Goal: Transaction & Acquisition: Purchase product/service

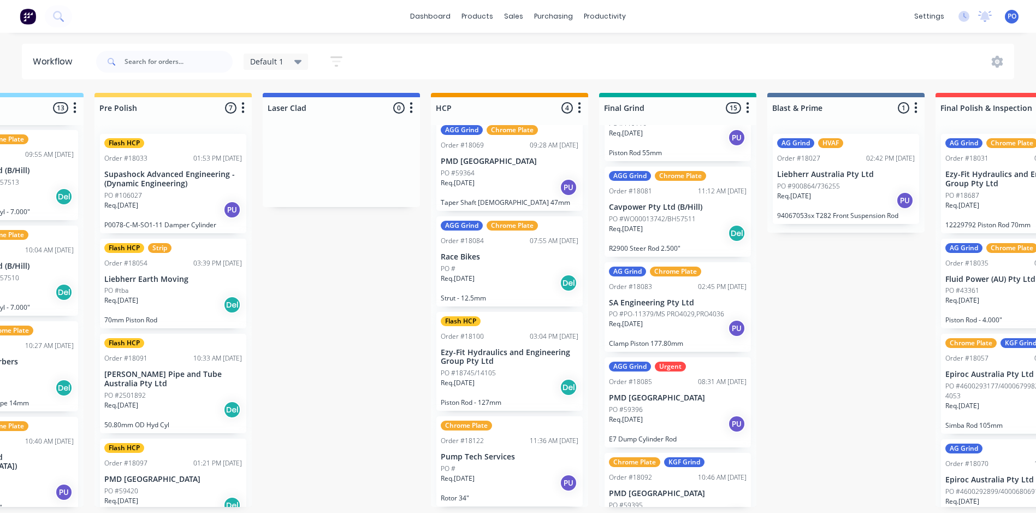
click at [184, 306] on div "Req. 05/09/25 Del" at bounding box center [173, 305] width 138 height 19
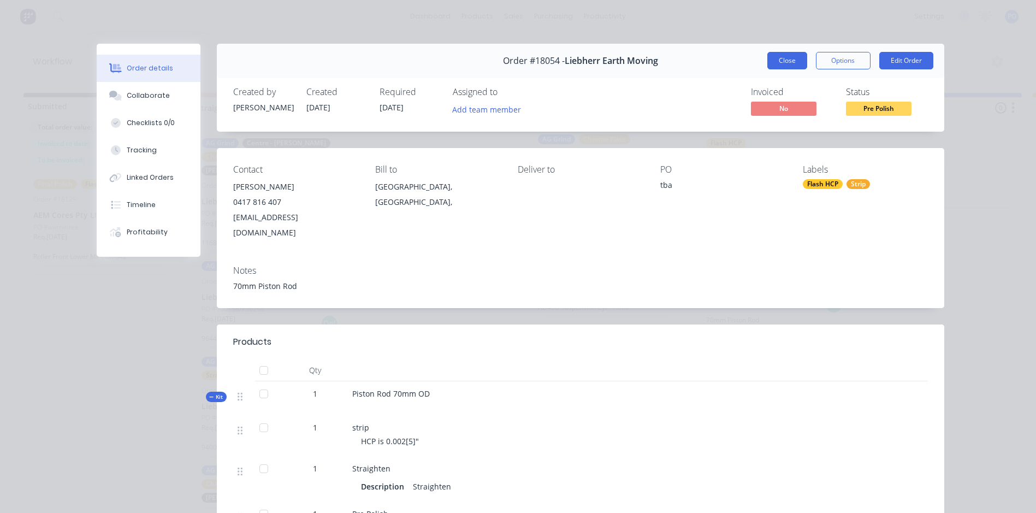
click at [787, 65] on button "Close" at bounding box center [788, 60] width 40 height 17
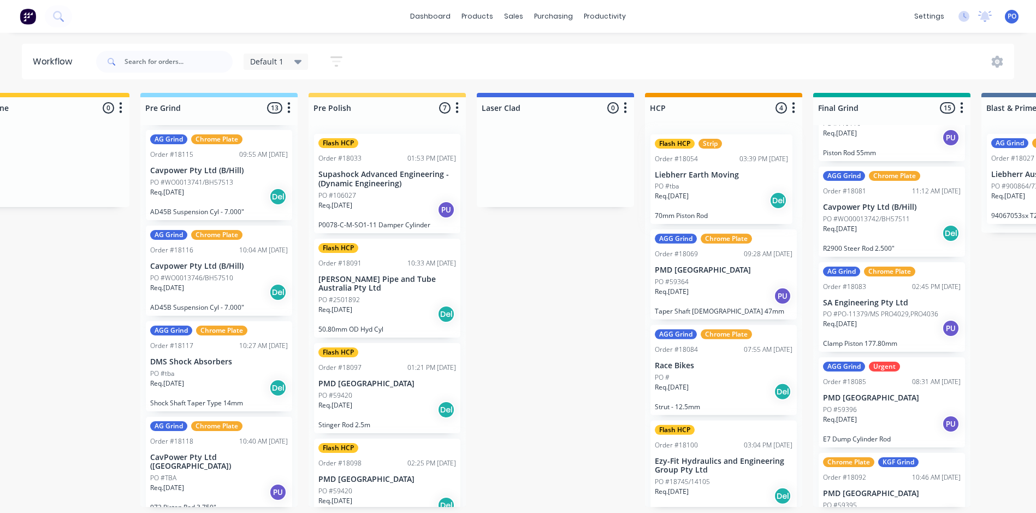
drag, startPoint x: 783, startPoint y: 291, endPoint x: 738, endPoint y: 186, distance: 114.0
click at [738, 186] on div "Submitted 1 Status colour #273444 hex #273444 Save Cancel Summaries Total order…" at bounding box center [832, 300] width 2456 height 414
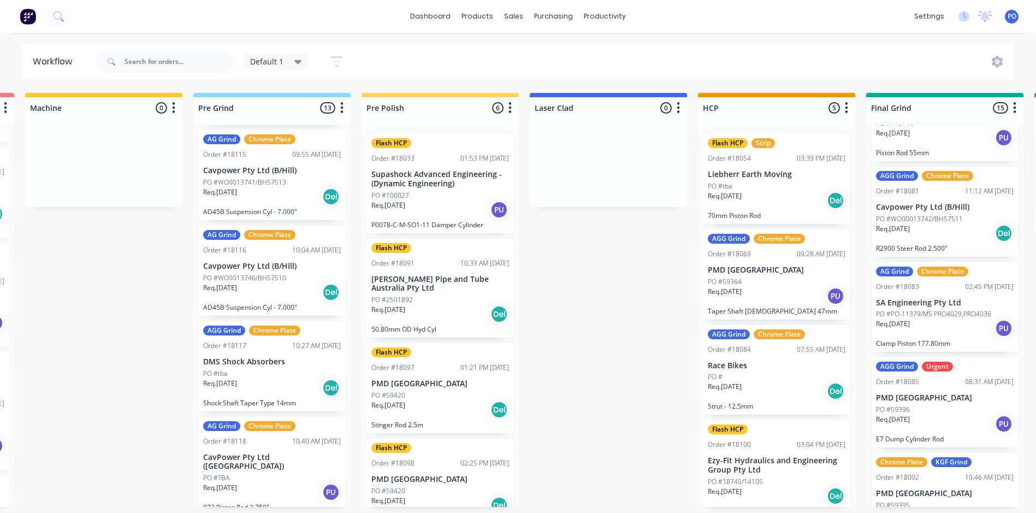
scroll to position [0, 337]
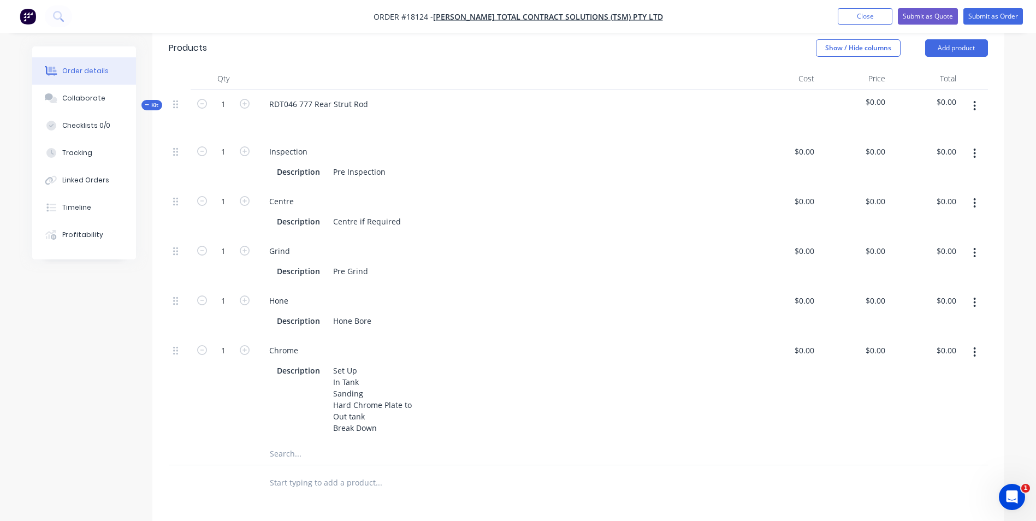
scroll to position [273, 0]
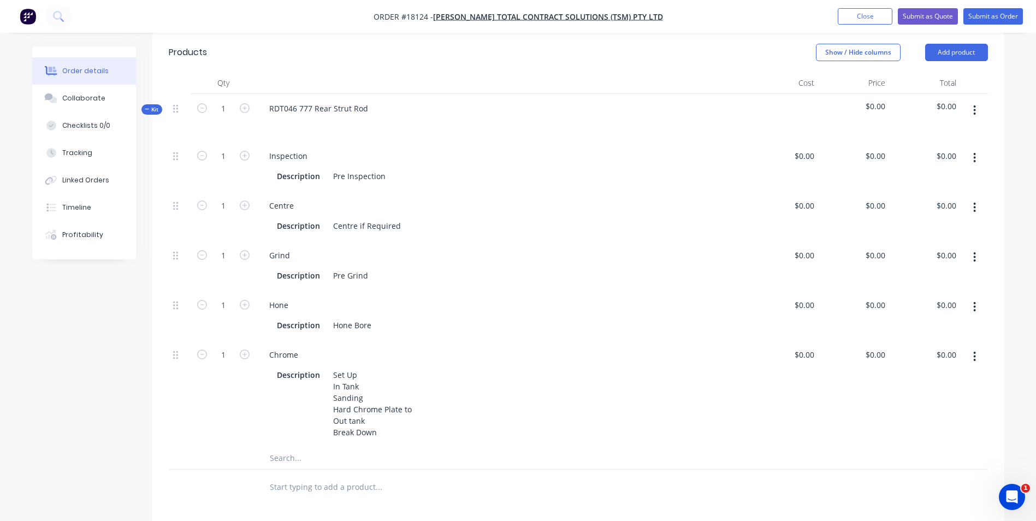
click at [320, 447] on input "text" at bounding box center [378, 458] width 219 height 22
type input "Stri"
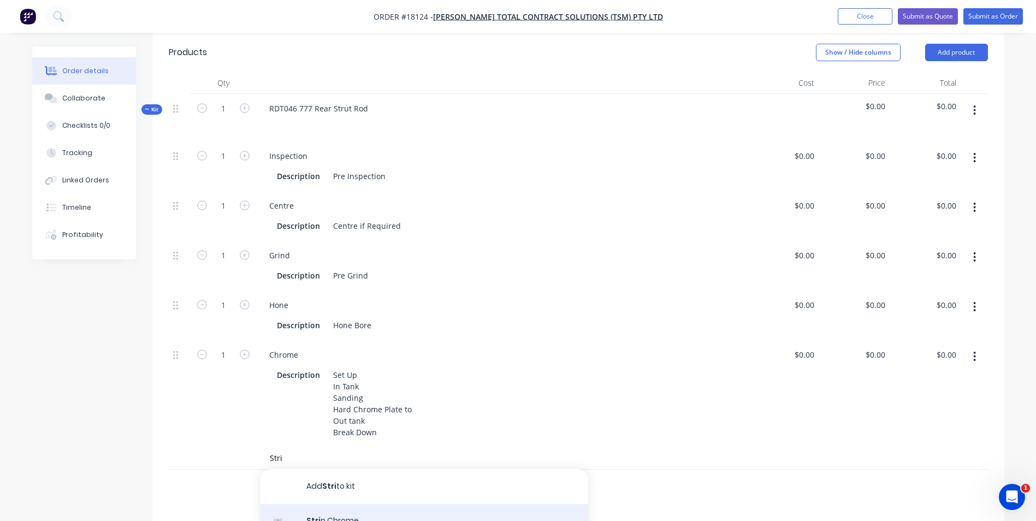
click at [382, 506] on div "Stri p Chrome Product" at bounding box center [425, 527] width 328 height 46
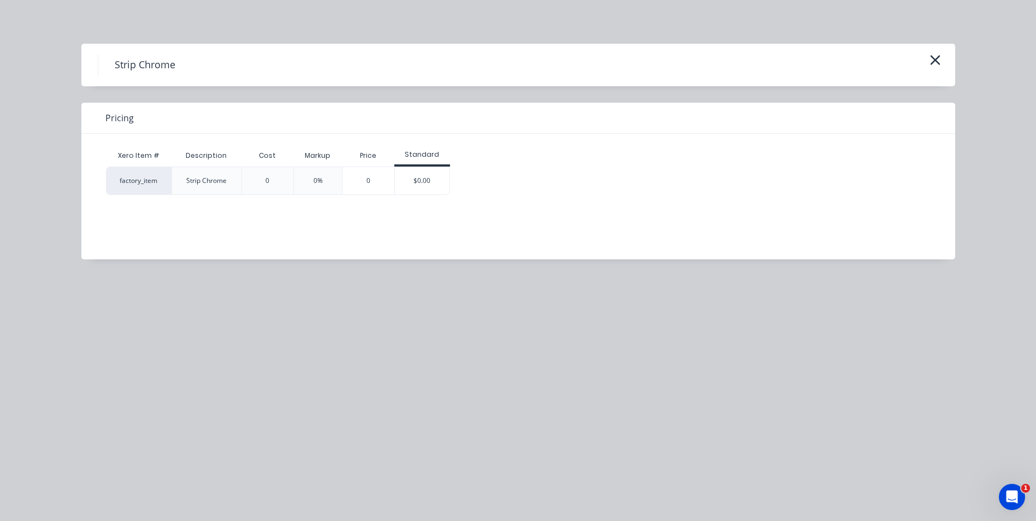
click at [437, 184] on div "$0.00" at bounding box center [422, 180] width 55 height 27
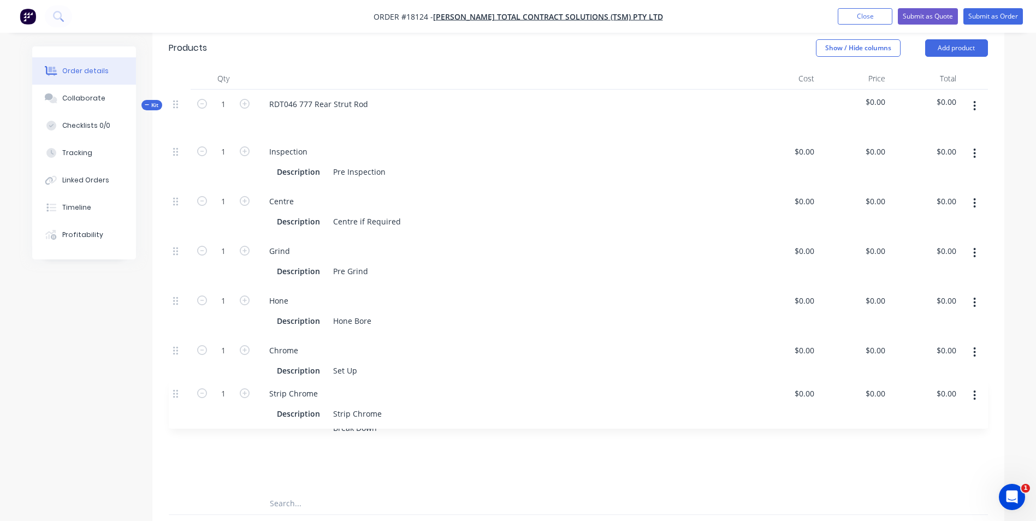
scroll to position [281, 0]
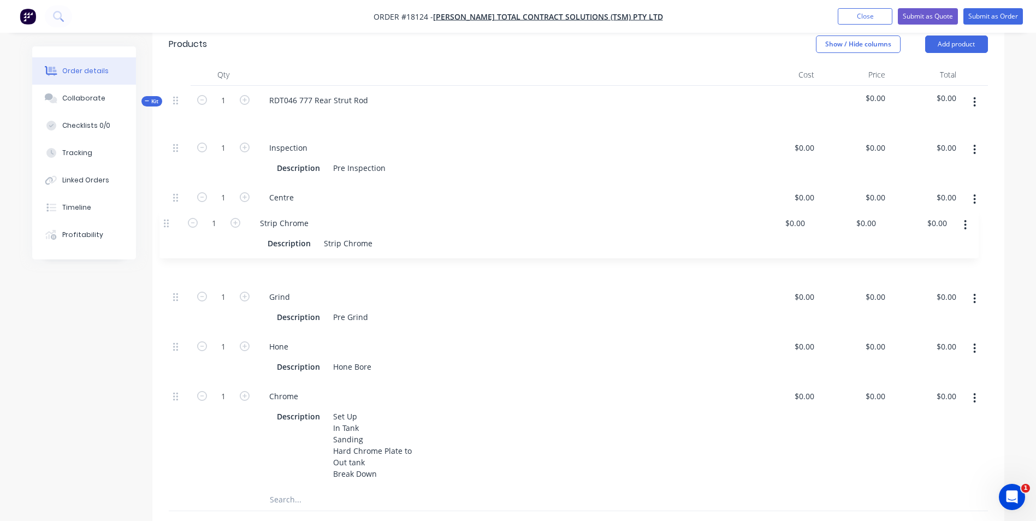
drag, startPoint x: 174, startPoint y: 453, endPoint x: 166, endPoint y: 221, distance: 232.4
click at [166, 221] on div "Qty Cost Price Total Kit 1 RDT046 777 Rear Strut Rod $0.00 $0.00 1 Inspection D…" at bounding box center [578, 305] width 852 height 483
click at [971, 339] on button "button" at bounding box center [975, 349] width 26 height 20
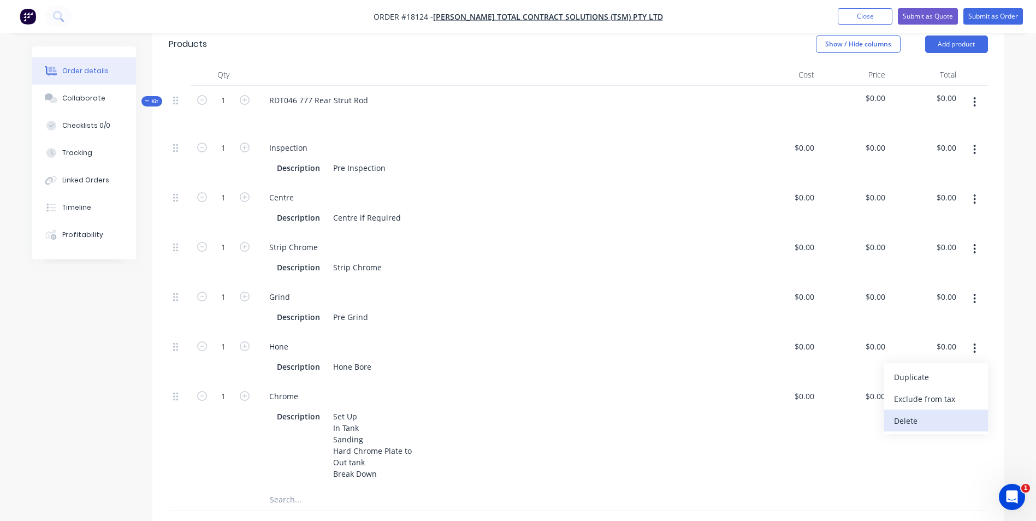
drag, startPoint x: 922, startPoint y: 404, endPoint x: 905, endPoint y: 407, distance: 17.2
click at [922, 413] on div "Delete" at bounding box center [936, 421] width 84 height 16
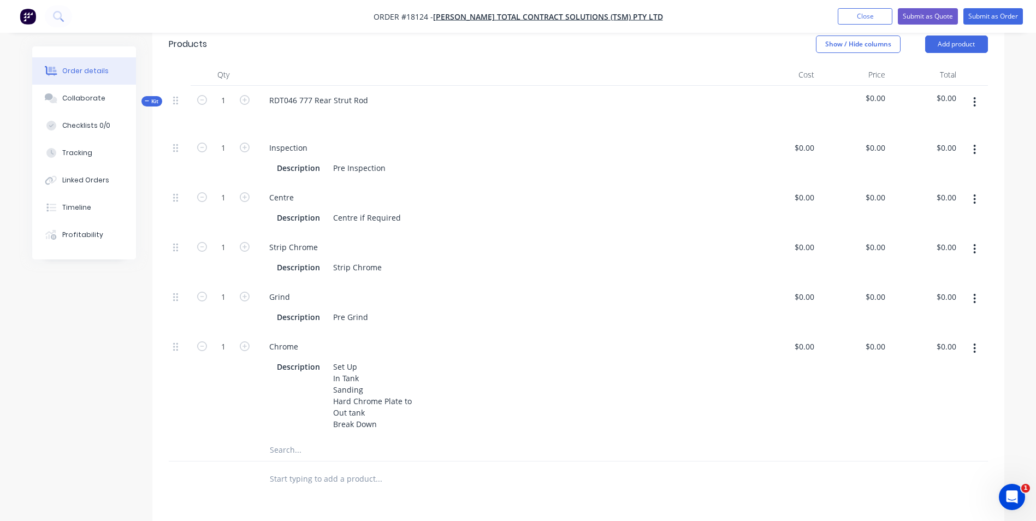
click at [976, 294] on icon "button" at bounding box center [975, 299] width 2 height 10
click at [932, 320] on div "Duplicate" at bounding box center [936, 328] width 84 height 16
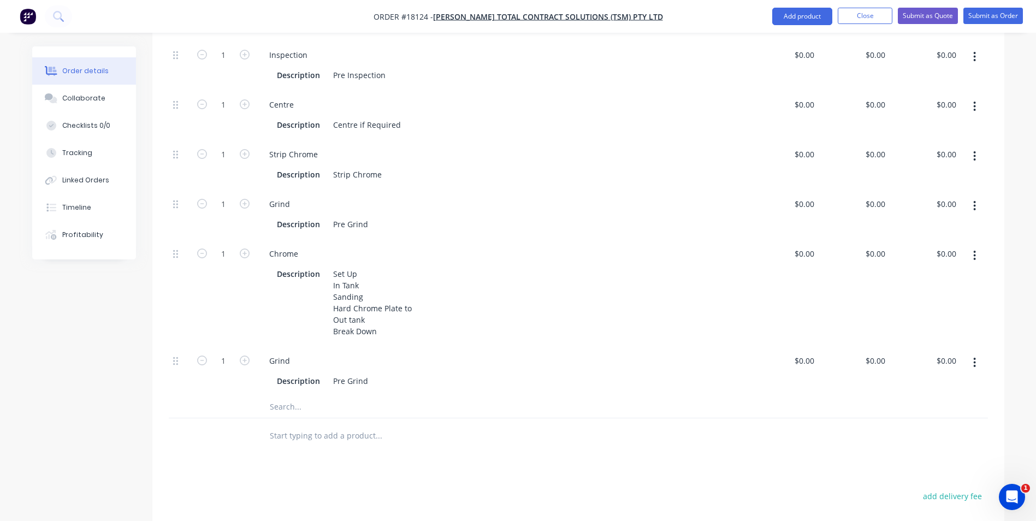
scroll to position [391, 0]
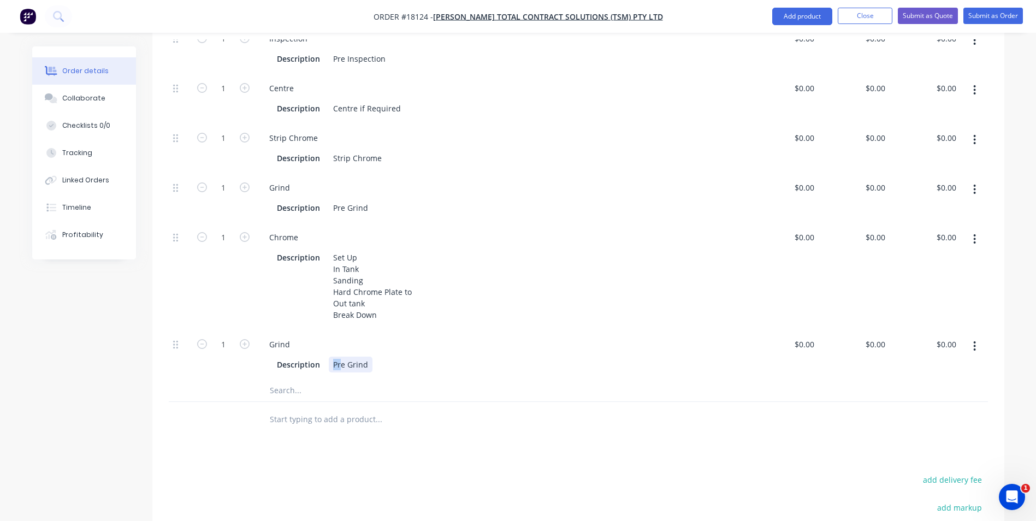
drag, startPoint x: 341, startPoint y: 352, endPoint x: 328, endPoint y: 353, distance: 12.6
click at [329, 357] on div "Pre Grind" at bounding box center [351, 365] width 44 height 16
click at [976, 340] on icon "button" at bounding box center [975, 346] width 3 height 12
click at [928, 367] on div "Duplicate" at bounding box center [936, 375] width 84 height 16
drag, startPoint x: 293, startPoint y: 380, endPoint x: 234, endPoint y: 379, distance: 58.5
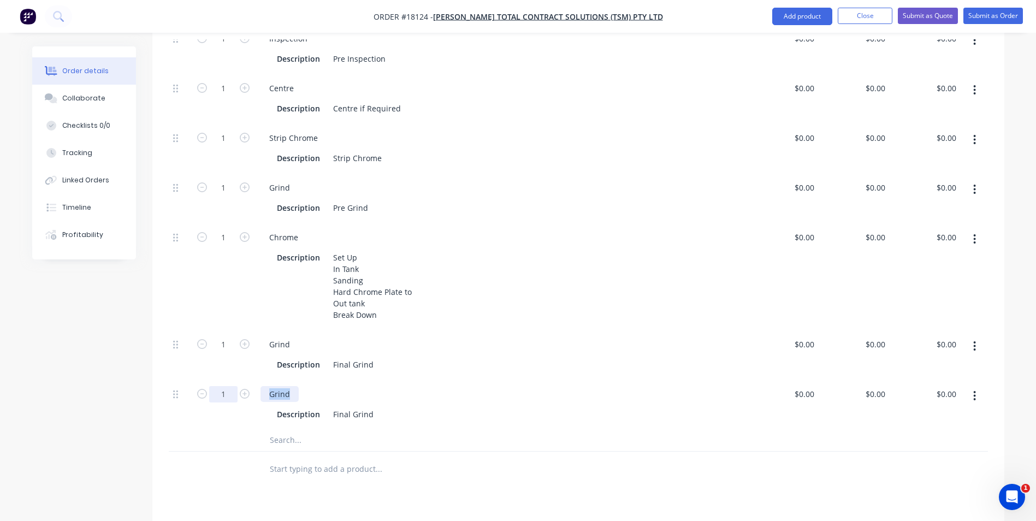
click at [234, 380] on div "1 Grind Description Final Grind $0.00 $0.00 $0.00 $0.00 $0.00 $0.00" at bounding box center [579, 405] width 820 height 50
drag, startPoint x: 376, startPoint y: 402, endPoint x: 352, endPoint y: 404, distance: 23.7
click at [352, 407] on div "Description Final Grind" at bounding box center [500, 415] width 455 height 16
click at [488, 386] on div "Polish" at bounding box center [502, 394] width 483 height 16
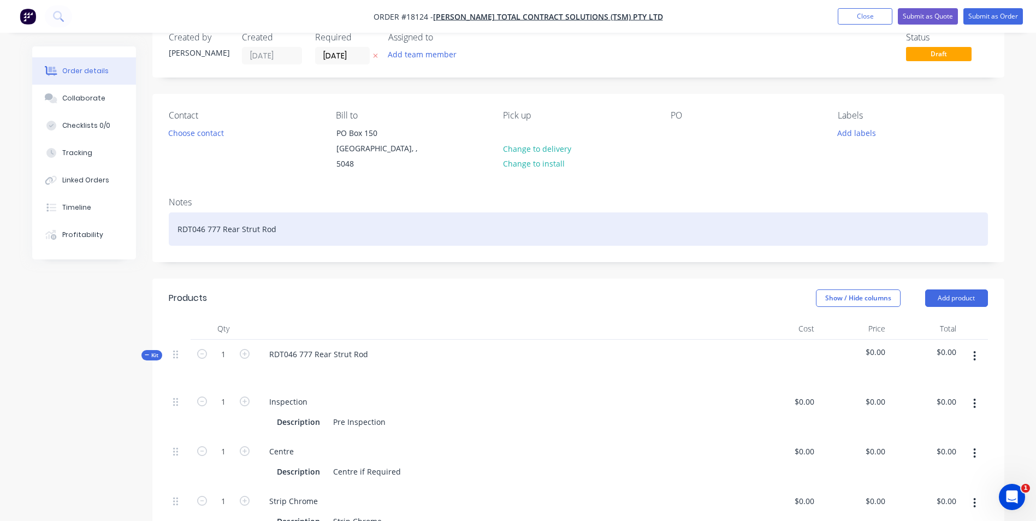
scroll to position [0, 0]
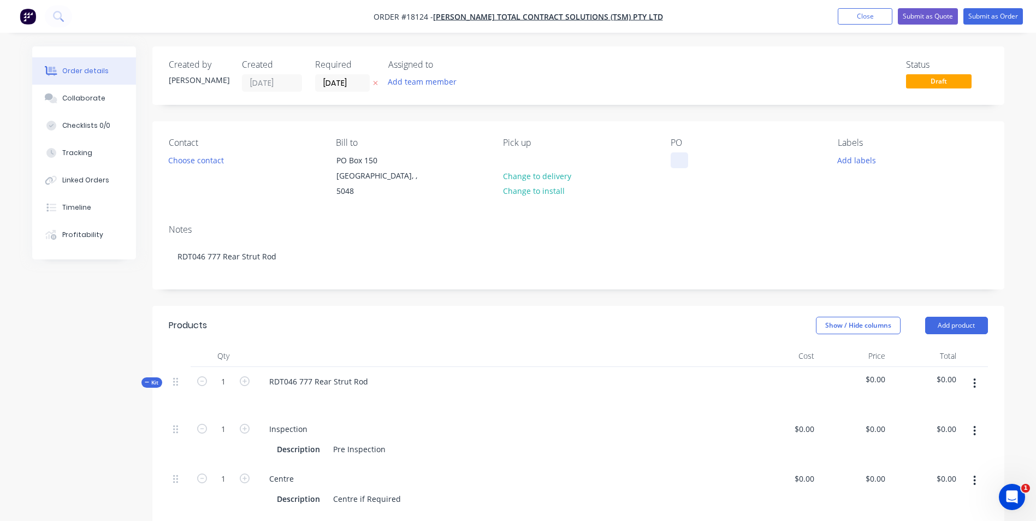
click at [676, 161] on div at bounding box center [679, 160] width 17 height 16
click at [851, 159] on button "Add labels" at bounding box center [857, 159] width 50 height 15
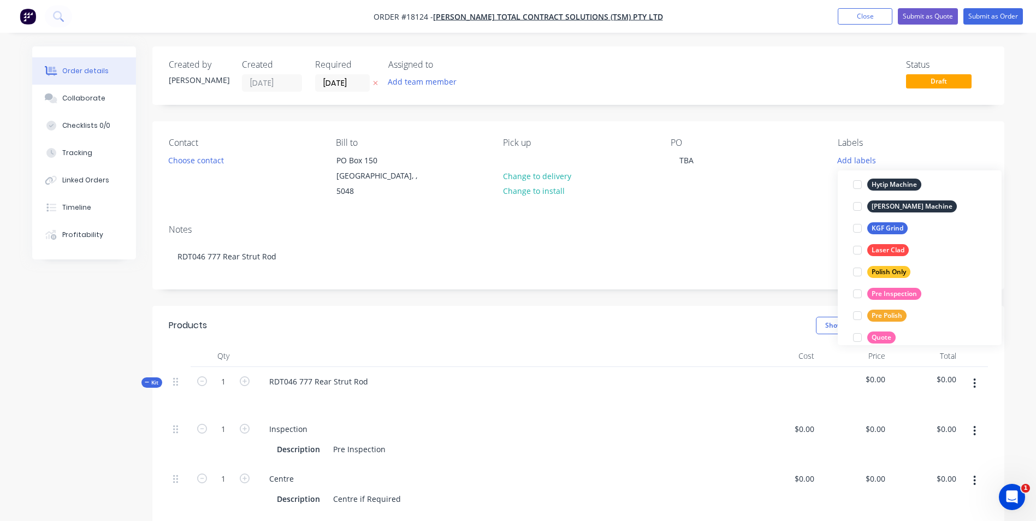
scroll to position [328, 0]
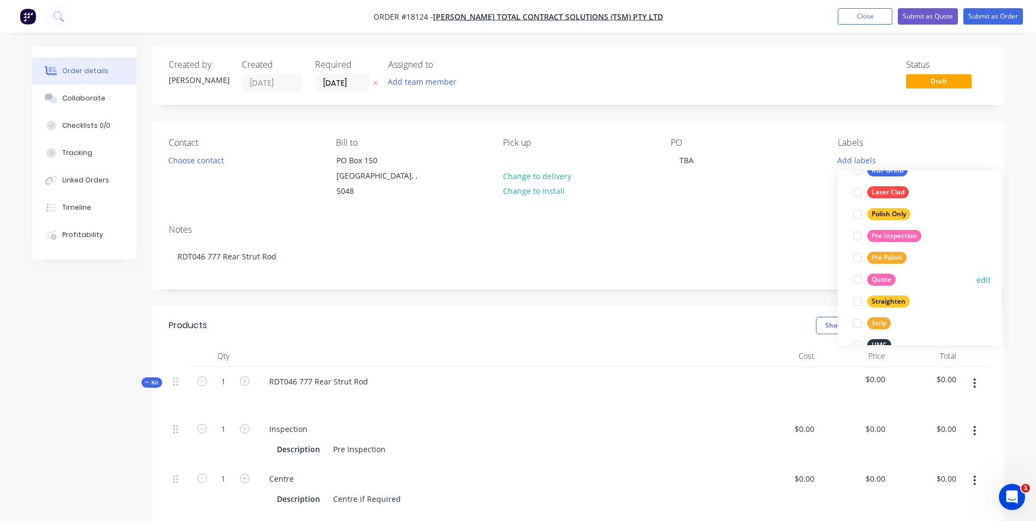
click at [859, 280] on div at bounding box center [858, 280] width 22 height 22
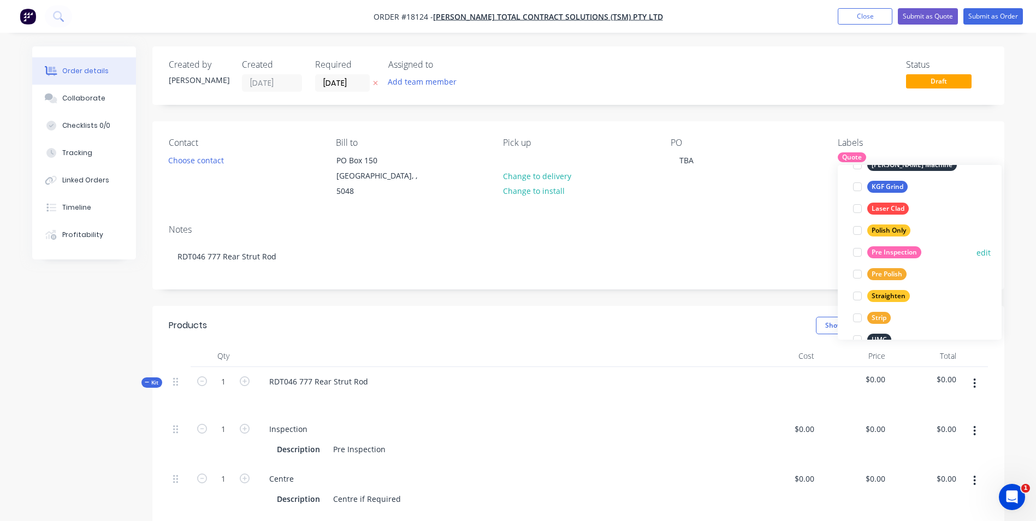
click at [857, 252] on div at bounding box center [858, 252] width 22 height 22
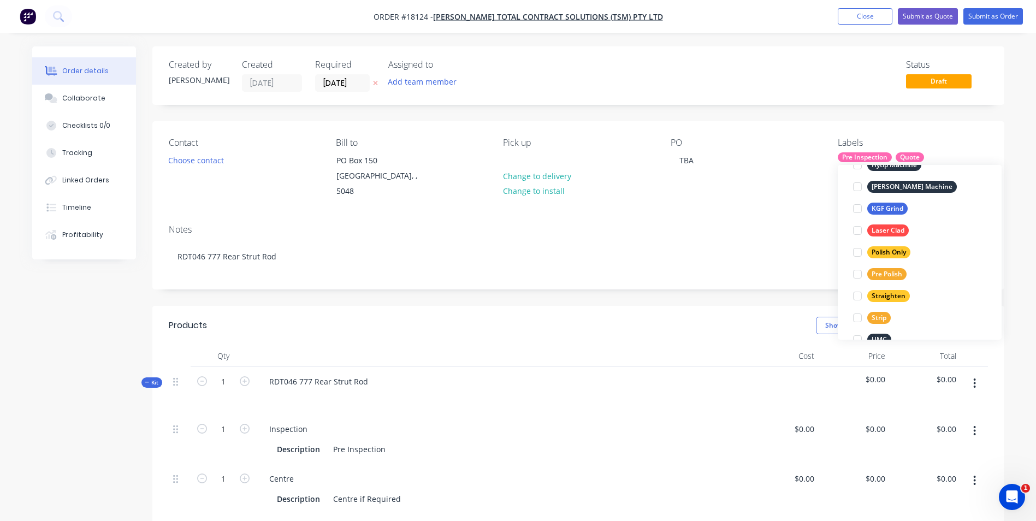
scroll to position [0, 0]
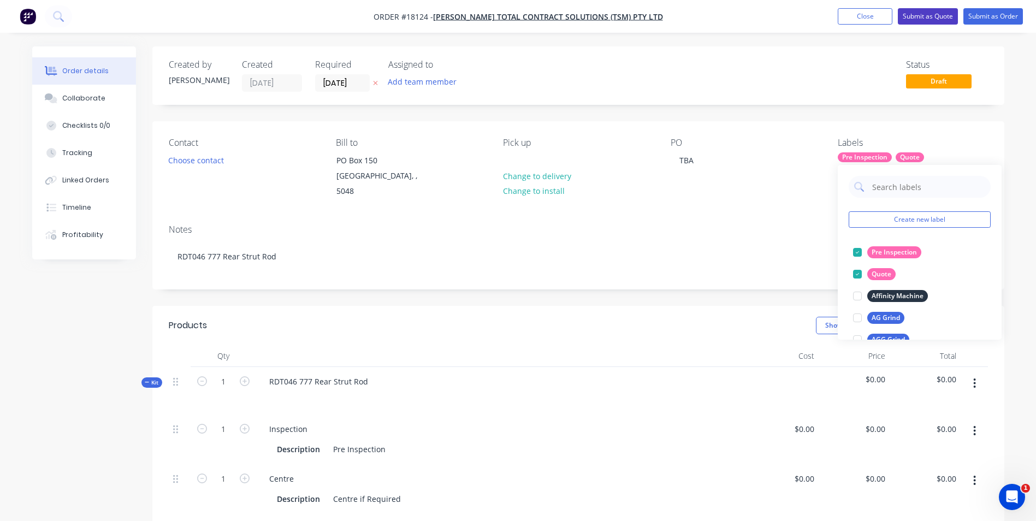
click at [935, 16] on button "Submit as Quote" at bounding box center [928, 16] width 60 height 16
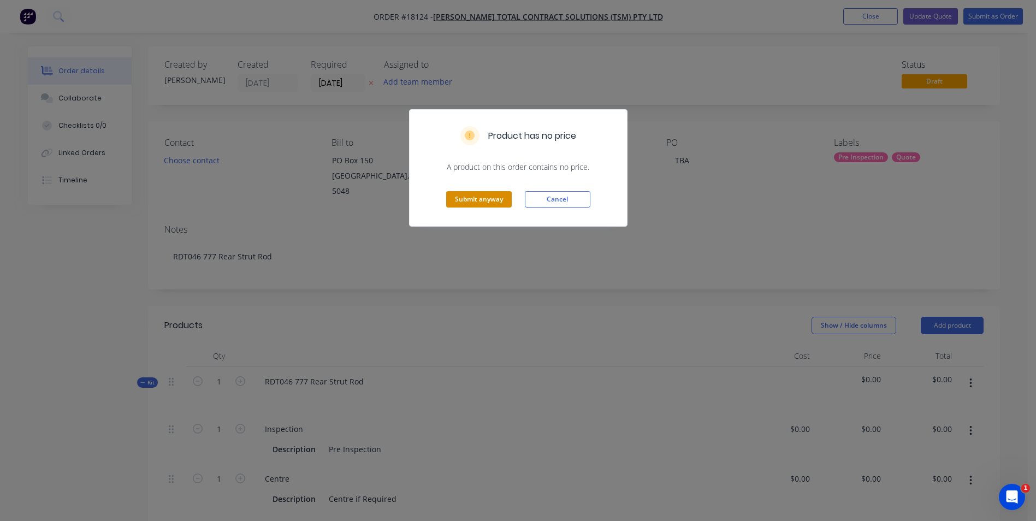
click at [477, 199] on button "Submit anyway" at bounding box center [479, 199] width 66 height 16
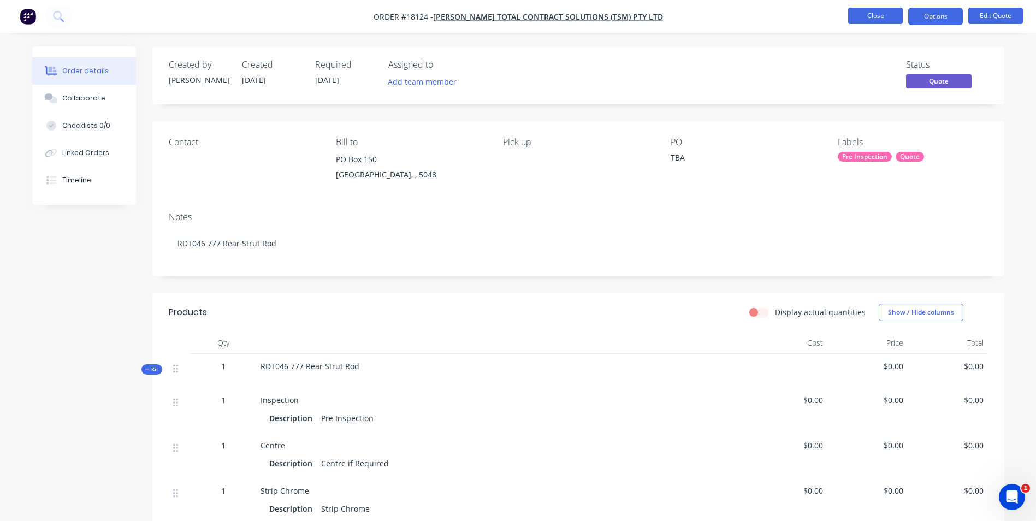
click at [875, 16] on button "Close" at bounding box center [876, 16] width 55 height 16
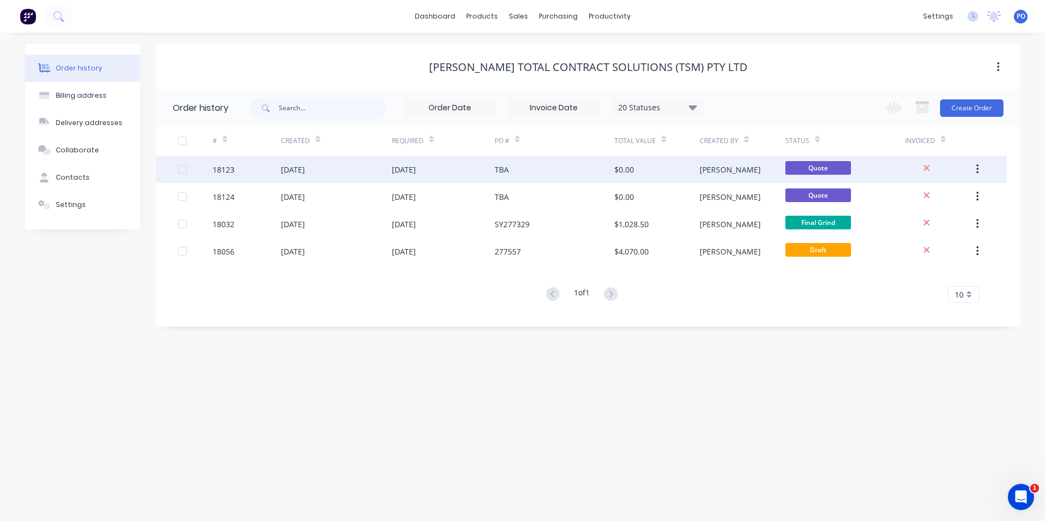
click at [464, 170] on div "[DATE]" at bounding box center [443, 169] width 103 height 27
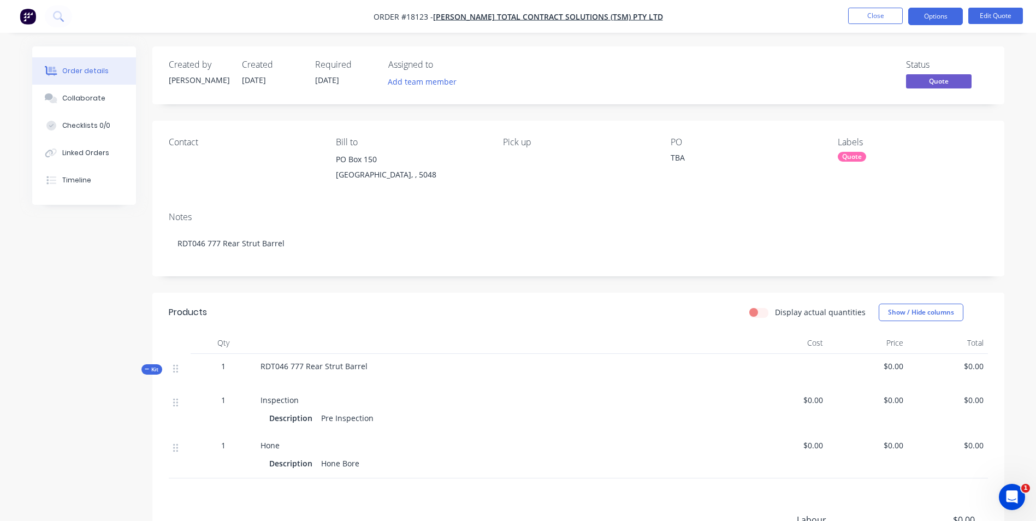
click at [258, 167] on div "Contact" at bounding box center [244, 162] width 150 height 50
click at [945, 16] on button "Options" at bounding box center [936, 16] width 55 height 17
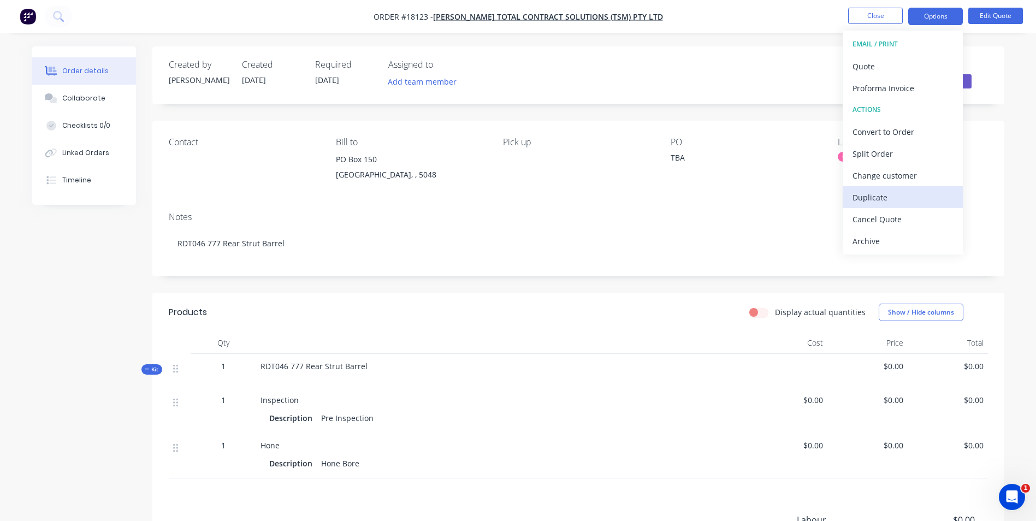
click at [898, 201] on div "Duplicate" at bounding box center [903, 198] width 101 height 16
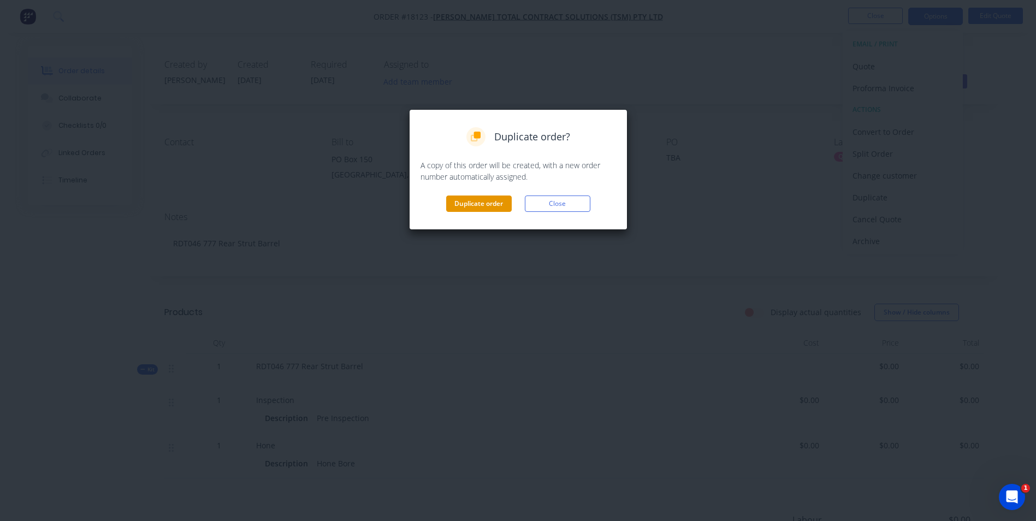
click at [490, 203] on button "Duplicate order" at bounding box center [479, 204] width 66 height 16
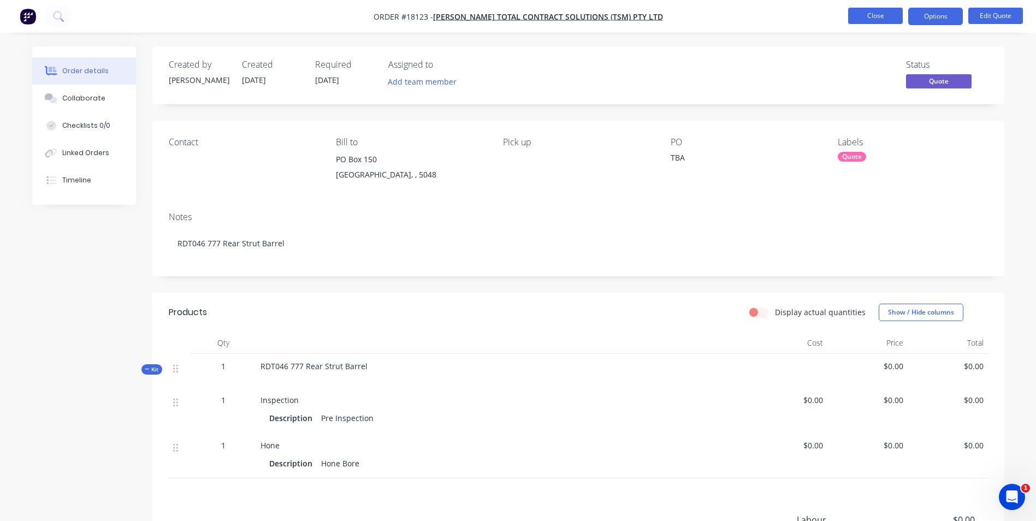
click at [876, 15] on button "Close" at bounding box center [876, 16] width 55 height 16
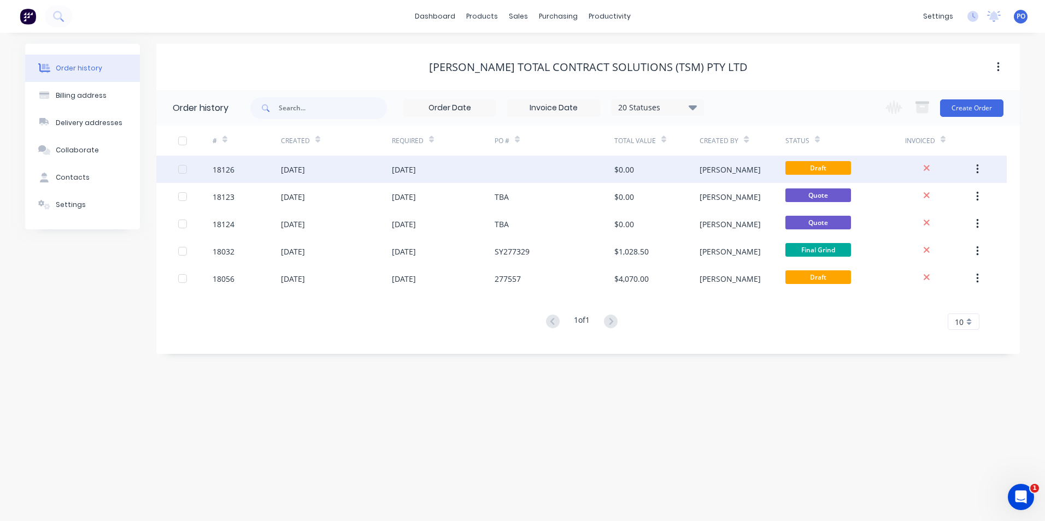
click at [463, 167] on div "[DATE]" at bounding box center [443, 169] width 103 height 27
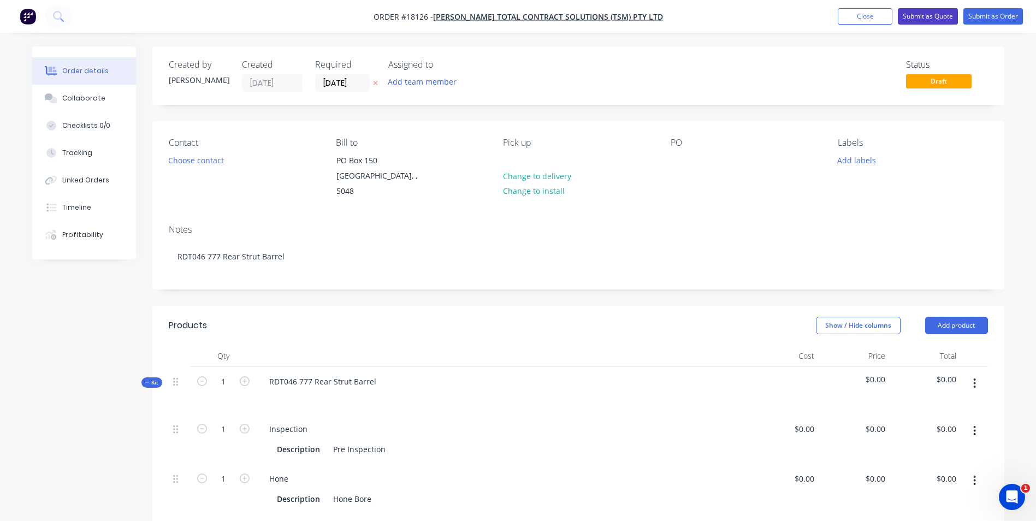
click at [927, 15] on button "Submit as Quote" at bounding box center [928, 16] width 60 height 16
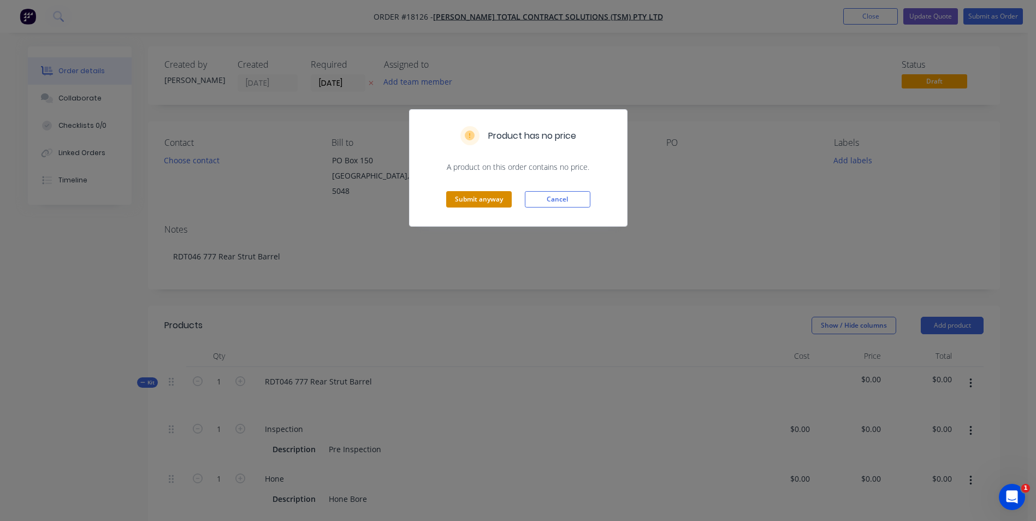
click at [468, 205] on button "Submit anyway" at bounding box center [479, 199] width 66 height 16
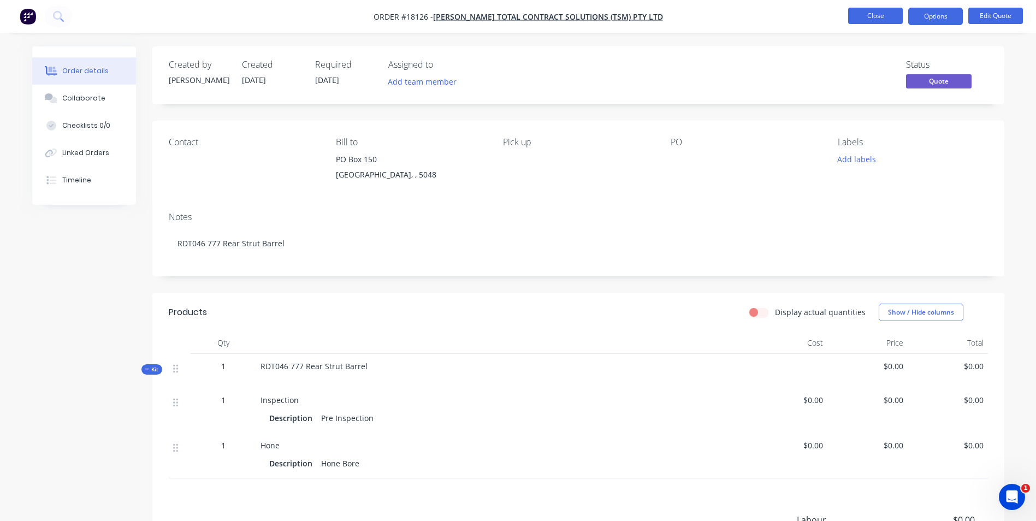
click at [865, 11] on button "Close" at bounding box center [876, 16] width 55 height 16
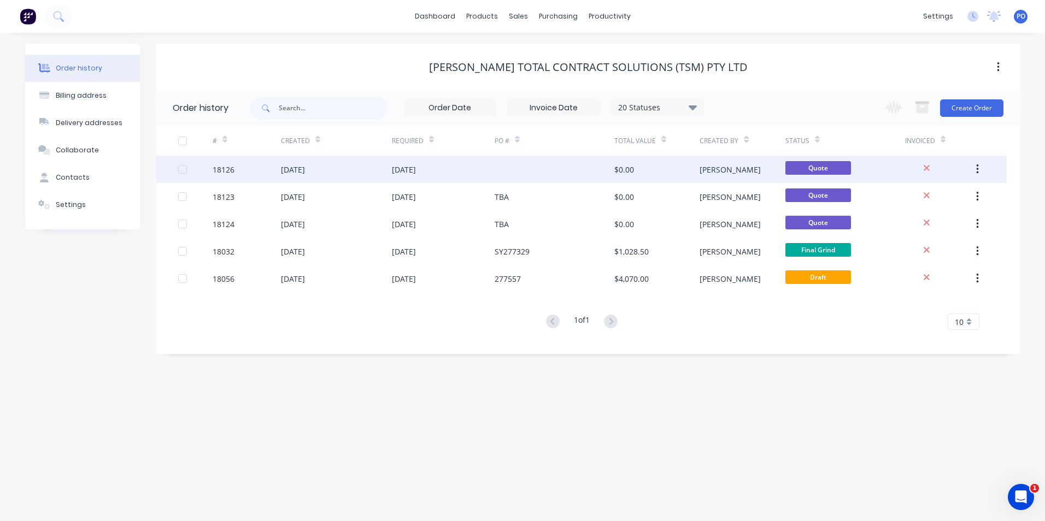
click at [527, 173] on div at bounding box center [554, 169] width 120 height 27
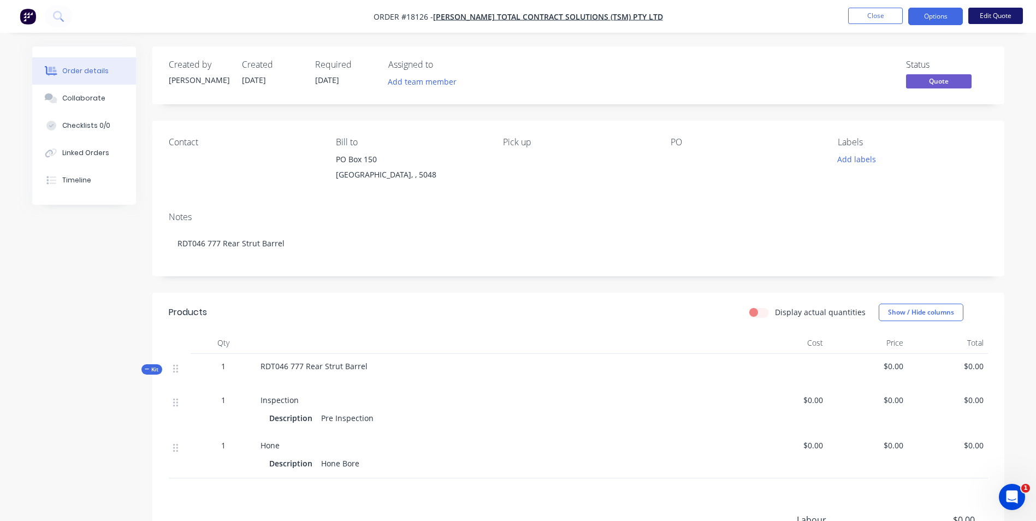
click at [989, 14] on button "Edit Quote" at bounding box center [996, 16] width 55 height 16
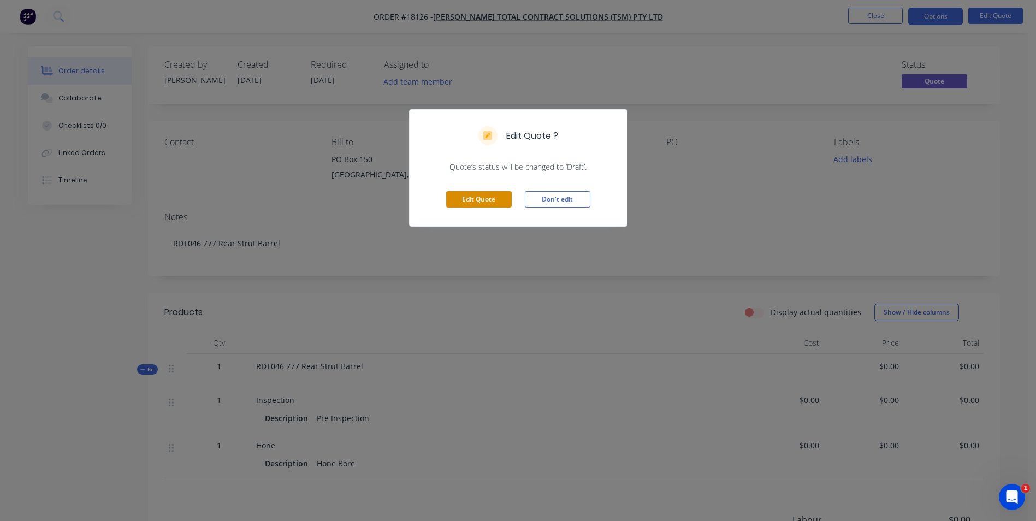
click at [505, 203] on button "Edit Quote" at bounding box center [479, 199] width 66 height 16
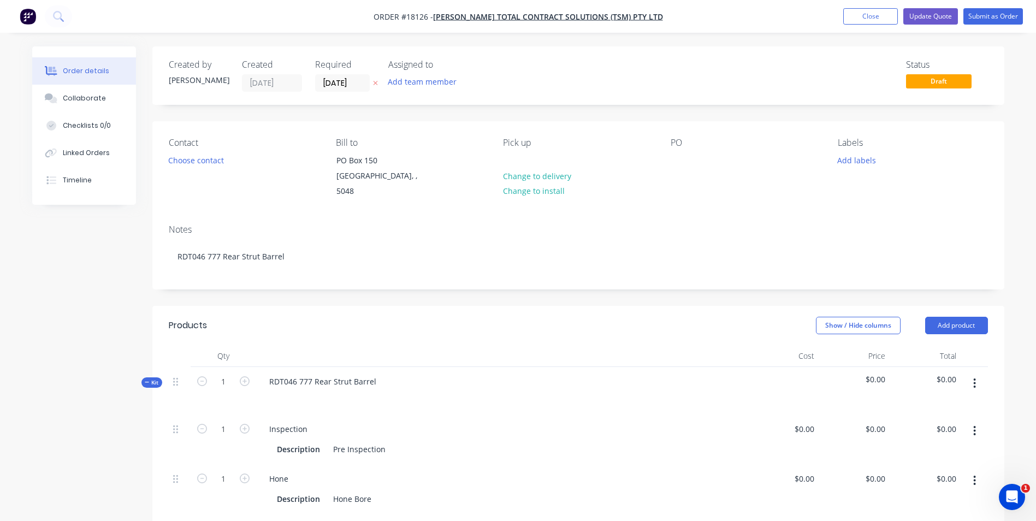
click at [680, 169] on div "PO" at bounding box center [746, 169] width 150 height 62
click at [682, 164] on div at bounding box center [679, 160] width 17 height 16
click at [877, 21] on button "Close" at bounding box center [871, 16] width 55 height 16
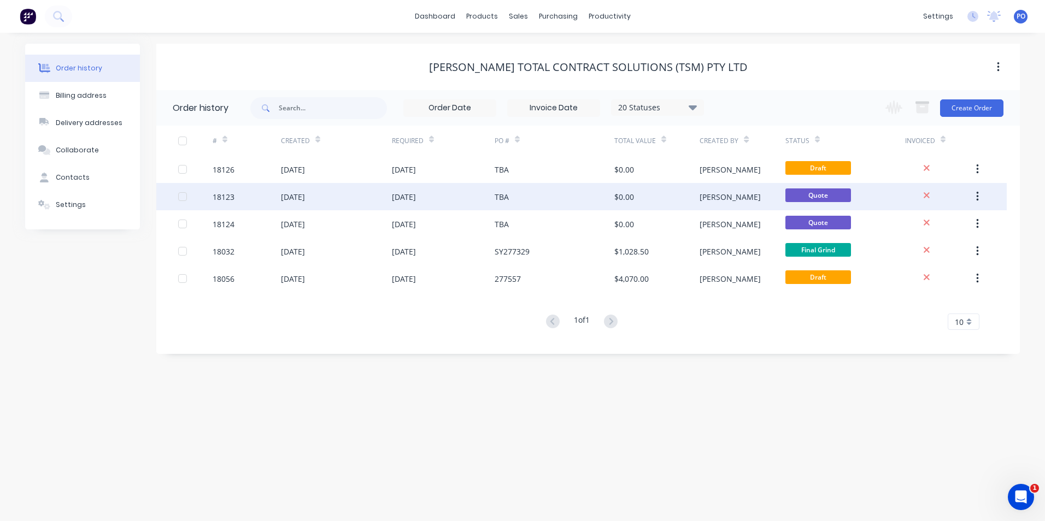
click at [561, 204] on div "TBA" at bounding box center [554, 196] width 120 height 27
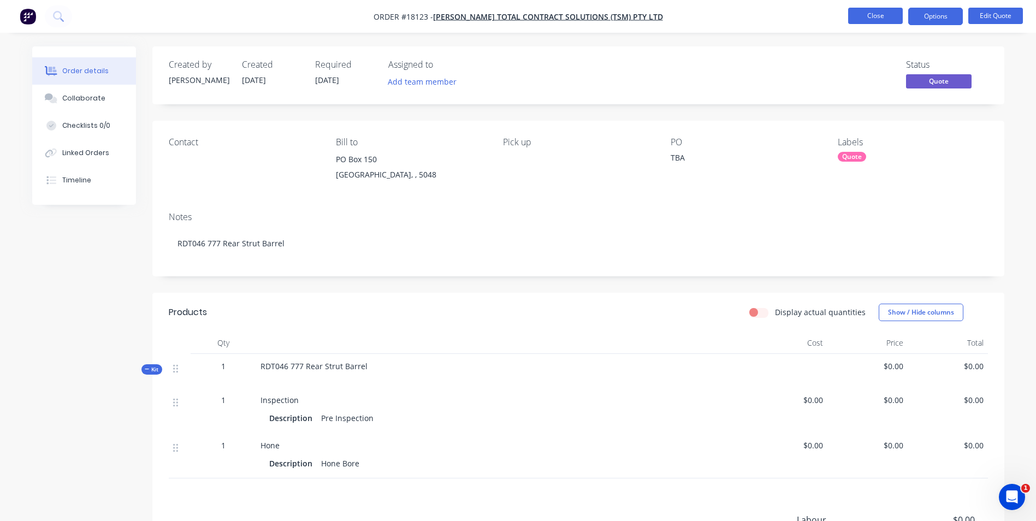
click at [862, 14] on button "Close" at bounding box center [876, 16] width 55 height 16
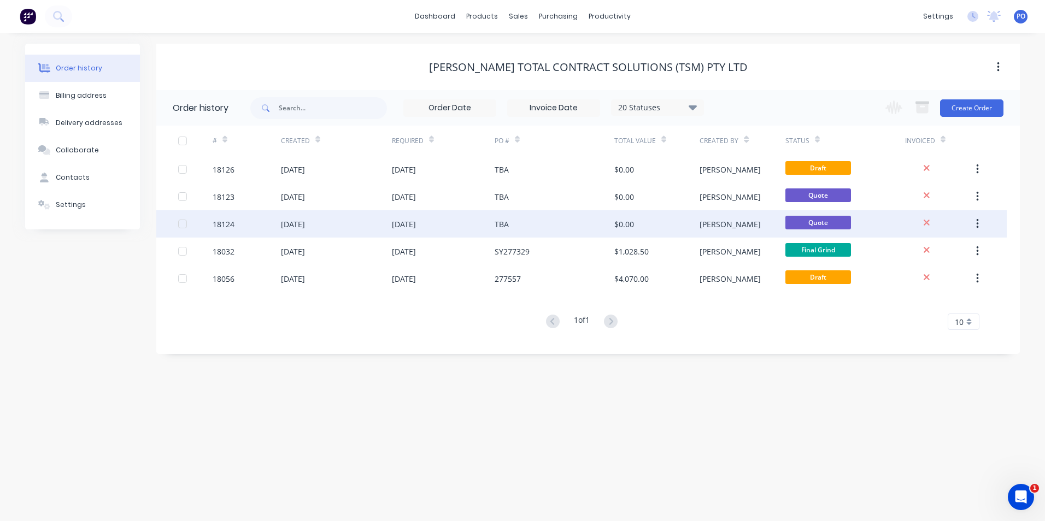
click at [501, 223] on div "TBA" at bounding box center [501, 224] width 14 height 11
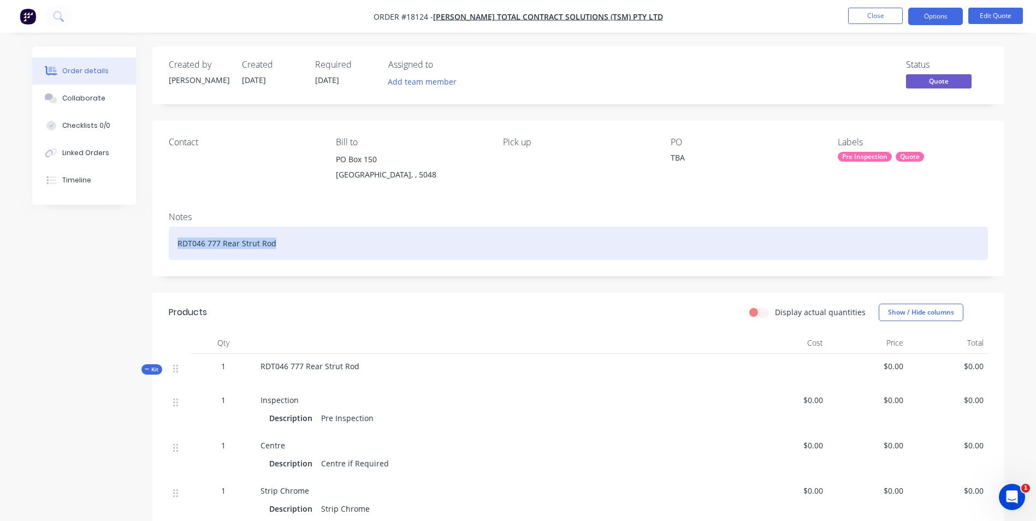
drag, startPoint x: 280, startPoint y: 243, endPoint x: 174, endPoint y: 237, distance: 106.2
click at [174, 237] on div "RDT046 777 Rear Strut Rod" at bounding box center [579, 243] width 820 height 33
copy div "RDT046 777 Rear Strut Rod"
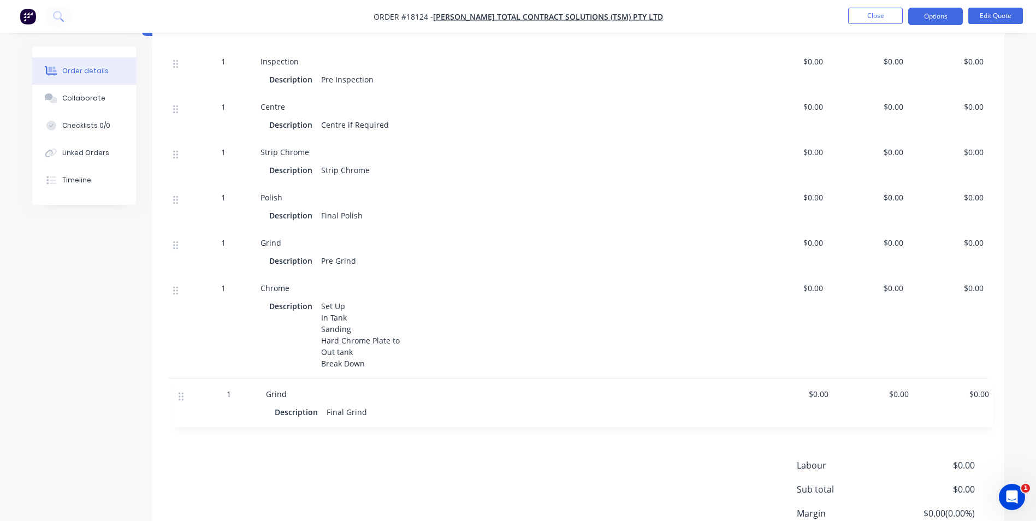
scroll to position [345, 0]
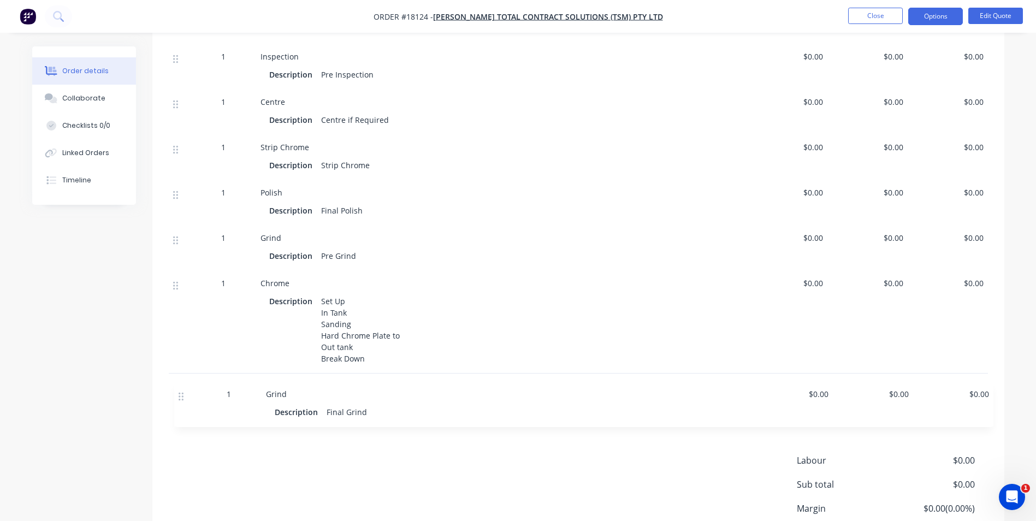
drag, startPoint x: 176, startPoint y: 302, endPoint x: 181, endPoint y: 400, distance: 97.9
click at [181, 400] on div "1 Inspection Description Pre Inspection $0.00 $0.00 $0.00 1 Centre Description …" at bounding box center [579, 231] width 820 height 375
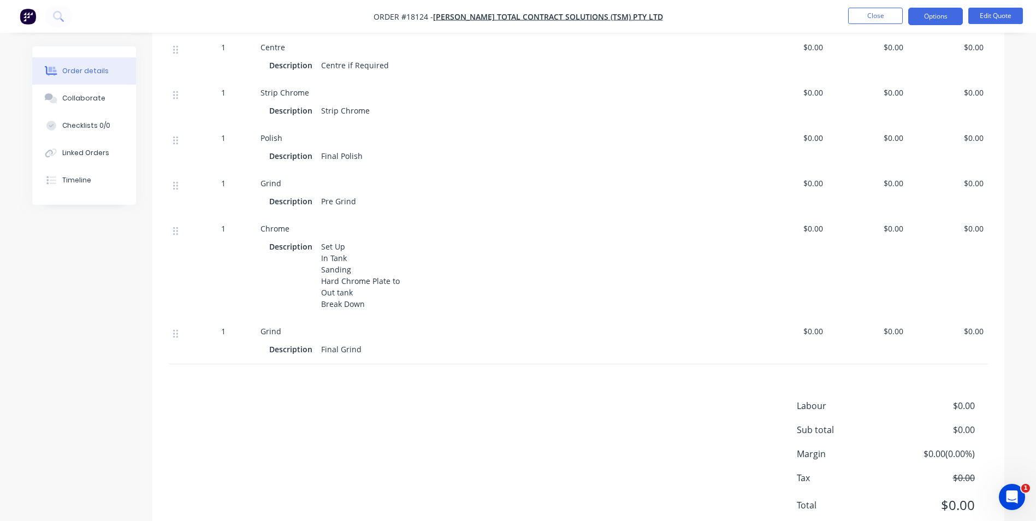
scroll to position [399, 0]
drag, startPoint x: 319, startPoint y: 245, endPoint x: 372, endPoint y: 298, distance: 75.7
click at [372, 298] on div "Set Up In Tank Sanding Hard Chrome Plate to Out tank Break Down" at bounding box center [362, 274] width 90 height 73
drag, startPoint x: 372, startPoint y: 298, endPoint x: 337, endPoint y: 280, distance: 39.6
copy div "Set Up In Tank Sanding Hard Chrome Plate to Out tank Break Down"
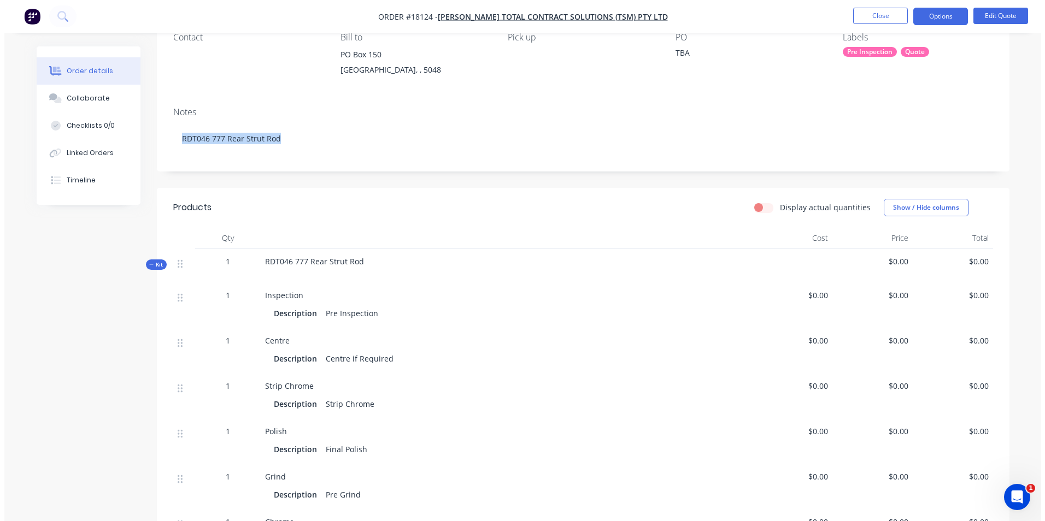
scroll to position [0, 0]
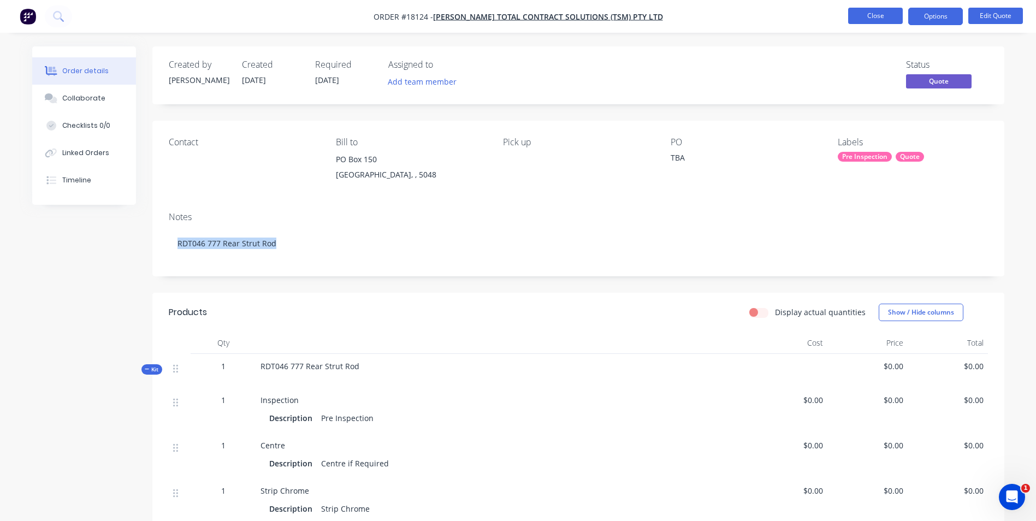
click at [893, 19] on button "Close" at bounding box center [876, 16] width 55 height 16
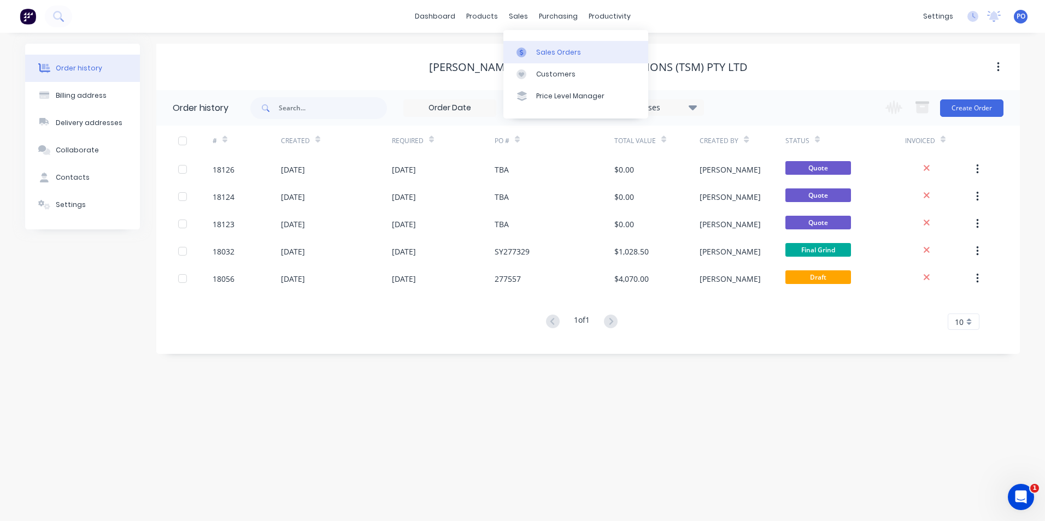
click at [551, 45] on link "Sales Orders" at bounding box center [575, 52] width 145 height 22
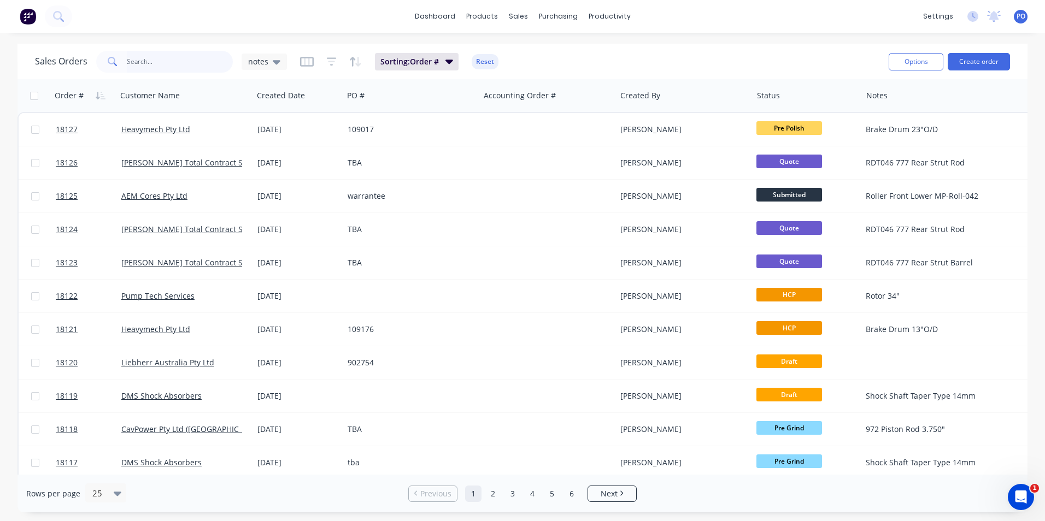
click at [162, 67] on input "text" at bounding box center [180, 62] width 107 height 22
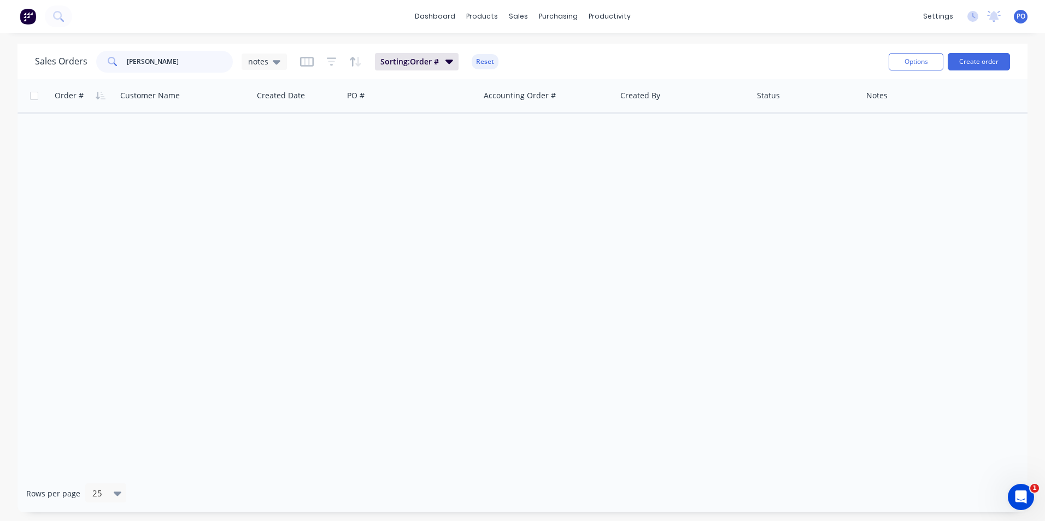
drag, startPoint x: 176, startPoint y: 63, endPoint x: 117, endPoint y: 63, distance: 59.0
click at [116, 64] on div "leib" at bounding box center [164, 62] width 137 height 22
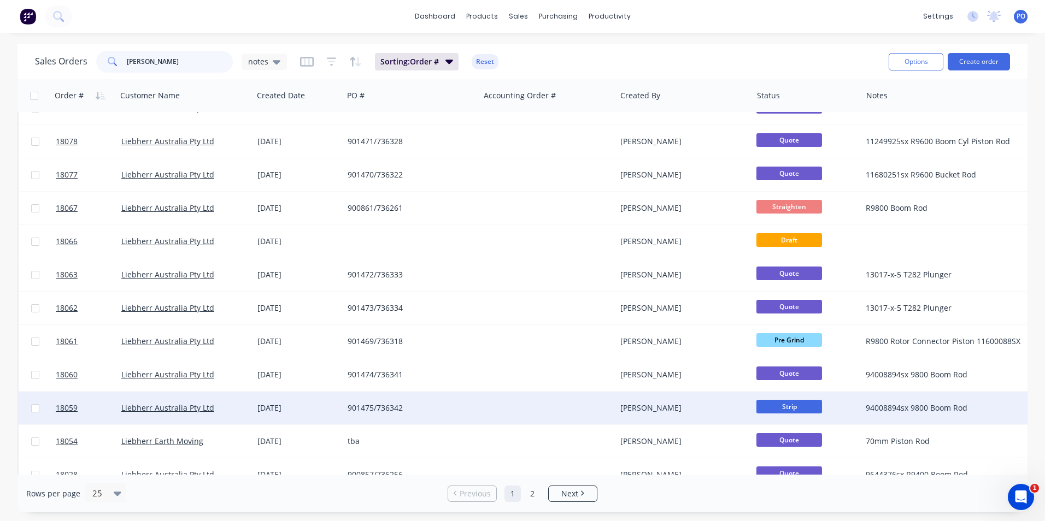
scroll to position [476, 0]
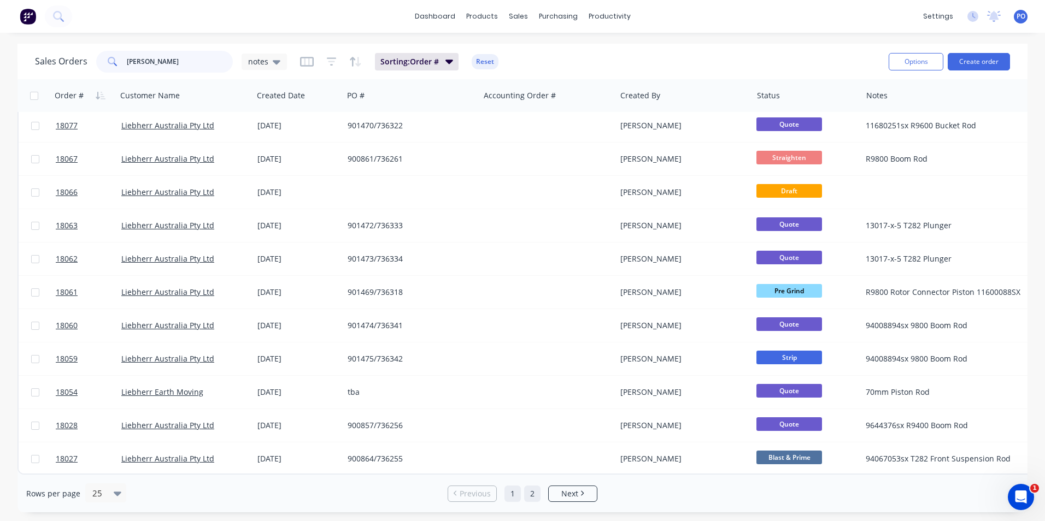
type input "lieb"
click at [534, 490] on link "2" at bounding box center [532, 494] width 16 height 16
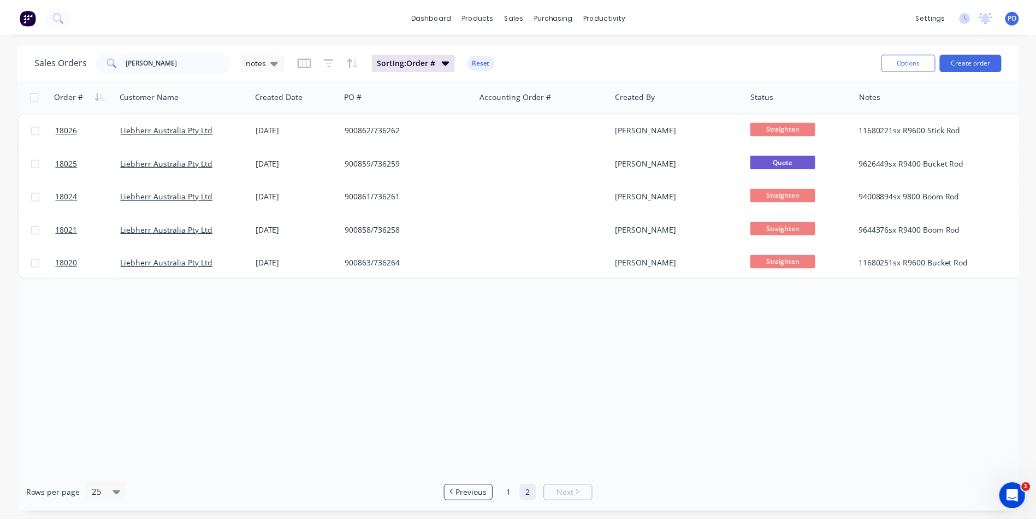
scroll to position [0, 0]
click at [981, 60] on button "Create order" at bounding box center [978, 61] width 62 height 17
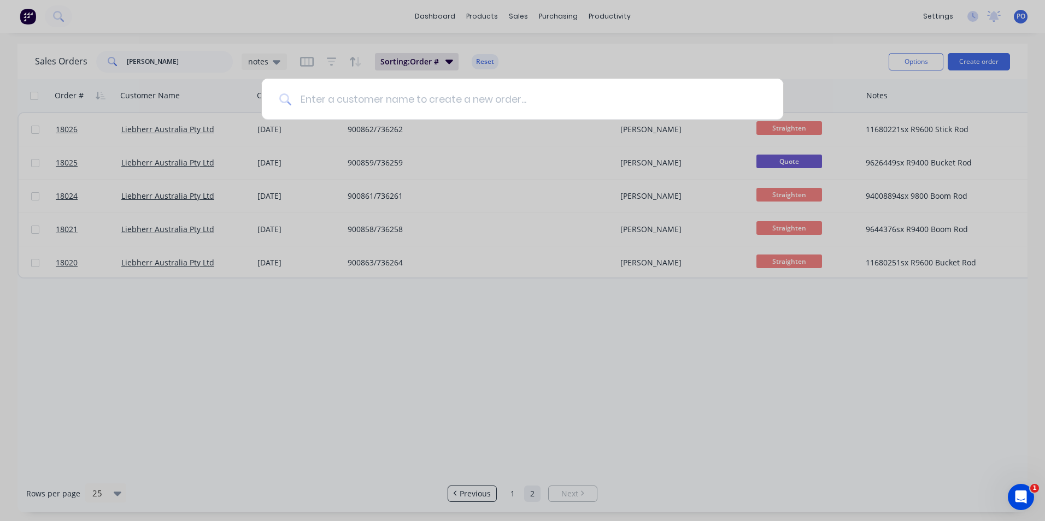
click at [510, 114] on input at bounding box center [528, 99] width 474 height 41
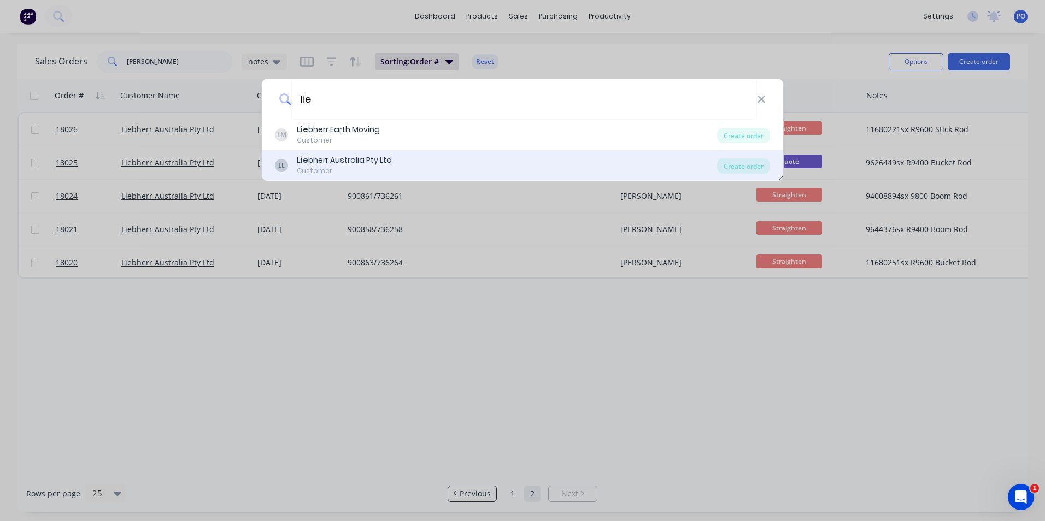
type input "lie"
click at [437, 158] on div "LL Lie bherr Australia Pty Ltd Customer" at bounding box center [496, 165] width 442 height 21
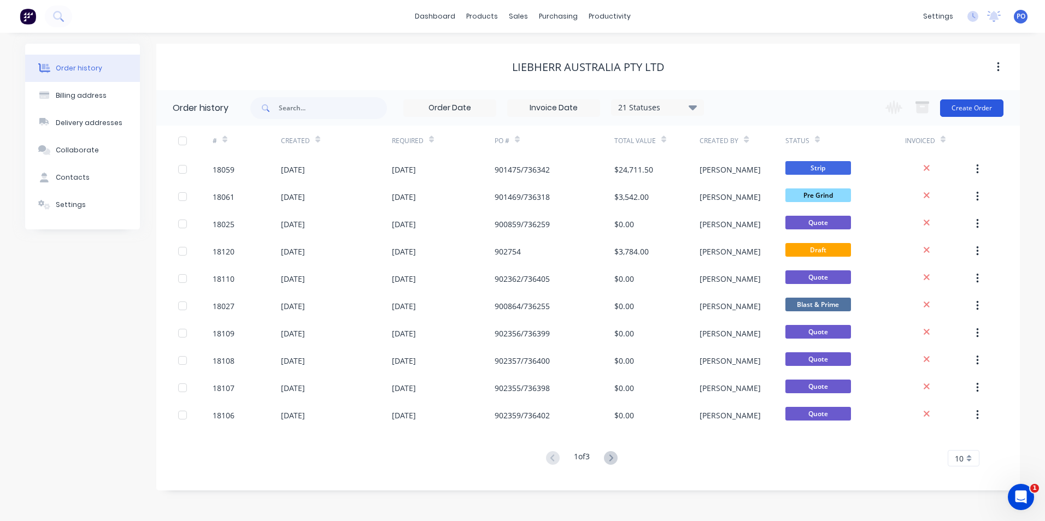
click at [976, 113] on button "Create Order" at bounding box center [971, 107] width 63 height 17
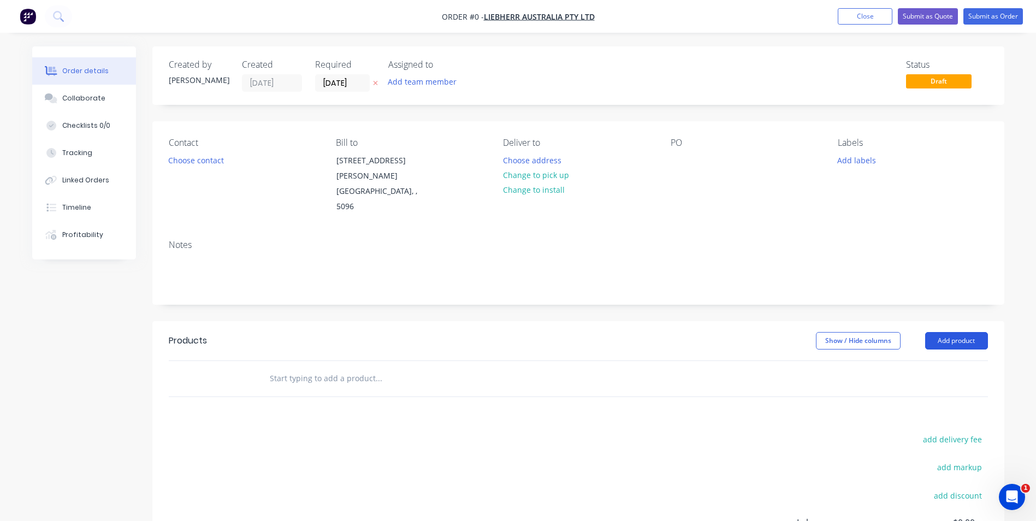
click at [977, 332] on button "Add product" at bounding box center [957, 340] width 63 height 17
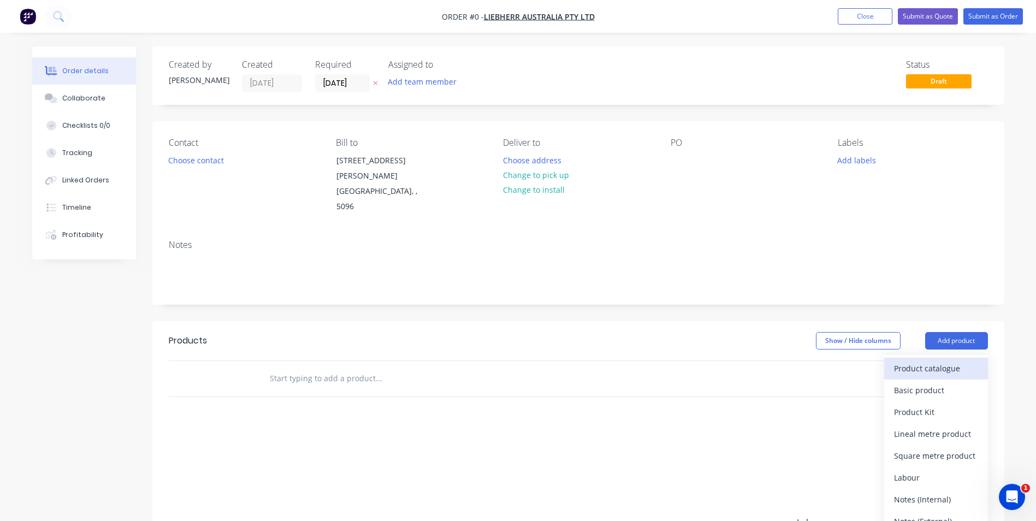
click at [929, 361] on div "Product catalogue" at bounding box center [936, 369] width 84 height 16
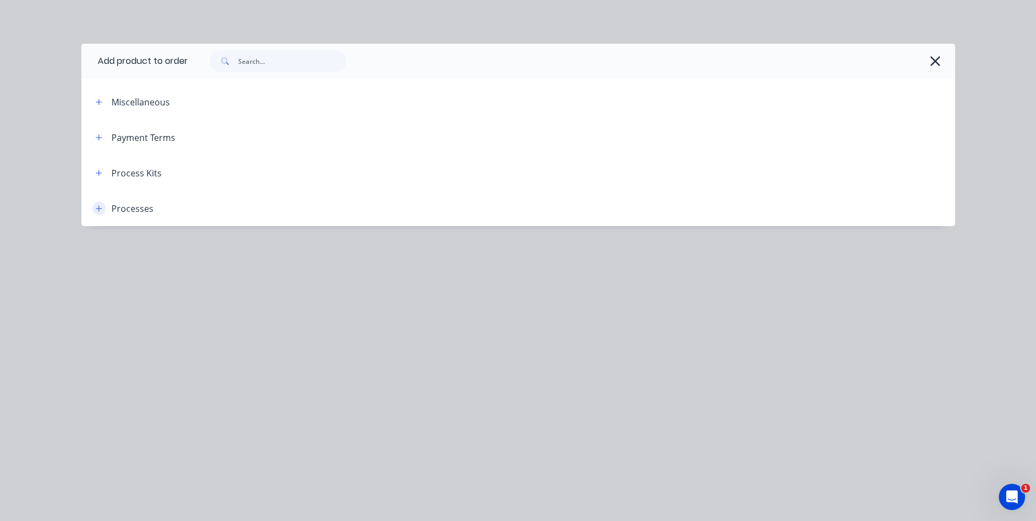
click at [103, 206] on button "button" at bounding box center [99, 209] width 14 height 14
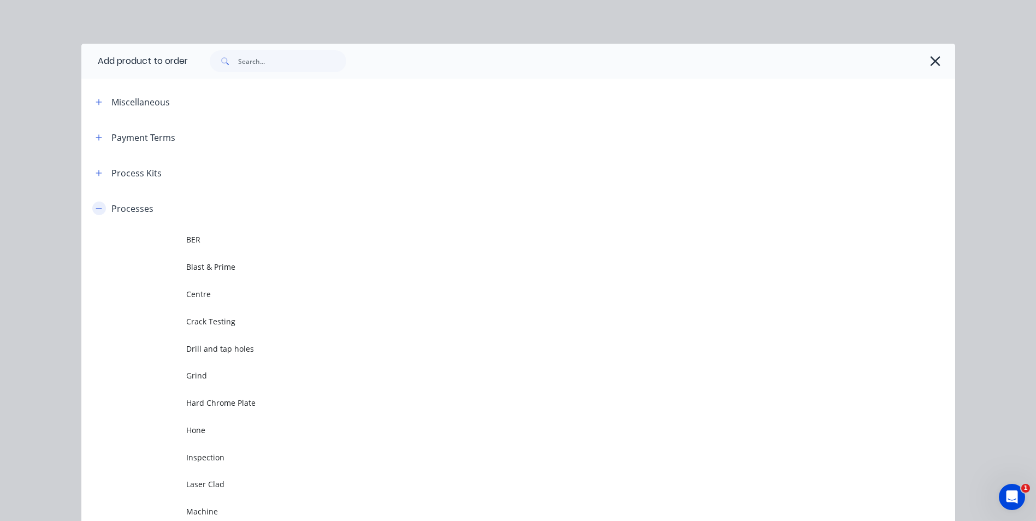
click at [92, 206] on button "button" at bounding box center [99, 209] width 14 height 14
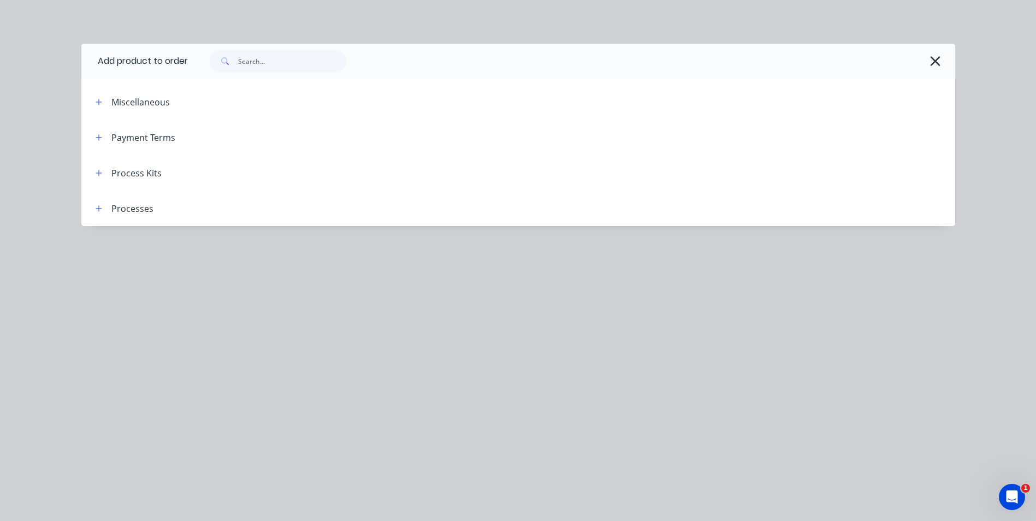
click at [112, 185] on header "Process Kits" at bounding box center [518, 173] width 874 height 36
click at [120, 175] on div "Process Kits" at bounding box center [136, 173] width 50 height 13
click at [96, 171] on icon "button" at bounding box center [99, 173] width 7 height 8
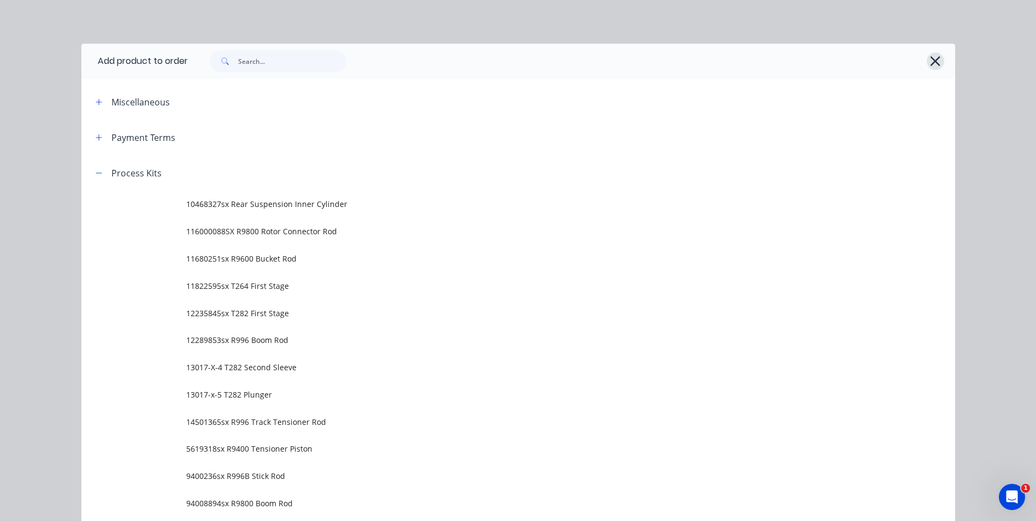
click at [934, 61] on icon "button" at bounding box center [935, 61] width 11 height 15
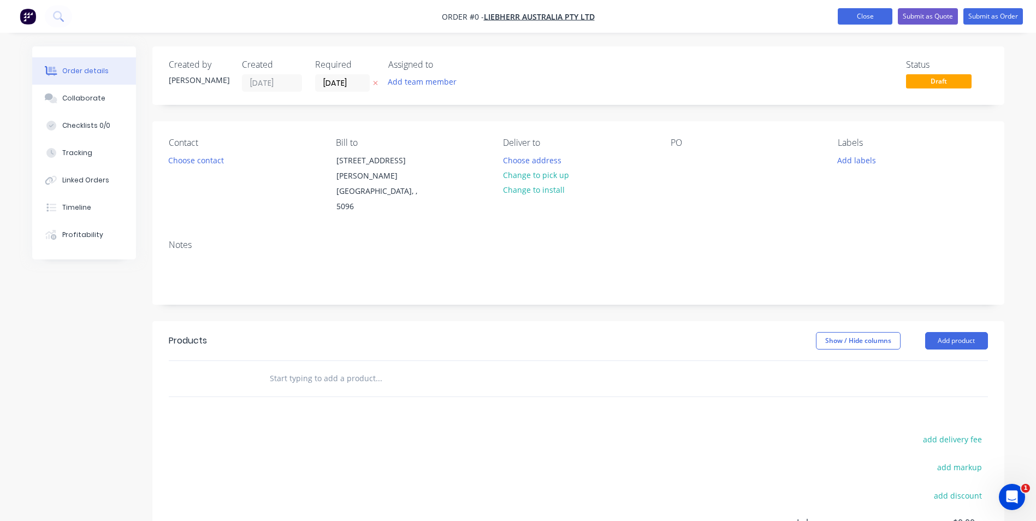
click at [858, 20] on button "Close" at bounding box center [865, 16] width 55 height 16
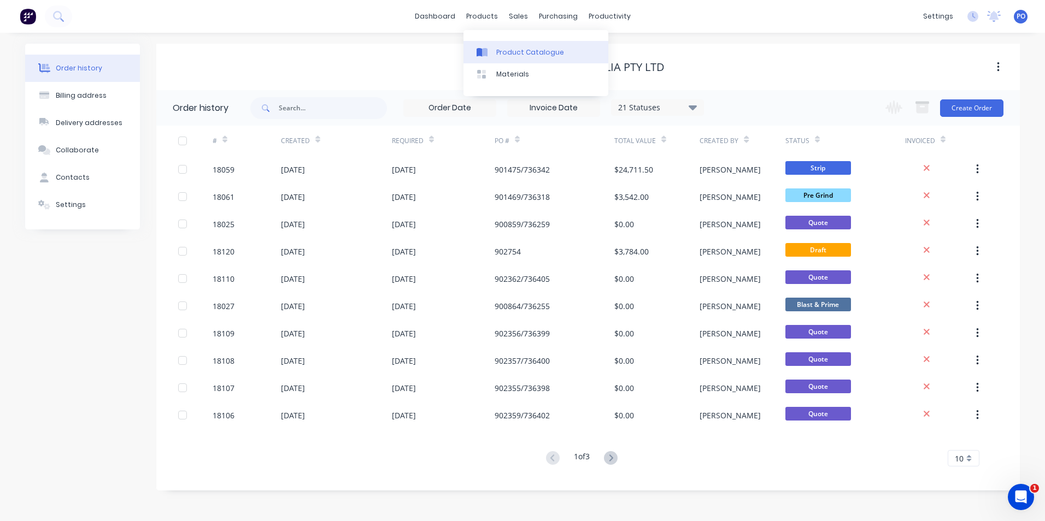
click at [493, 44] on link "Product Catalogue" at bounding box center [535, 52] width 145 height 22
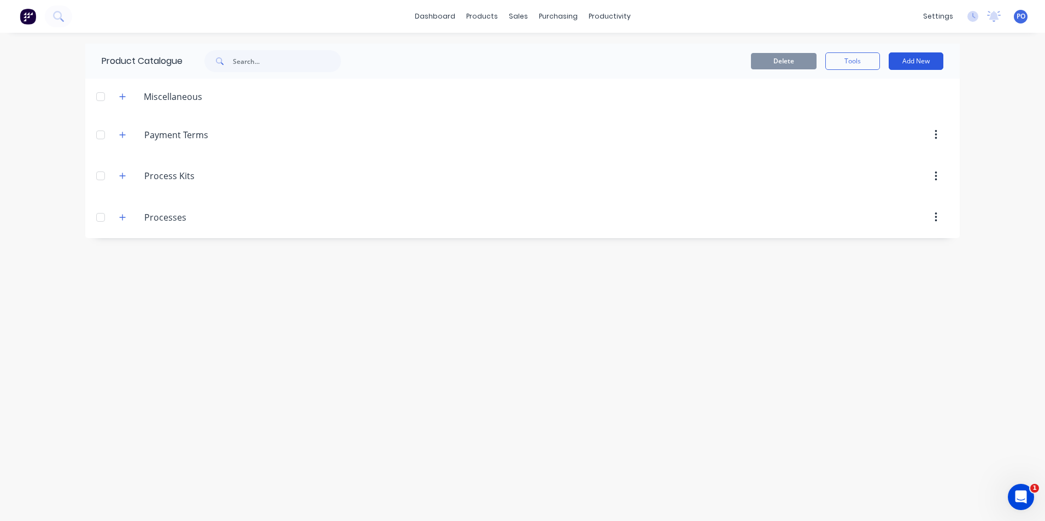
click at [927, 68] on button "Add New" at bounding box center [915, 60] width 55 height 17
click at [880, 108] on div "Product" at bounding box center [891, 111] width 84 height 16
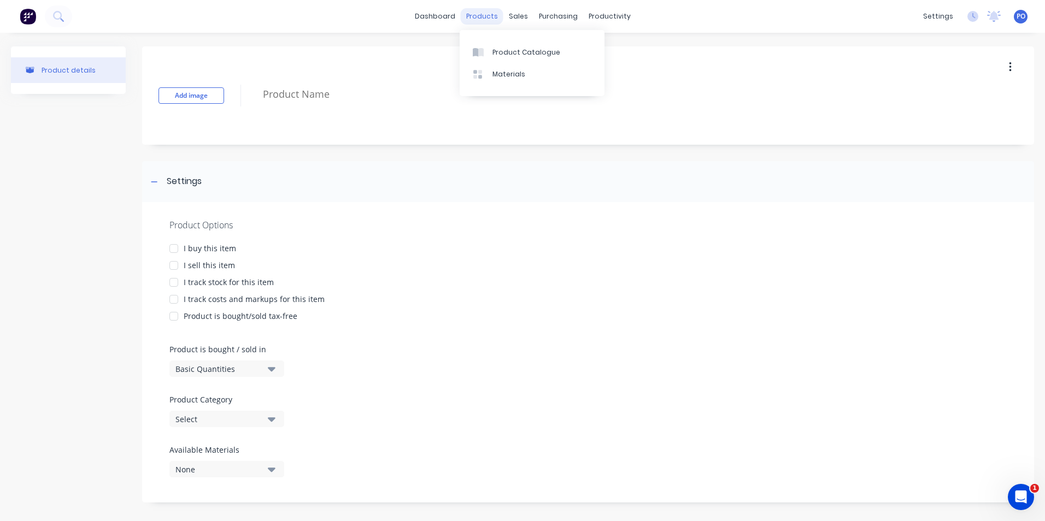
click at [490, 19] on div "products" at bounding box center [482, 16] width 43 height 16
click at [496, 45] on link "Product Catalogue" at bounding box center [531, 52] width 145 height 22
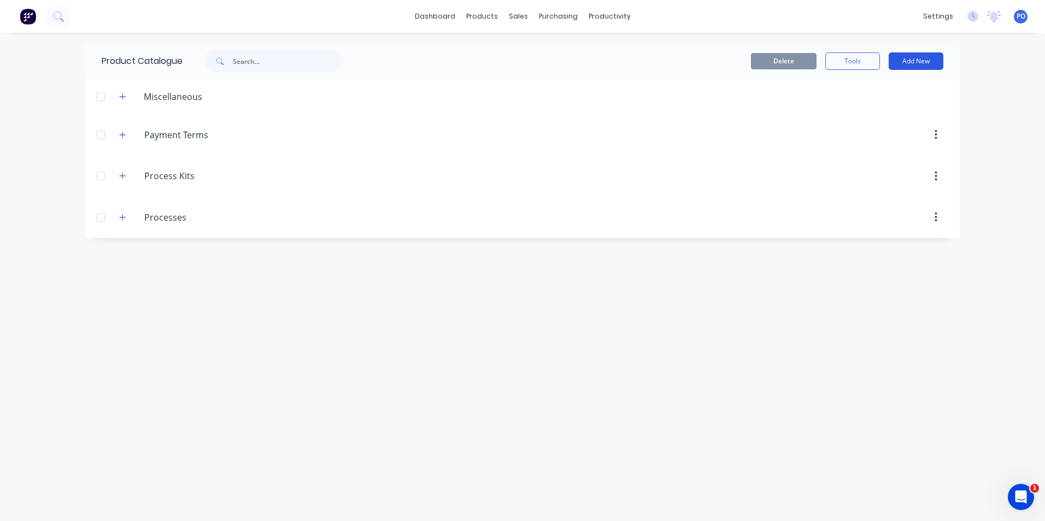
click at [923, 61] on button "Add New" at bounding box center [915, 60] width 55 height 17
click at [880, 133] on div "Product Kit" at bounding box center [891, 133] width 84 height 16
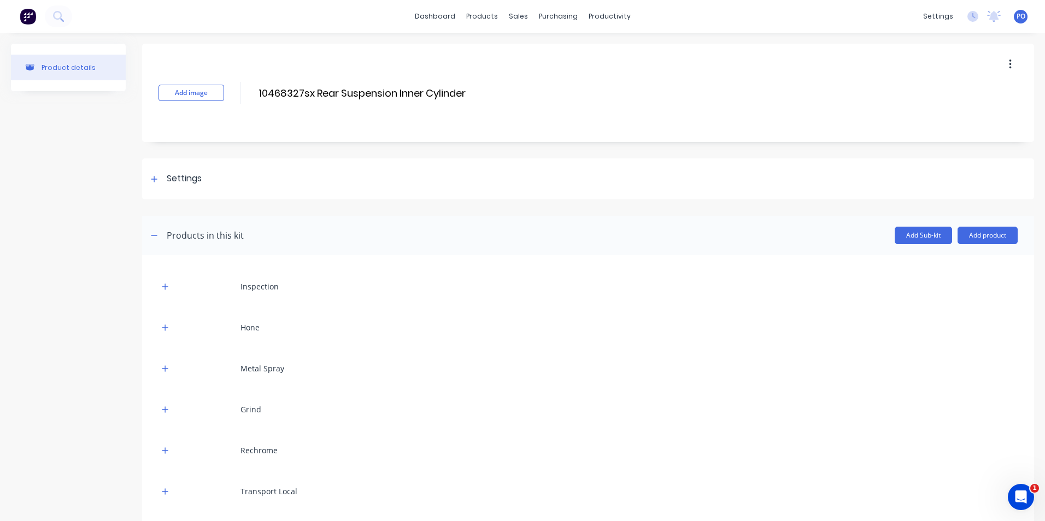
scroll to position [58, 0]
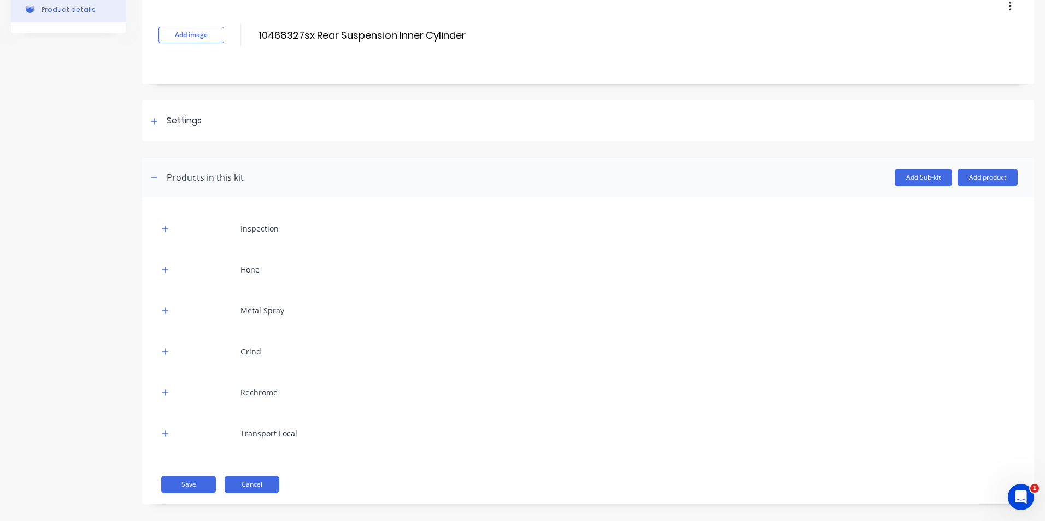
click at [244, 481] on button "Cancel" at bounding box center [252, 484] width 55 height 17
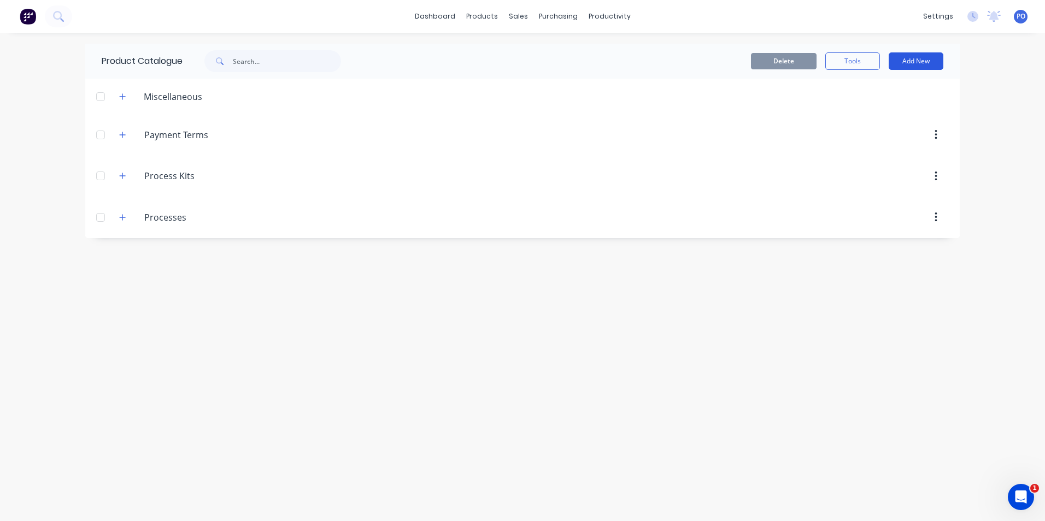
click at [899, 58] on button "Add New" at bounding box center [915, 60] width 55 height 17
click at [490, 46] on link "Product Catalogue" at bounding box center [535, 52] width 145 height 22
click at [40, 15] on div at bounding box center [36, 16] width 72 height 22
click at [34, 17] on img at bounding box center [28, 16] width 16 height 16
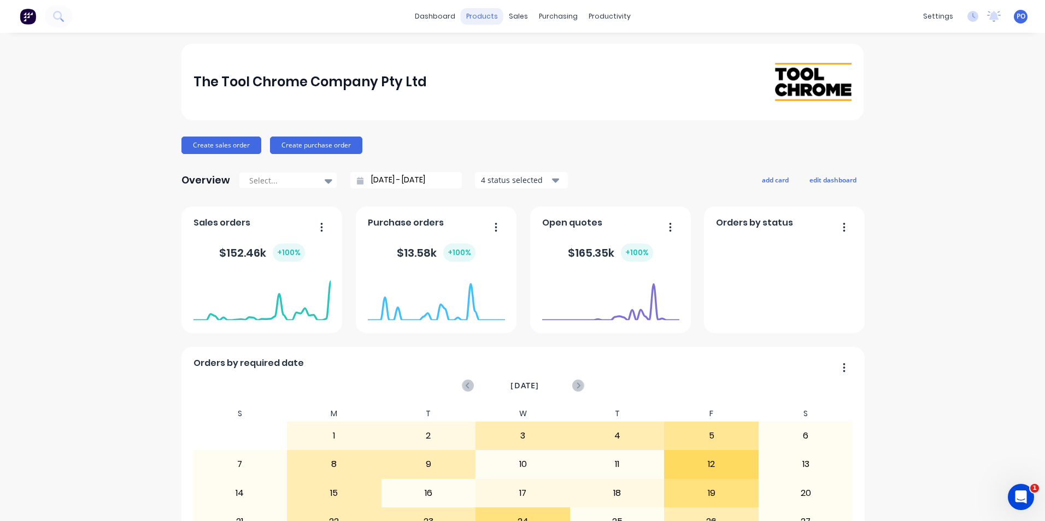
click at [490, 17] on div "products" at bounding box center [482, 16] width 43 height 16
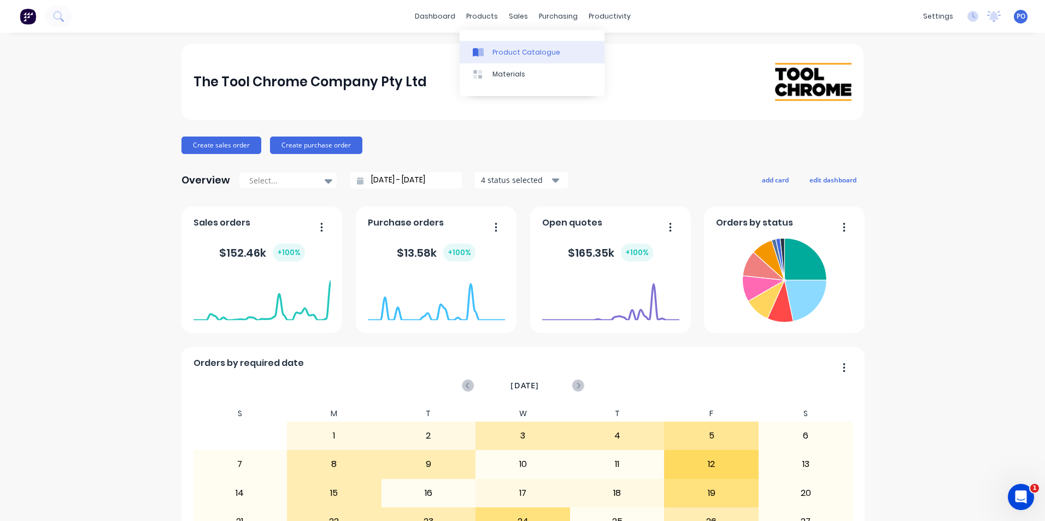
click at [500, 46] on link "Product Catalogue" at bounding box center [531, 52] width 145 height 22
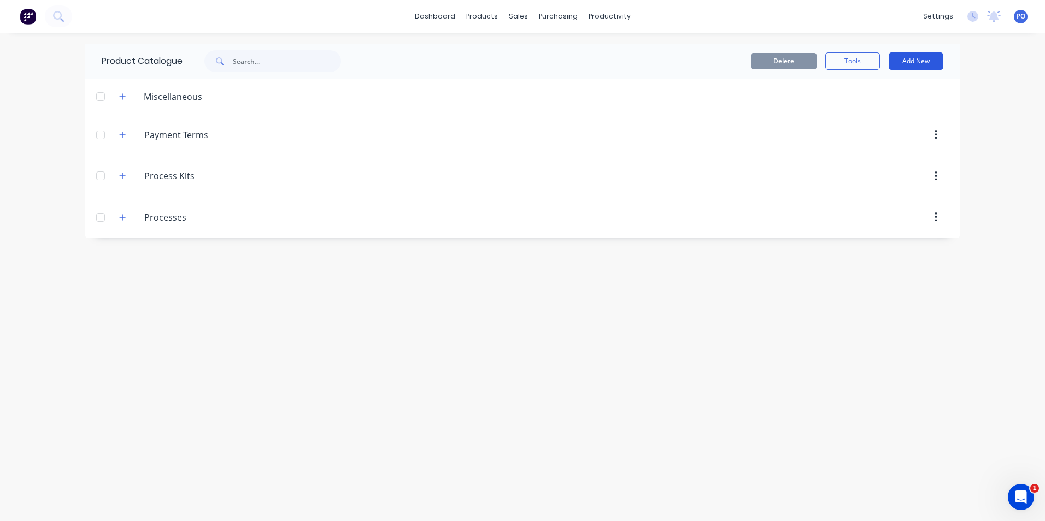
click at [920, 66] on button "Add New" at bounding box center [915, 60] width 55 height 17
click at [885, 112] on div "Product" at bounding box center [891, 111] width 84 height 16
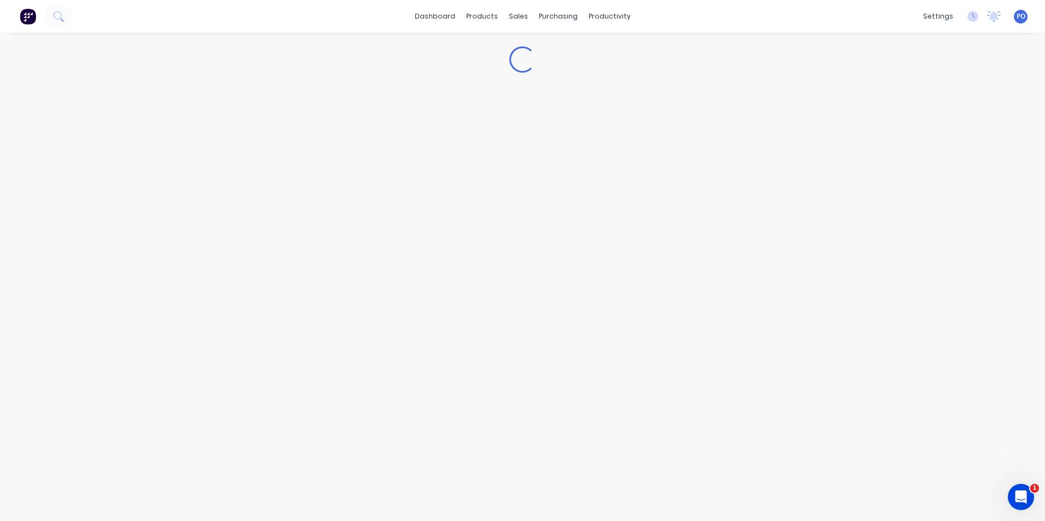
type textarea "x"
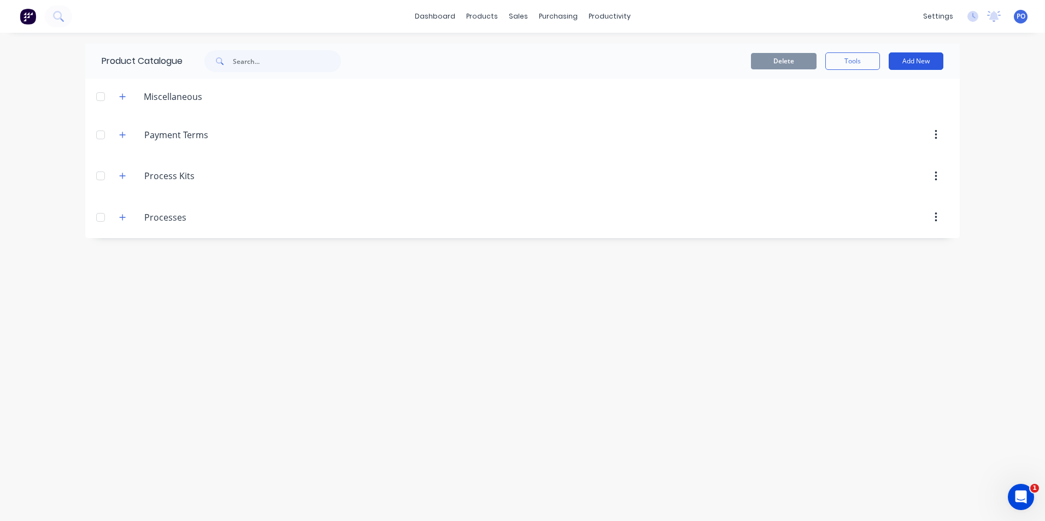
click at [917, 59] on button "Add New" at bounding box center [915, 60] width 55 height 17
click at [877, 125] on div "Product Kit" at bounding box center [891, 133] width 84 height 16
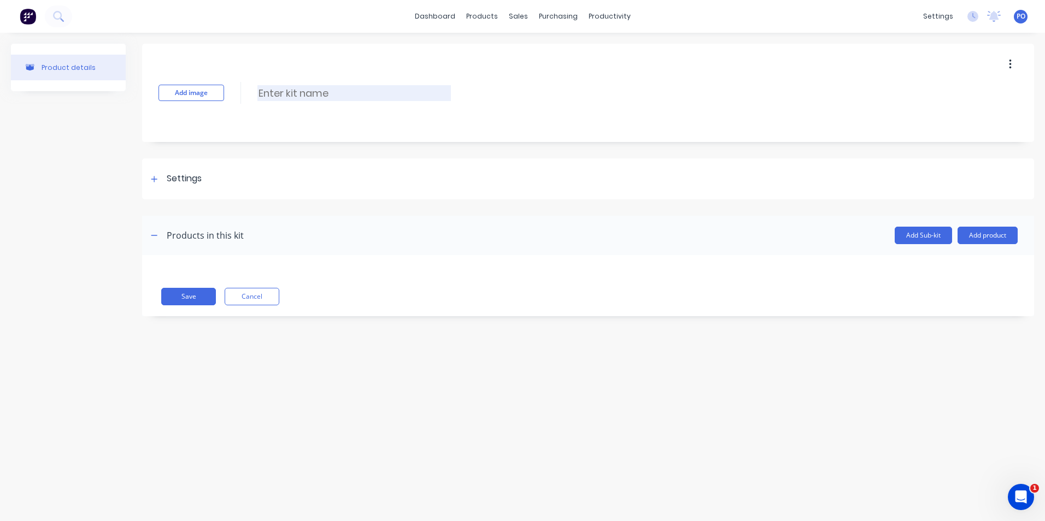
click at [275, 93] on input at bounding box center [353, 93] width 193 height 16
click at [312, 95] on input at bounding box center [353, 93] width 193 height 16
click at [344, 83] on div "Add image 94076093SX T 94076093SX Enter kit name" at bounding box center [588, 93] width 892 height 98
click at [342, 90] on input "94076093SX T" at bounding box center [353, 93] width 193 height 16
type input "94076093SX Tube"
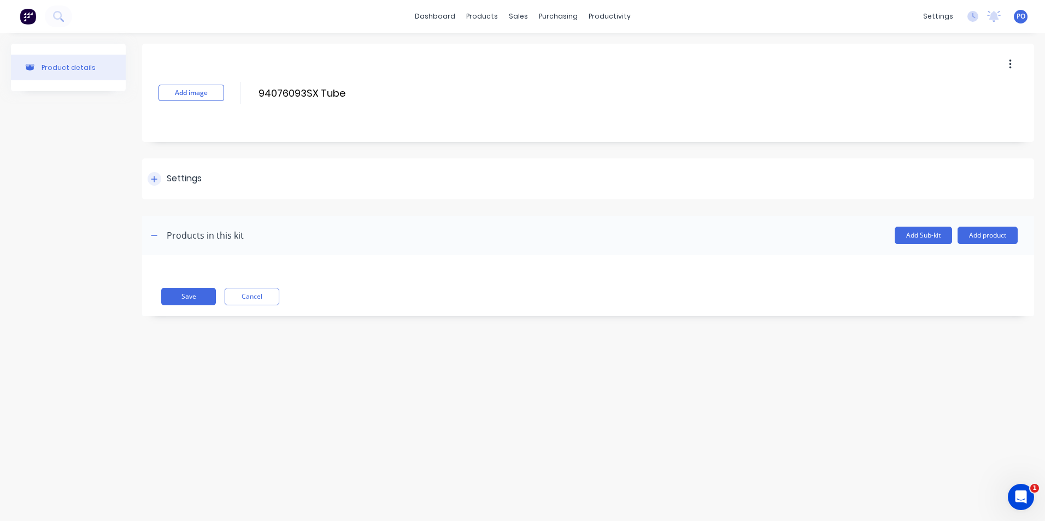
click at [151, 174] on div at bounding box center [155, 179] width 14 height 14
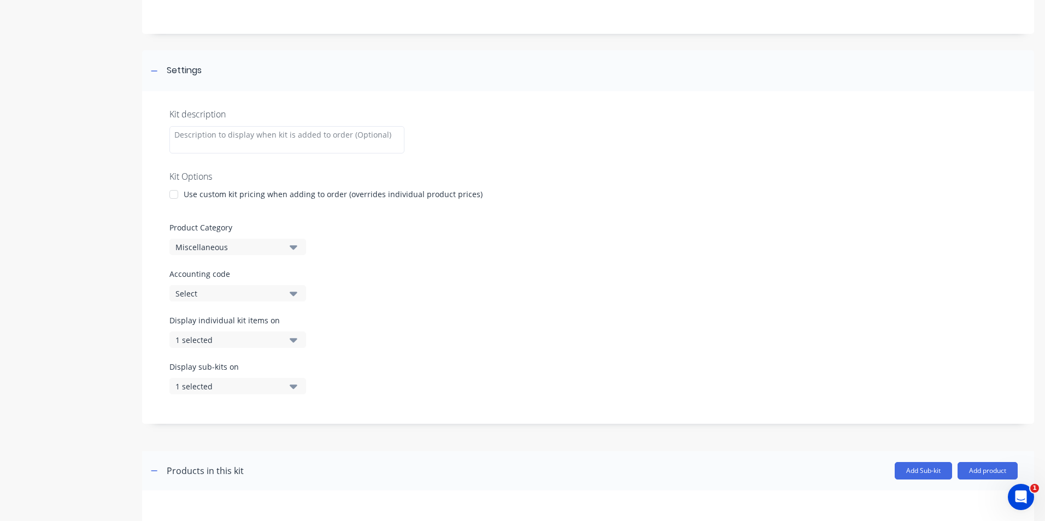
scroll to position [109, 0]
click at [290, 338] on icon "button" at bounding box center [294, 339] width 8 height 12
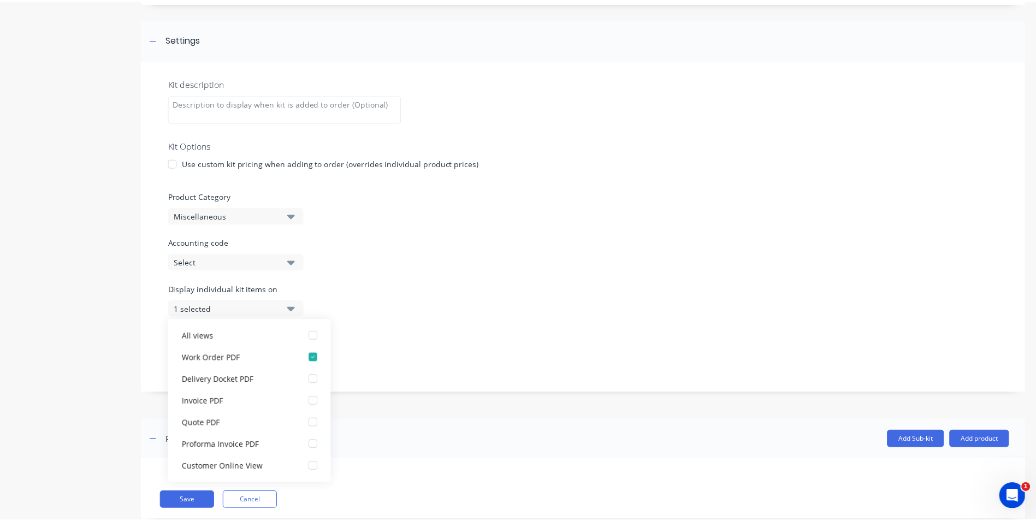
scroll to position [166, 0]
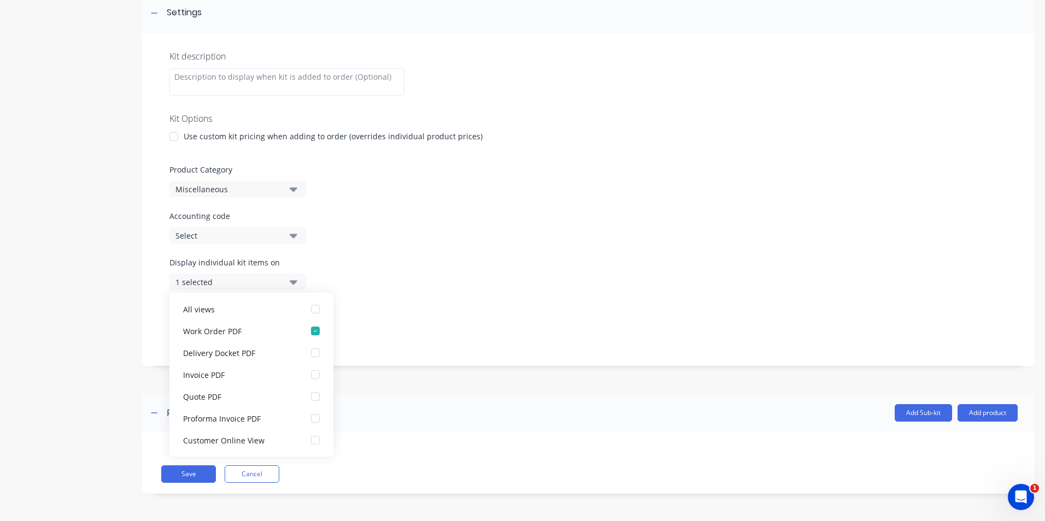
click at [444, 414] on div "Add Sub-kit Add product" at bounding box center [631, 412] width 774 height 17
click at [266, 192] on div "Miscellaneous" at bounding box center [228, 189] width 106 height 11
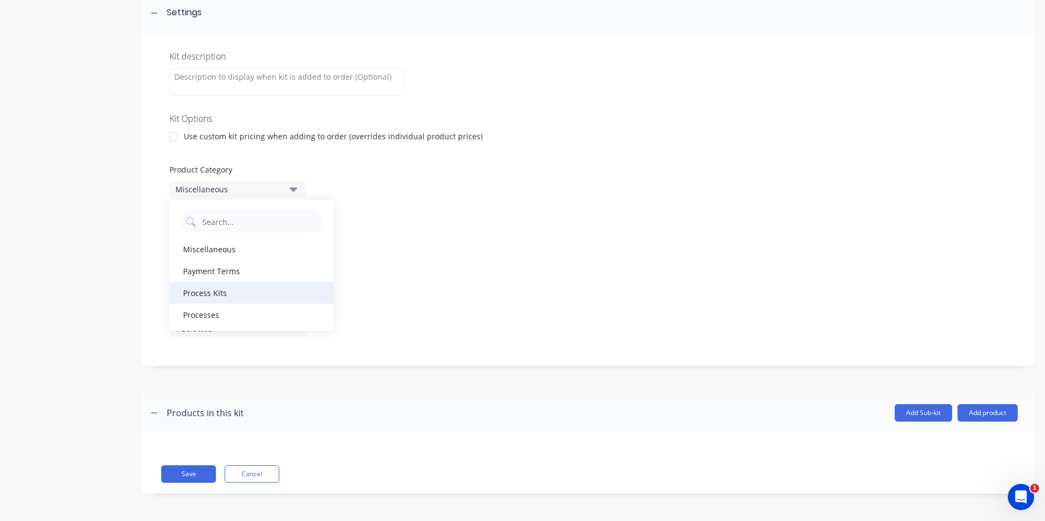
click at [227, 294] on div "Process Kits" at bounding box center [251, 293] width 164 height 22
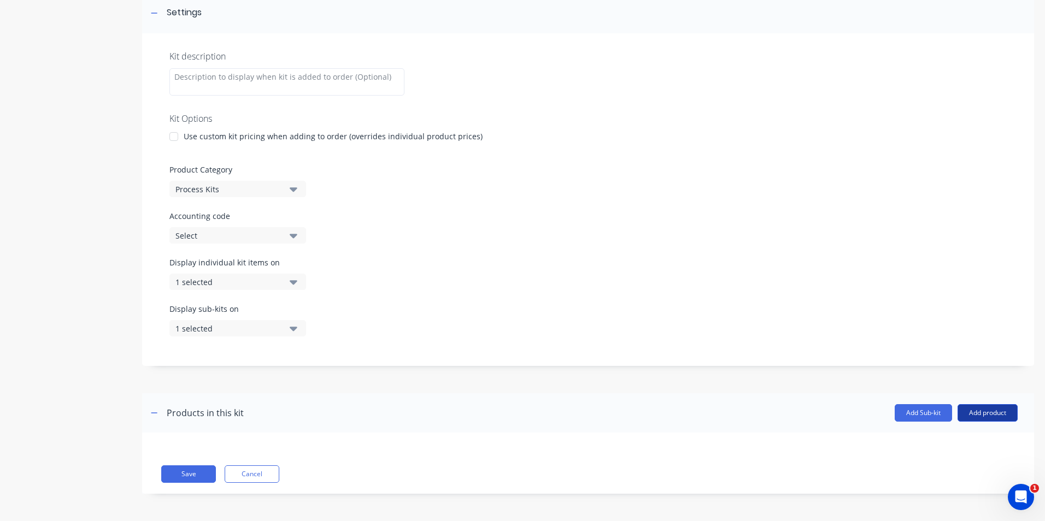
click at [975, 417] on button "Add product" at bounding box center [987, 412] width 60 height 17
click at [952, 440] on div "Product catalogue" at bounding box center [965, 441] width 84 height 16
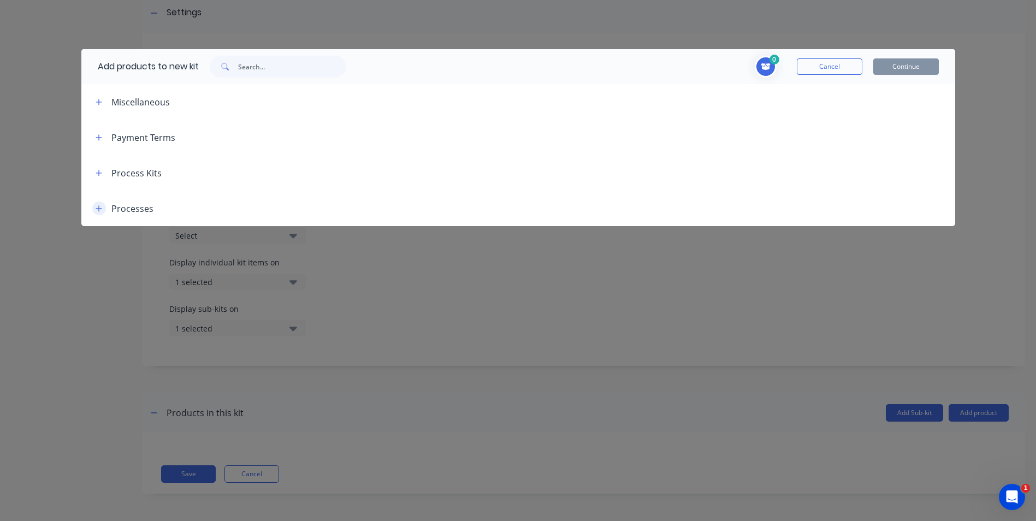
click at [98, 208] on icon "button" at bounding box center [99, 209] width 7 height 8
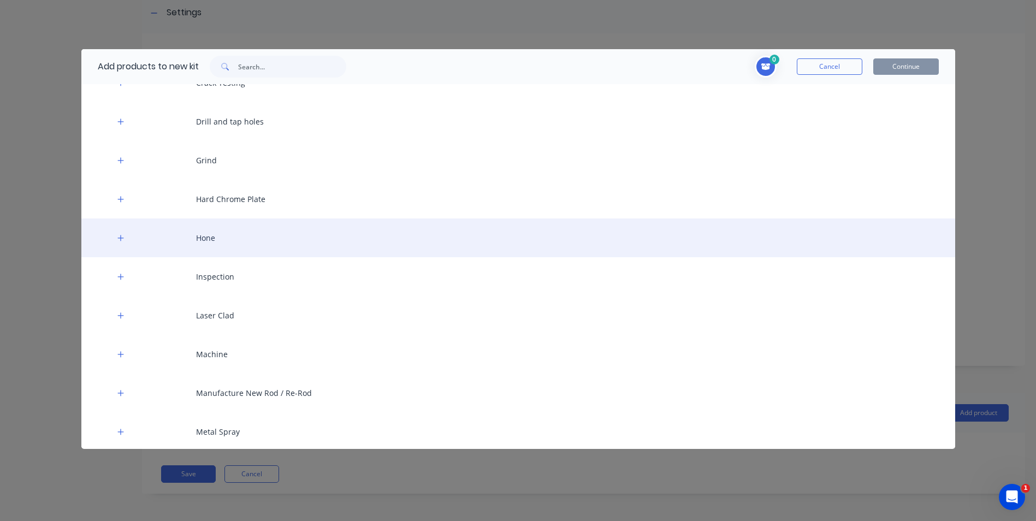
scroll to position [219, 0]
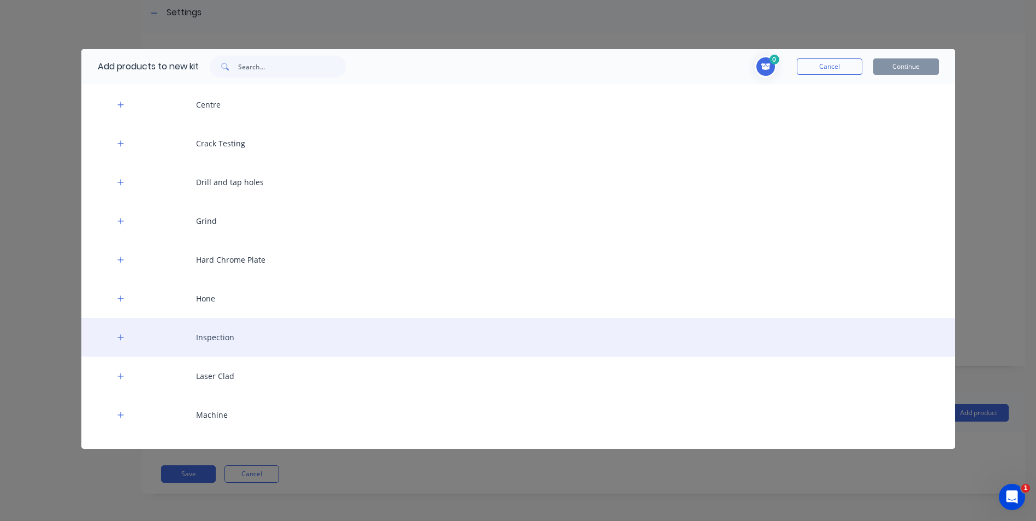
click at [198, 332] on div "Inspection" at bounding box center [518, 337] width 874 height 39
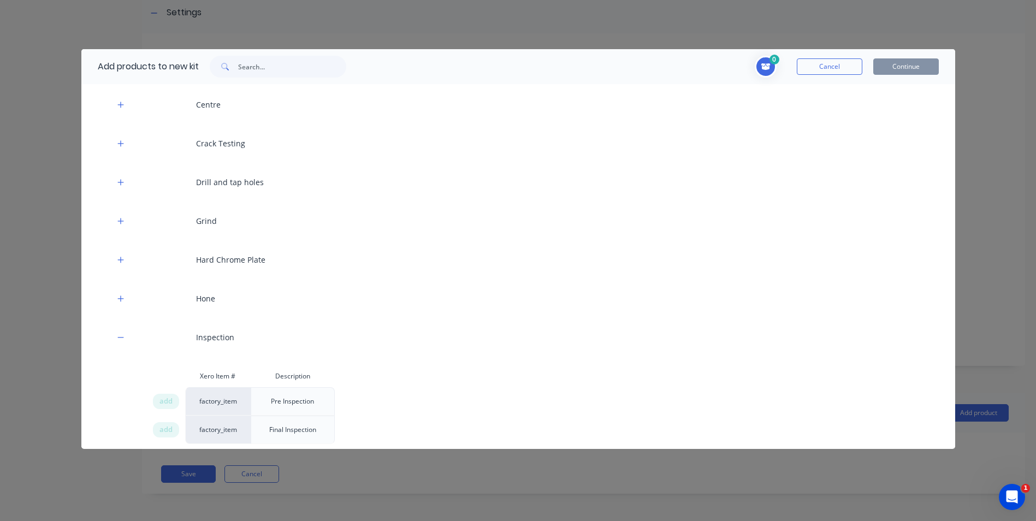
scroll to position [328, 0]
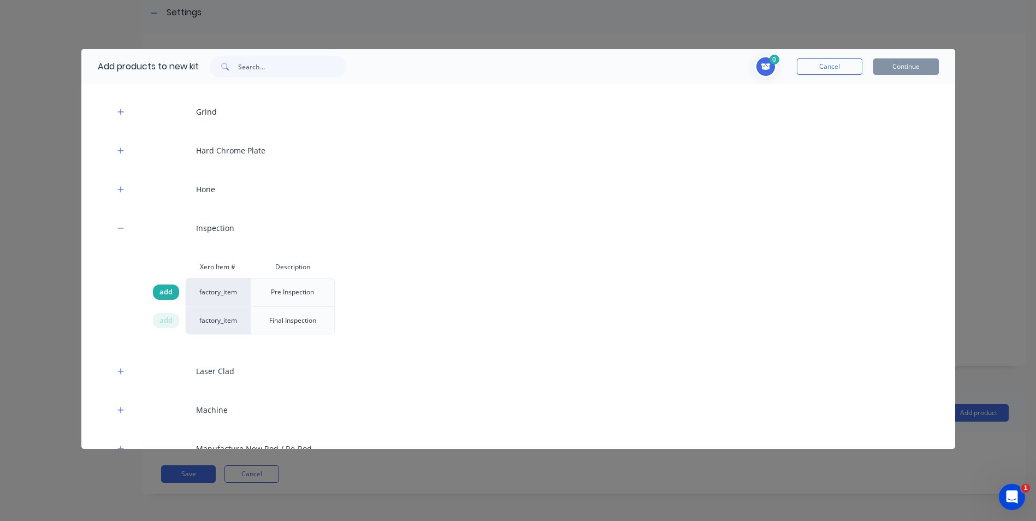
click at [166, 294] on span "add" at bounding box center [166, 292] width 13 height 11
click at [163, 322] on span "add" at bounding box center [166, 320] width 13 height 11
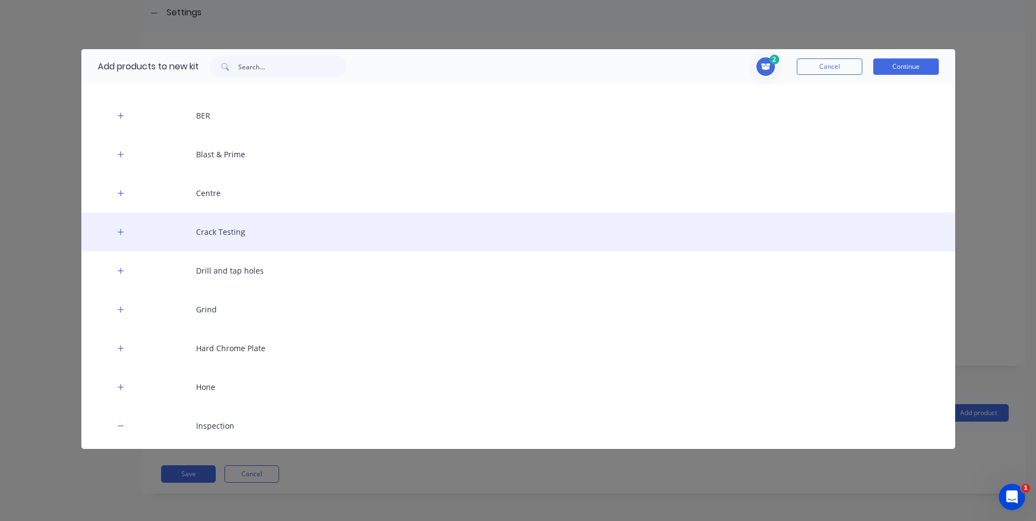
scroll to position [164, 0]
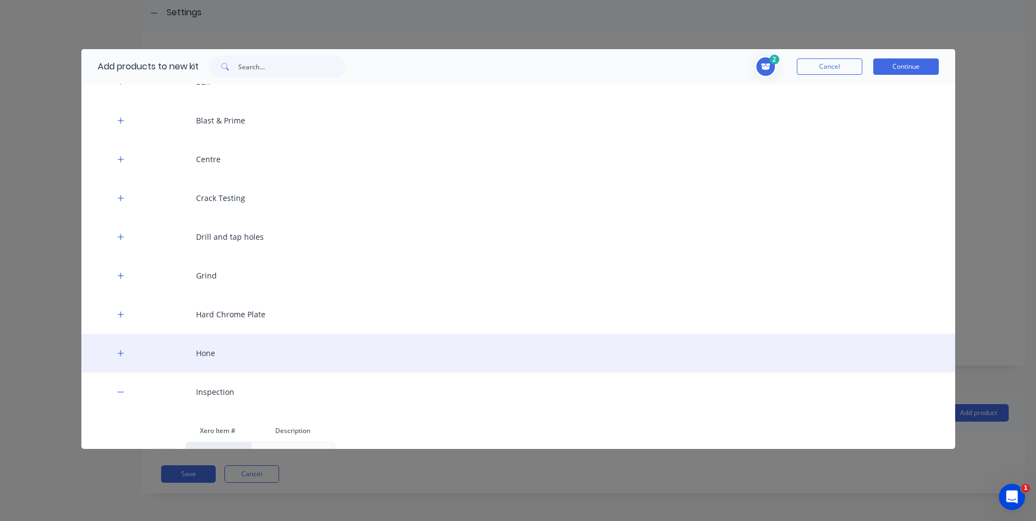
click at [129, 351] on div "Hone" at bounding box center [518, 353] width 874 height 39
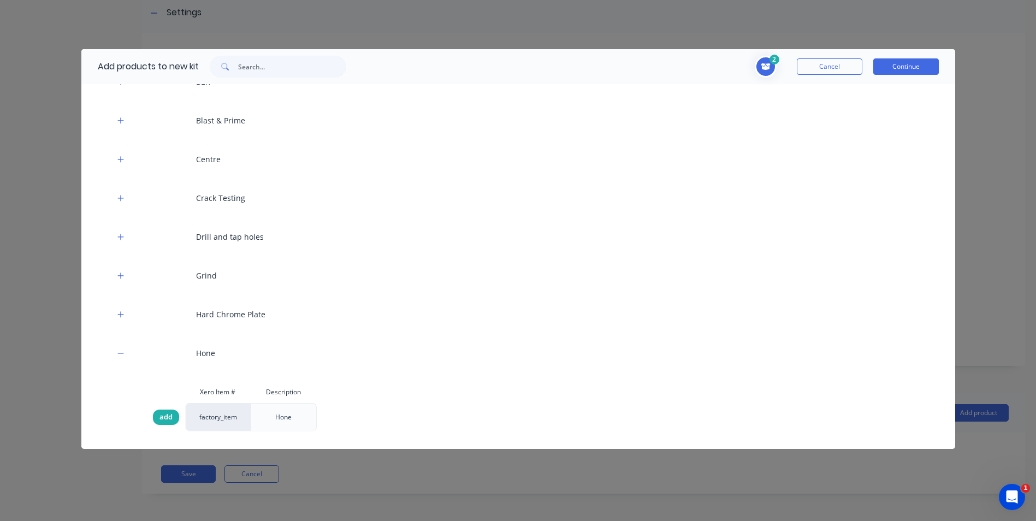
click at [161, 413] on span "add" at bounding box center [166, 417] width 13 height 11
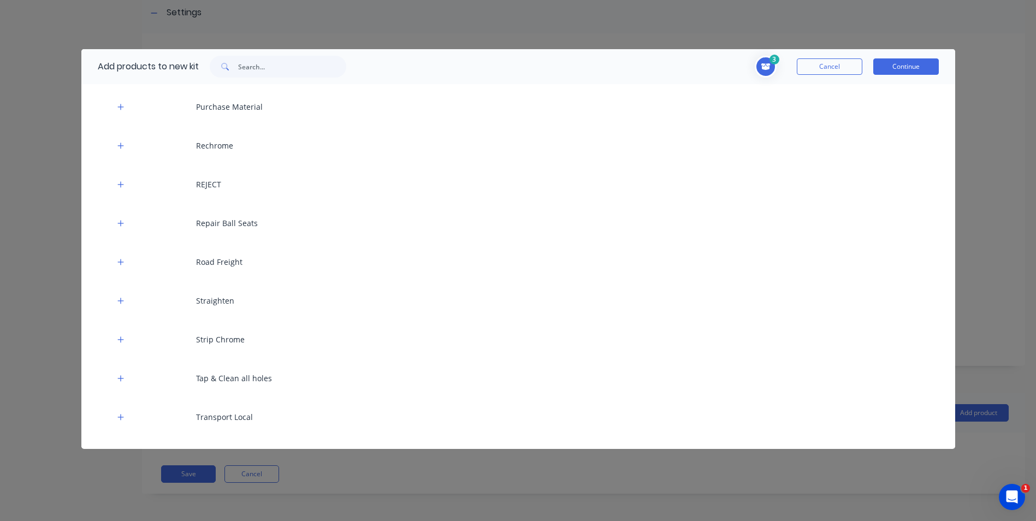
scroll to position [927, 0]
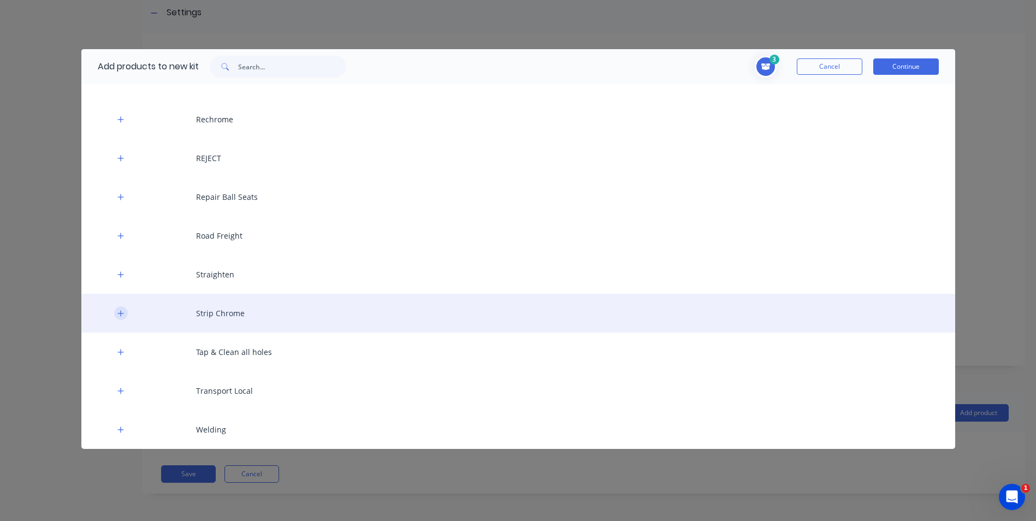
click at [126, 313] on button "button" at bounding box center [121, 314] width 14 height 14
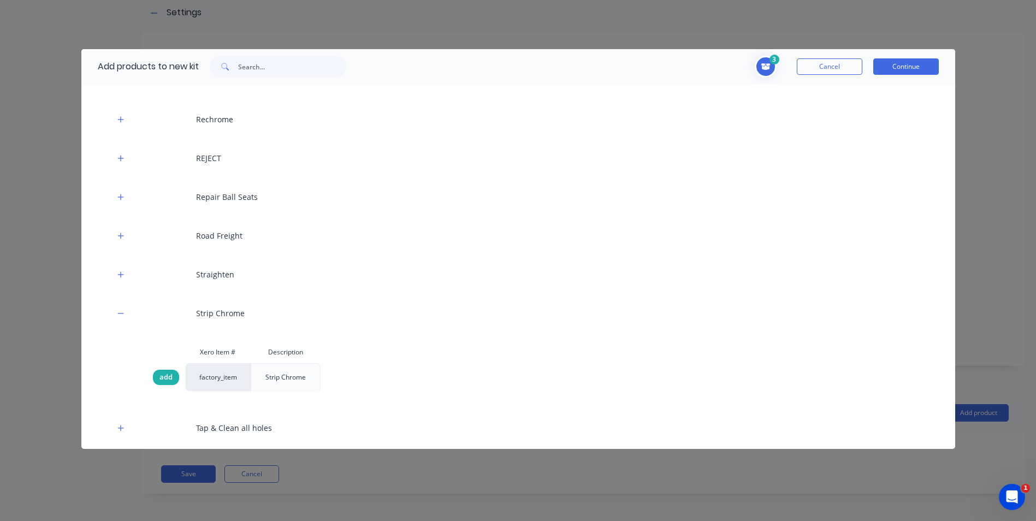
click at [170, 376] on span "add" at bounding box center [166, 377] width 13 height 11
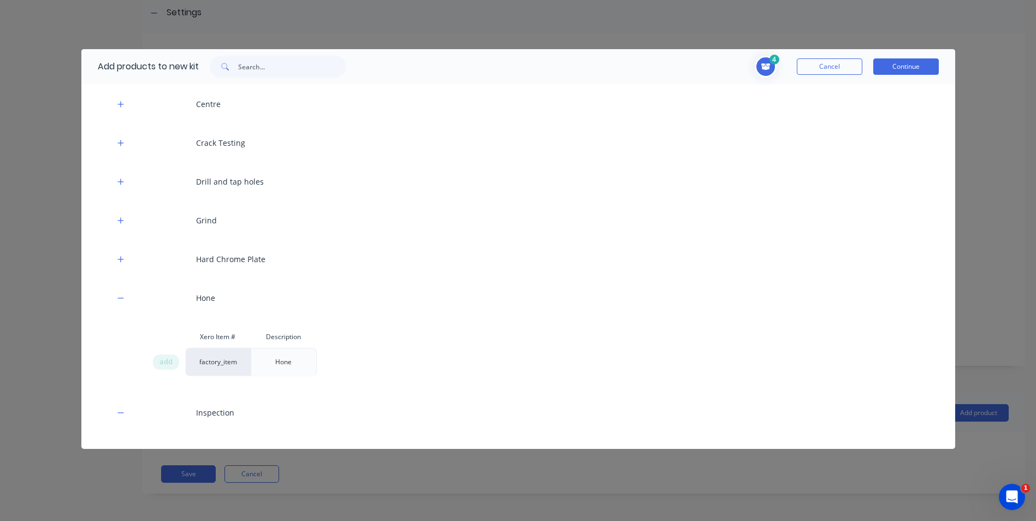
scroll to position [217, 0]
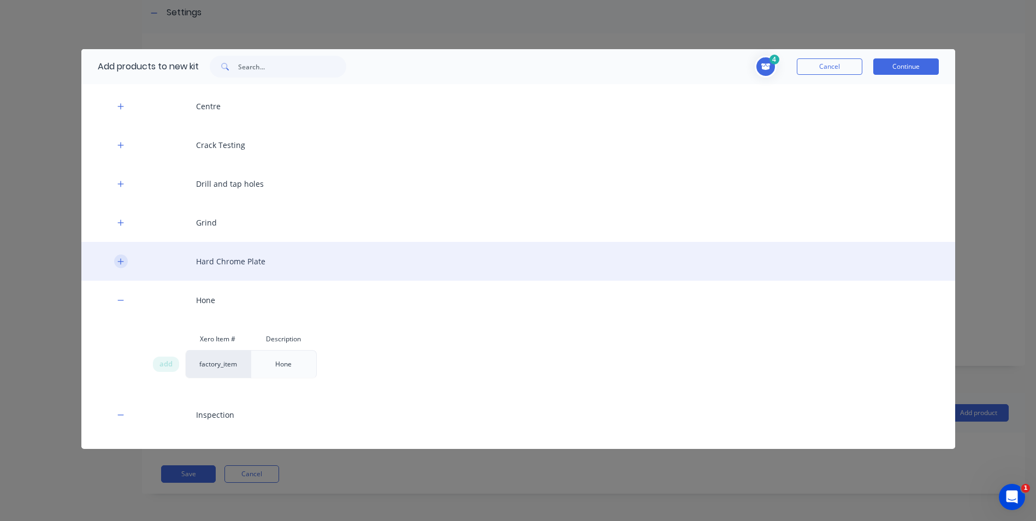
click at [119, 264] on icon "button" at bounding box center [120, 262] width 7 height 8
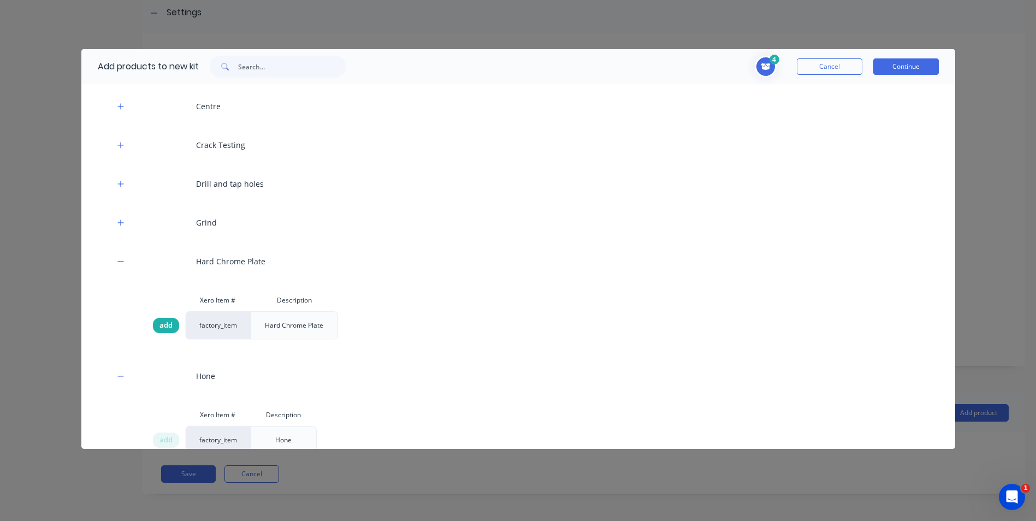
click at [161, 328] on span "add" at bounding box center [166, 325] width 13 height 11
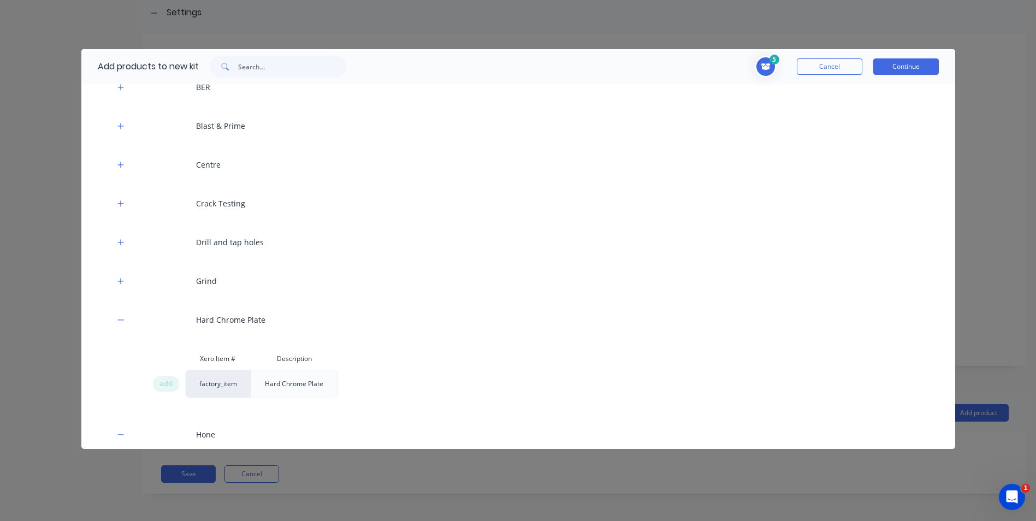
scroll to position [108, 0]
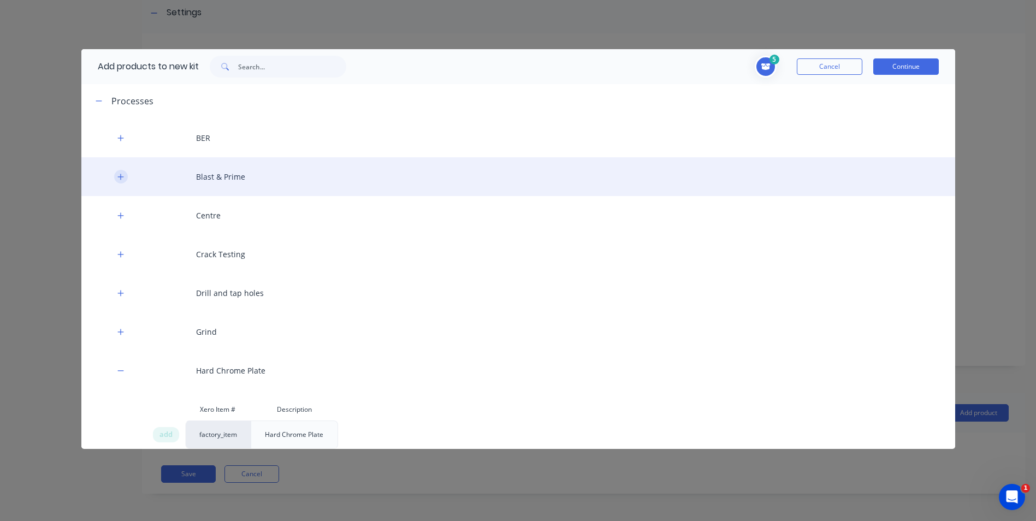
click at [121, 183] on button "button" at bounding box center [121, 177] width 14 height 14
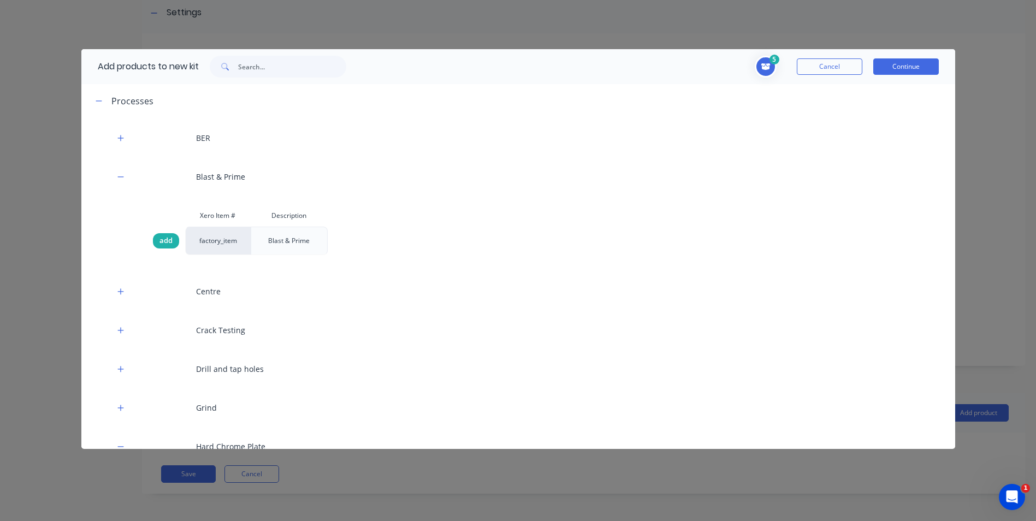
click at [153, 239] on div "add" at bounding box center [166, 240] width 26 height 15
click at [164, 239] on span "add" at bounding box center [166, 240] width 13 height 11
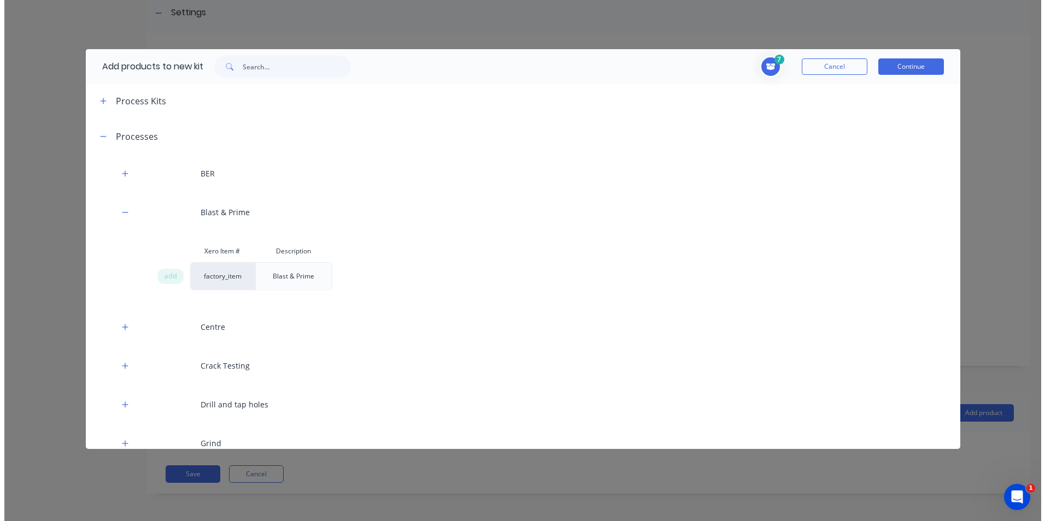
scroll to position [53, 0]
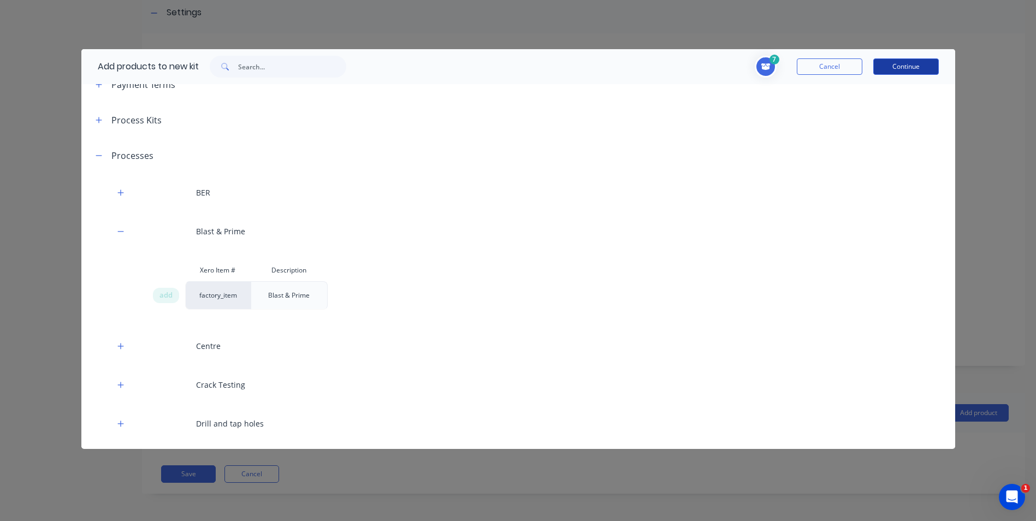
click at [912, 72] on button "Continue" at bounding box center [907, 66] width 66 height 16
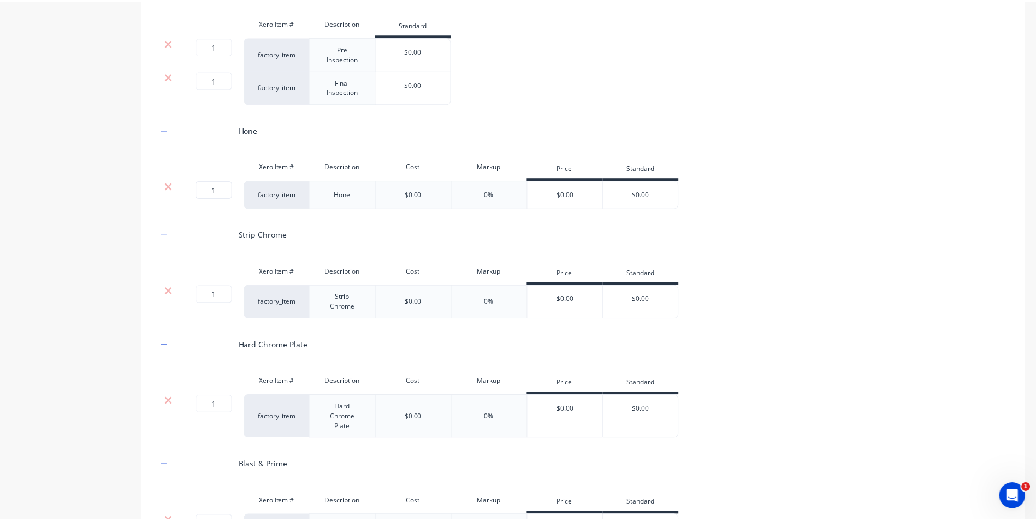
scroll to position [482, 0]
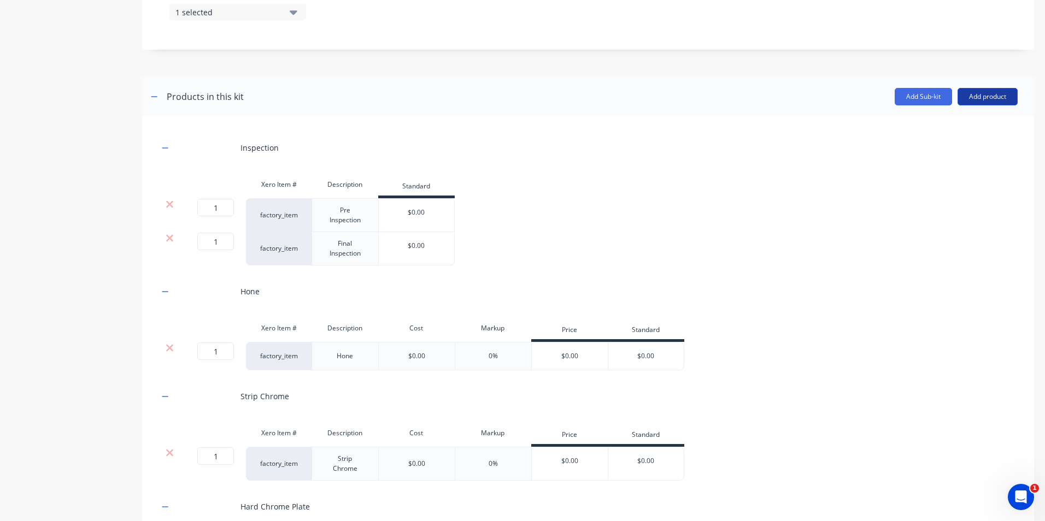
click at [982, 98] on button "Add product" at bounding box center [987, 96] width 60 height 17
click at [965, 122] on div "Product catalogue" at bounding box center [965, 125] width 84 height 16
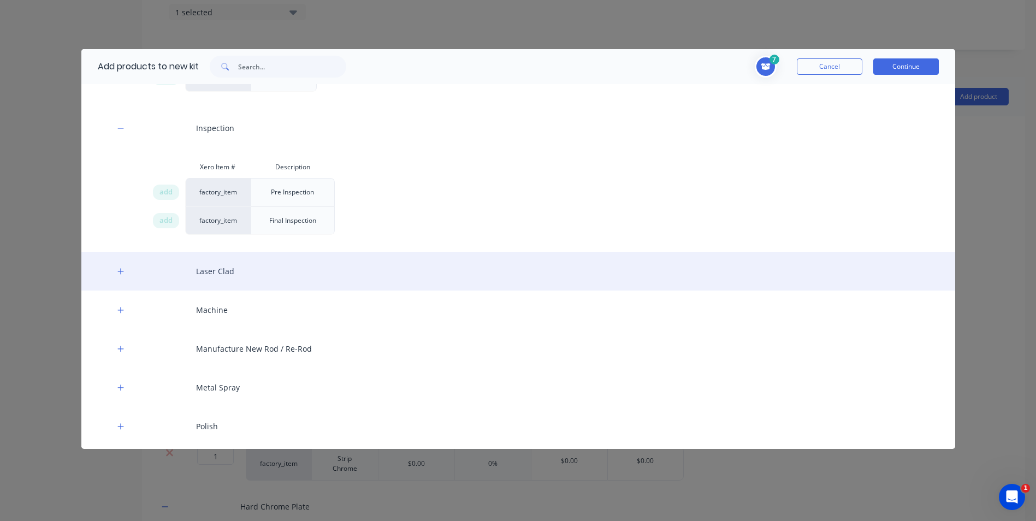
scroll to position [710, 0]
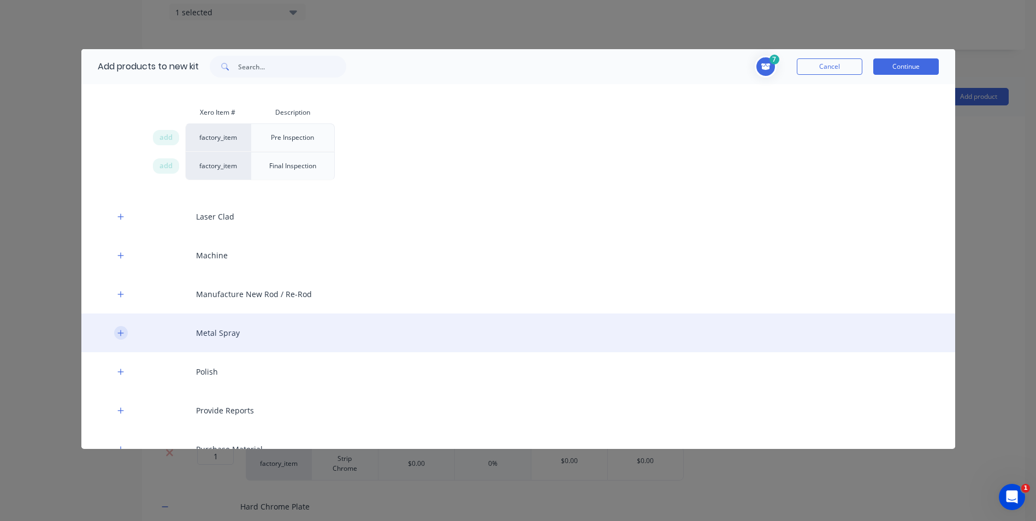
click at [125, 334] on button "button" at bounding box center [121, 333] width 14 height 14
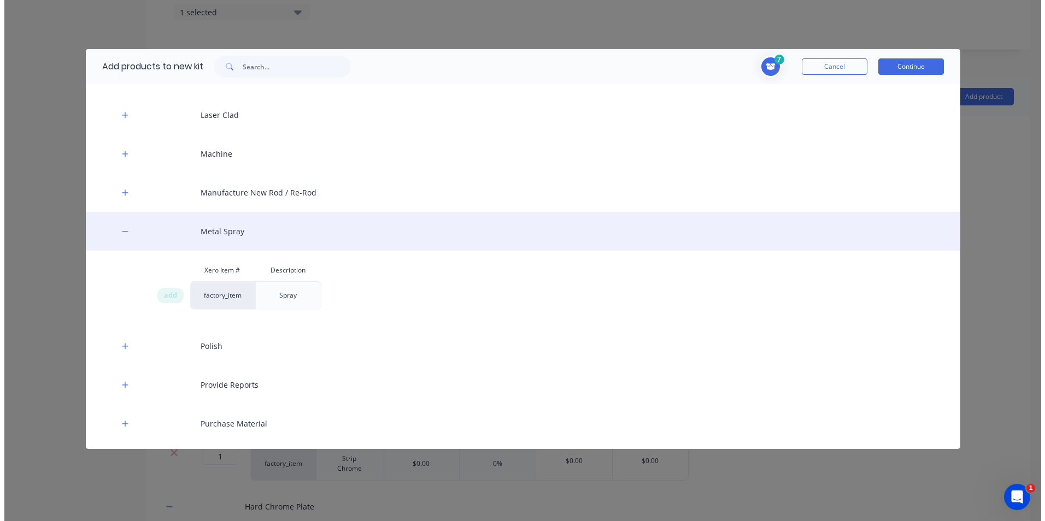
scroll to position [820, 0]
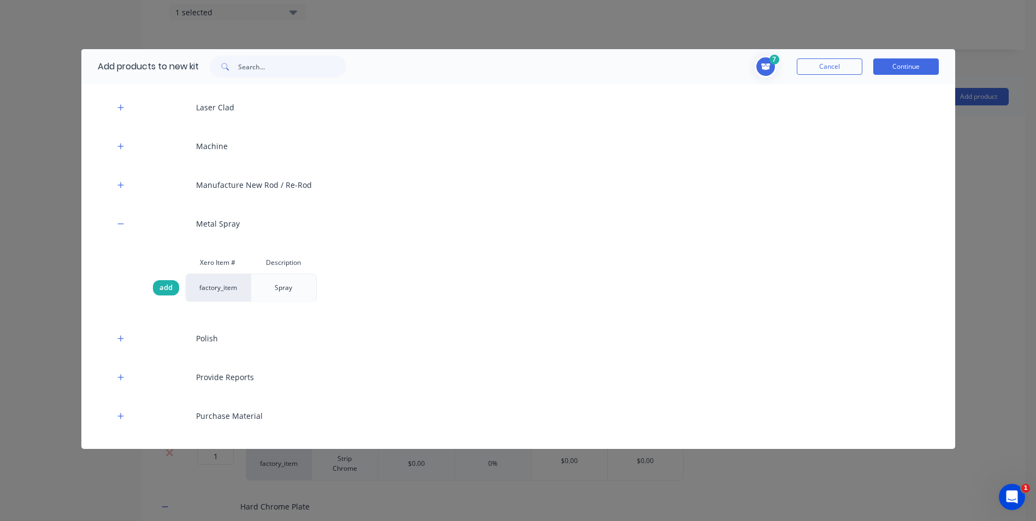
click at [170, 293] on span "add" at bounding box center [166, 287] width 13 height 11
click at [912, 65] on button "Continue" at bounding box center [907, 66] width 66 height 16
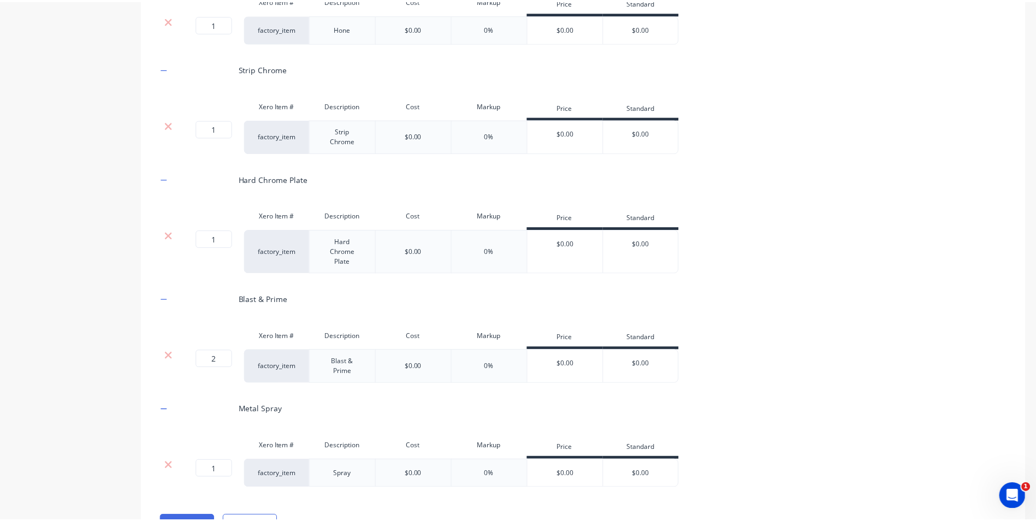
scroll to position [861, 0]
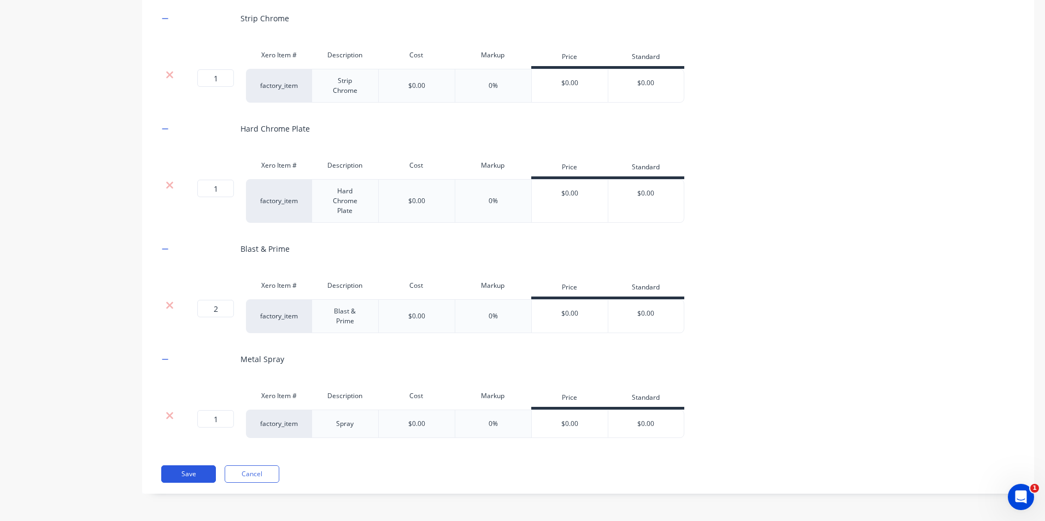
click at [185, 475] on button "Save" at bounding box center [188, 474] width 55 height 17
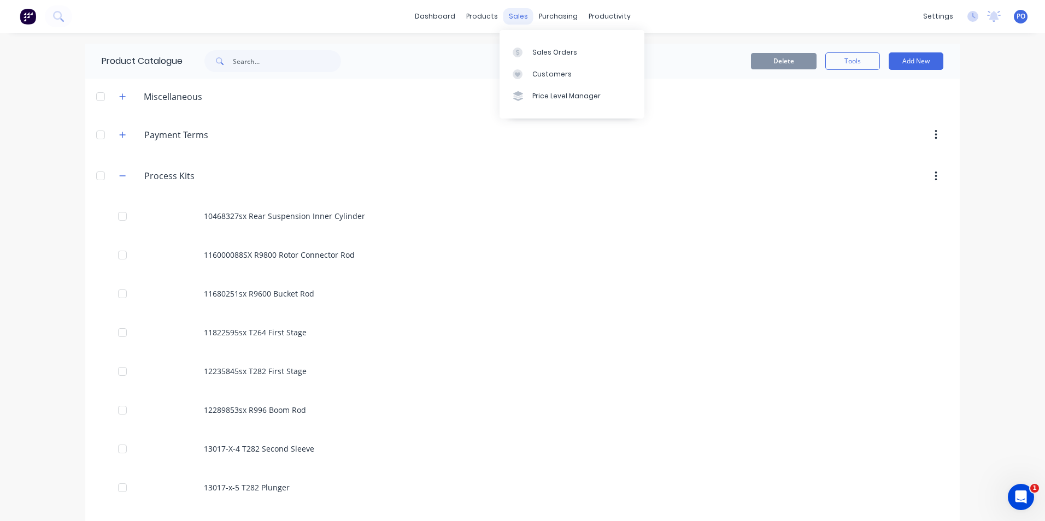
click at [517, 13] on div "sales" at bounding box center [518, 16] width 30 height 16
click at [529, 51] on link "Sales Orders" at bounding box center [571, 52] width 145 height 22
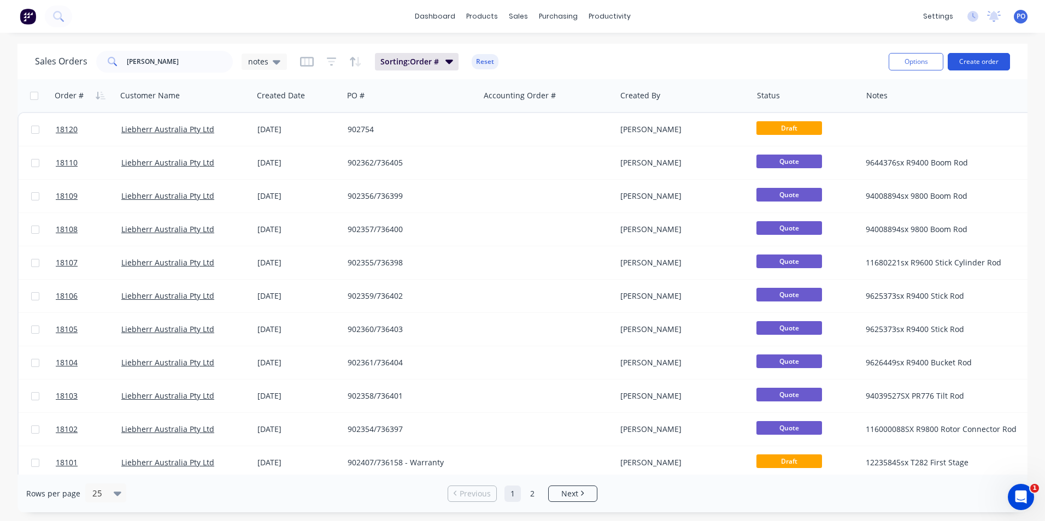
click at [975, 55] on button "Create order" at bounding box center [978, 61] width 62 height 17
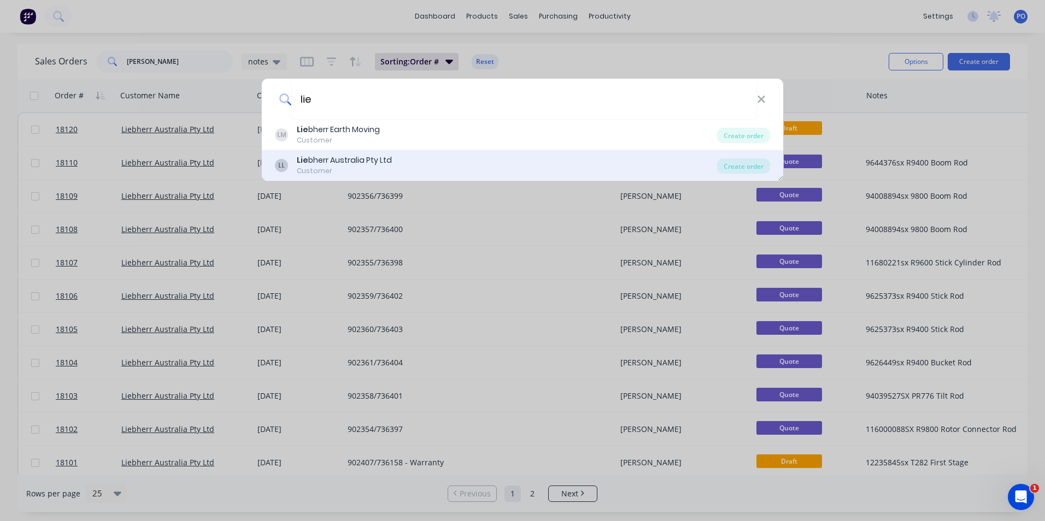
type input "lie"
click at [334, 161] on div "Lie bherr Australia Pty Ltd" at bounding box center [344, 160] width 95 height 11
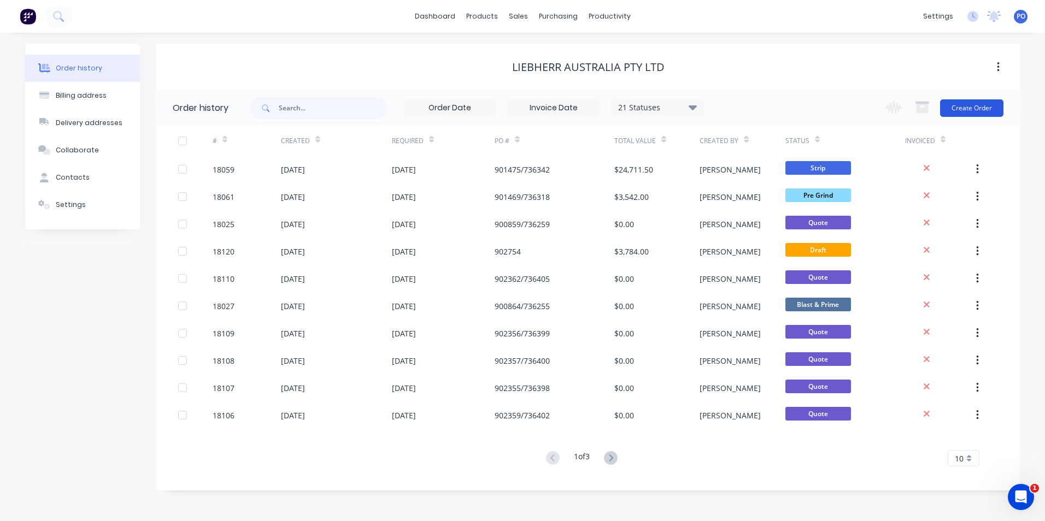
click at [985, 107] on button "Create Order" at bounding box center [971, 107] width 63 height 17
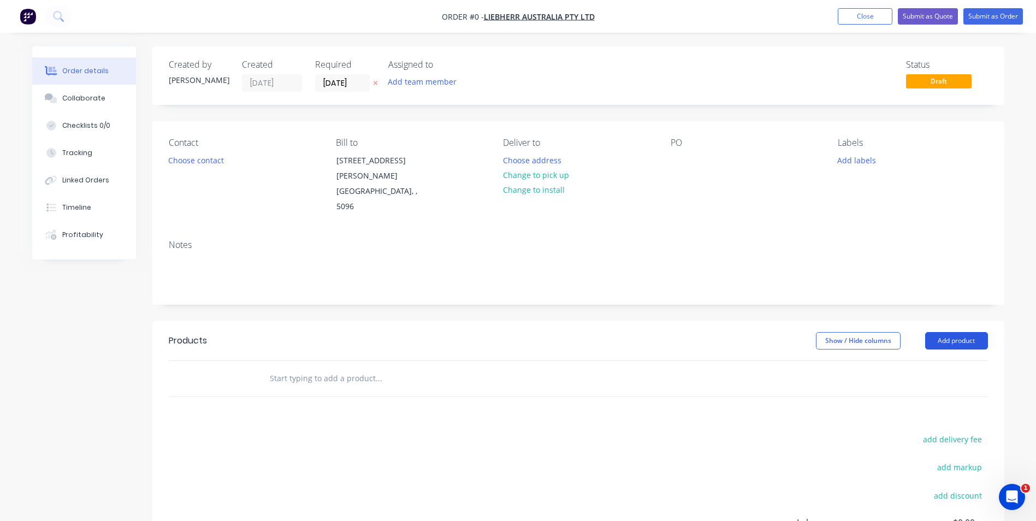
click at [940, 332] on button "Add product" at bounding box center [957, 340] width 63 height 17
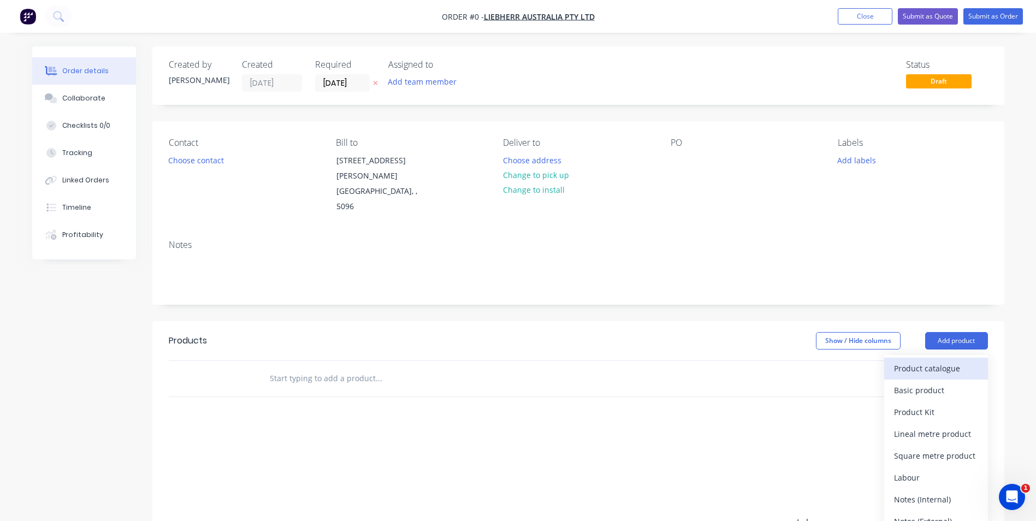
click at [929, 361] on div "Product catalogue" at bounding box center [936, 369] width 84 height 16
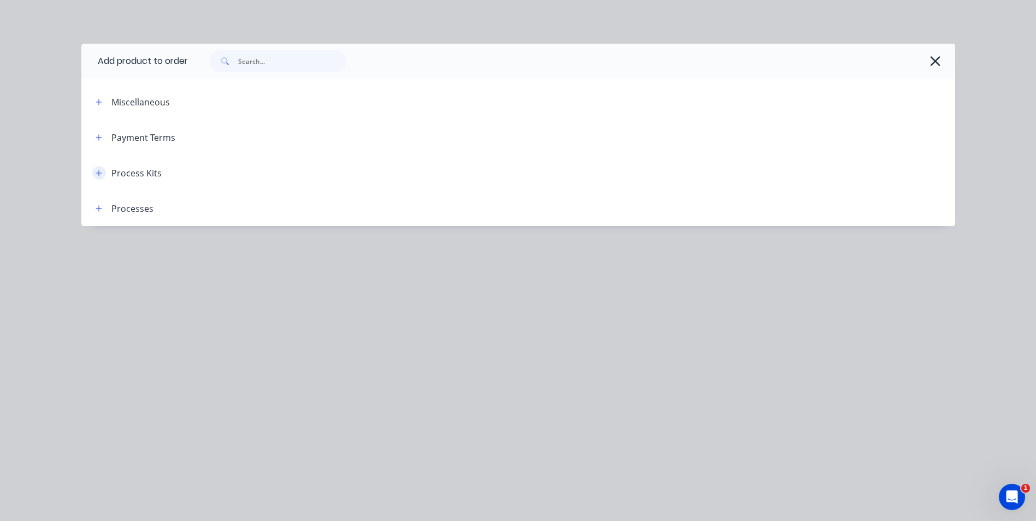
click at [101, 173] on icon "button" at bounding box center [99, 173] width 6 height 6
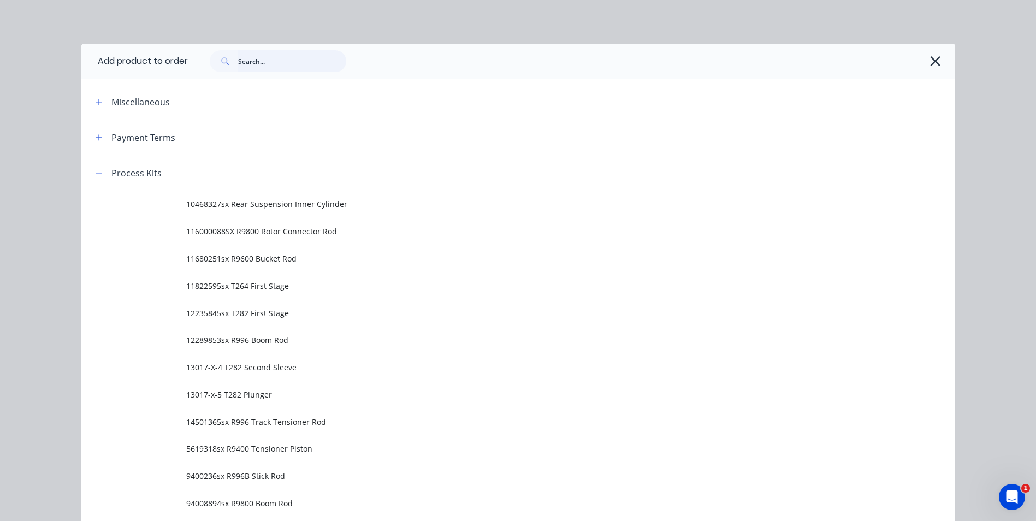
click at [247, 64] on input "text" at bounding box center [292, 61] width 108 height 22
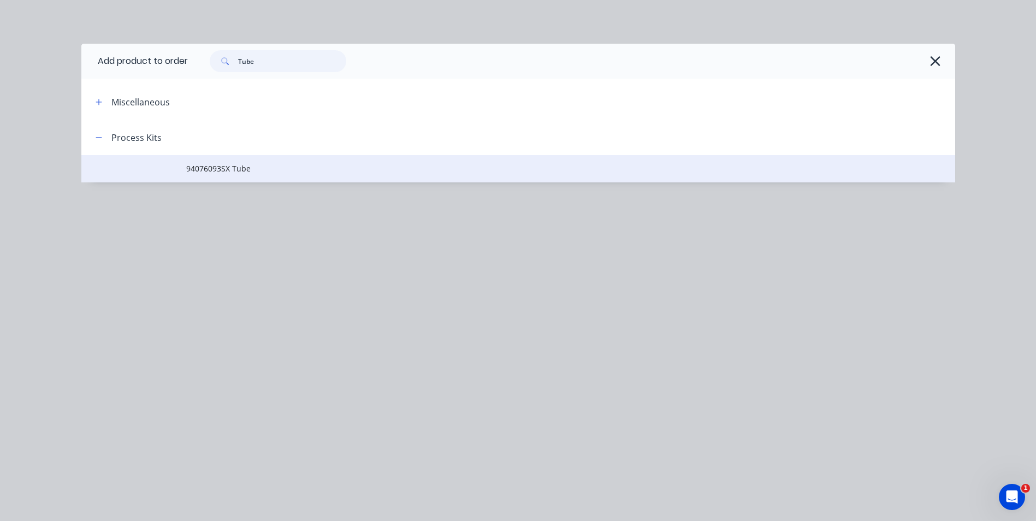
type input "Tube"
click at [253, 164] on span "94076093SX Tube" at bounding box center [493, 168] width 615 height 11
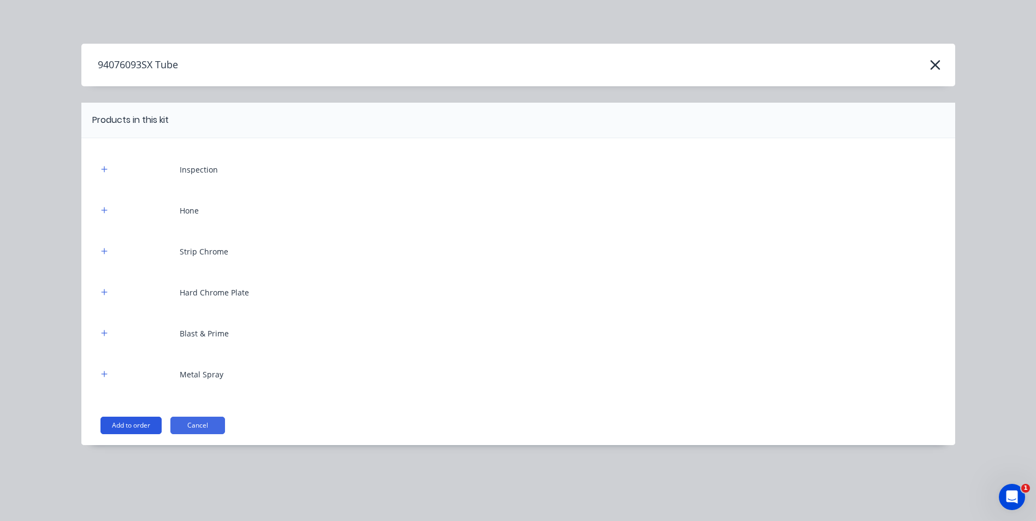
click at [125, 422] on button "Add to order" at bounding box center [131, 425] width 61 height 17
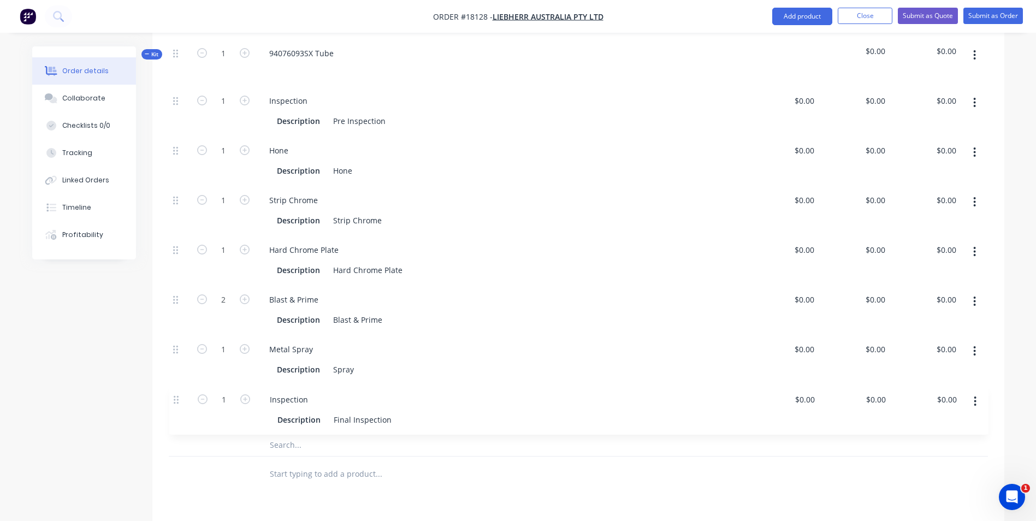
scroll to position [347, 0]
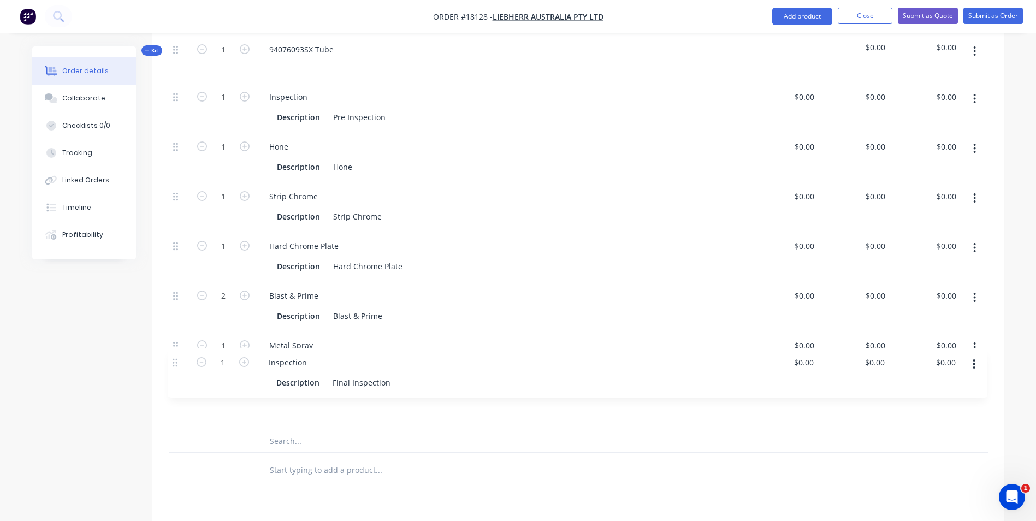
drag, startPoint x: 176, startPoint y: 139, endPoint x: 176, endPoint y: 367, distance: 227.3
click at [176, 367] on div "1 Inspection Description Pre Inspection $0.00 $0.00 $0.00 $0.00 $0.00 $0.00 1 I…" at bounding box center [579, 257] width 820 height 348
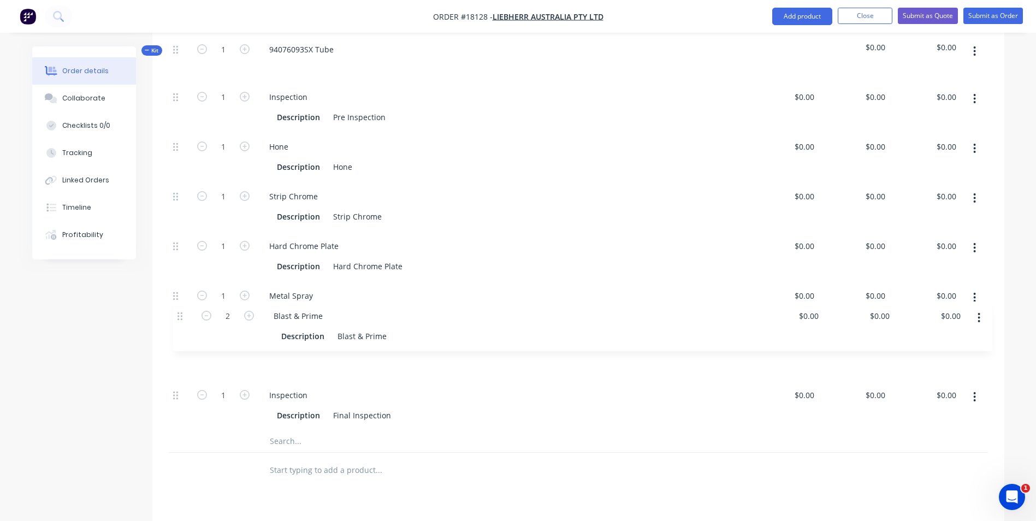
drag, startPoint x: 175, startPoint y: 269, endPoint x: 179, endPoint y: 317, distance: 48.2
click at [179, 318] on div "1 Inspection Description Pre Inspection $0.00 $0.00 $0.00 $0.00 $0.00 $0.00 1 H…" at bounding box center [579, 257] width 820 height 348
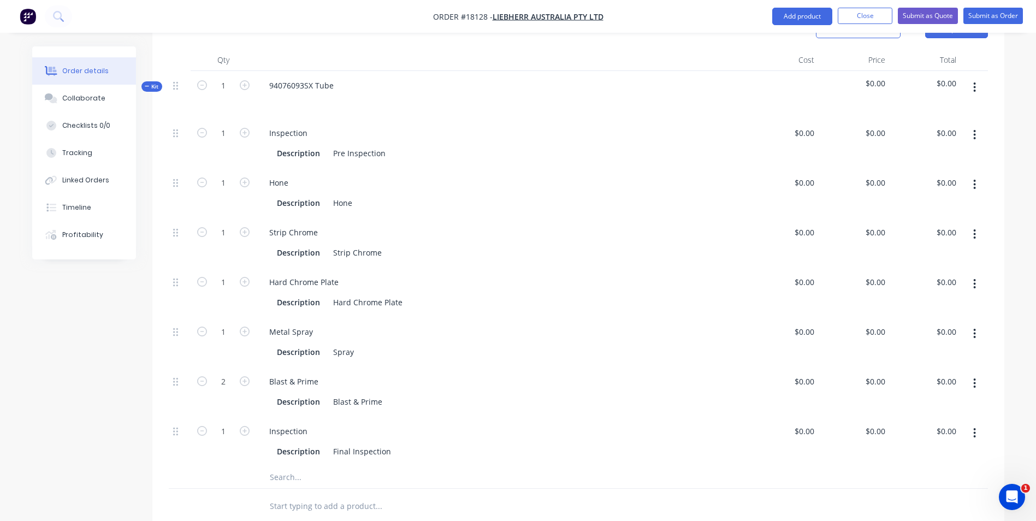
scroll to position [293, 0]
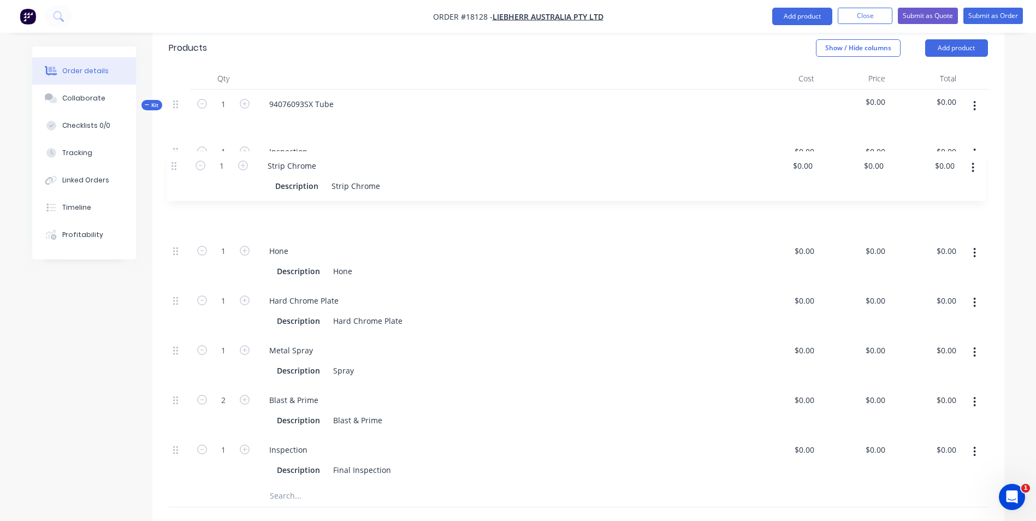
drag, startPoint x: 175, startPoint y: 223, endPoint x: 171, endPoint y: 163, distance: 60.8
click at [171, 163] on div "1 Inspection Description Pre Inspection $0.00 $0.00 $0.00 $0.00 $0.00 $0.00 1 H…" at bounding box center [579, 311] width 820 height 348
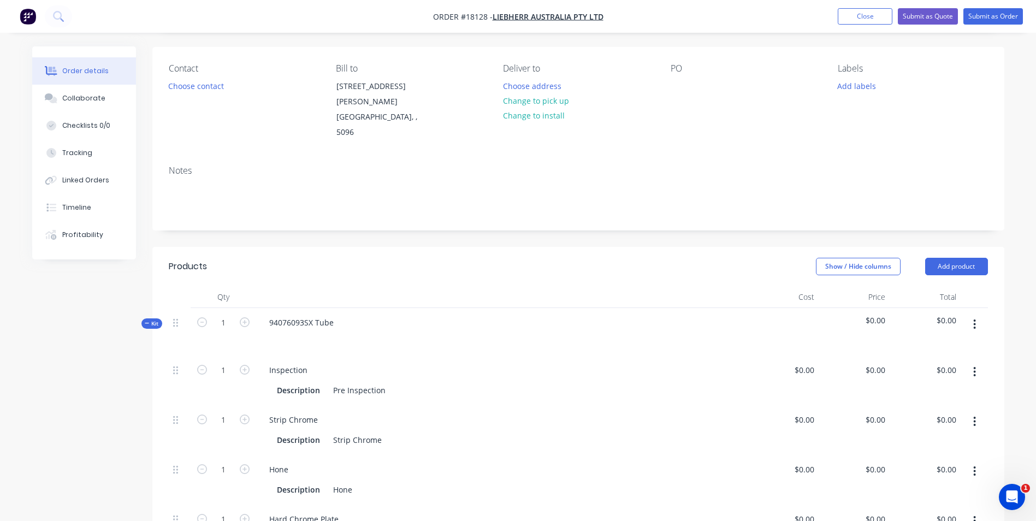
scroll to position [20, 0]
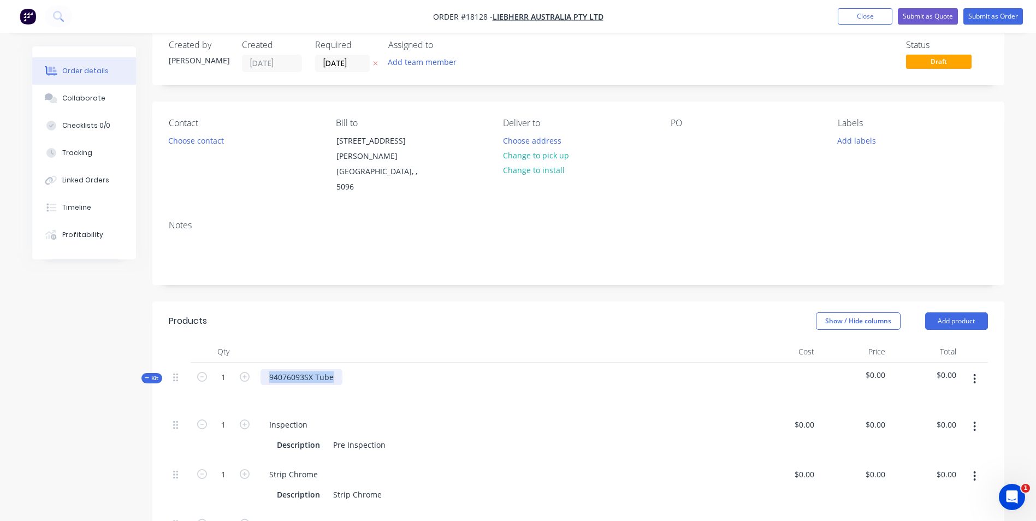
drag, startPoint x: 338, startPoint y: 356, endPoint x: 270, endPoint y: 352, distance: 67.9
click at [270, 369] on div "94076093SX Tube" at bounding box center [302, 377] width 82 height 16
copy div "94076093SX Tube"
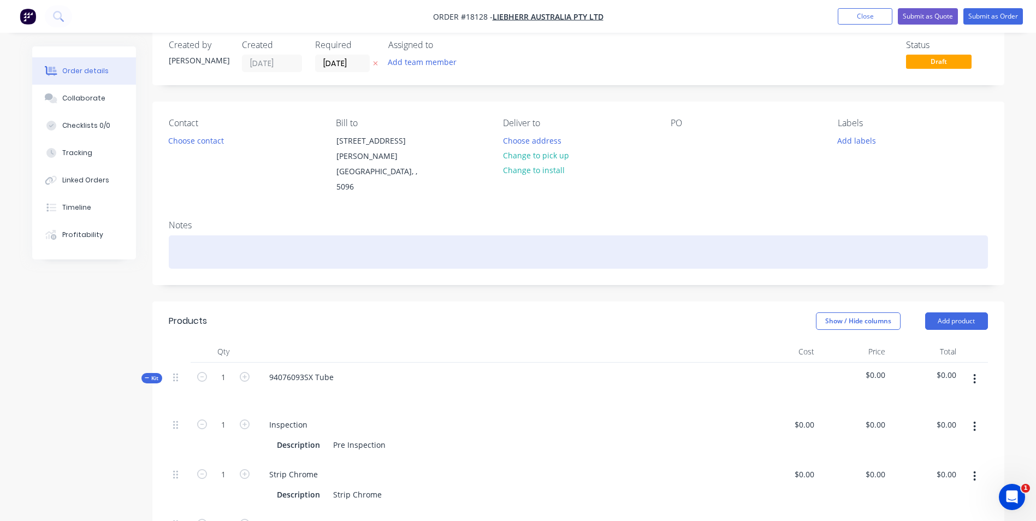
click at [218, 235] on div at bounding box center [579, 251] width 820 height 33
paste div
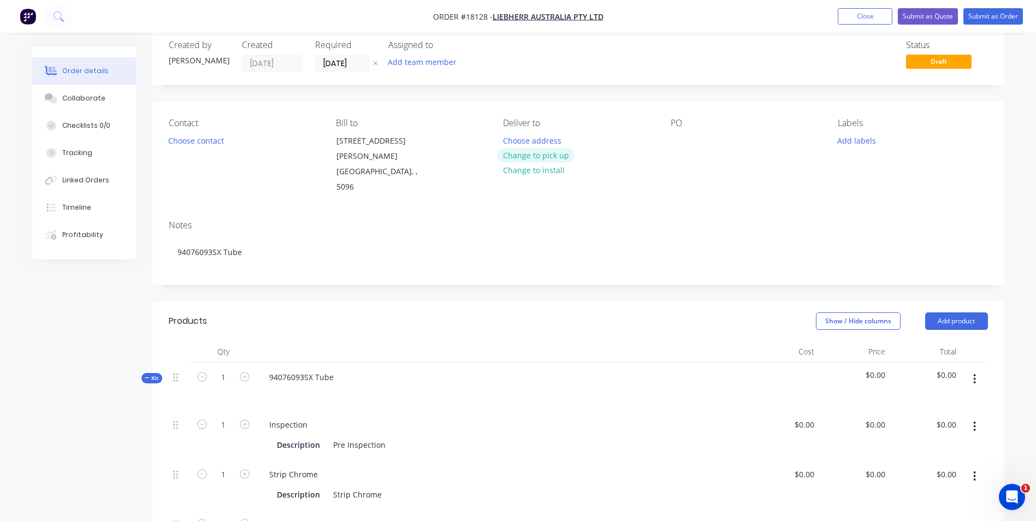
click at [553, 154] on button "Change to pick up" at bounding box center [536, 155] width 78 height 15
click at [669, 139] on div "Contact Choose contact Bill to 1 Dr.Willi Liebherr Drive Para Hills West, , 509…" at bounding box center [578, 157] width 852 height 110
click at [674, 138] on div at bounding box center [679, 141] width 17 height 16
click at [870, 139] on button "Add labels" at bounding box center [857, 140] width 50 height 15
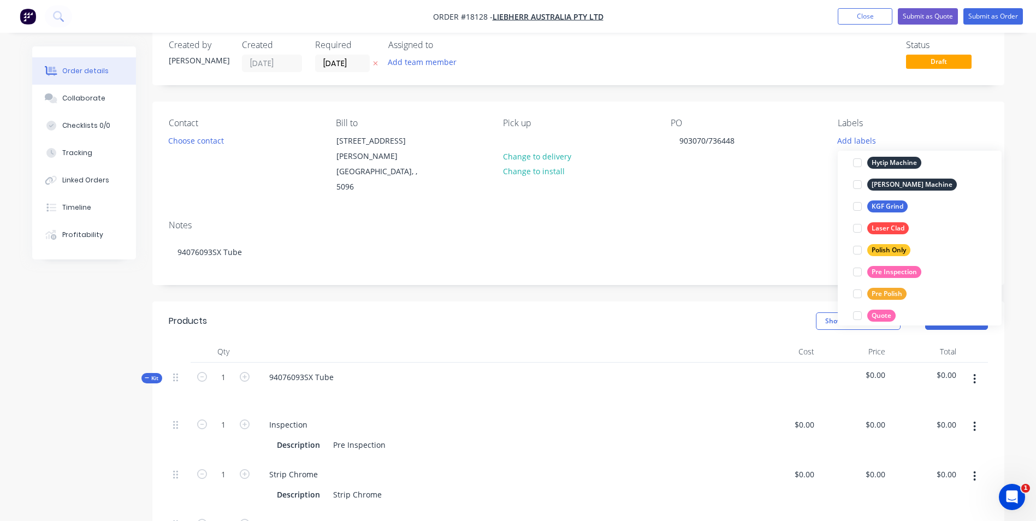
scroll to position [273, 0]
drag, startPoint x: 861, startPoint y: 271, endPoint x: 858, endPoint y: 290, distance: 18.7
click at [861, 272] on div at bounding box center [858, 271] width 22 height 22
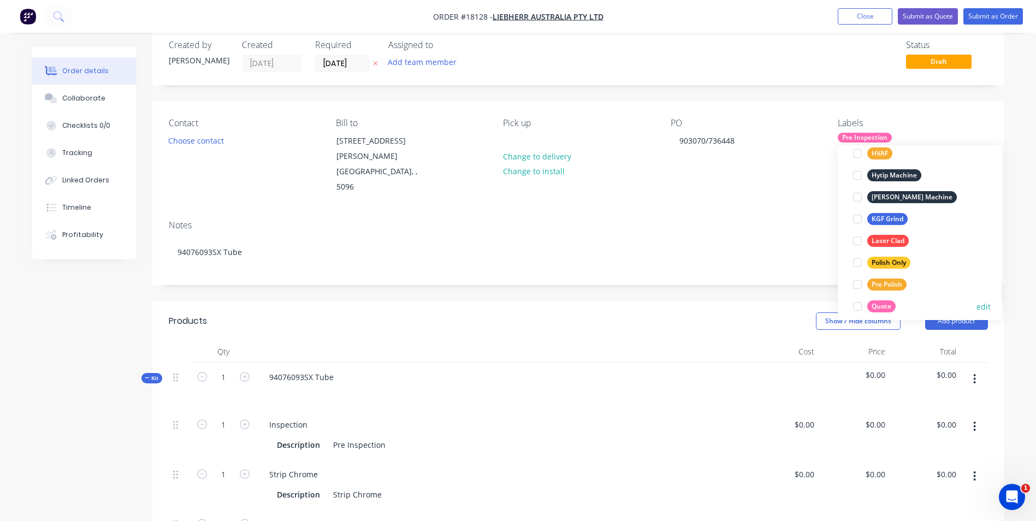
scroll to position [372, 0]
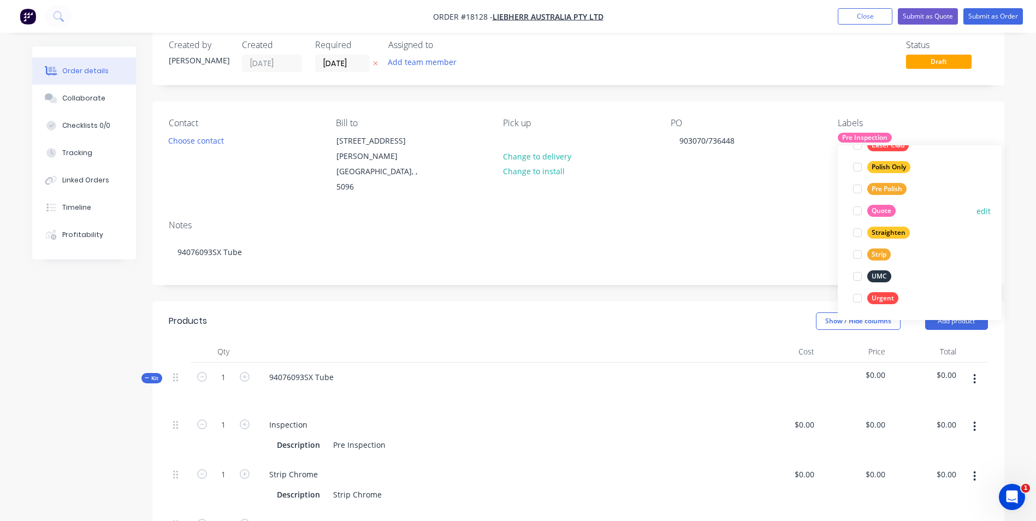
click at [857, 209] on div at bounding box center [858, 211] width 22 height 22
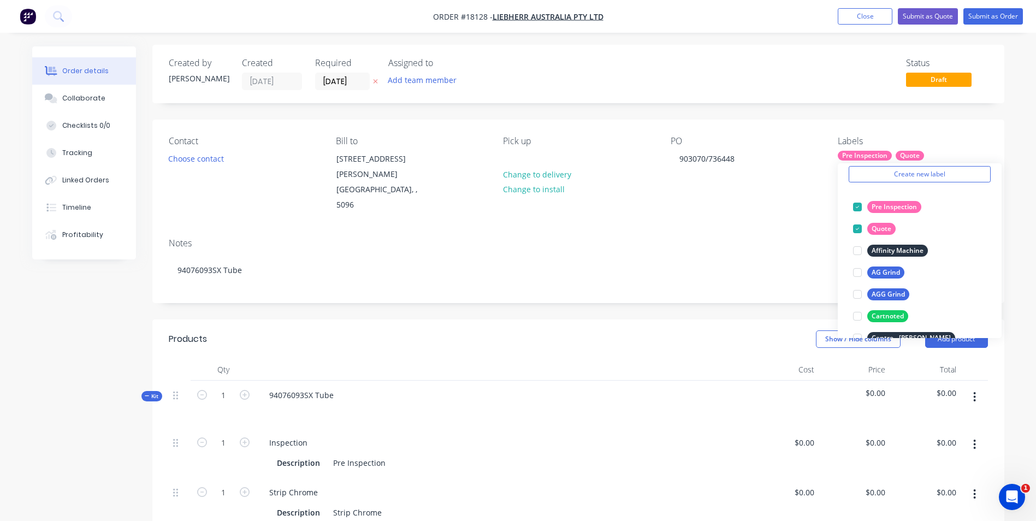
scroll to position [0, 0]
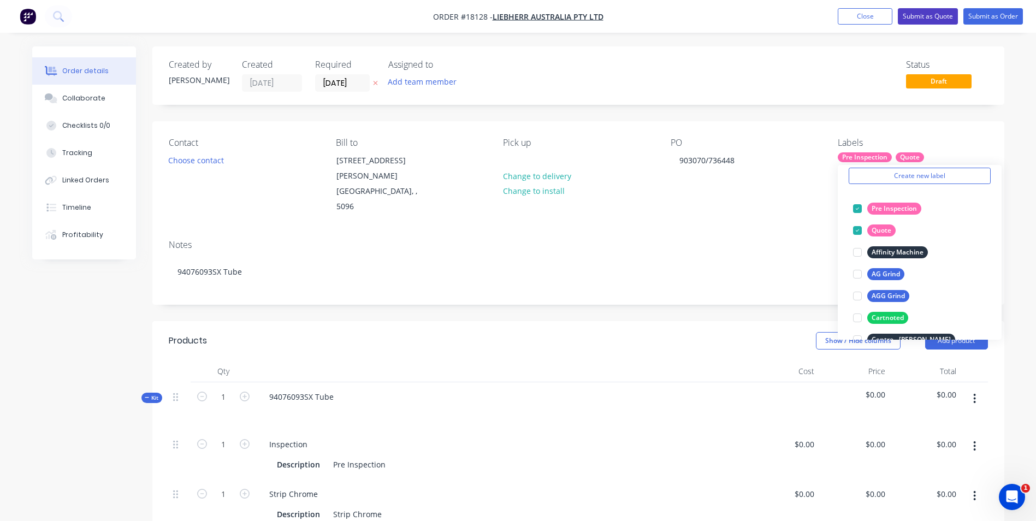
click at [932, 16] on button "Submit as Quote" at bounding box center [928, 16] width 60 height 16
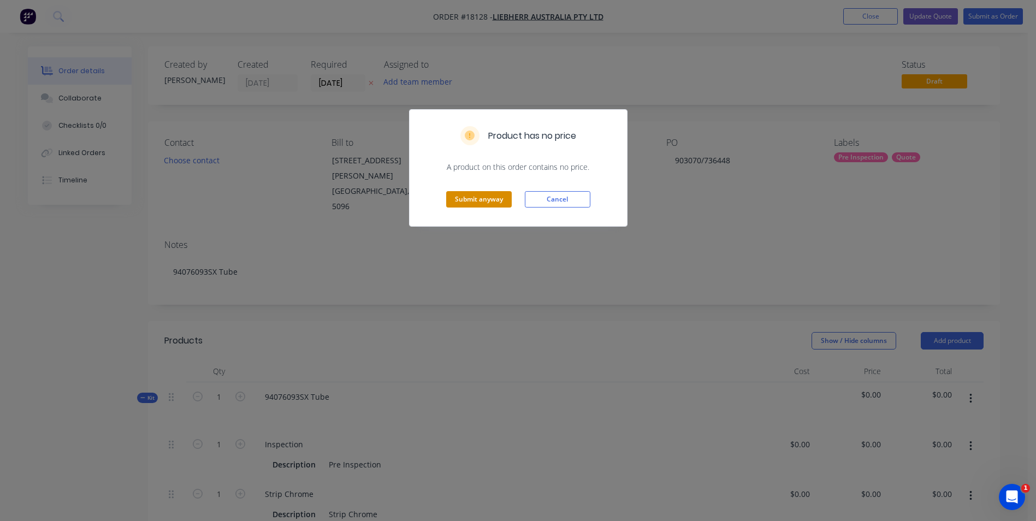
click at [493, 196] on button "Submit anyway" at bounding box center [479, 199] width 66 height 16
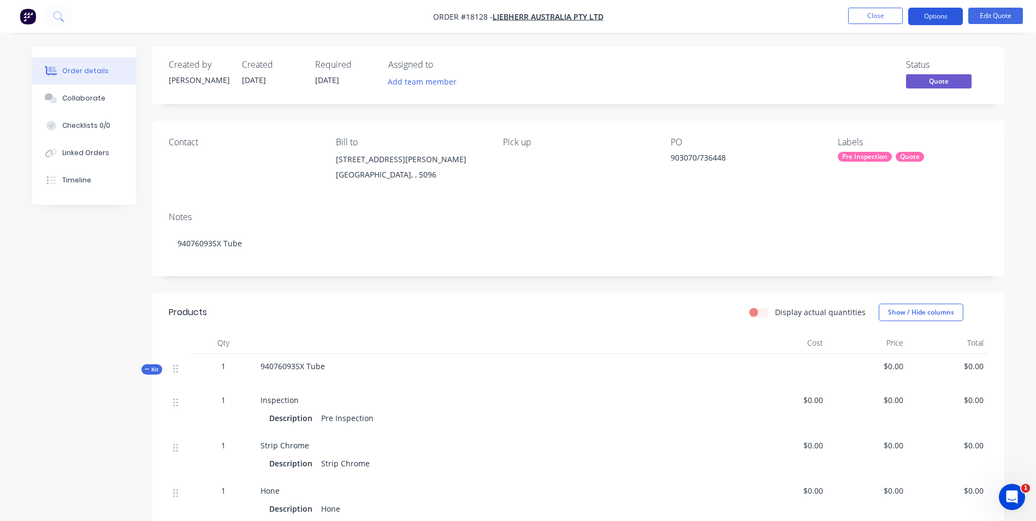
click at [941, 20] on button "Options" at bounding box center [936, 16] width 55 height 17
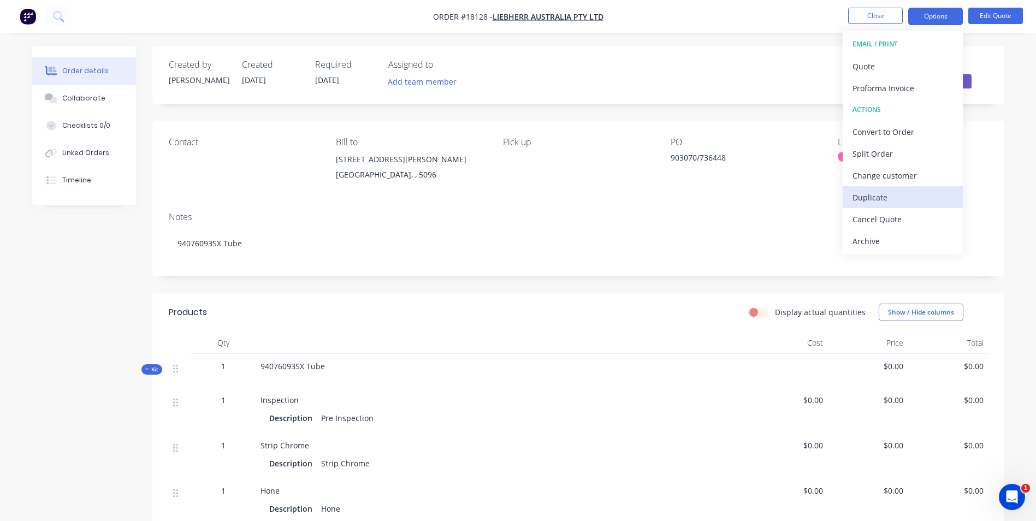
click at [890, 199] on div "Duplicate" at bounding box center [903, 198] width 101 height 16
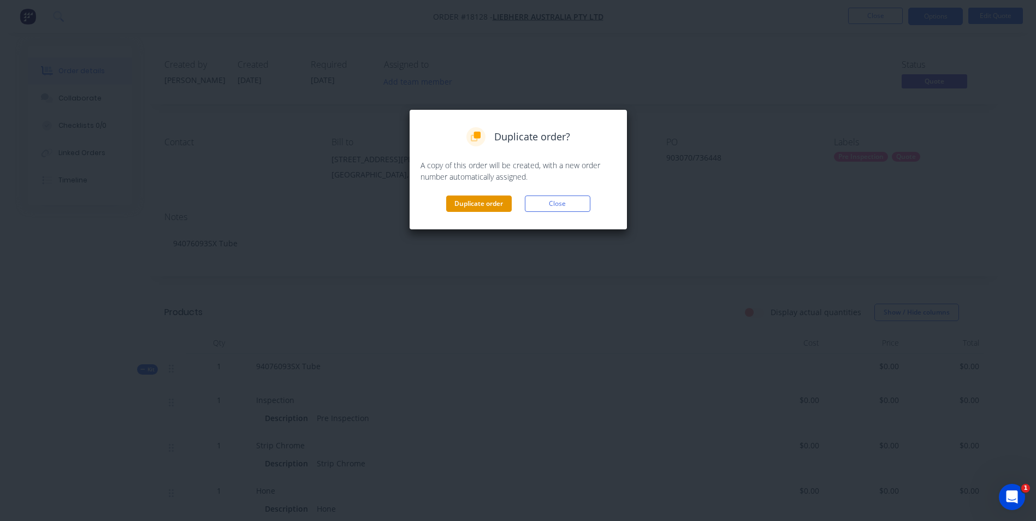
click at [482, 205] on button "Duplicate order" at bounding box center [479, 204] width 66 height 16
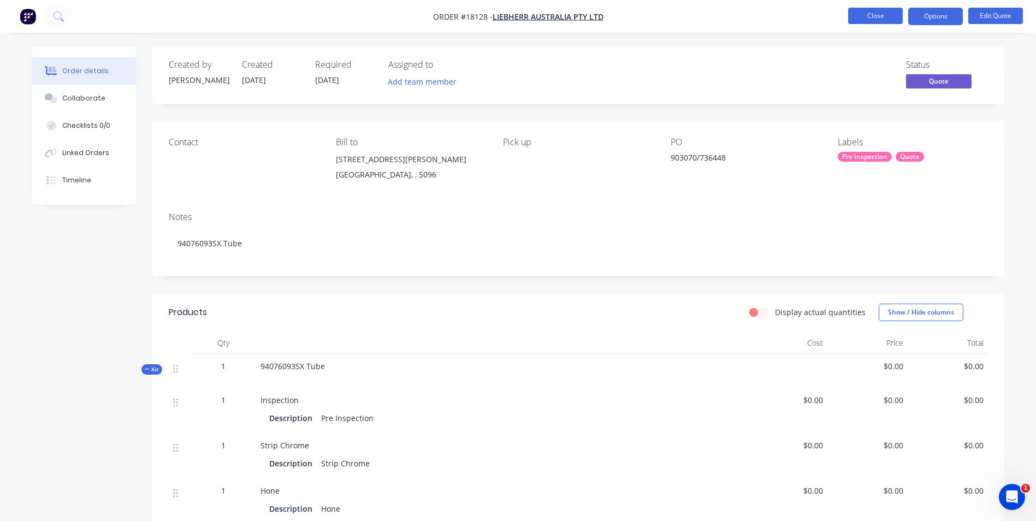
click at [875, 14] on button "Close" at bounding box center [876, 16] width 55 height 16
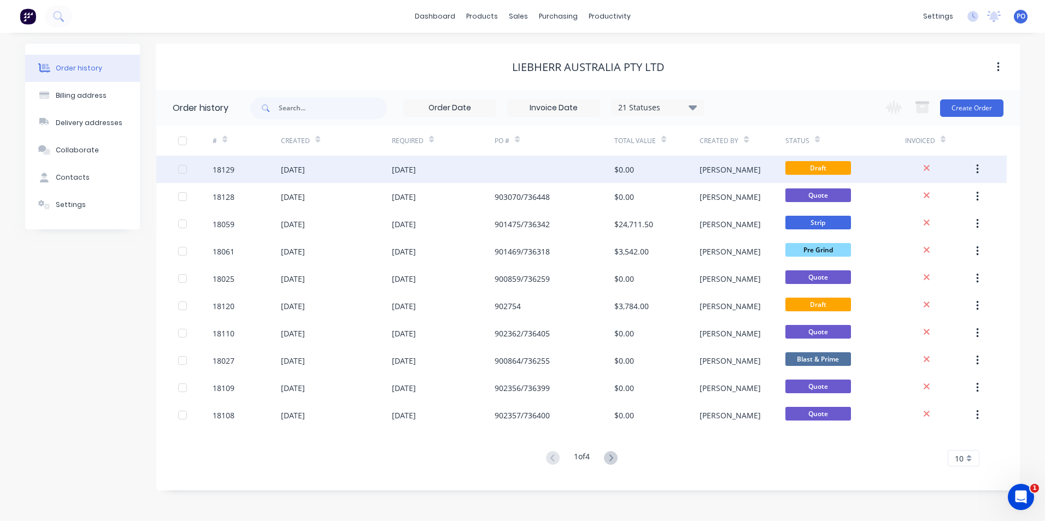
click at [512, 174] on div at bounding box center [554, 169] width 120 height 27
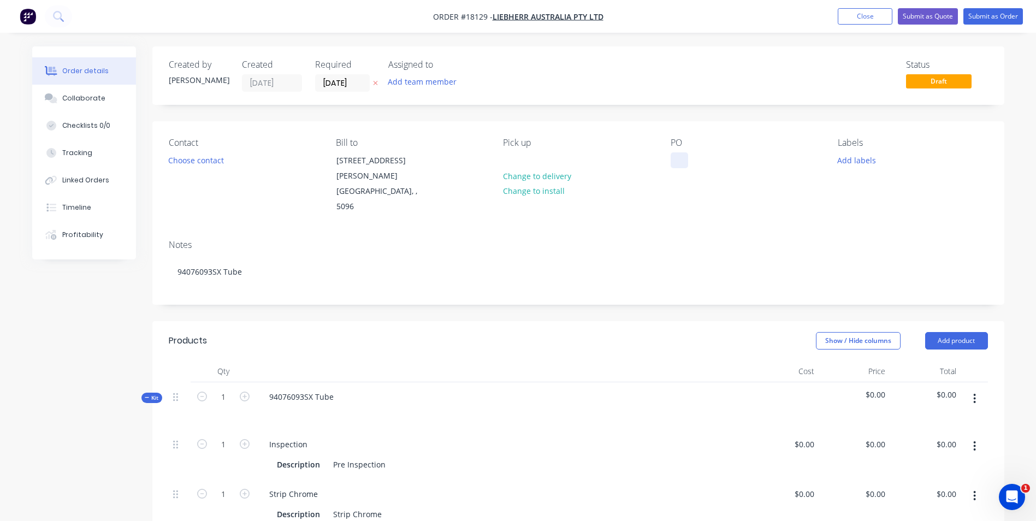
click at [677, 163] on div at bounding box center [679, 160] width 17 height 16
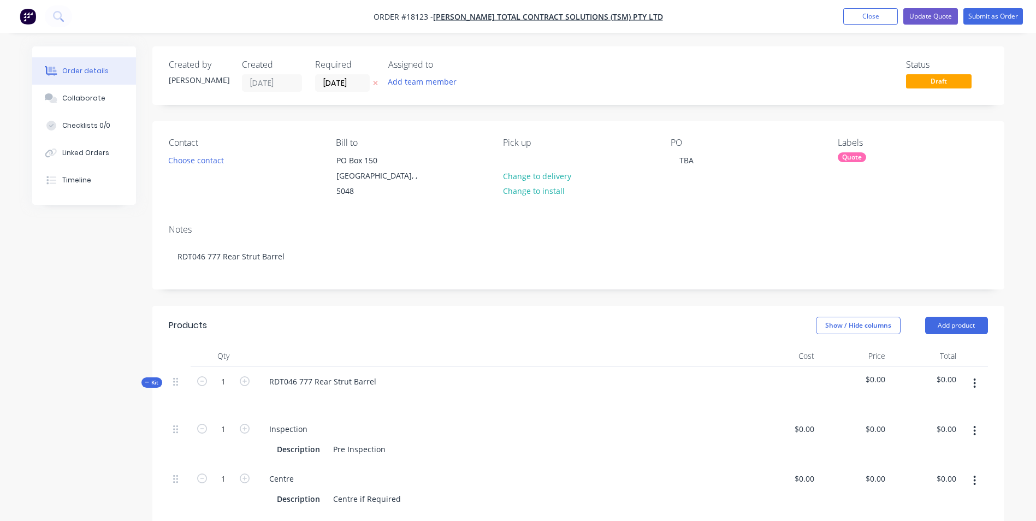
scroll to position [219, 0]
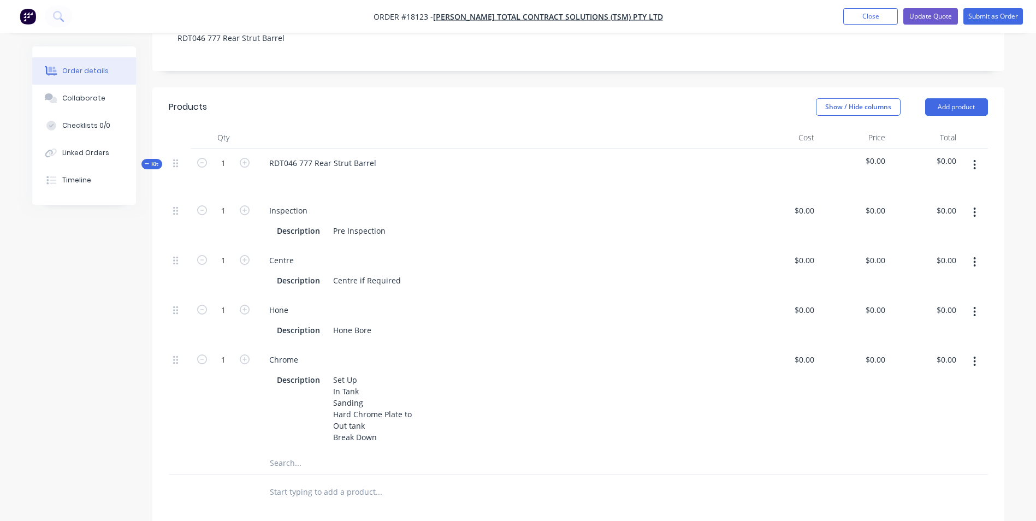
click at [976, 357] on icon "button" at bounding box center [975, 362] width 2 height 10
click at [923, 426] on div "Delete" at bounding box center [936, 434] width 84 height 16
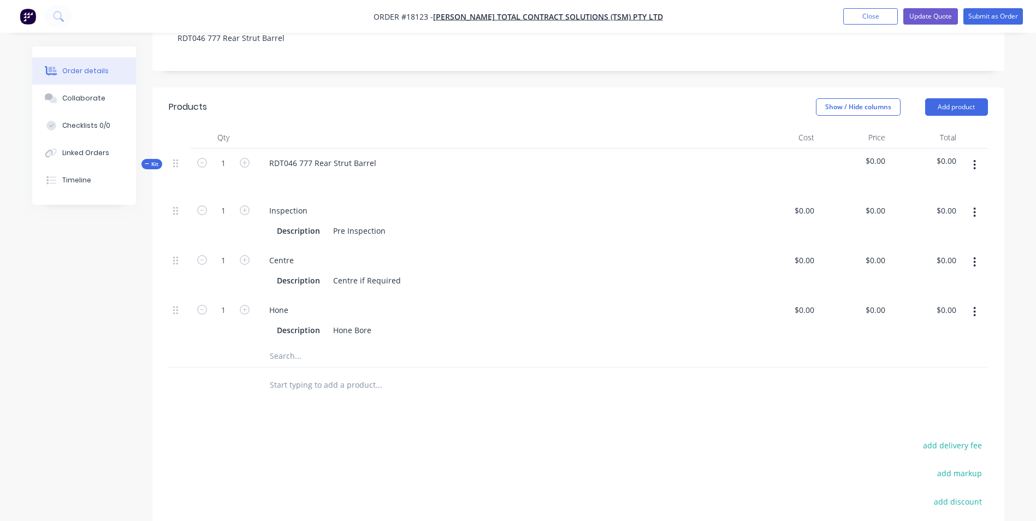
click at [973, 252] on button "button" at bounding box center [975, 262] width 26 height 20
click at [900, 327] on div "Delete" at bounding box center [936, 335] width 84 height 16
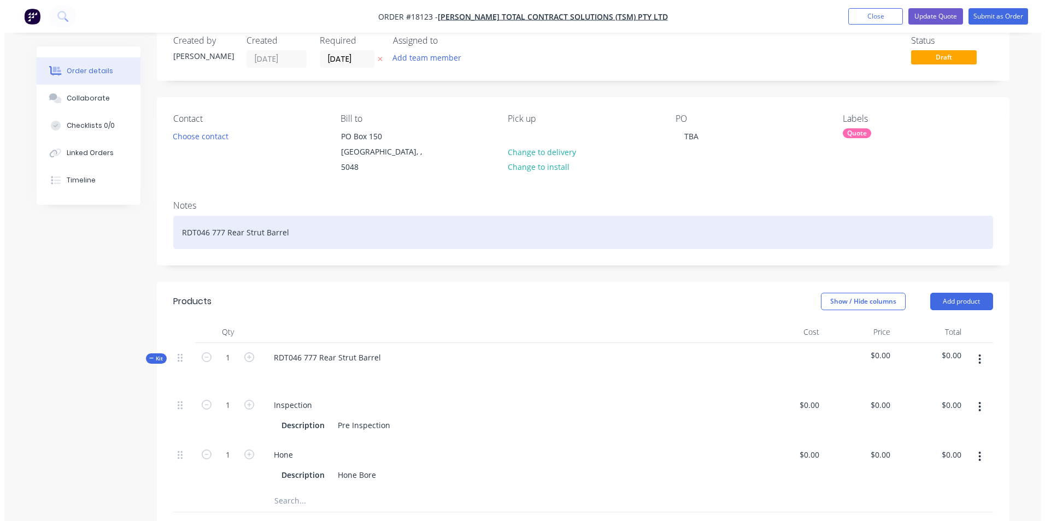
scroll to position [0, 0]
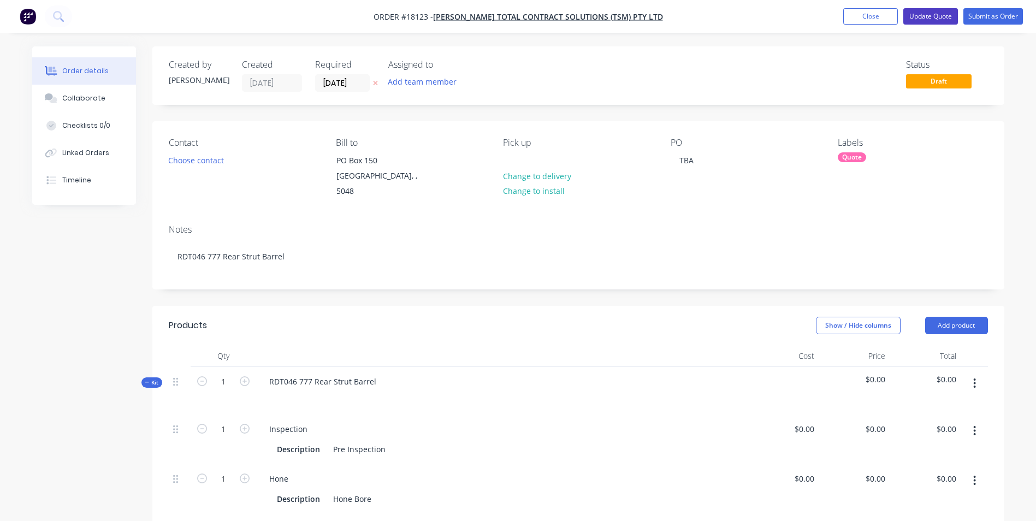
click at [942, 15] on button "Update Quote" at bounding box center [931, 16] width 55 height 16
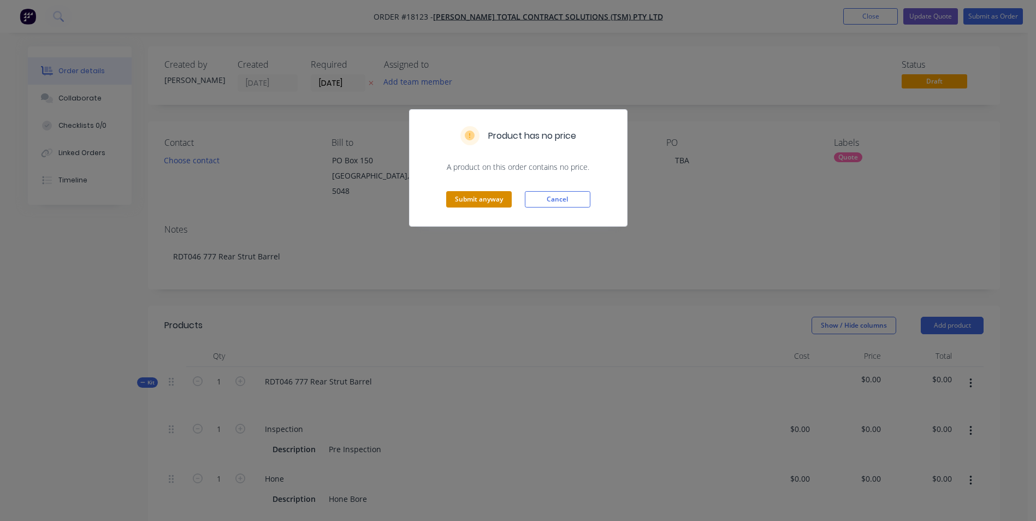
click at [479, 196] on button "Submit anyway" at bounding box center [479, 199] width 66 height 16
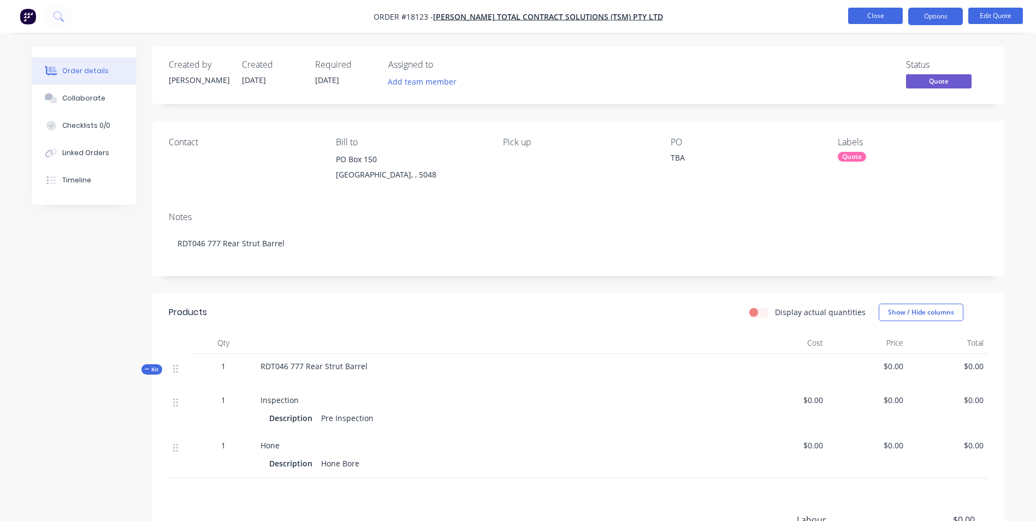
click at [873, 16] on button "Close" at bounding box center [876, 16] width 55 height 16
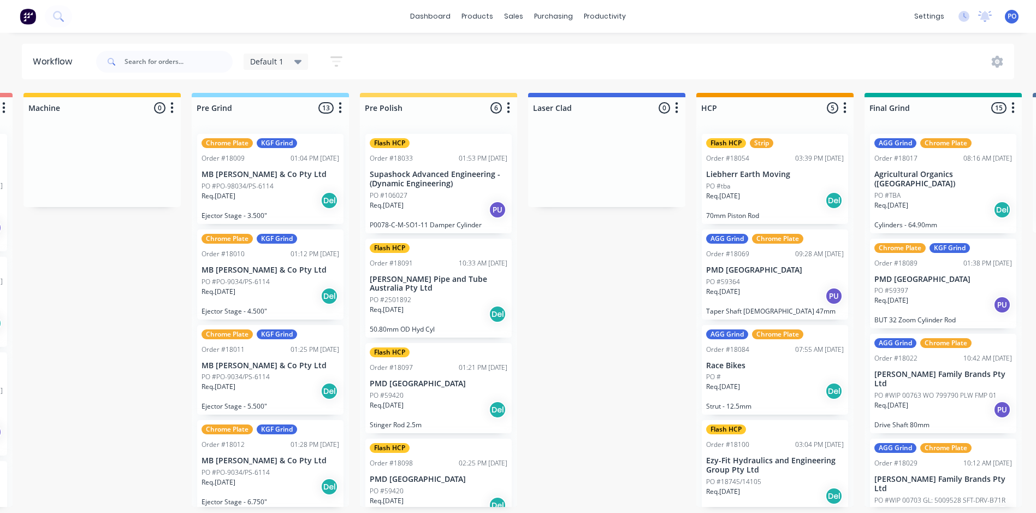
scroll to position [1064, 0]
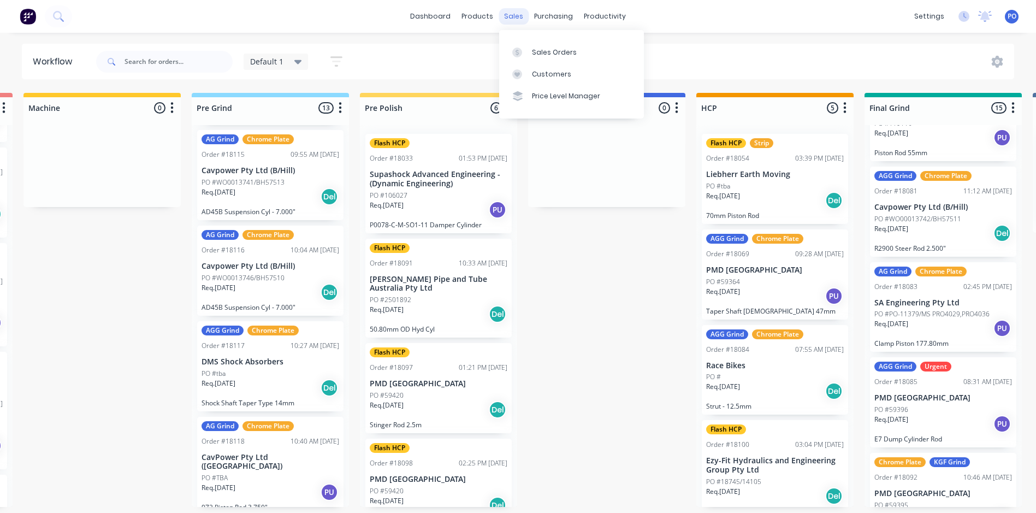
click at [515, 15] on div "sales" at bounding box center [514, 16] width 30 height 16
click at [543, 48] on div "Sales Orders" at bounding box center [554, 53] width 45 height 10
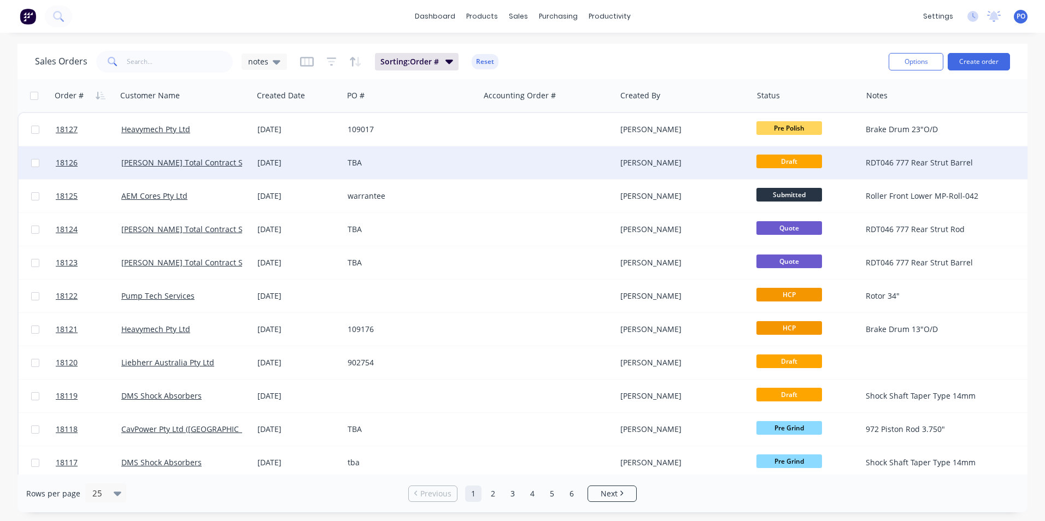
click at [403, 165] on div "TBA" at bounding box center [407, 162] width 121 height 11
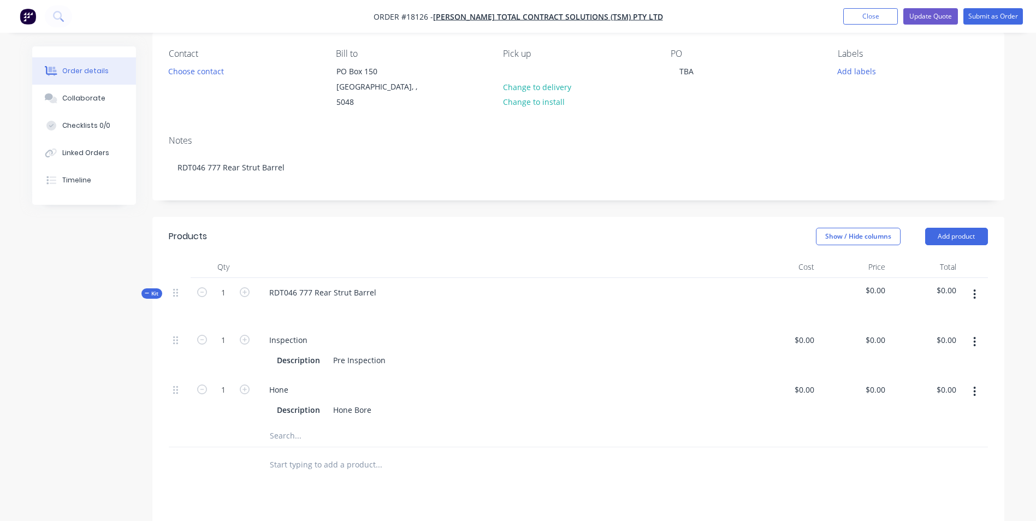
scroll to position [109, 0]
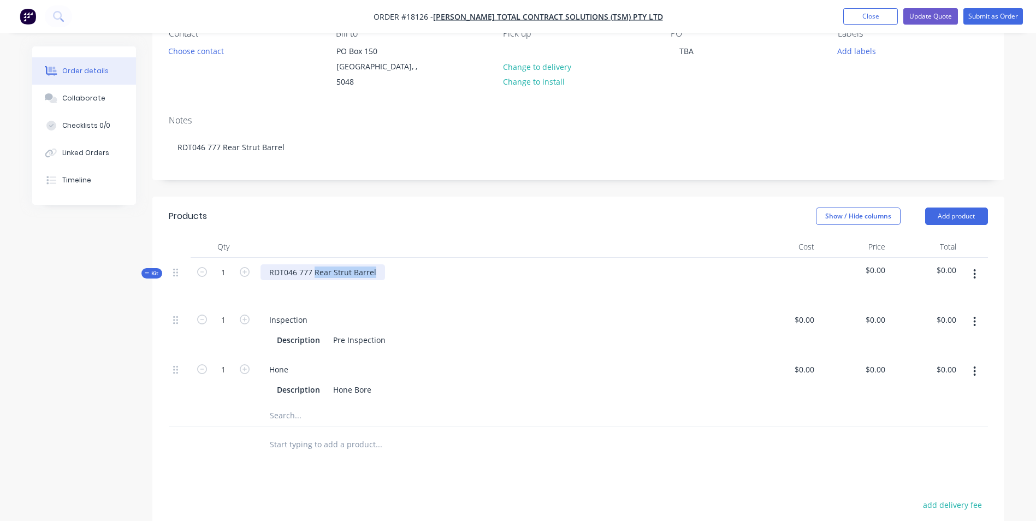
drag, startPoint x: 376, startPoint y: 260, endPoint x: 315, endPoint y: 261, distance: 61.7
click at [315, 264] on div "RDT046 777 Rear Strut Barrel" at bounding box center [323, 272] width 125 height 16
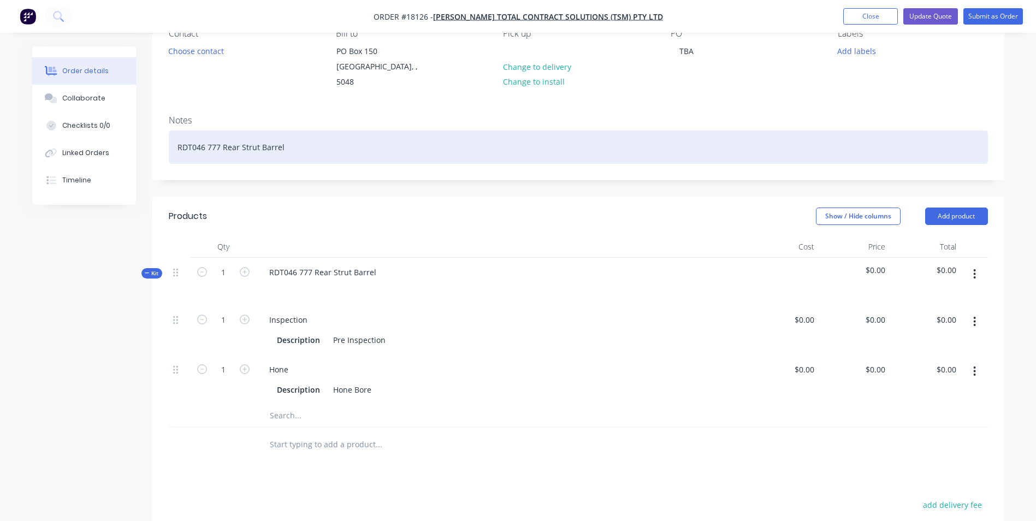
drag, startPoint x: 315, startPoint y: 261, endPoint x: 295, endPoint y: 134, distance: 128.4
click at [295, 134] on div "RDT046 777 Rear Strut Barrel" at bounding box center [579, 147] width 820 height 33
click at [291, 135] on div "RDT046 777 Rear Strut Barrel" at bounding box center [579, 147] width 820 height 33
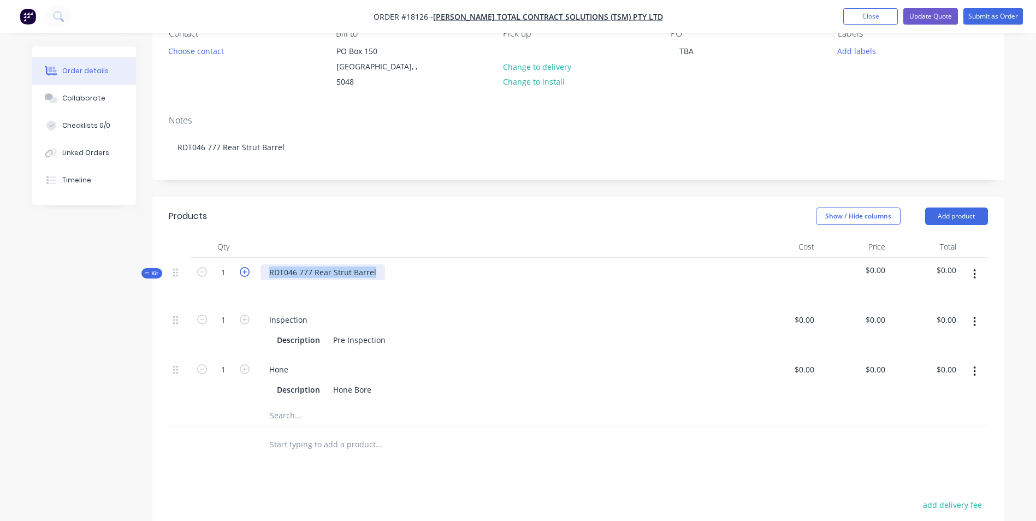
drag, startPoint x: 379, startPoint y: 264, endPoint x: 249, endPoint y: 262, distance: 130.1
click at [249, 262] on div "Kit 1 RDT046 777 Rear Strut Barrel $0.00 $0.00" at bounding box center [579, 282] width 820 height 48
paste div
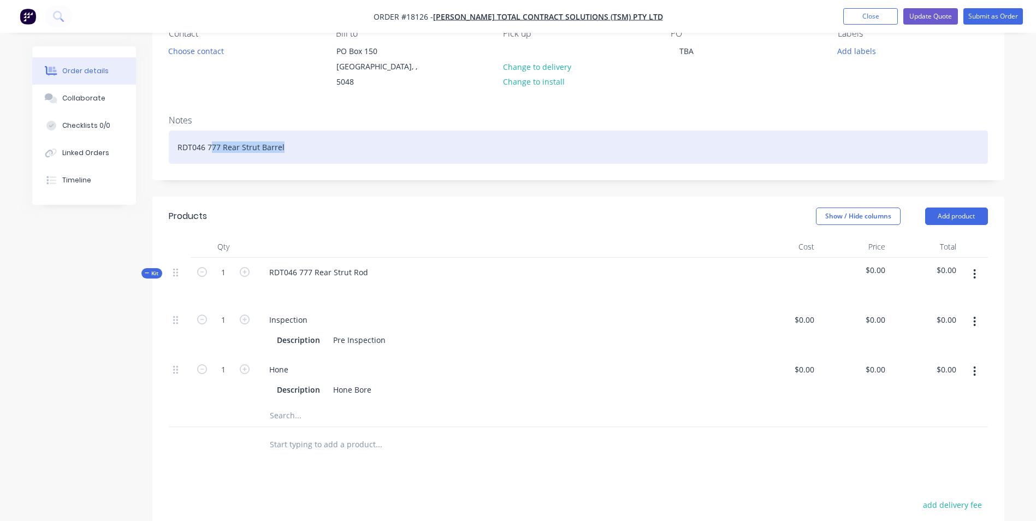
drag, startPoint x: 299, startPoint y: 138, endPoint x: 197, endPoint y: 148, distance: 102.1
click at [210, 143] on div "RDT046 777 Rear Strut Barrel" at bounding box center [579, 147] width 820 height 33
drag, startPoint x: 197, startPoint y: 148, endPoint x: 195, endPoint y: 140, distance: 7.4
click at [198, 143] on div "RDT046 777 Rear Strut Barrel" at bounding box center [579, 147] width 820 height 33
drag, startPoint x: 176, startPoint y: 134, endPoint x: 342, endPoint y: 140, distance: 165.6
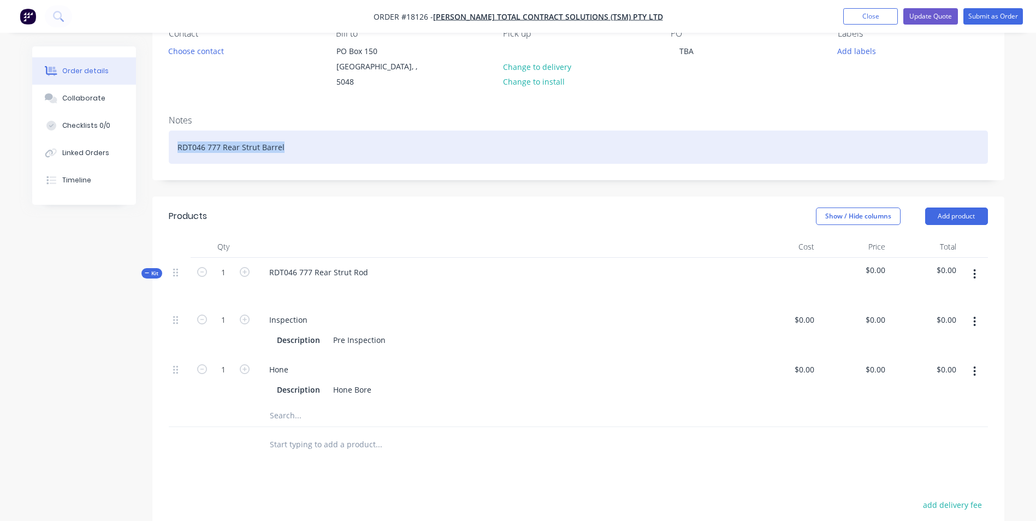
click at [352, 140] on div "RDT046 777 Rear Strut Barrel" at bounding box center [579, 147] width 820 height 33
paste div
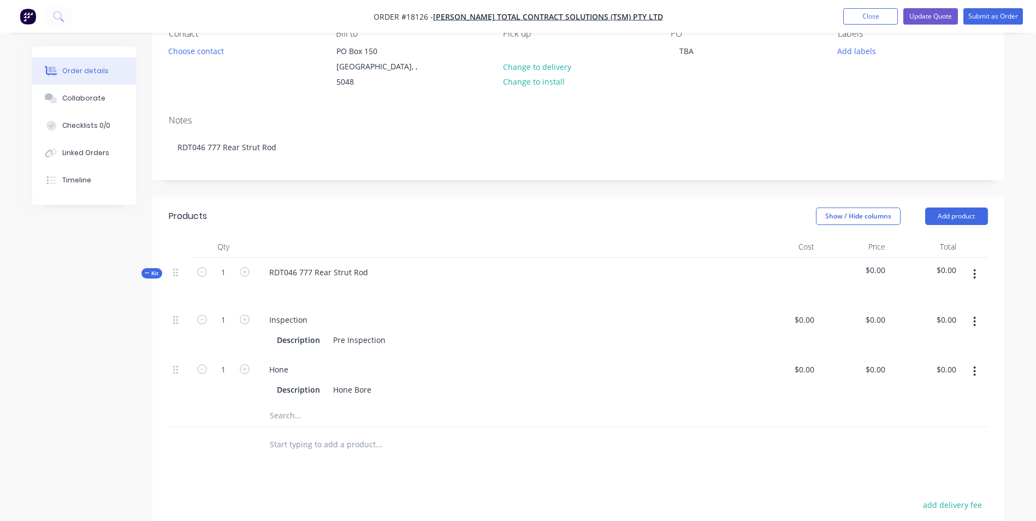
click at [972, 362] on button "button" at bounding box center [975, 372] width 26 height 20
drag, startPoint x: 687, startPoint y: 388, endPoint x: 509, endPoint y: 376, distance: 178.5
click at [668, 387] on div "Hone Description Hone Bore" at bounding box center [502, 380] width 492 height 50
click at [297, 405] on input "text" at bounding box center [378, 416] width 219 height 22
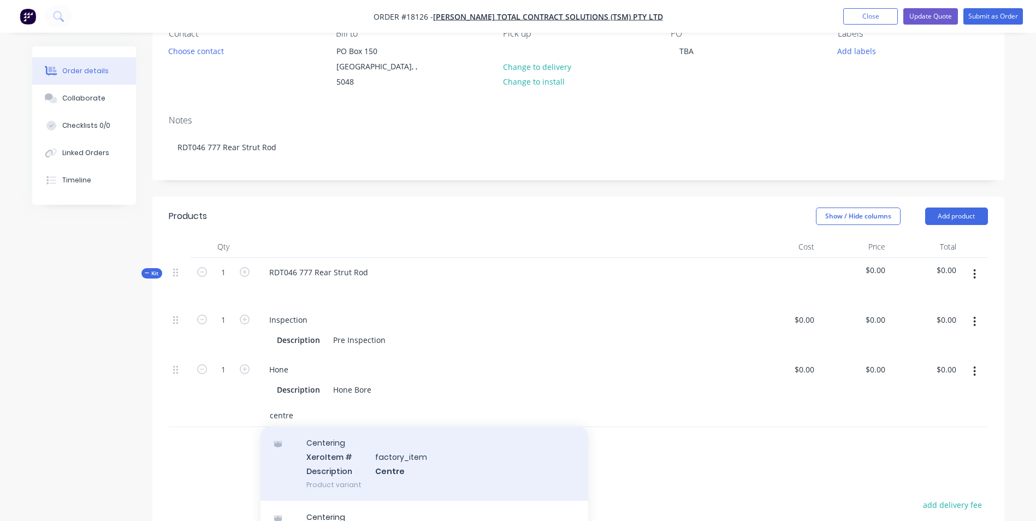
scroll to position [55, 0]
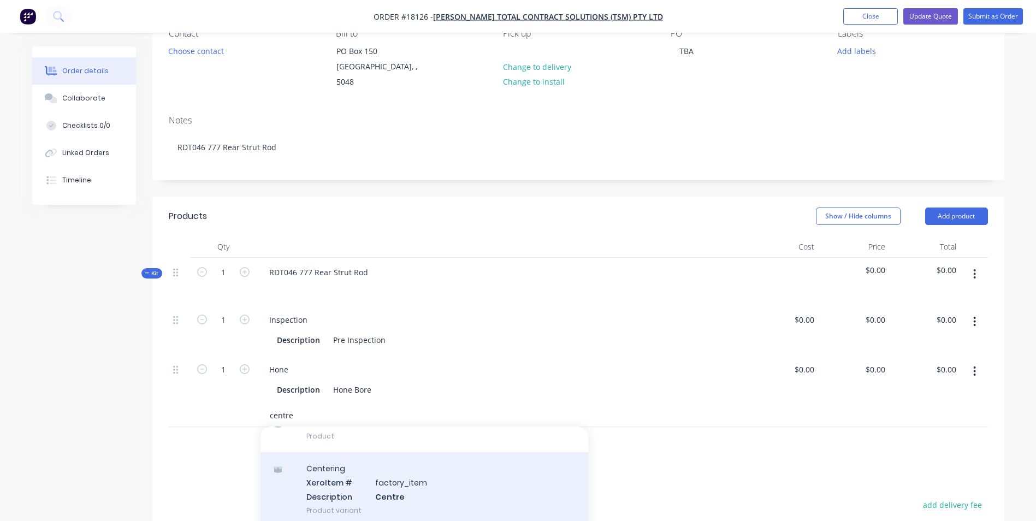
type input "centre"
click at [390, 472] on div "Centering Xero Item # factory_item Description Centre Product variant" at bounding box center [425, 489] width 328 height 74
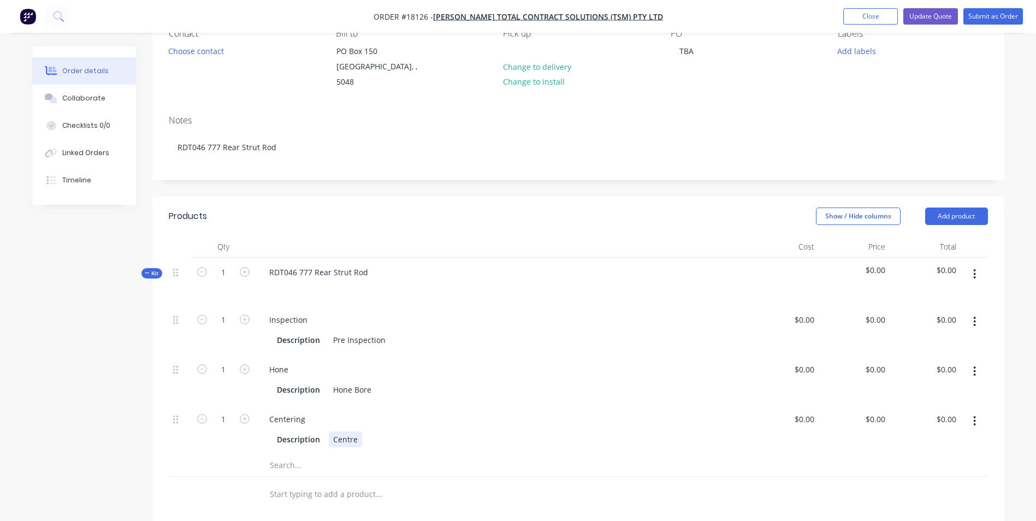
click at [359, 432] on div "Centre" at bounding box center [345, 440] width 33 height 16
click at [395, 457] on input "text" at bounding box center [378, 466] width 219 height 22
type input "Strip"
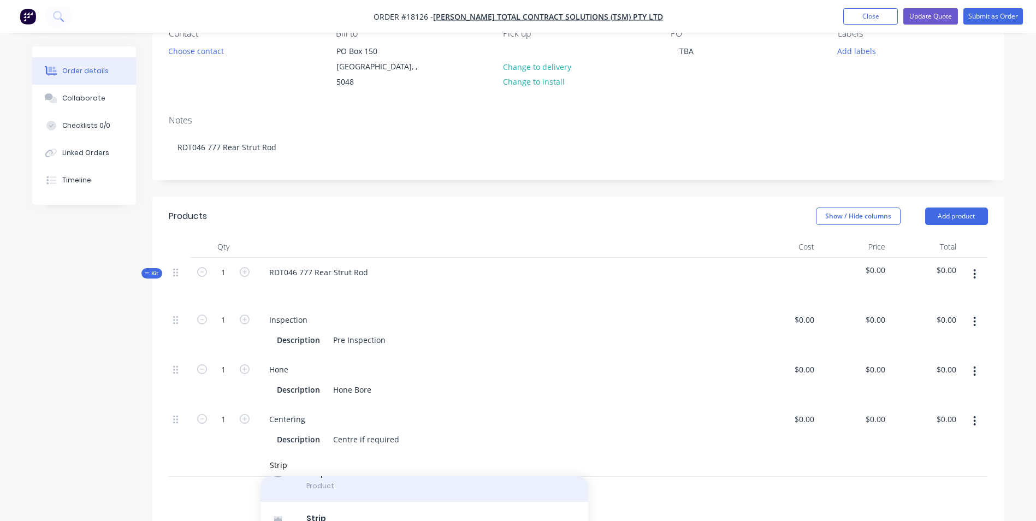
click at [403, 478] on div "Strip Chrome Product" at bounding box center [425, 480] width 328 height 46
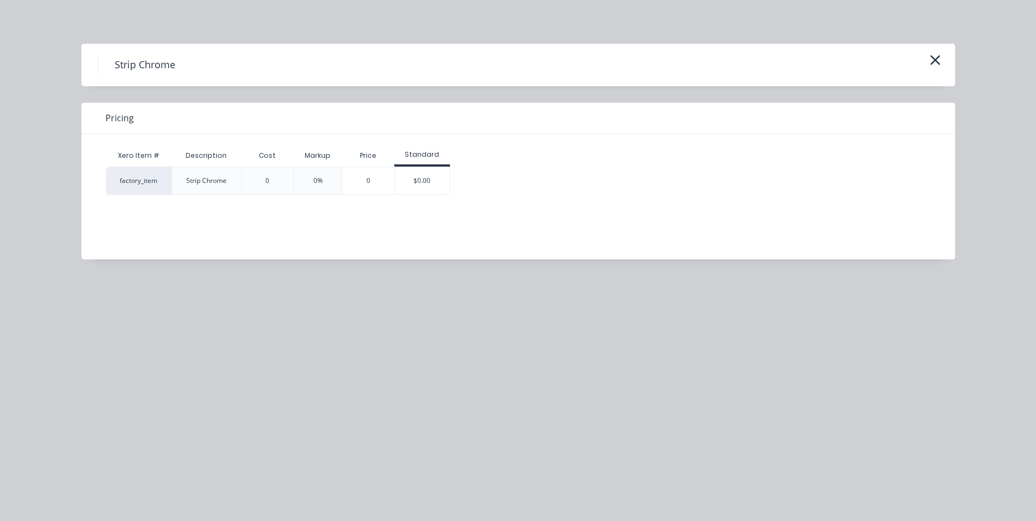
click at [441, 173] on div "$0.00" at bounding box center [422, 180] width 55 height 27
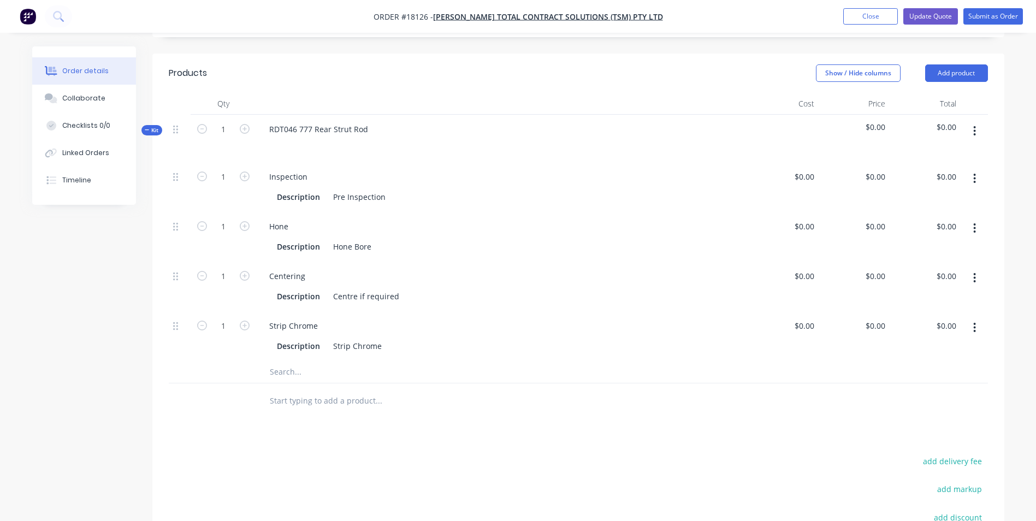
scroll to position [273, 0]
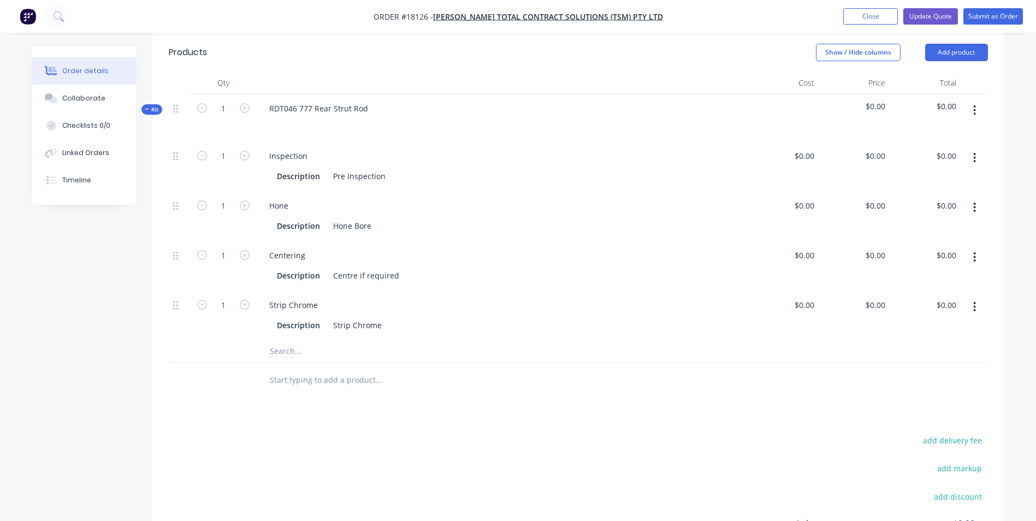
click at [345, 340] on input "text" at bounding box center [378, 351] width 219 height 22
click at [297, 340] on input "text" at bounding box center [378, 351] width 219 height 22
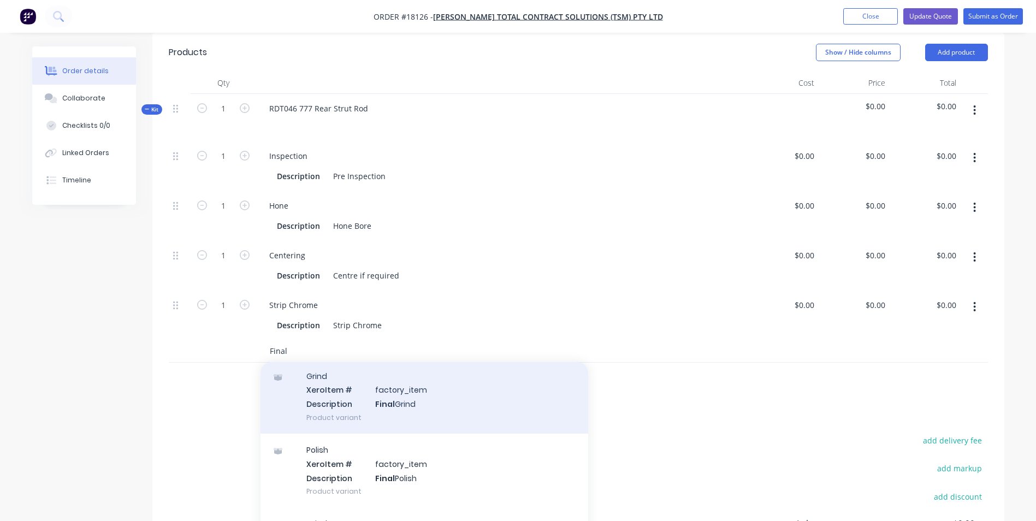
scroll to position [109, 0]
type input "Final"
click at [430, 408] on div "Polish Xero Item # factory_item Description Final Polish Product variant" at bounding box center [425, 399] width 328 height 74
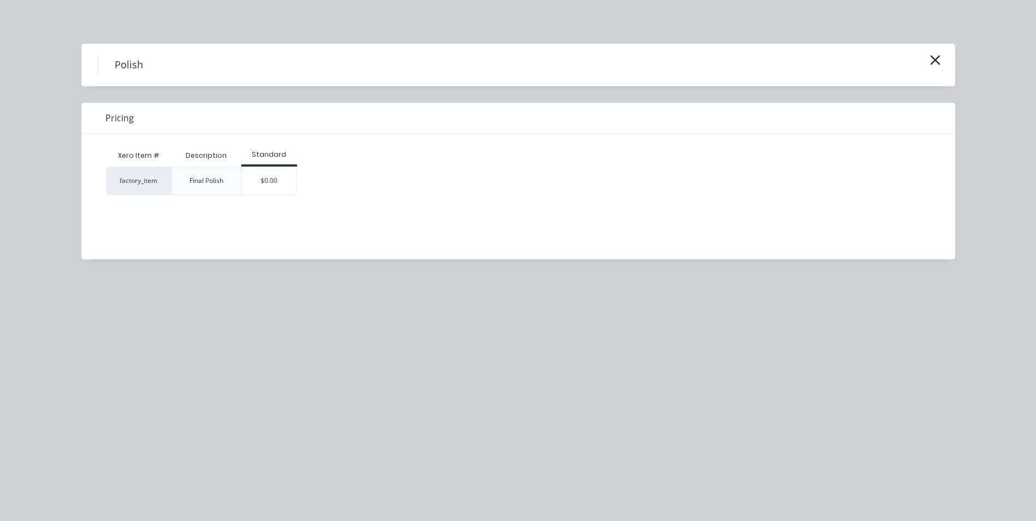
click at [261, 184] on div "$0.00" at bounding box center [269, 180] width 55 height 27
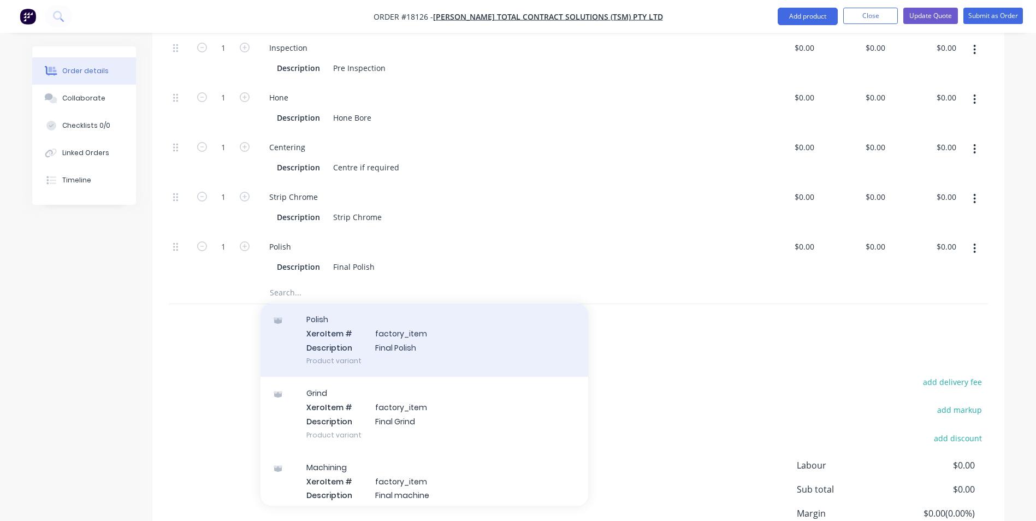
scroll to position [382, 0]
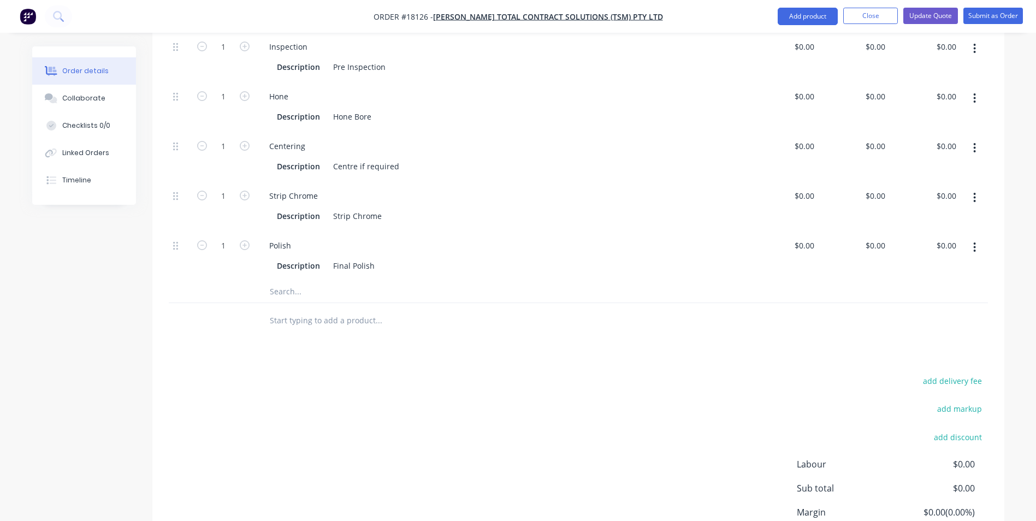
click at [289, 285] on input "text" at bounding box center [378, 292] width 219 height 22
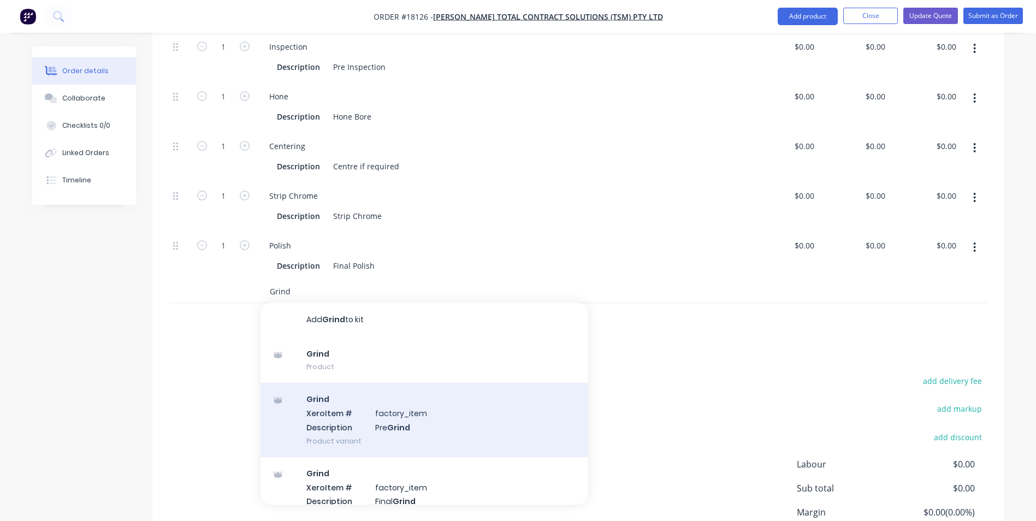
type input "Grind"
click at [445, 411] on div "Grind Xero Item # factory_item Description Pre Grind Product variant" at bounding box center [425, 420] width 328 height 74
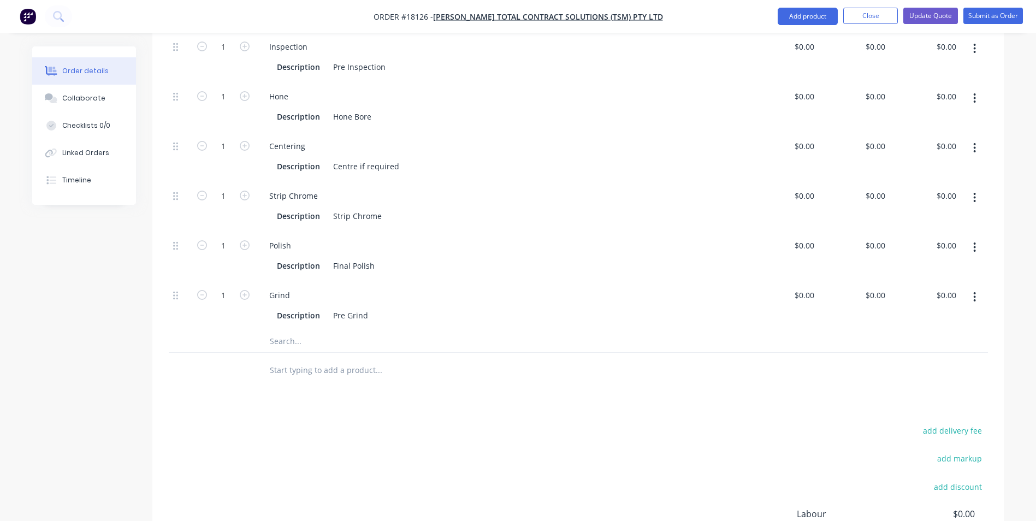
click at [310, 331] on input "text" at bounding box center [378, 342] width 219 height 22
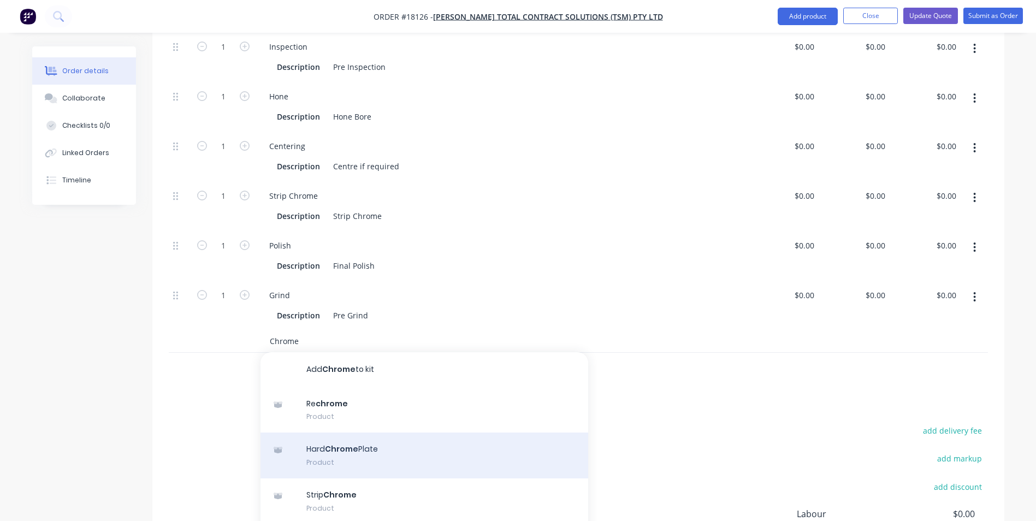
scroll to position [55, 0]
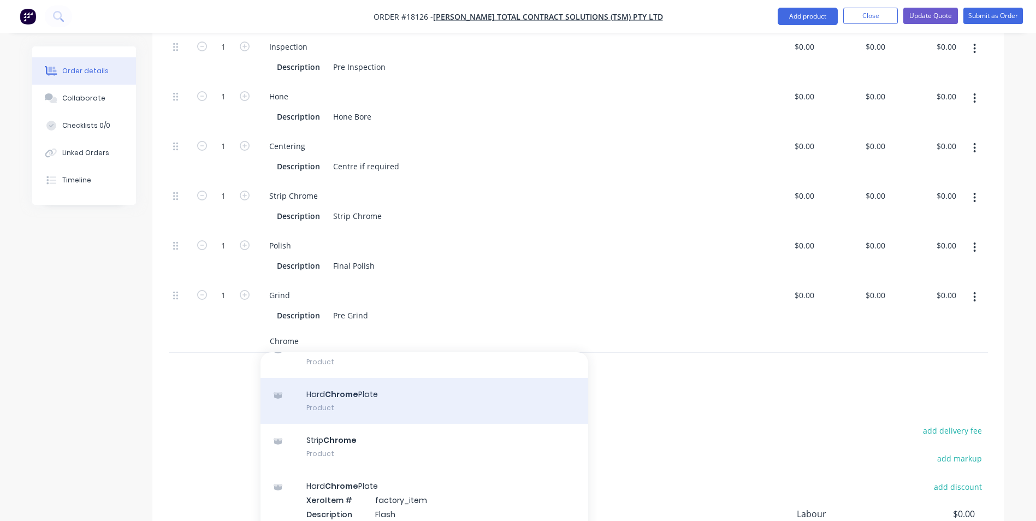
type input "Chrome"
click at [422, 387] on div "Hard Chrome Plate Product" at bounding box center [425, 401] width 328 height 46
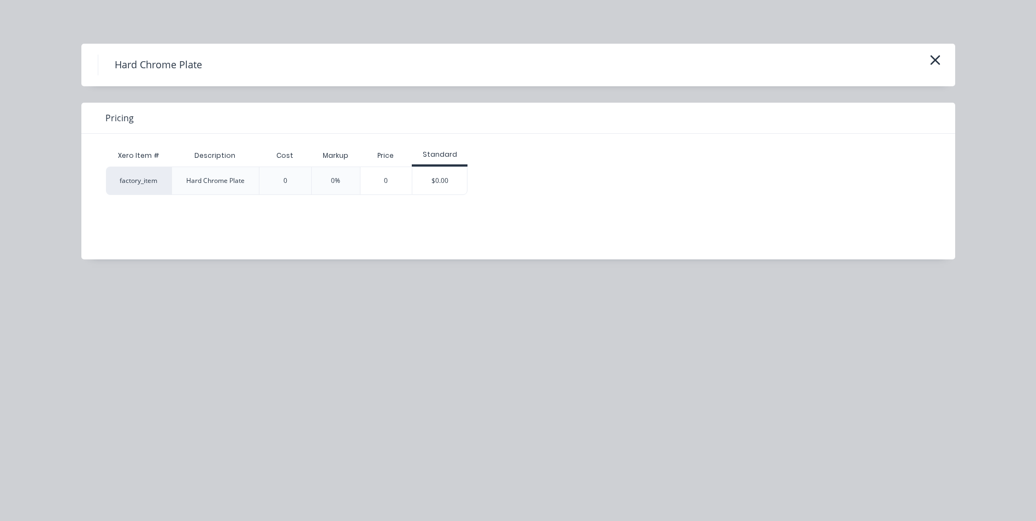
click at [441, 186] on div "$0.00" at bounding box center [440, 180] width 55 height 27
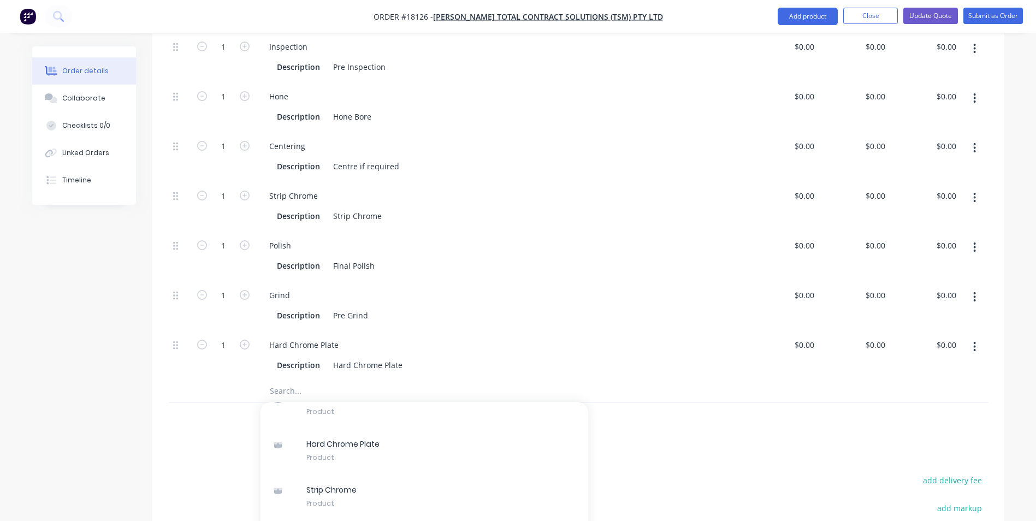
click at [446, 380] on input "text" at bounding box center [378, 391] width 219 height 22
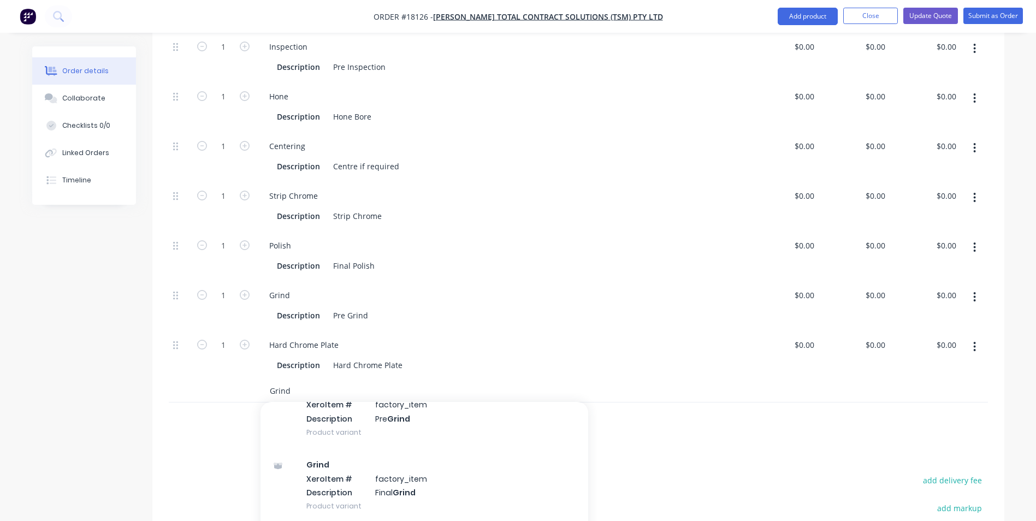
scroll to position [109, 0]
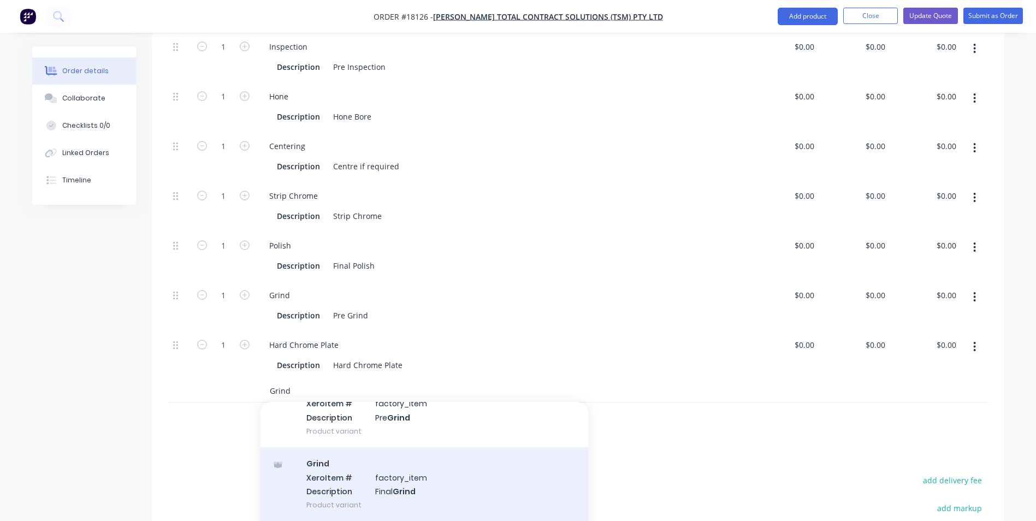
type input "Grind"
click at [408, 470] on div "Grind Xero Item # factory_item Description Final Grind Product variant" at bounding box center [425, 484] width 328 height 74
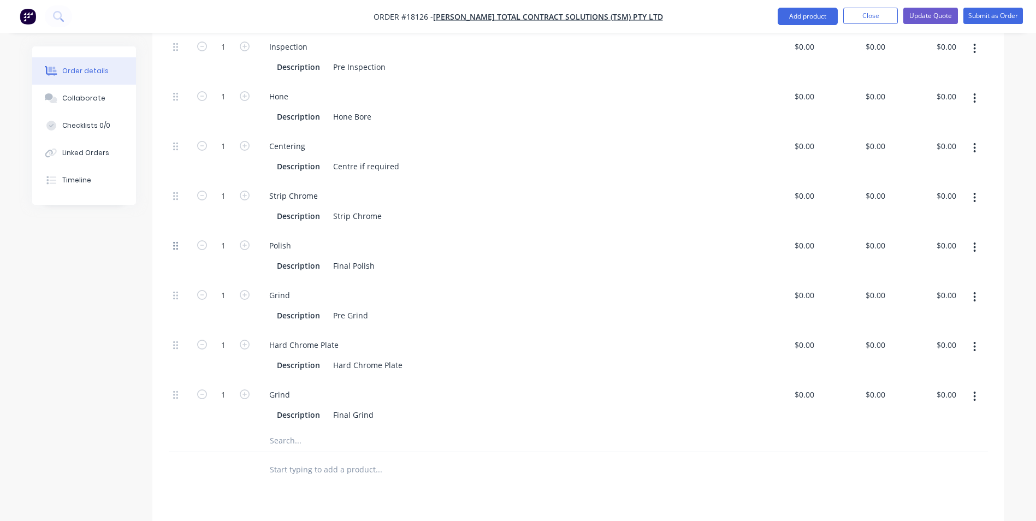
click at [177, 242] on icon at bounding box center [175, 246] width 5 height 8
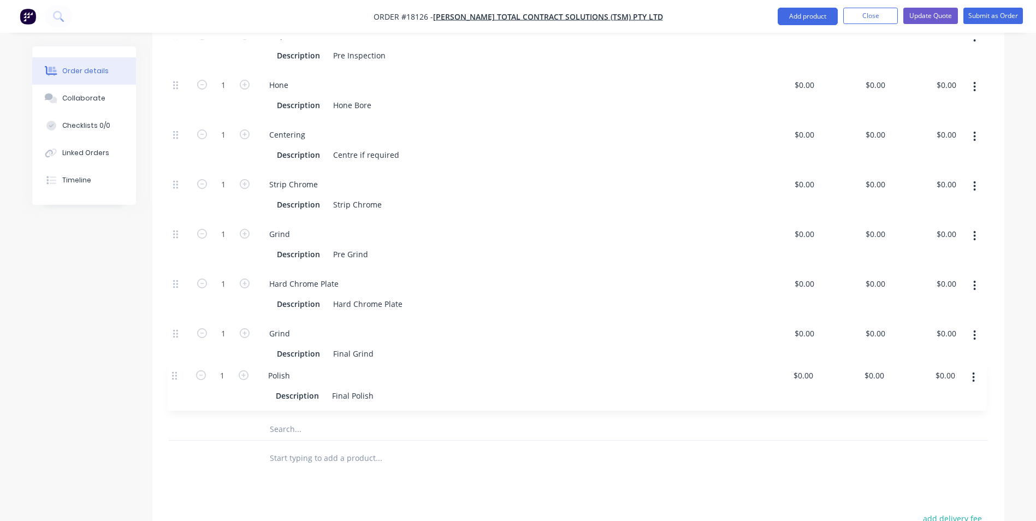
scroll to position [396, 0]
drag, startPoint x: 178, startPoint y: 235, endPoint x: 176, endPoint y: 373, distance: 137.7
click at [176, 373] on div "1 Inspection Description Pre Inspection $0.00 $0.00 $0.00 $0.00 $0.00 $0.00 1 H…" at bounding box center [579, 218] width 820 height 398
drag, startPoint x: 408, startPoint y: 290, endPoint x: 328, endPoint y: 290, distance: 79.8
click at [328, 294] on div "Description Hard Chrome Plate" at bounding box center [500, 302] width 455 height 16
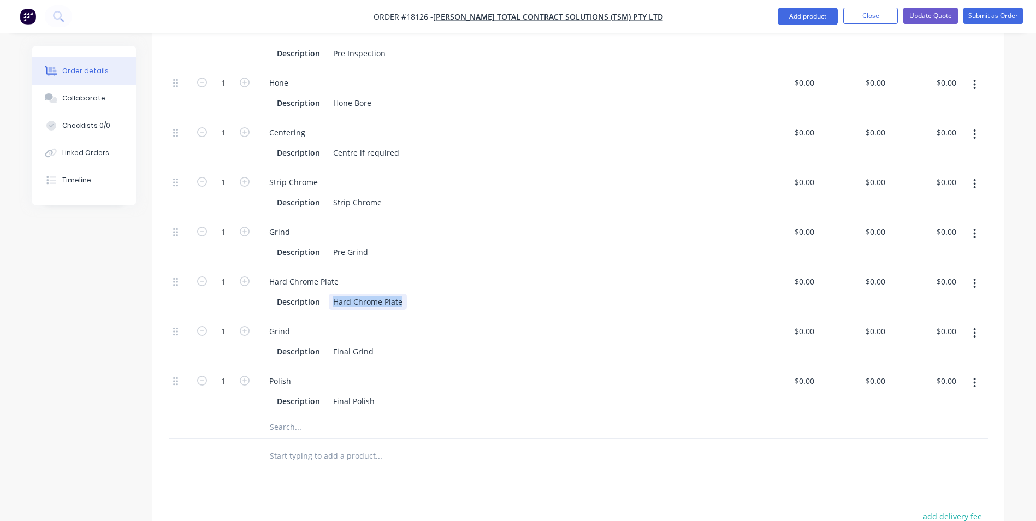
paste div
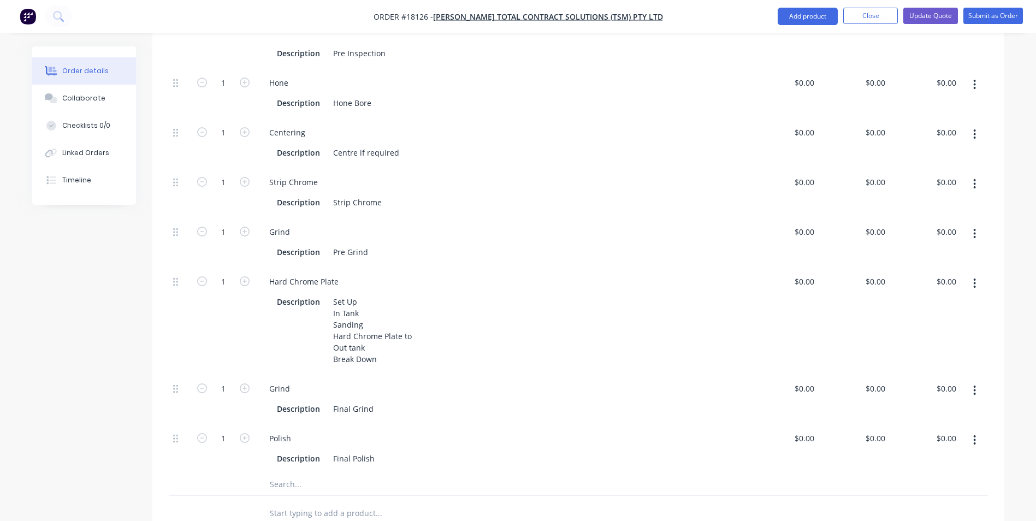
click at [328, 384] on div "1 Inspection Description Pre Inspection $0.00 $0.00 $0.00 $0.00 $0.00 $0.00 1 H…" at bounding box center [579, 246] width 820 height 455
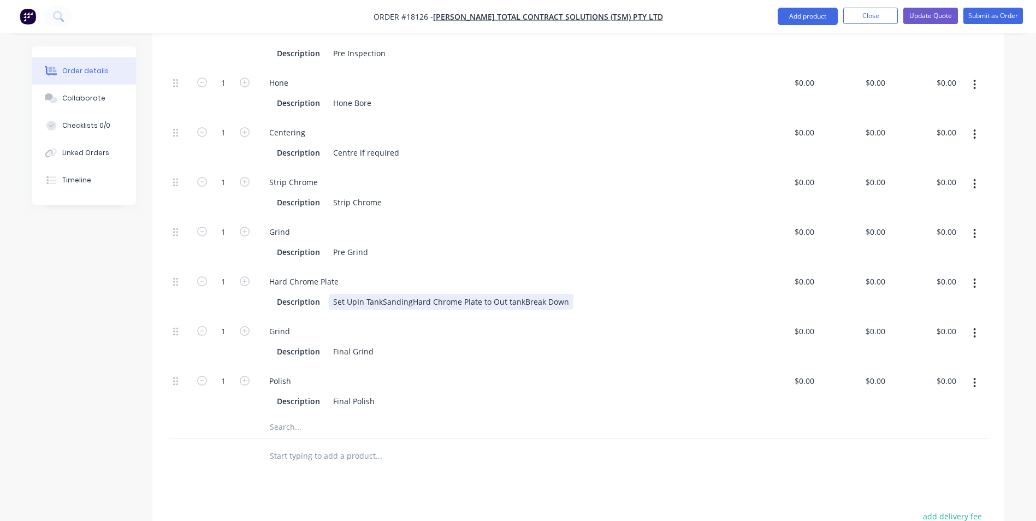
click at [357, 294] on div "Set UpIn TankSandingHard Chrome Plate to Out tankBreak Down" at bounding box center [451, 302] width 245 height 16
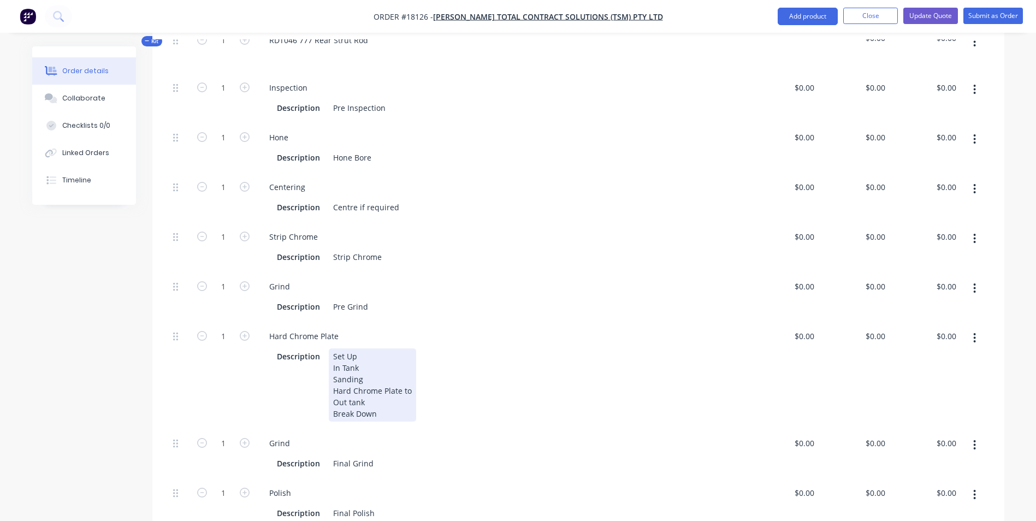
scroll to position [178, 0]
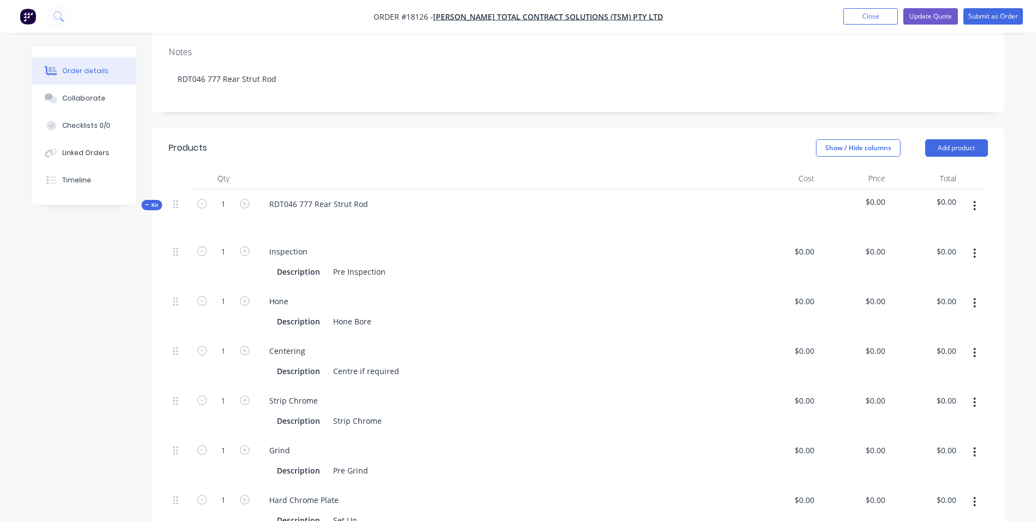
click at [976, 298] on icon "button" at bounding box center [975, 303] width 2 height 10
click at [917, 368] on div "Delete" at bounding box center [936, 376] width 84 height 16
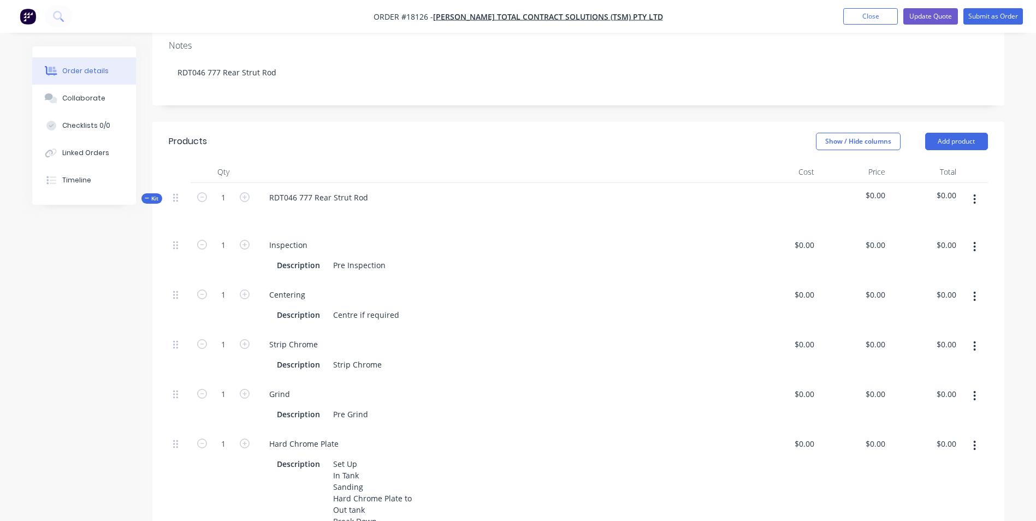
scroll to position [123, 0]
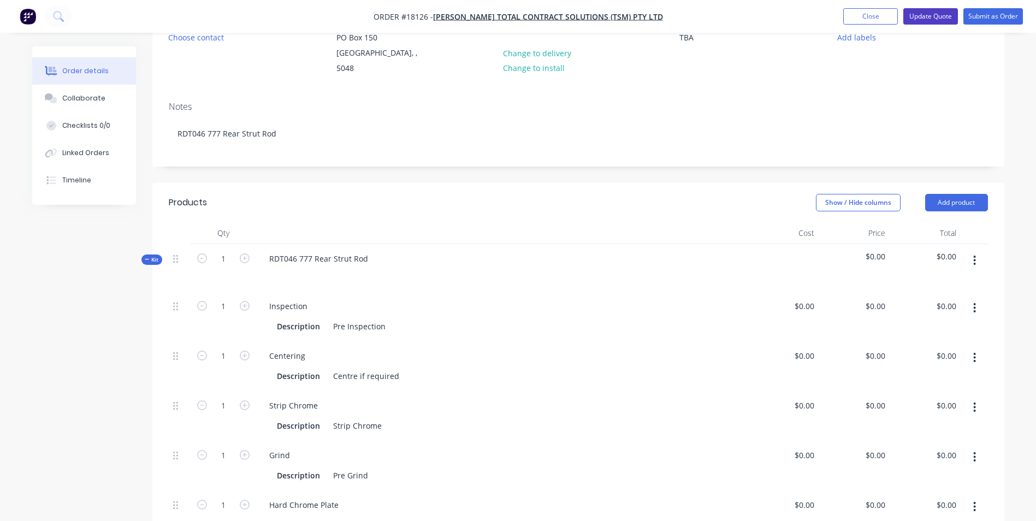
click at [932, 20] on button "Update Quote" at bounding box center [931, 16] width 55 height 16
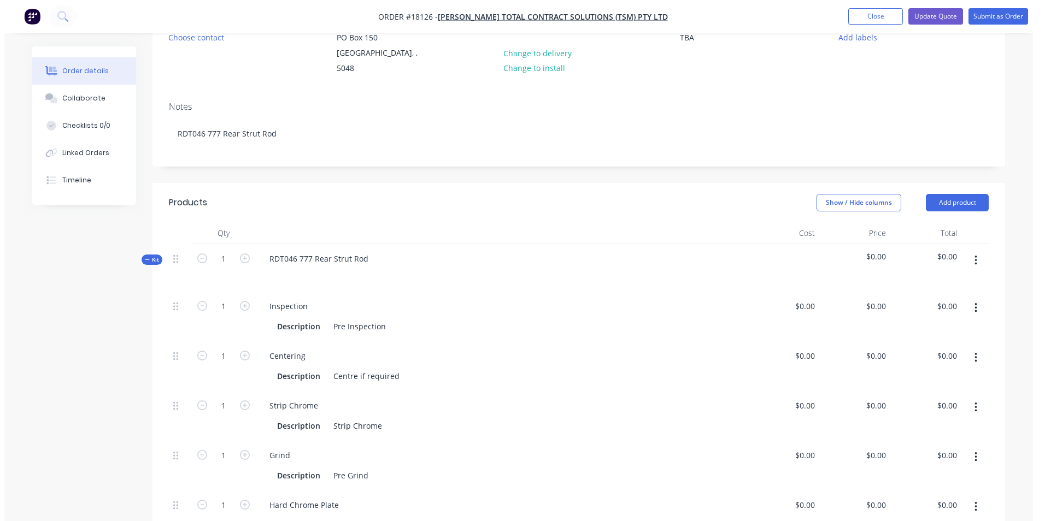
scroll to position [0, 0]
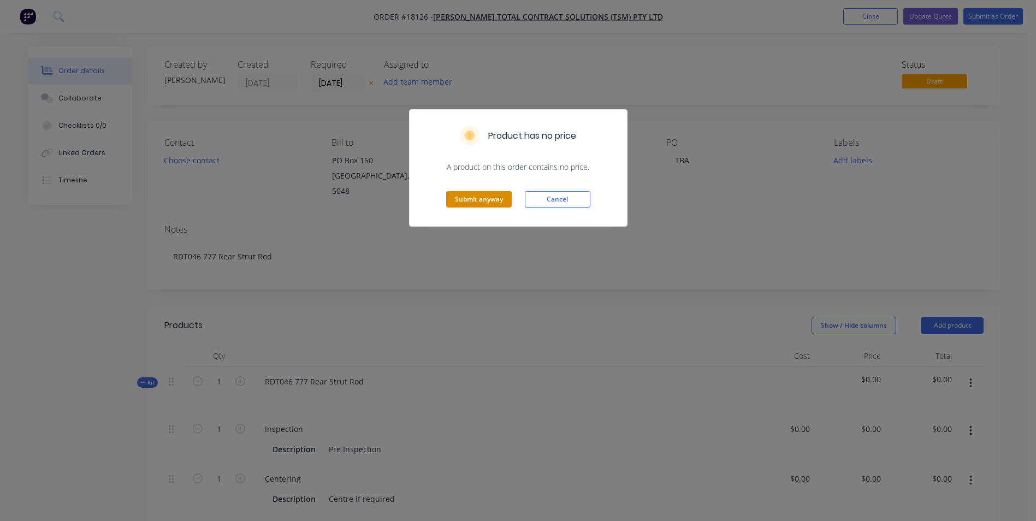
click at [496, 204] on button "Submit anyway" at bounding box center [479, 199] width 66 height 16
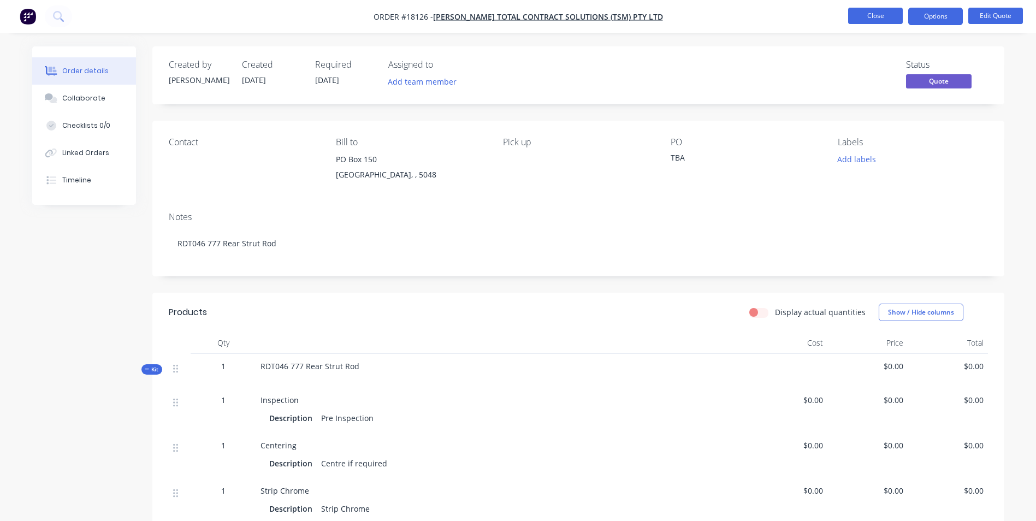
click at [874, 19] on button "Close" at bounding box center [876, 16] width 55 height 16
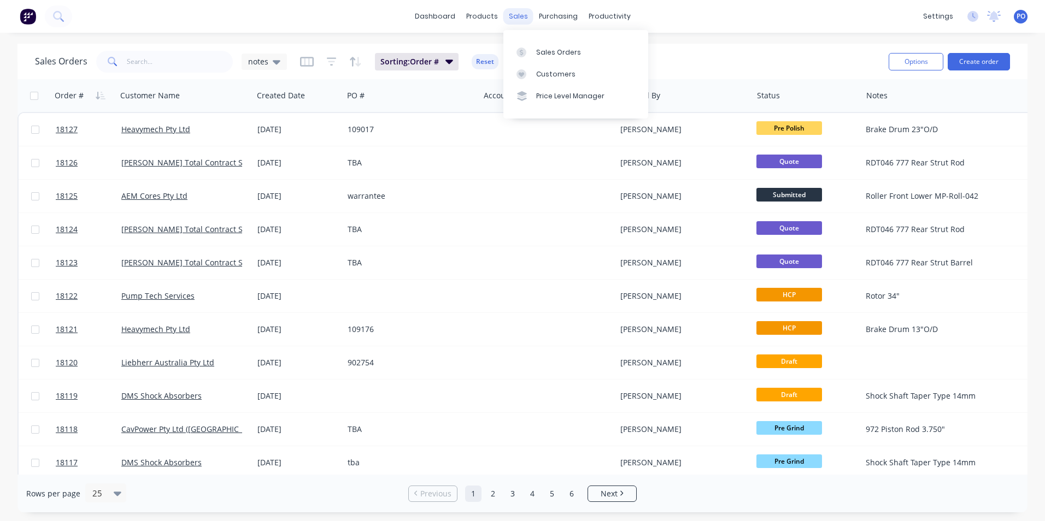
click at [520, 13] on div "sales" at bounding box center [518, 16] width 30 height 16
click at [535, 72] on link "Customers" at bounding box center [575, 74] width 145 height 22
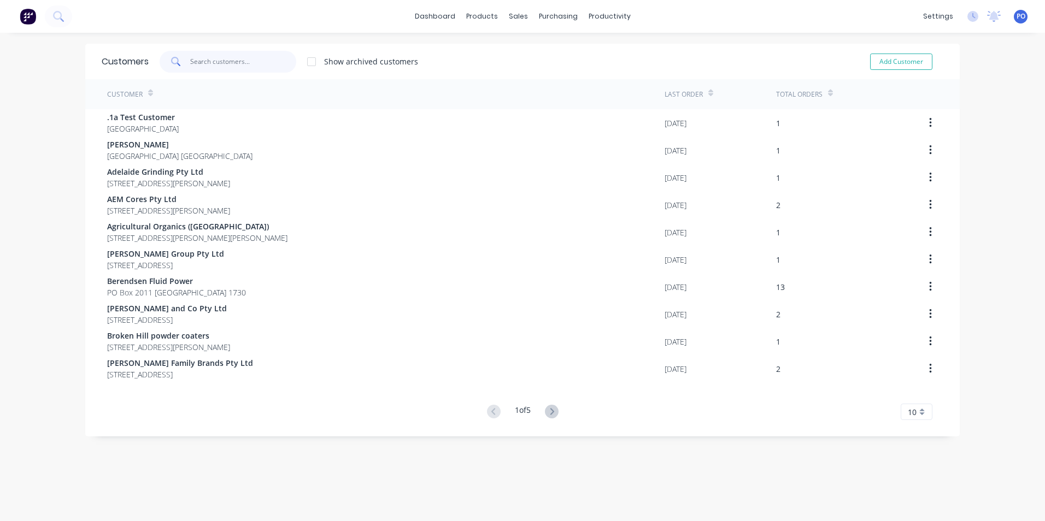
click at [261, 72] on input "text" at bounding box center [243, 62] width 107 height 22
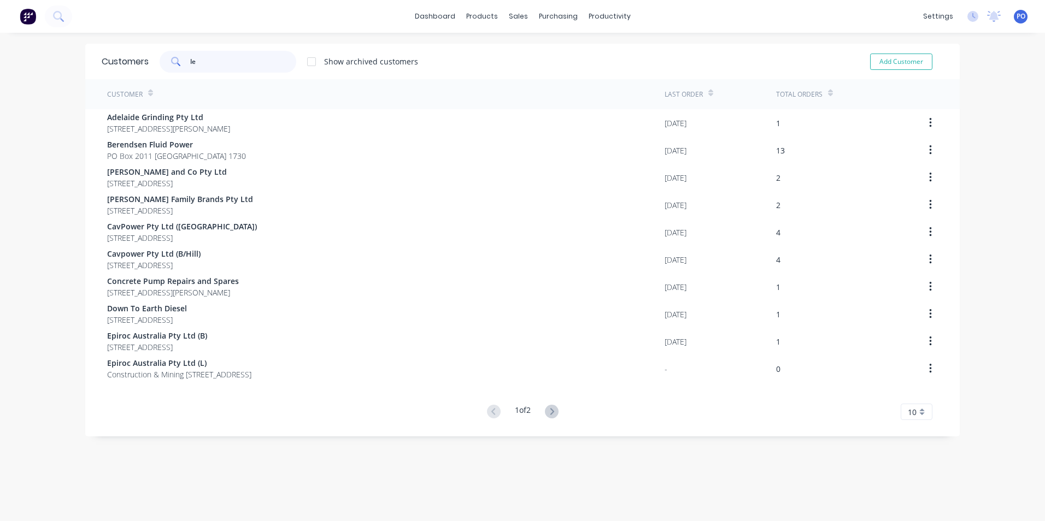
type input "l"
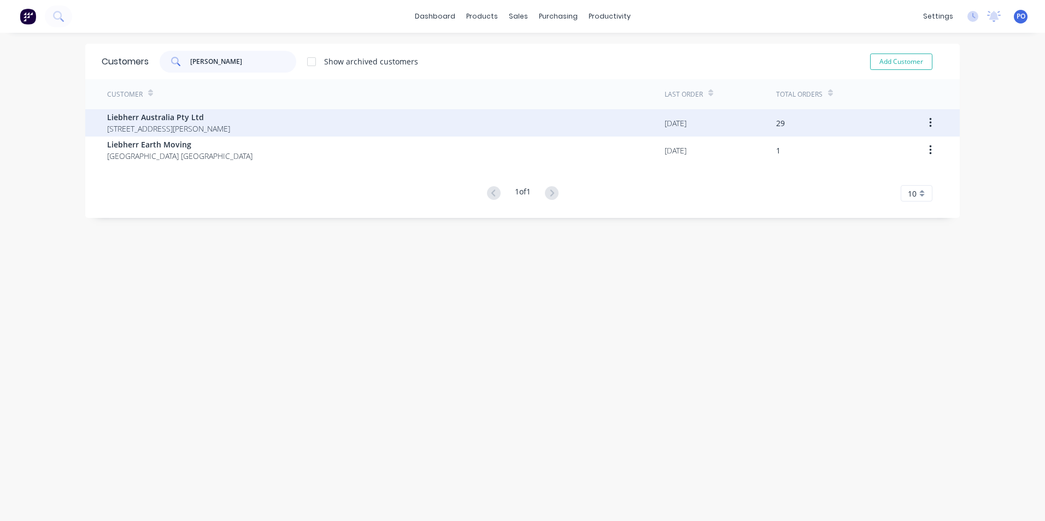
type input "lieb"
click at [201, 128] on span "1 Dr.Willi Liebherr Drive Para Hills West 5096" at bounding box center [168, 128] width 123 height 11
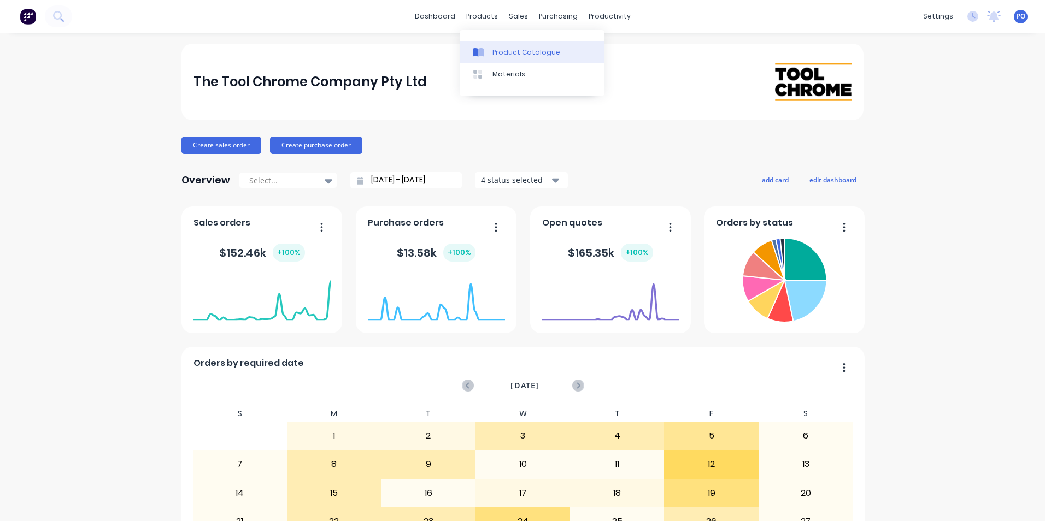
click at [485, 46] on link "Product Catalogue" at bounding box center [531, 52] width 145 height 22
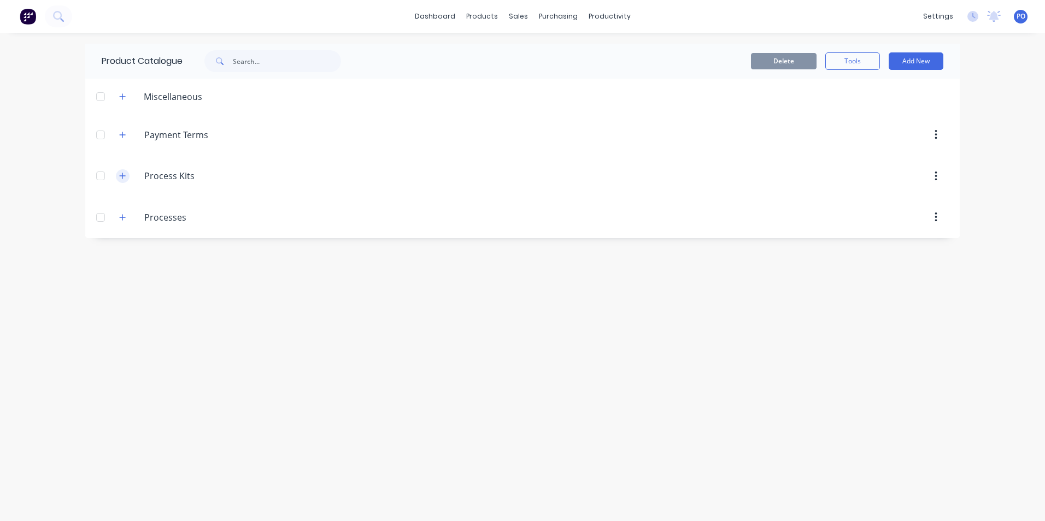
click at [119, 172] on icon "button" at bounding box center [122, 176] width 7 height 8
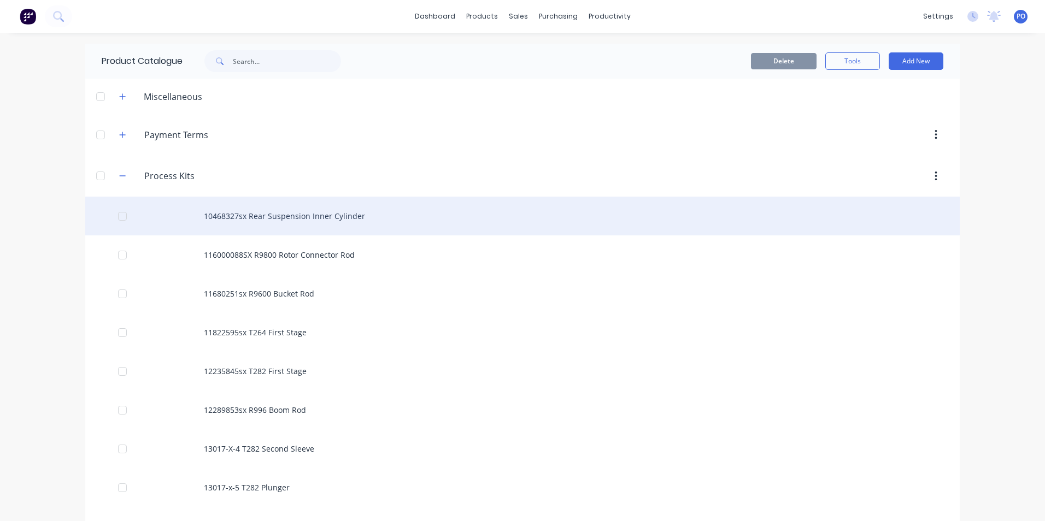
click at [370, 218] on div "10468327sx Rear Suspension Inner Cylinder" at bounding box center [522, 216] width 874 height 39
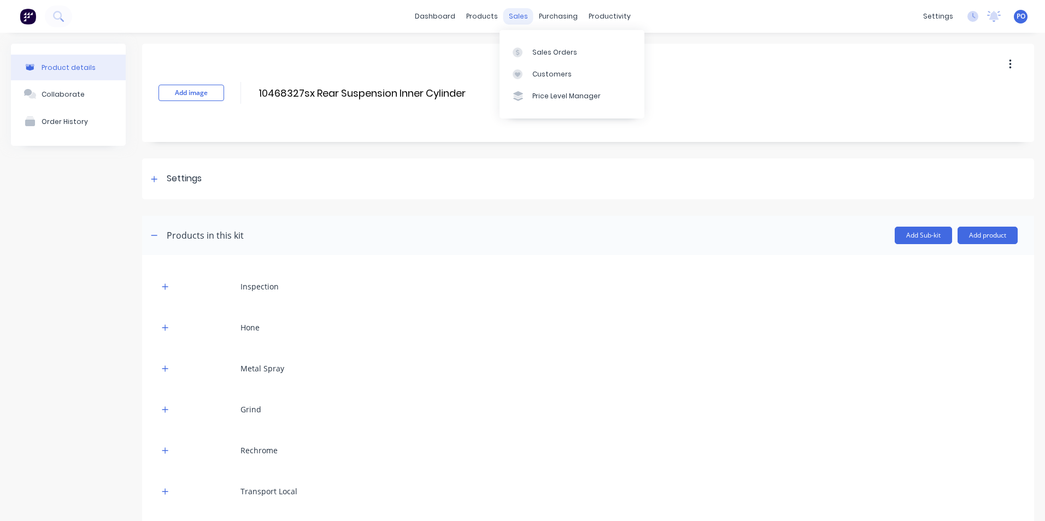
click at [511, 16] on div "sales" at bounding box center [518, 16] width 30 height 16
click at [542, 53] on div "Sales Orders" at bounding box center [554, 53] width 45 height 10
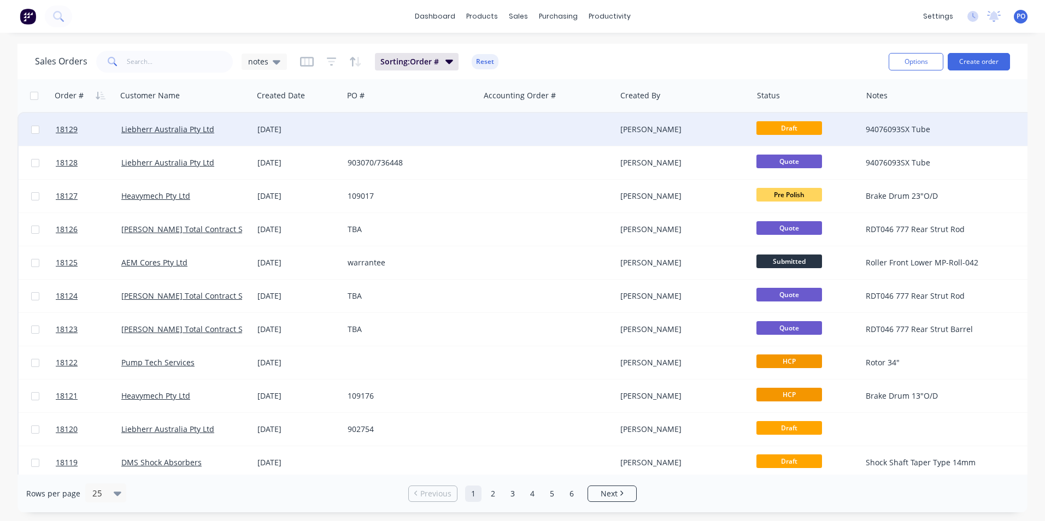
click at [438, 127] on div at bounding box center [411, 129] width 136 height 33
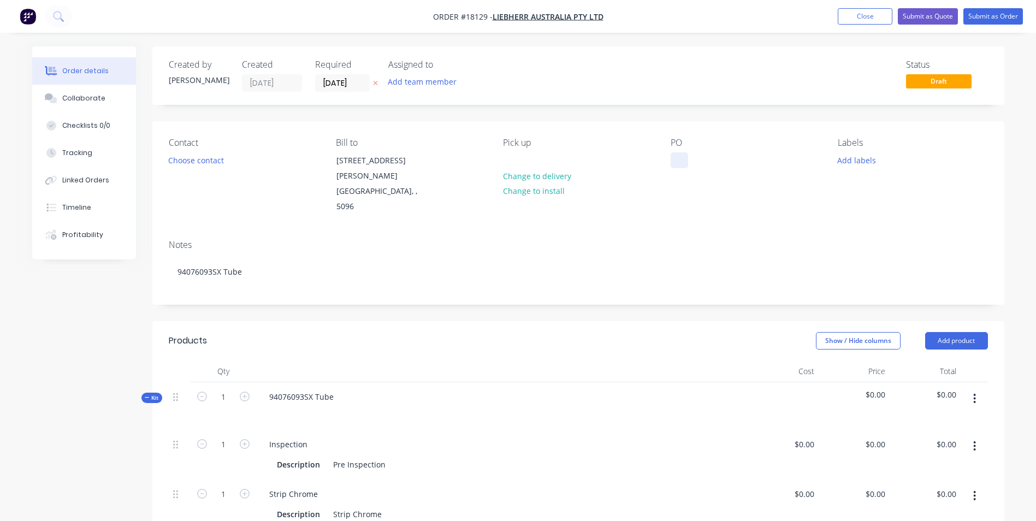
click at [680, 162] on div at bounding box center [679, 160] width 17 height 16
click at [858, 155] on button "Add labels" at bounding box center [857, 159] width 50 height 15
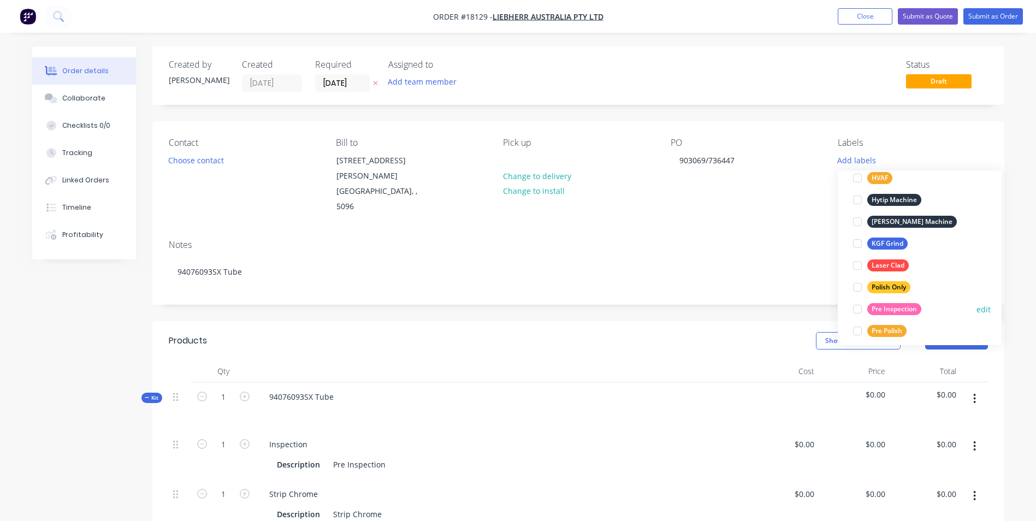
scroll to position [273, 0]
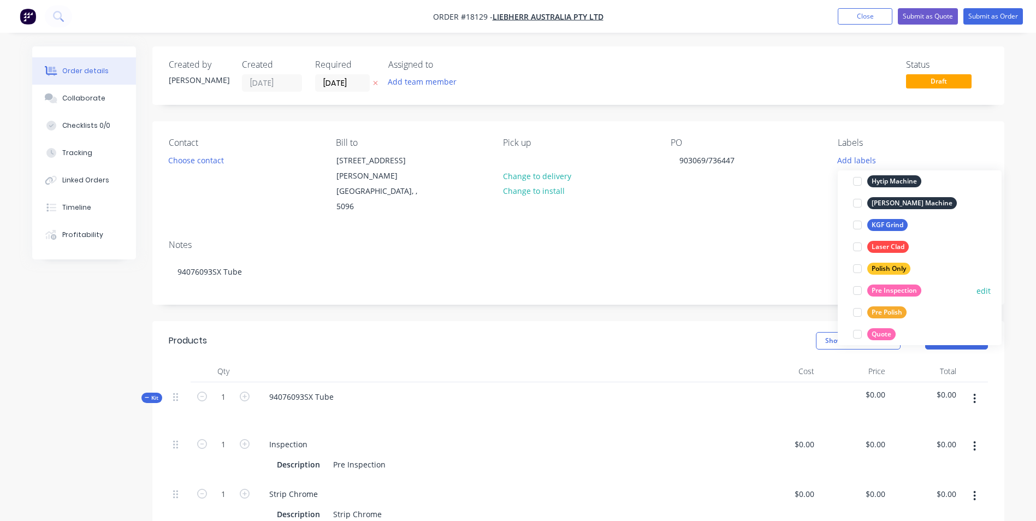
click at [862, 288] on div at bounding box center [858, 291] width 22 height 22
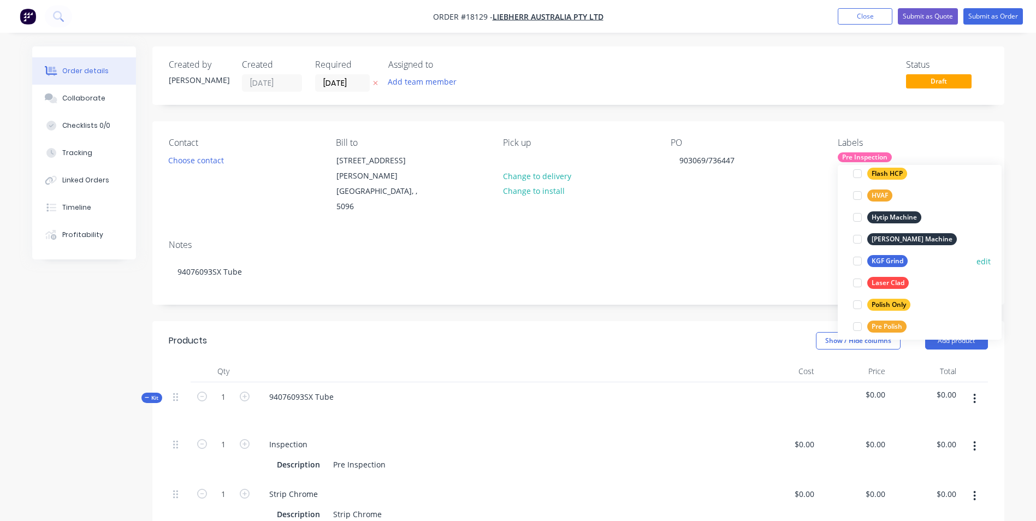
scroll to position [328, 0]
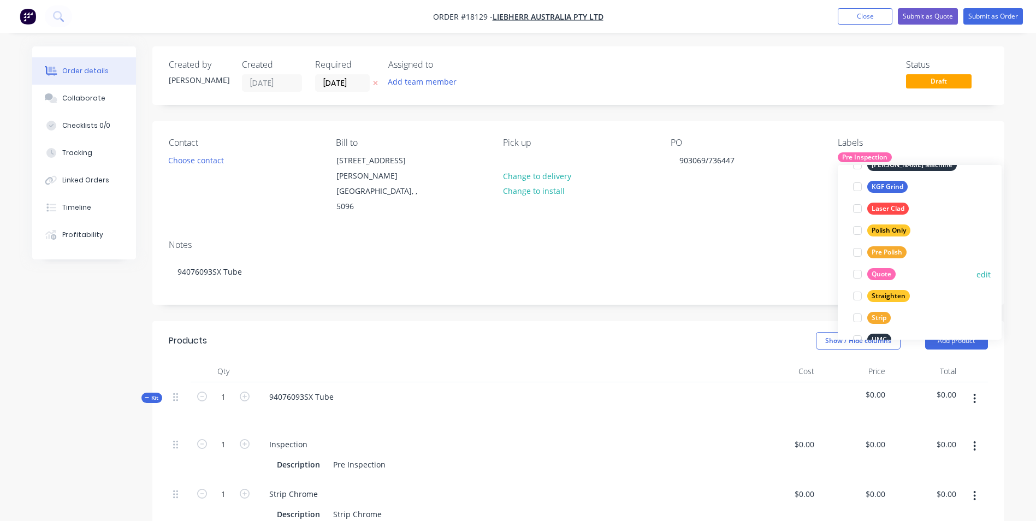
click at [858, 277] on div at bounding box center [858, 274] width 22 height 22
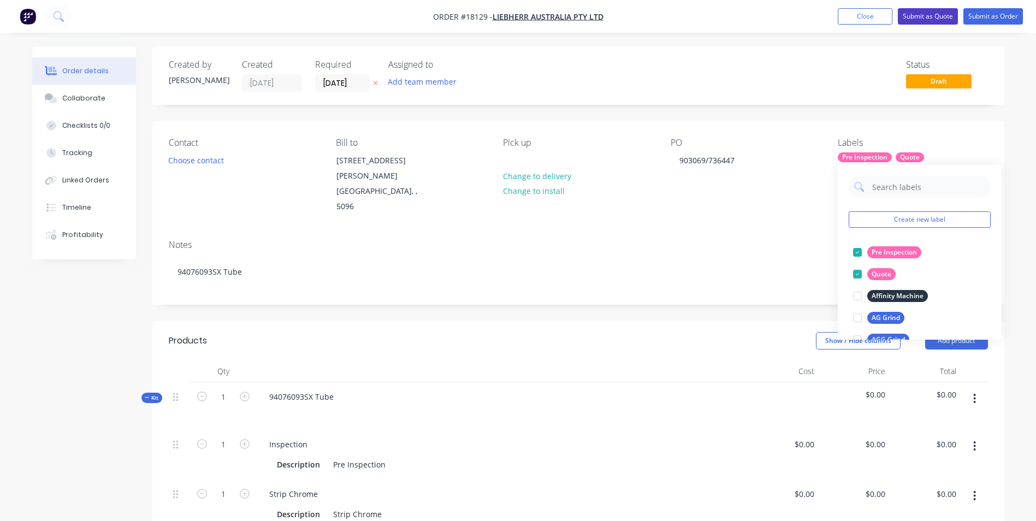
click at [933, 17] on button "Submit as Quote" at bounding box center [928, 16] width 60 height 16
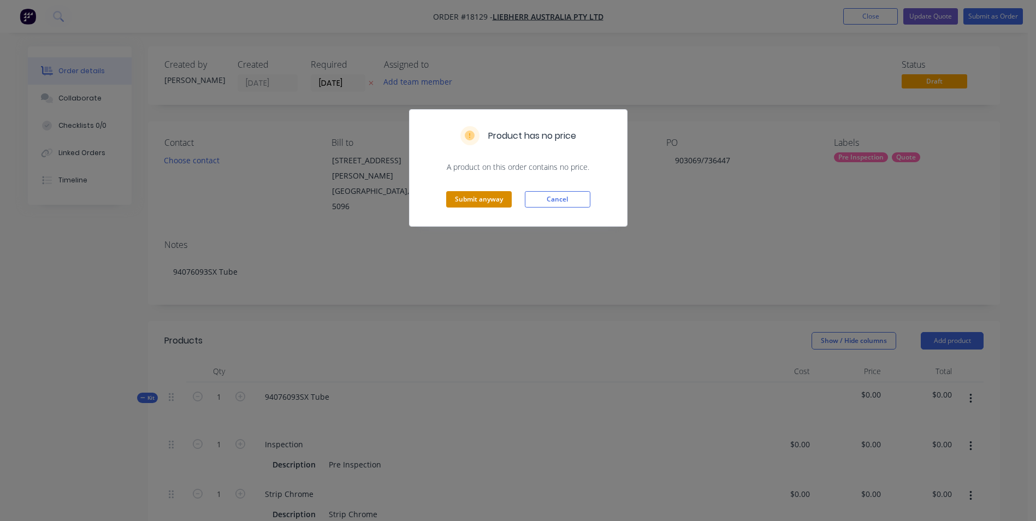
click at [482, 205] on button "Submit anyway" at bounding box center [479, 199] width 66 height 16
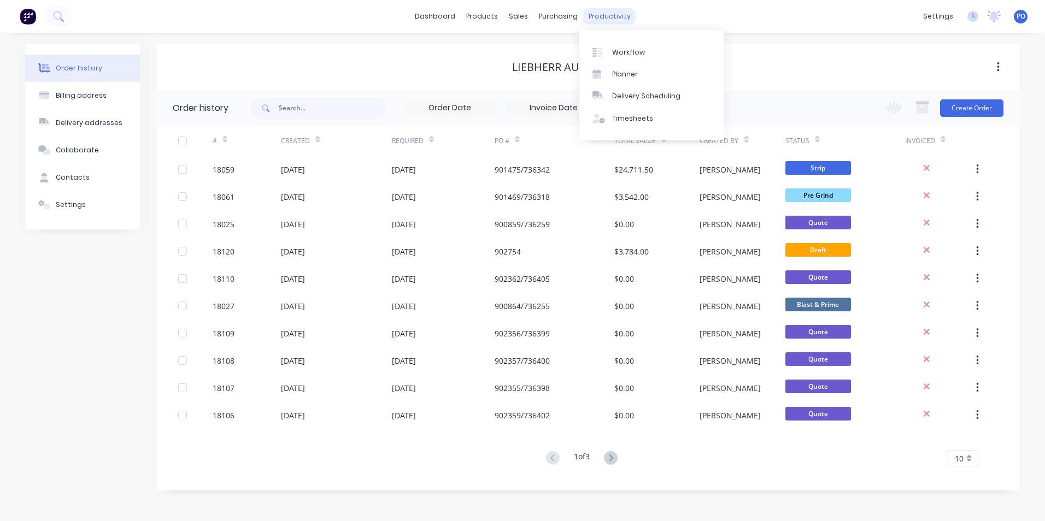
click at [611, 16] on div "productivity" at bounding box center [609, 16] width 53 height 16
click at [623, 46] on link "Workflow" at bounding box center [651, 52] width 145 height 22
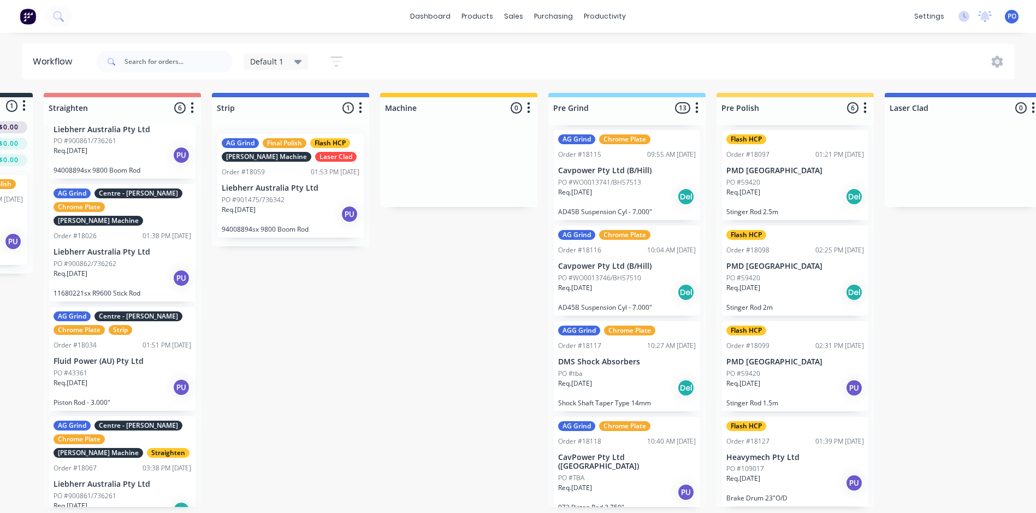
scroll to position [2, 0]
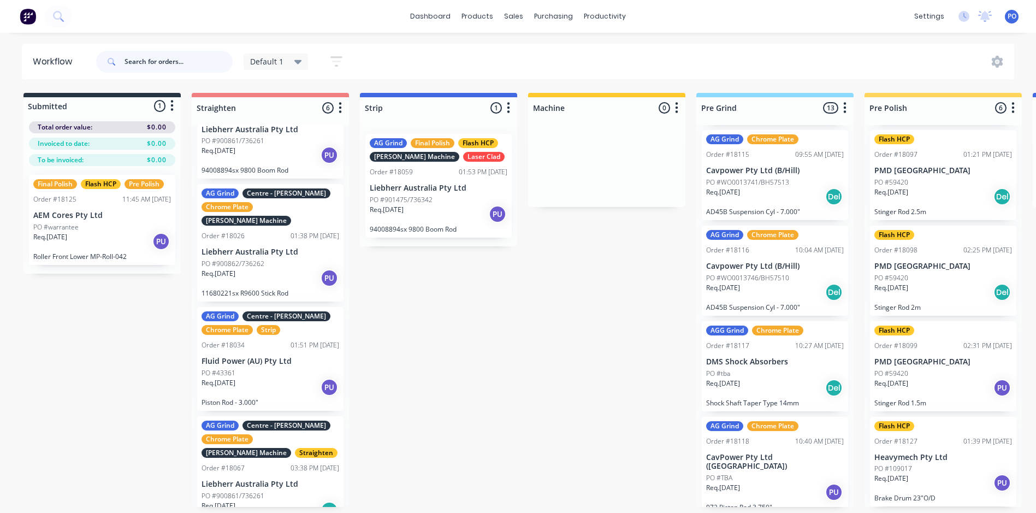
click at [193, 66] on input "text" at bounding box center [179, 62] width 108 height 22
type input "18025"
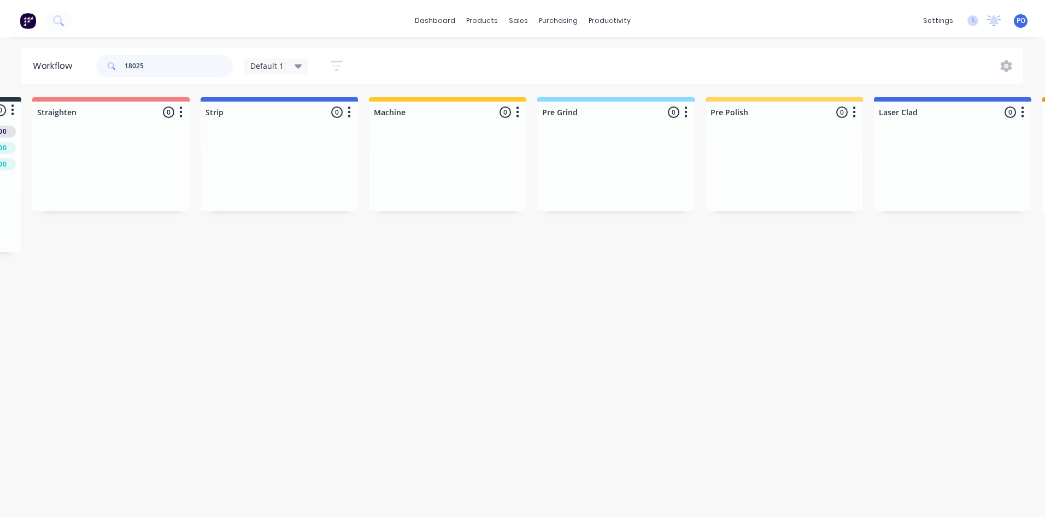
scroll to position [0, 0]
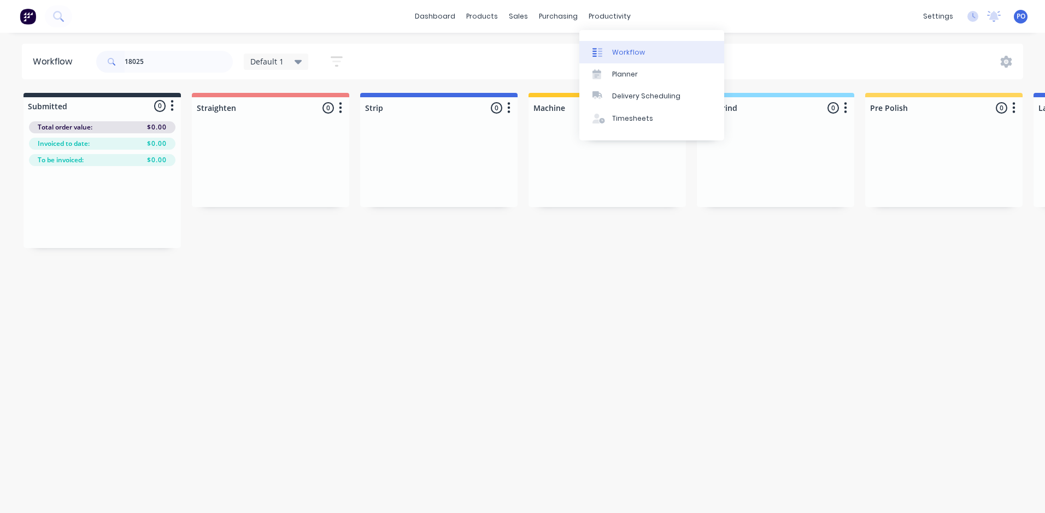
click at [618, 51] on div "Workflow" at bounding box center [628, 53] width 33 height 10
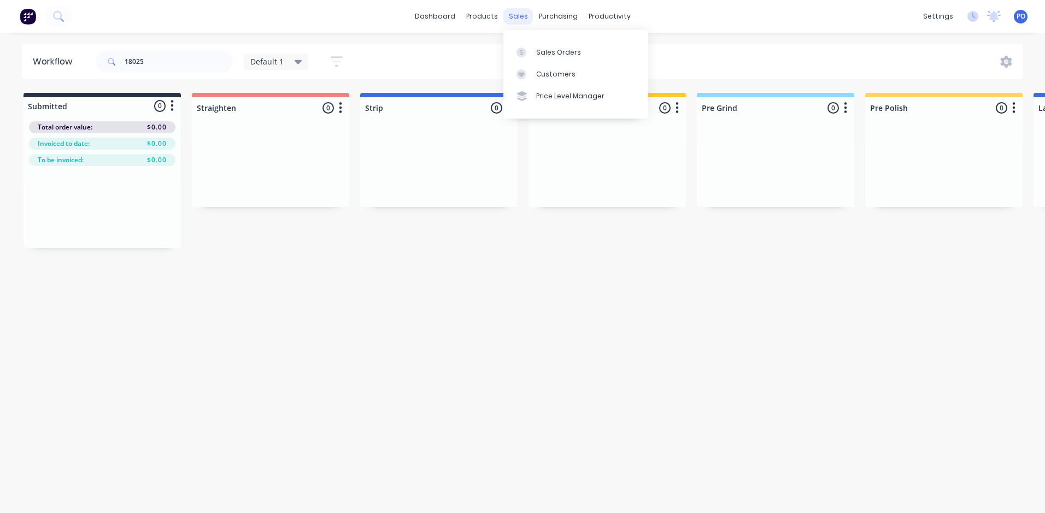
click at [514, 14] on div "sales" at bounding box center [518, 16] width 30 height 16
click at [553, 54] on div "Sales Orders" at bounding box center [558, 53] width 45 height 10
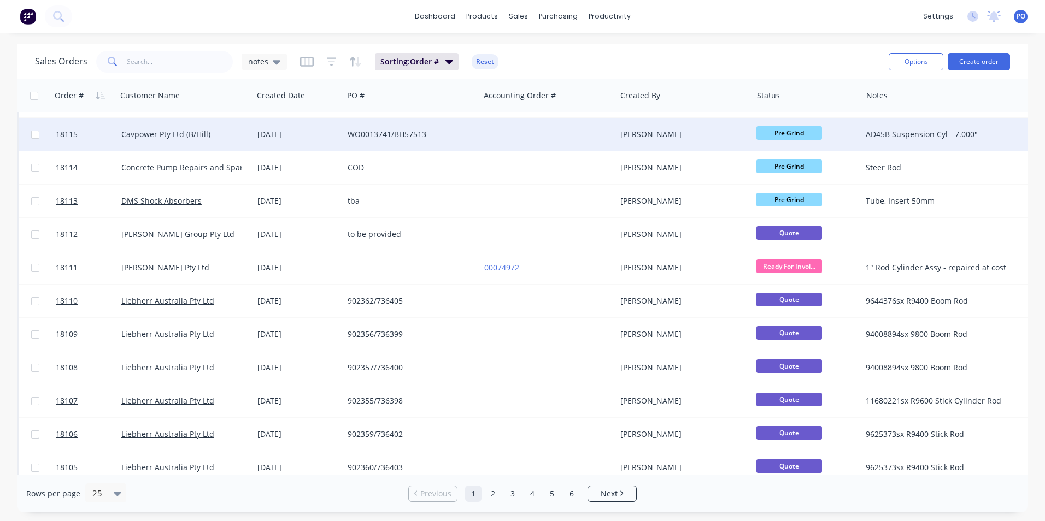
scroll to position [476, 0]
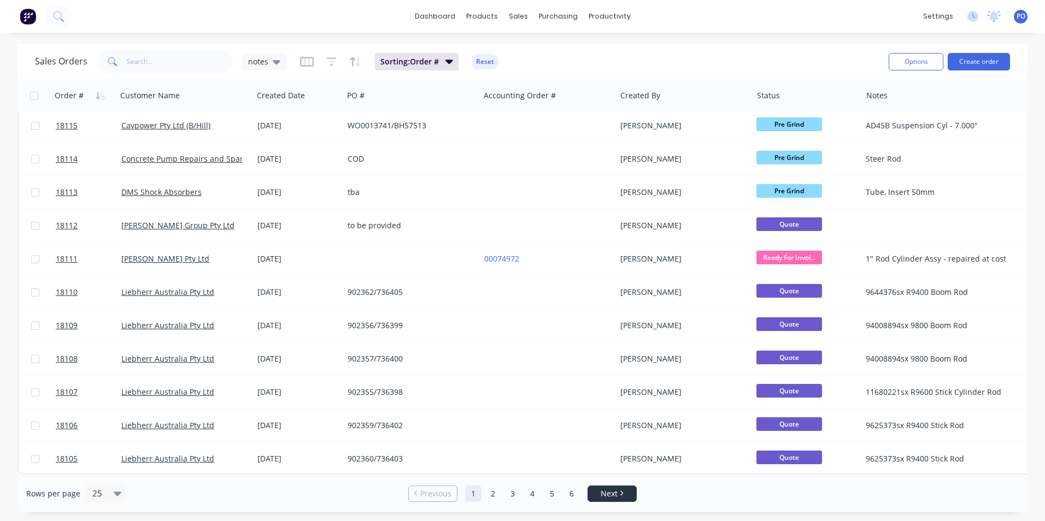
click at [610, 491] on span "Next" at bounding box center [608, 493] width 17 height 11
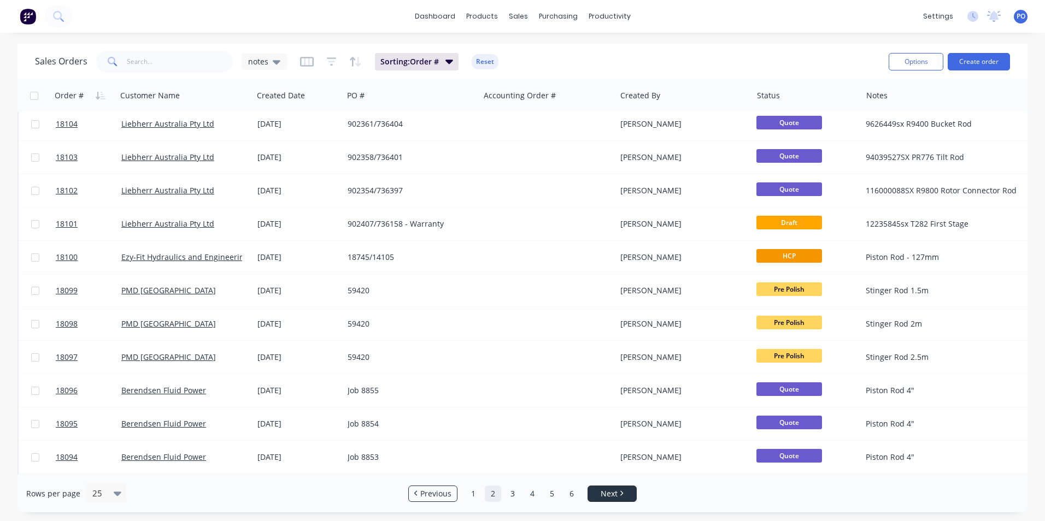
scroll to position [0, 0]
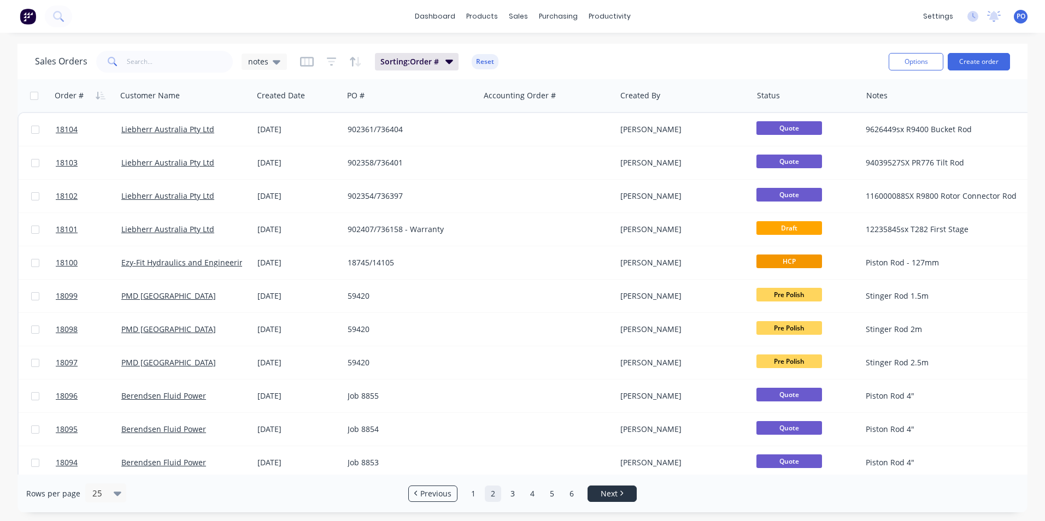
click at [618, 494] on link "Next" at bounding box center [612, 493] width 48 height 11
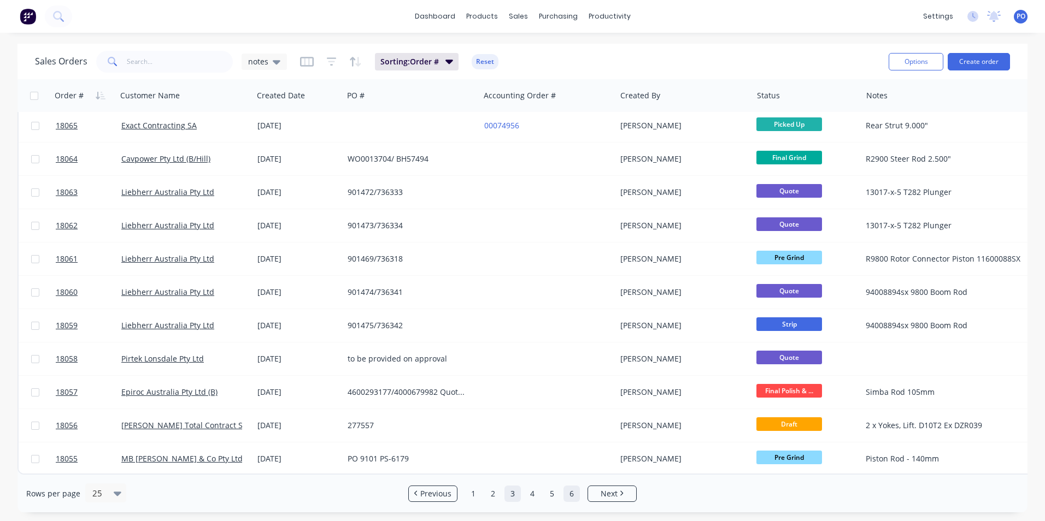
click at [568, 491] on link "6" at bounding box center [571, 494] width 16 height 16
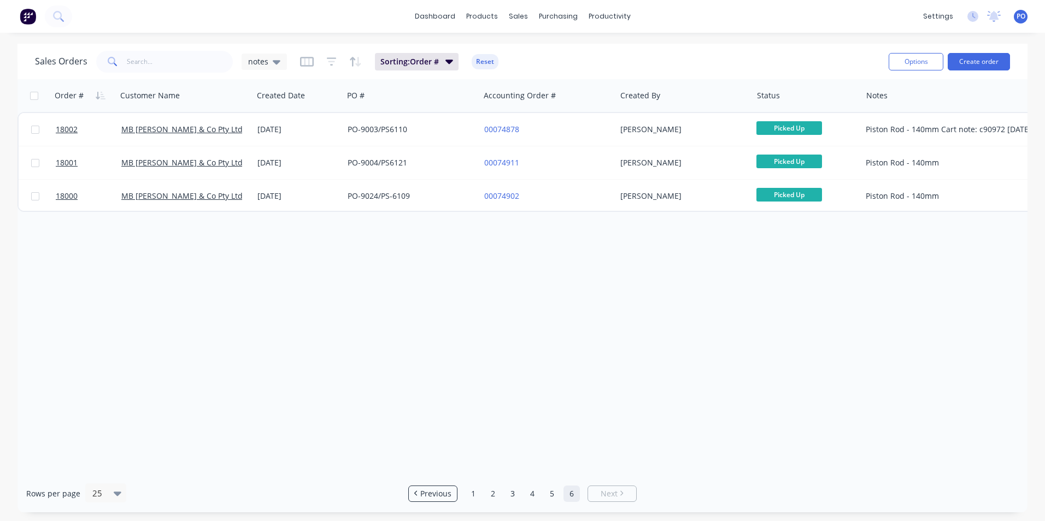
click at [542, 495] on ul "Previous 1 2 3 4 5 6 Next" at bounding box center [522, 494] width 237 height 16
click at [551, 495] on link "5" at bounding box center [552, 494] width 16 height 16
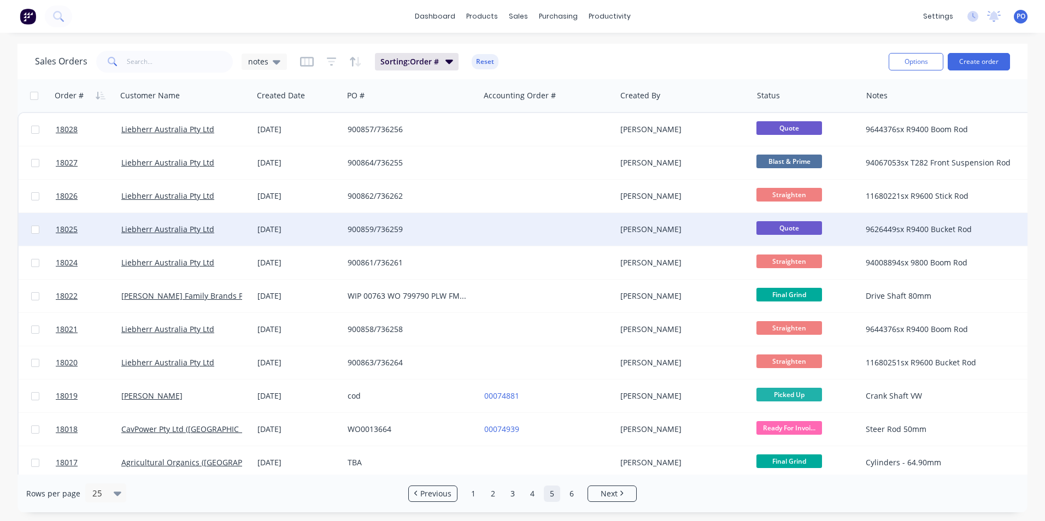
click at [562, 231] on div at bounding box center [548, 229] width 136 height 33
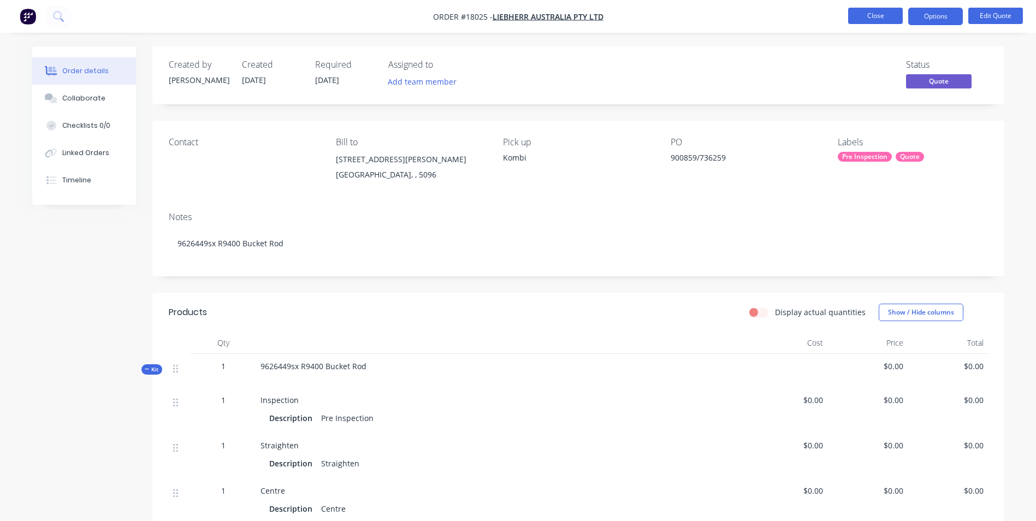
click at [865, 13] on button "Close" at bounding box center [876, 16] width 55 height 16
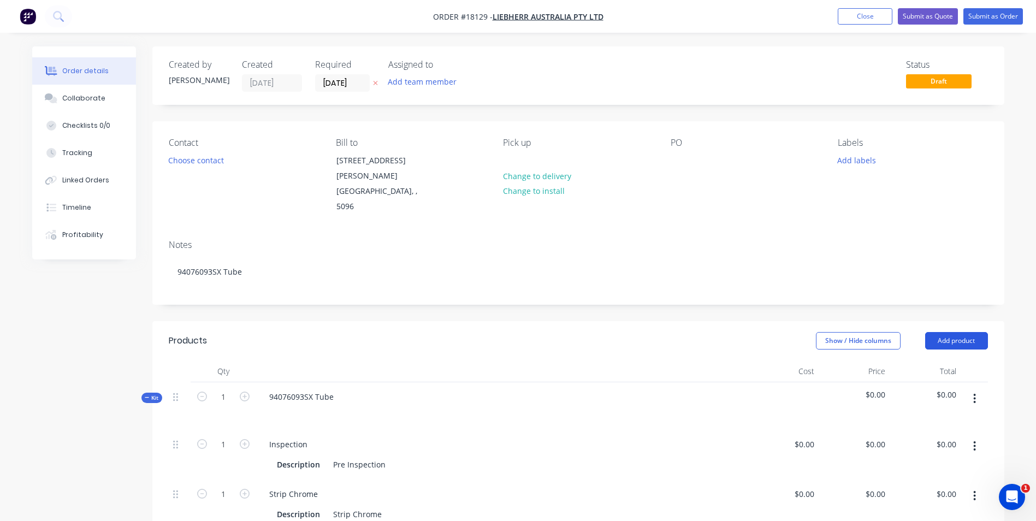
click at [969, 332] on button "Add product" at bounding box center [957, 340] width 63 height 17
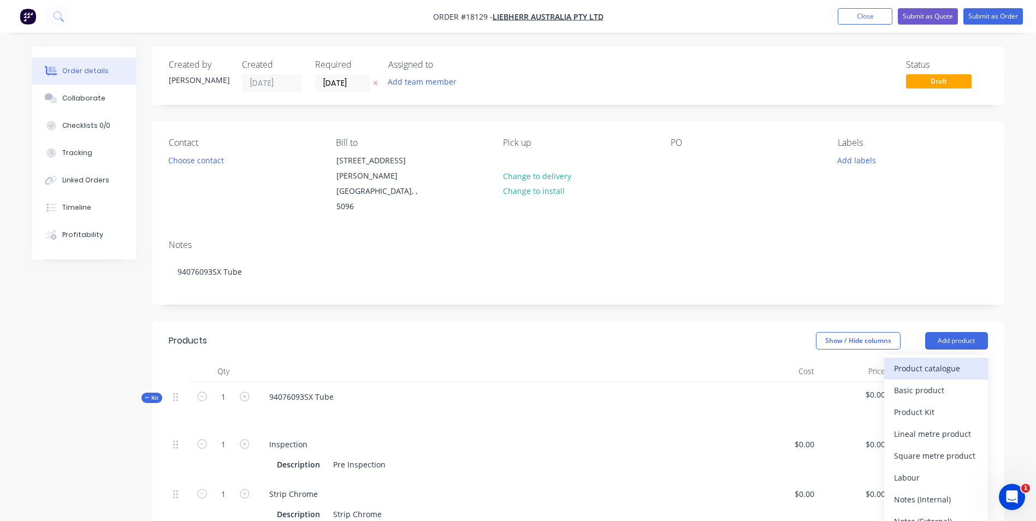
click at [926, 361] on div "Product catalogue" at bounding box center [936, 369] width 84 height 16
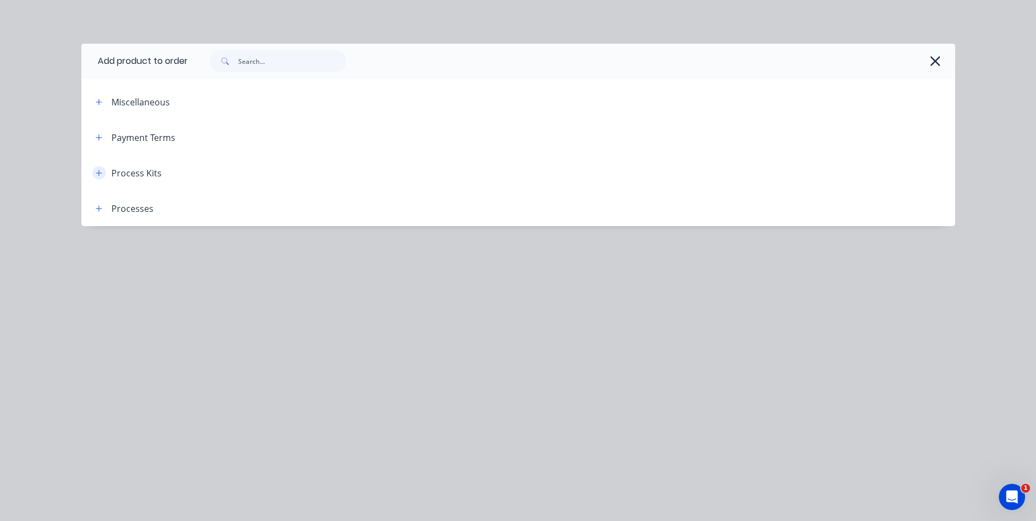
click at [97, 175] on icon "button" at bounding box center [99, 173] width 7 height 8
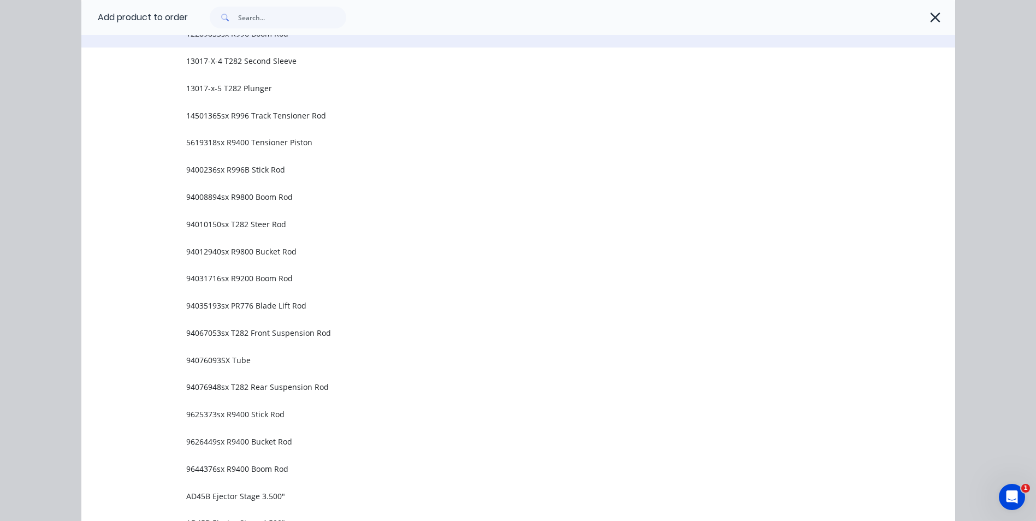
scroll to position [328, 0]
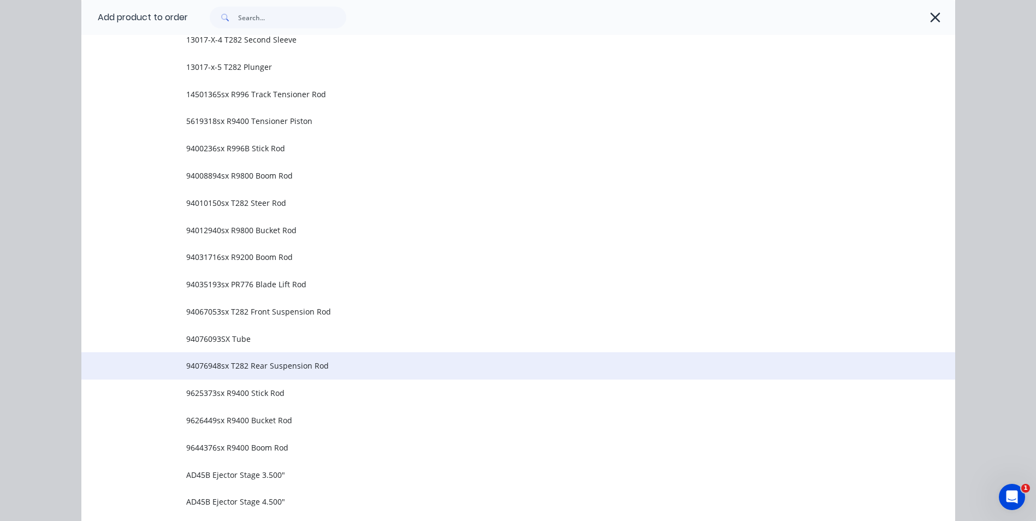
click at [290, 366] on span "94076948sx T282 Rear Suspension Rod" at bounding box center [493, 365] width 615 height 11
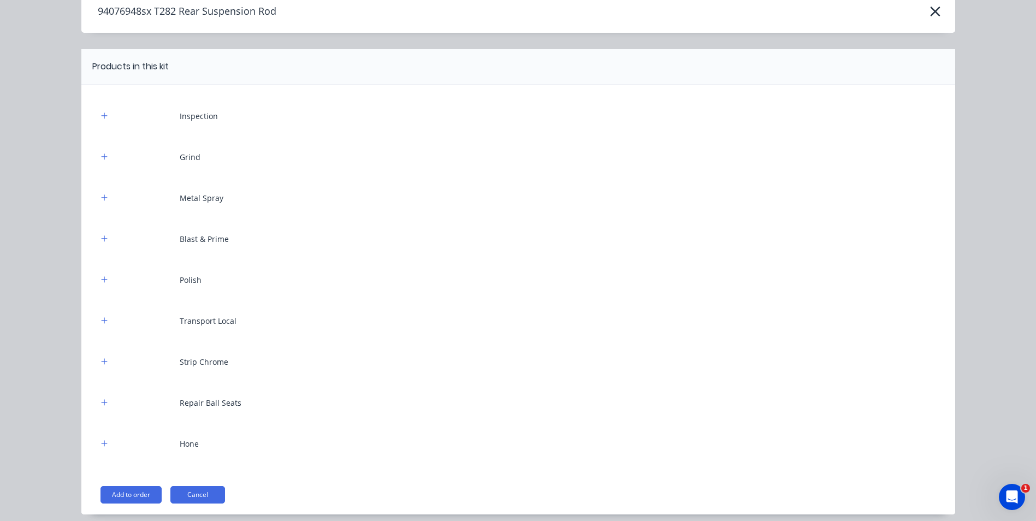
scroll to position [95, 0]
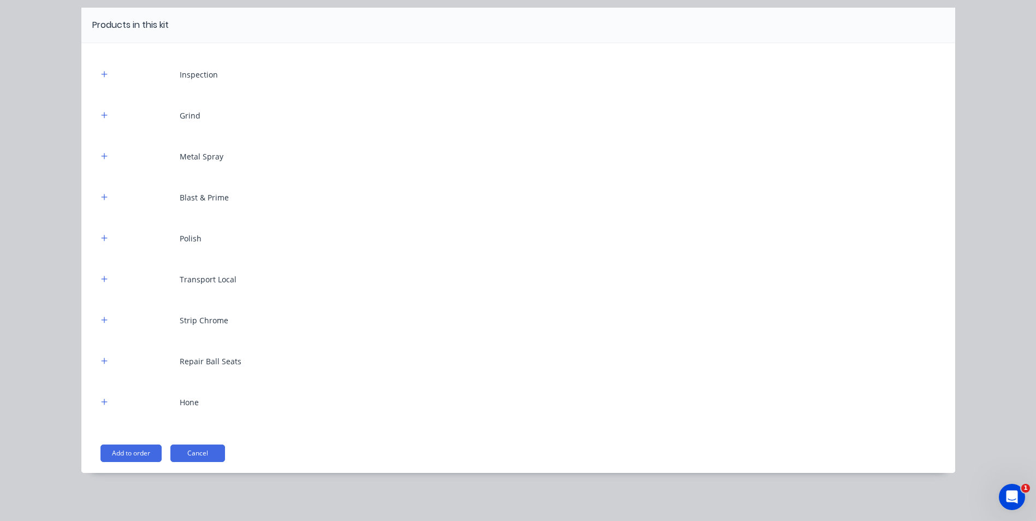
click at [139, 450] on button "Add to order" at bounding box center [131, 453] width 61 height 17
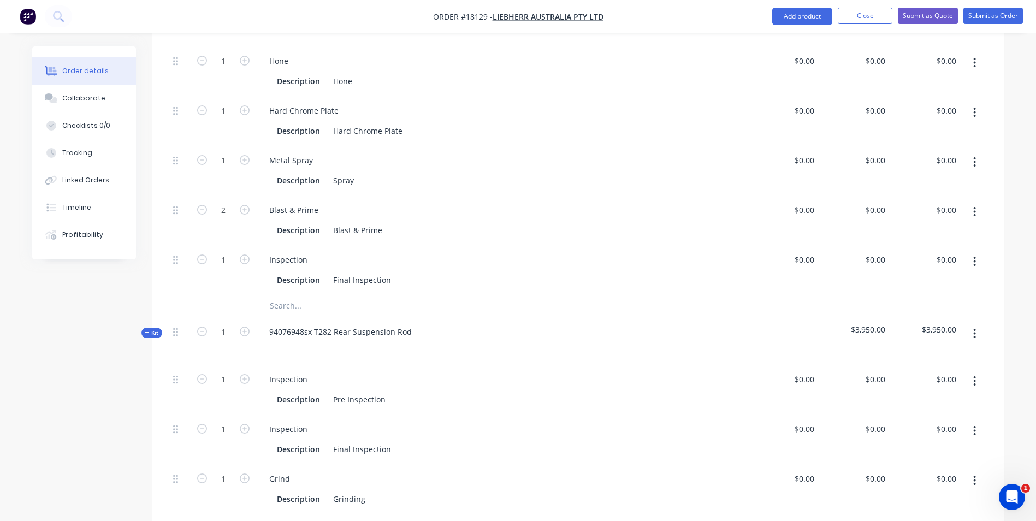
scroll to position [492, 0]
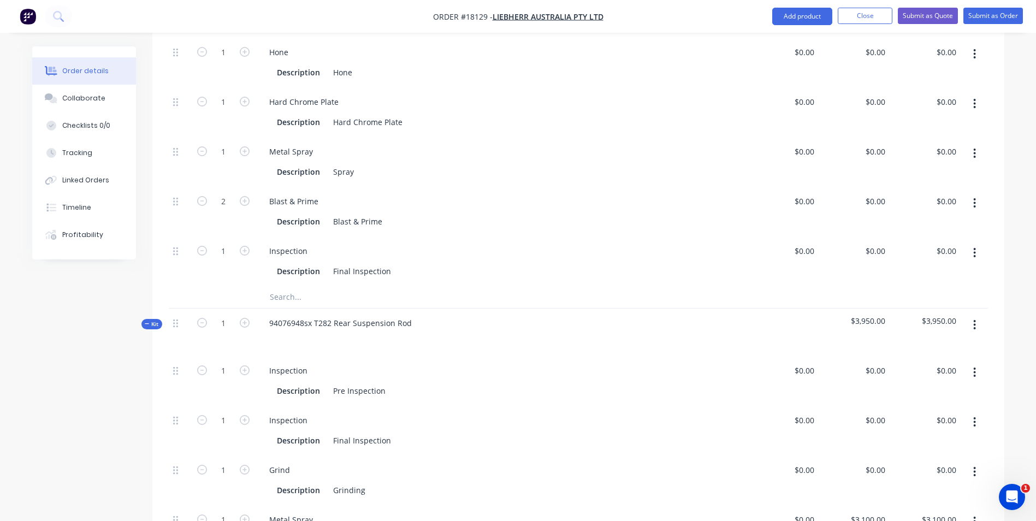
click at [970, 243] on button "button" at bounding box center [975, 253] width 26 height 20
click at [928, 317] on div "Delete" at bounding box center [936, 325] width 84 height 16
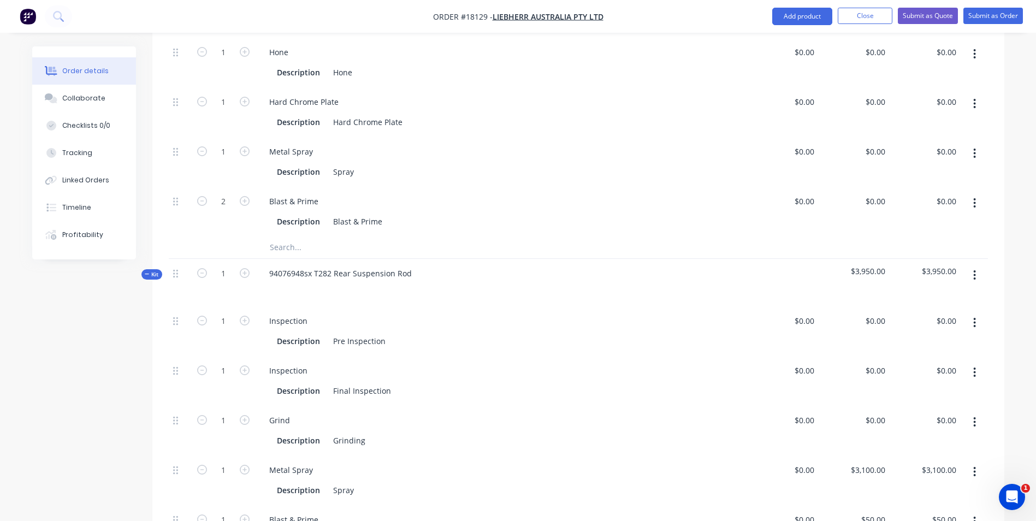
click at [980, 193] on button "button" at bounding box center [975, 203] width 26 height 20
click at [945, 268] on div "Delete" at bounding box center [936, 276] width 84 height 16
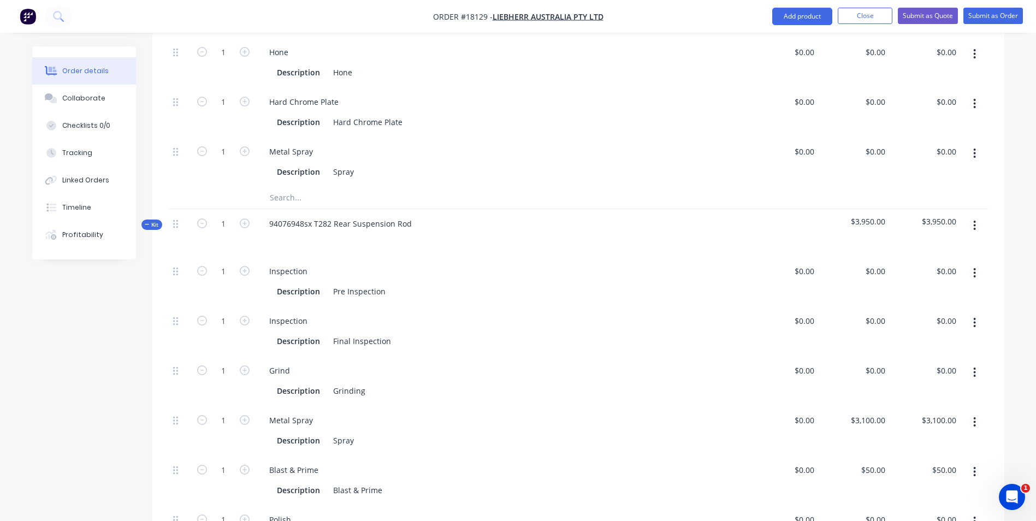
click at [975, 149] on icon "button" at bounding box center [975, 154] width 2 height 10
click at [924, 218] on div "Delete" at bounding box center [936, 226] width 84 height 16
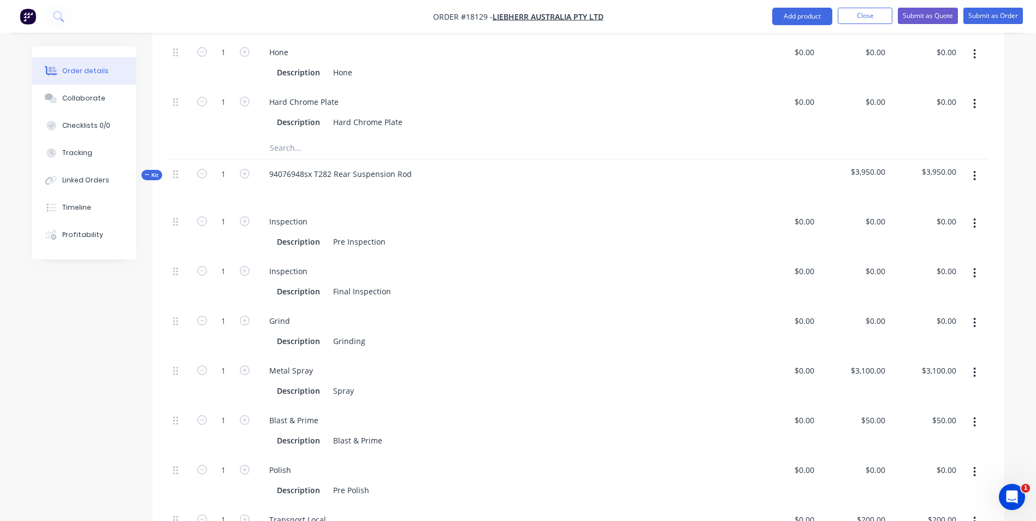
click at [974, 98] on icon "button" at bounding box center [975, 104] width 3 height 12
click at [930, 168] on div "Delete" at bounding box center [936, 176] width 84 height 16
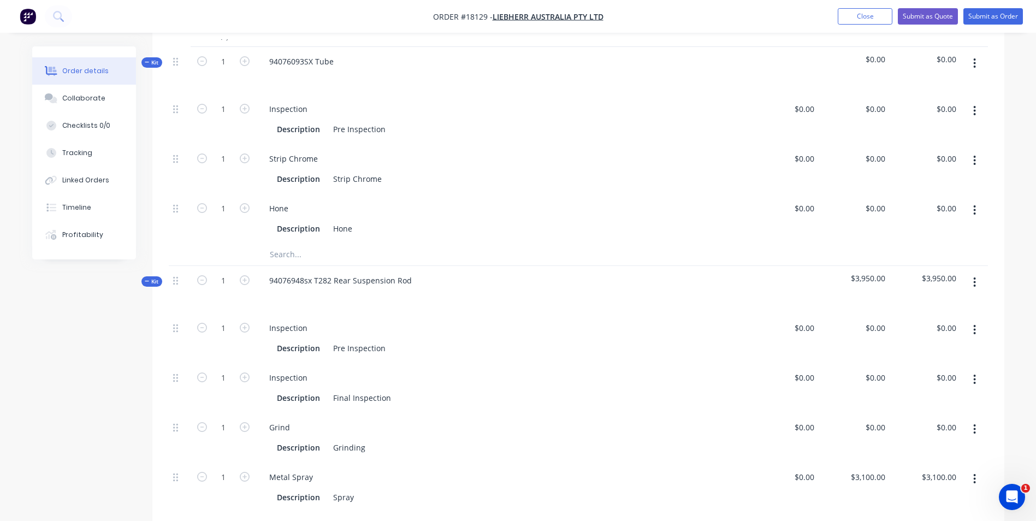
scroll to position [273, 0]
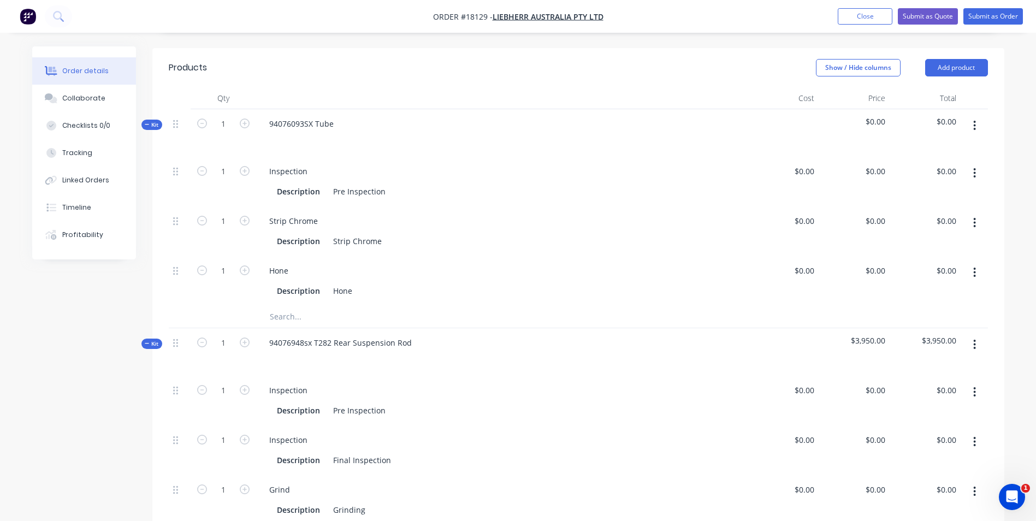
click at [974, 267] on icon "button" at bounding box center [975, 273] width 3 height 12
click at [912, 337] on div "Delete" at bounding box center [936, 345] width 84 height 16
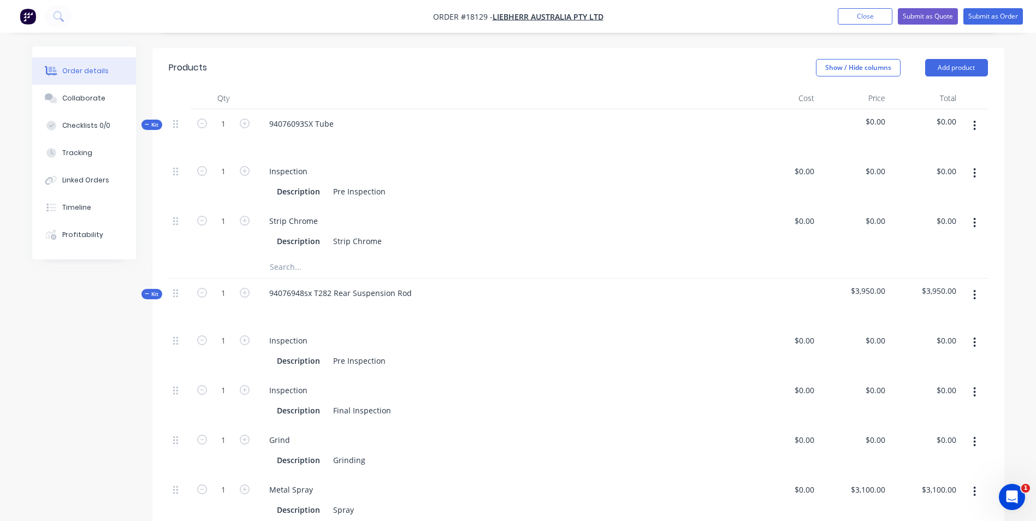
click at [974, 217] on icon "button" at bounding box center [975, 223] width 3 height 12
click at [906, 287] on div "Delete" at bounding box center [936, 295] width 84 height 16
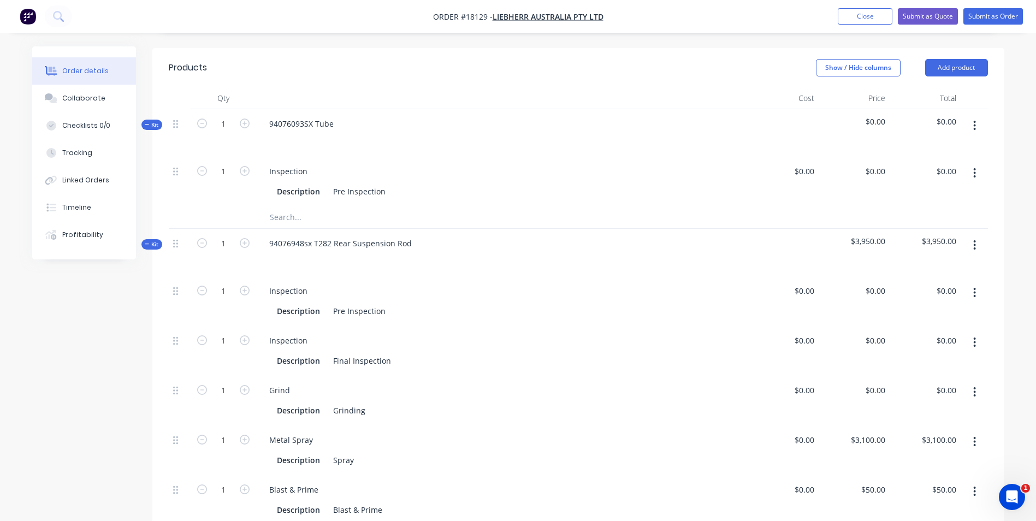
click at [975, 168] on icon "button" at bounding box center [975, 173] width 2 height 10
click at [909, 238] on div "Delete" at bounding box center [936, 246] width 84 height 16
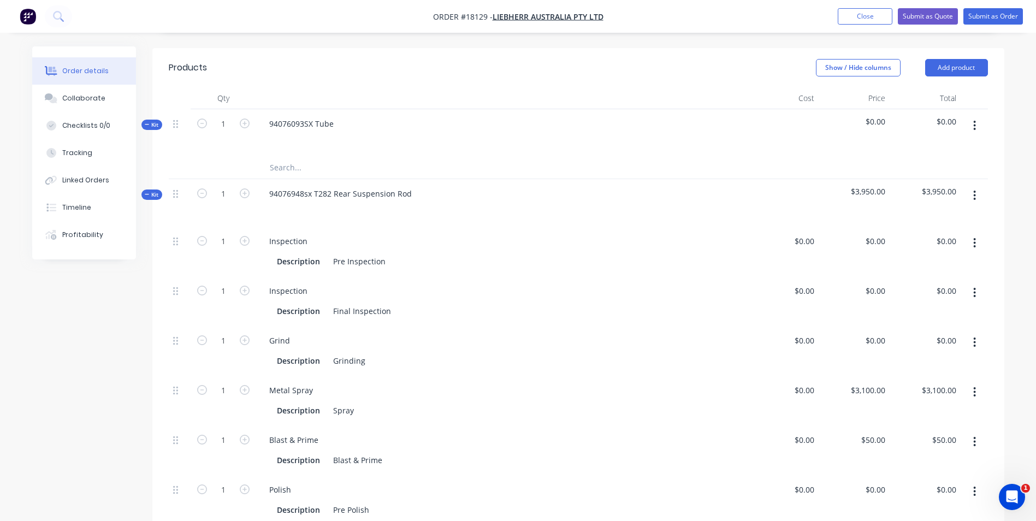
click at [975, 121] on icon "button" at bounding box center [975, 126] width 2 height 10
click at [903, 212] on div "Delete" at bounding box center [936, 220] width 84 height 16
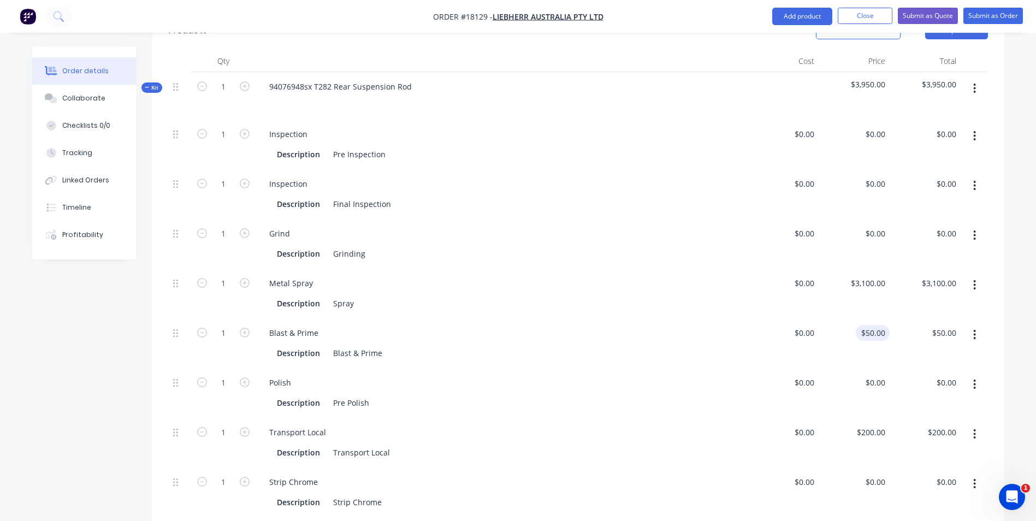
scroll to position [328, 0]
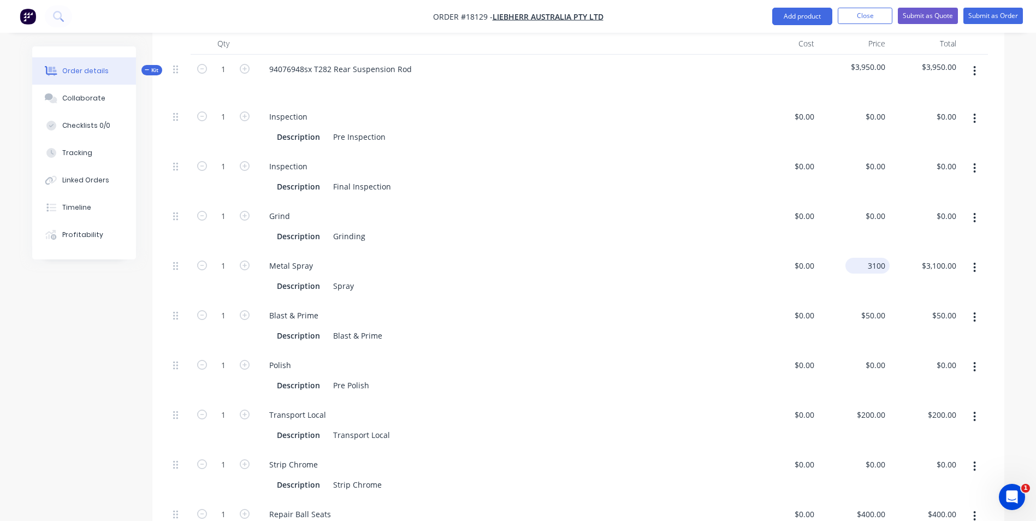
click at [879, 258] on input "3100" at bounding box center [870, 266] width 40 height 16
type input "$0.00"
click at [876, 308] on div "50 50" at bounding box center [883, 316] width 14 height 16
type input "$0.00"
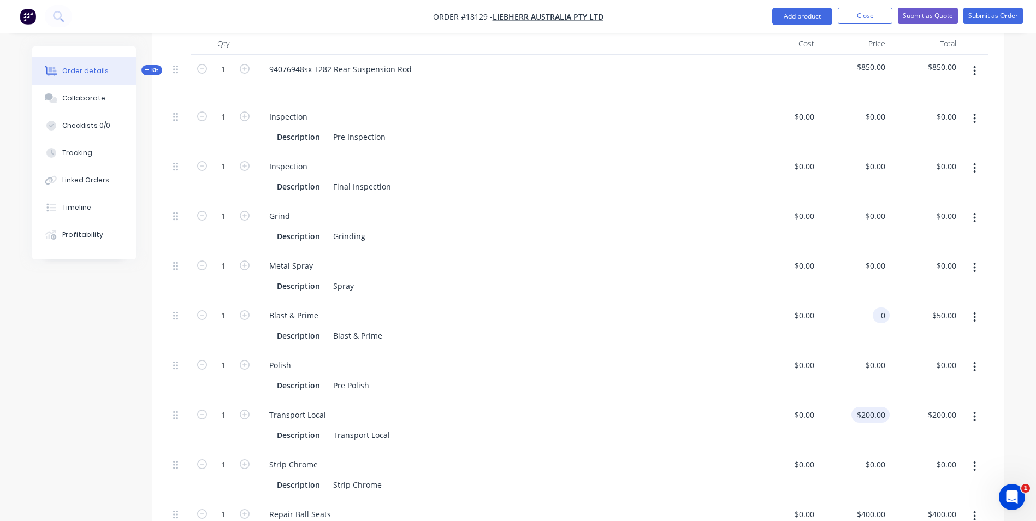
type input "$0.00"
click at [867, 400] on div "200 $200.00" at bounding box center [854, 425] width 71 height 50
type input "$0.00"
click at [868, 506] on div "400 400" at bounding box center [878, 514] width 23 height 16
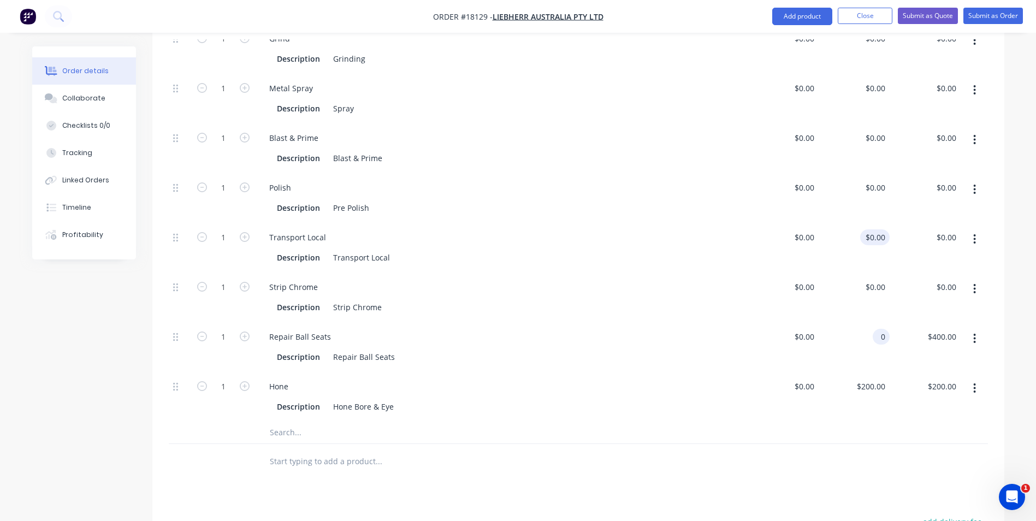
scroll to position [546, 0]
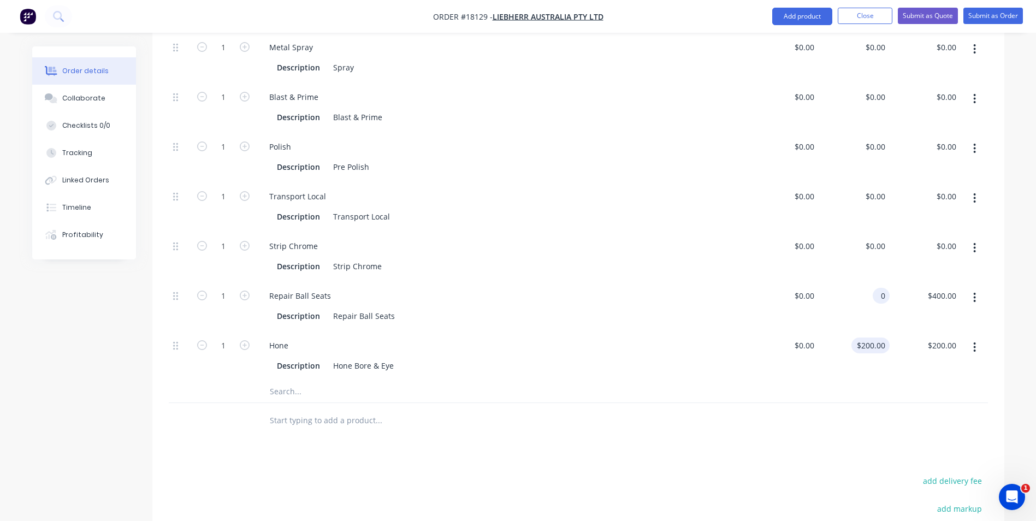
type input "$0.00"
click at [873, 338] on input "200" at bounding box center [880, 346] width 19 height 16
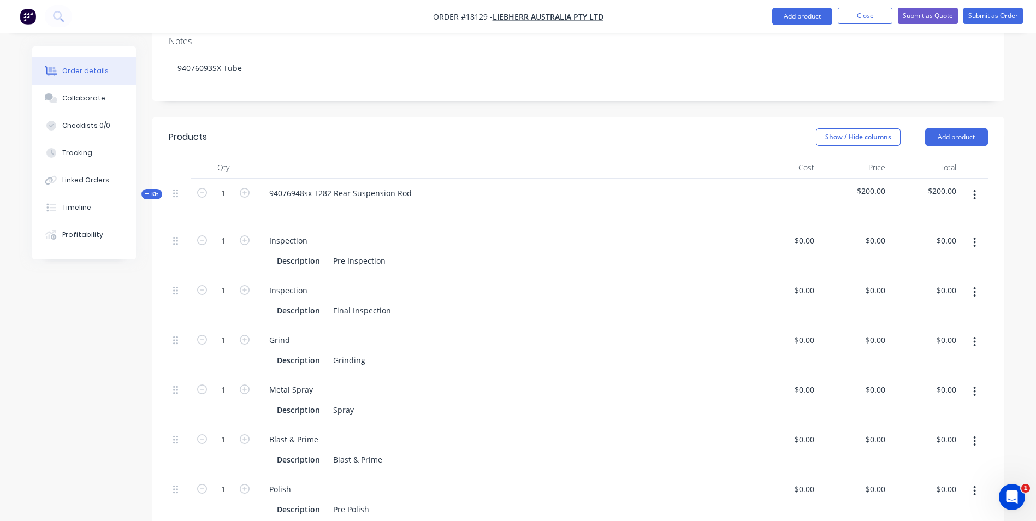
scroll to position [164, 0]
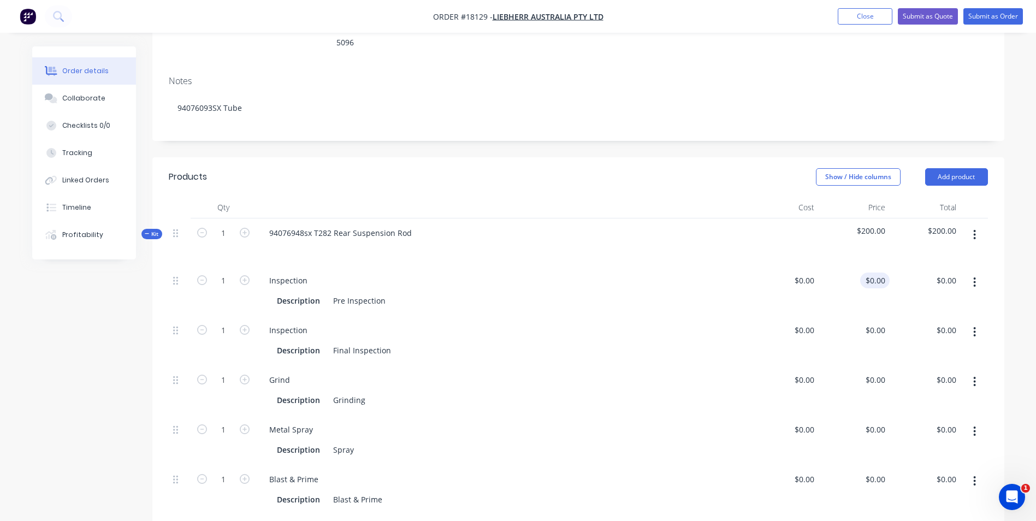
type input "0"
type input "$0.00"
click at [880, 273] on input "0" at bounding box center [883, 281] width 13 height 16
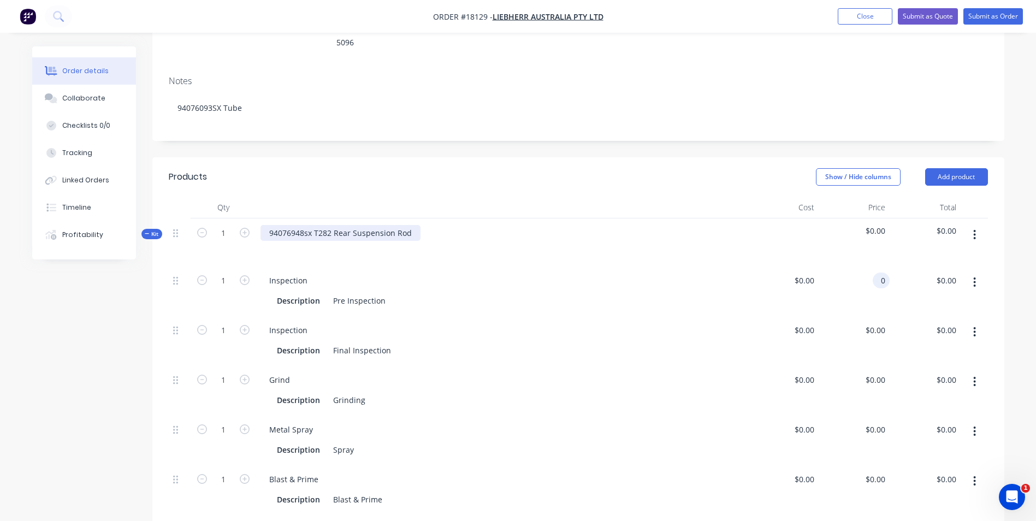
type input "$0.00"
drag, startPoint x: 411, startPoint y: 206, endPoint x: 290, endPoint y: 205, distance: 121.3
click at [271, 225] on div "94076948sx T282 Rear Suspension Rod" at bounding box center [341, 233] width 160 height 16
copy div "94076948sx T282 Rear Suspension Rod"
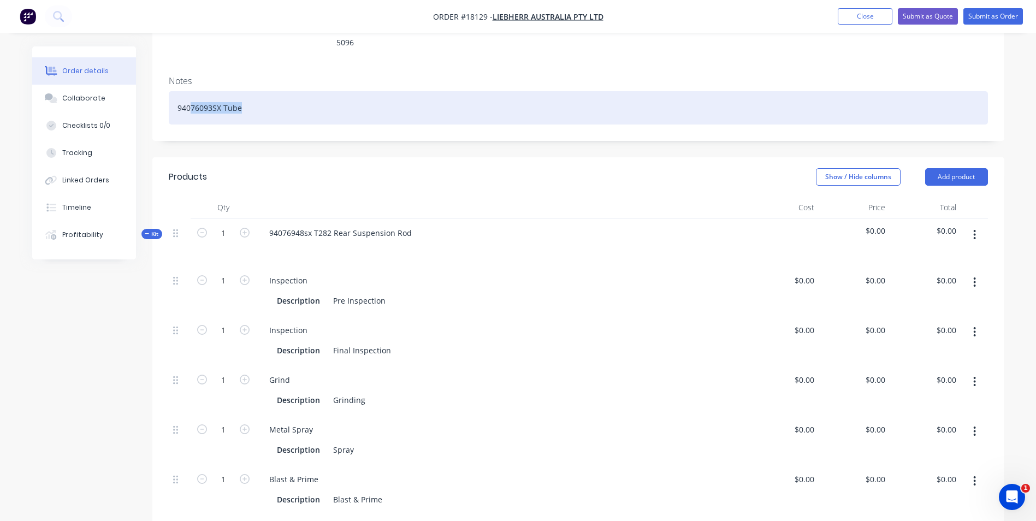
drag, startPoint x: 242, startPoint y: 82, endPoint x: 202, endPoint y: 83, distance: 39.9
click at [202, 91] on div "94076093SX Tube" at bounding box center [579, 107] width 820 height 33
drag, startPoint x: 248, startPoint y: 78, endPoint x: 166, endPoint y: 76, distance: 82.0
click at [166, 76] on div "Notes 93SX Tube940760" at bounding box center [578, 103] width 852 height 73
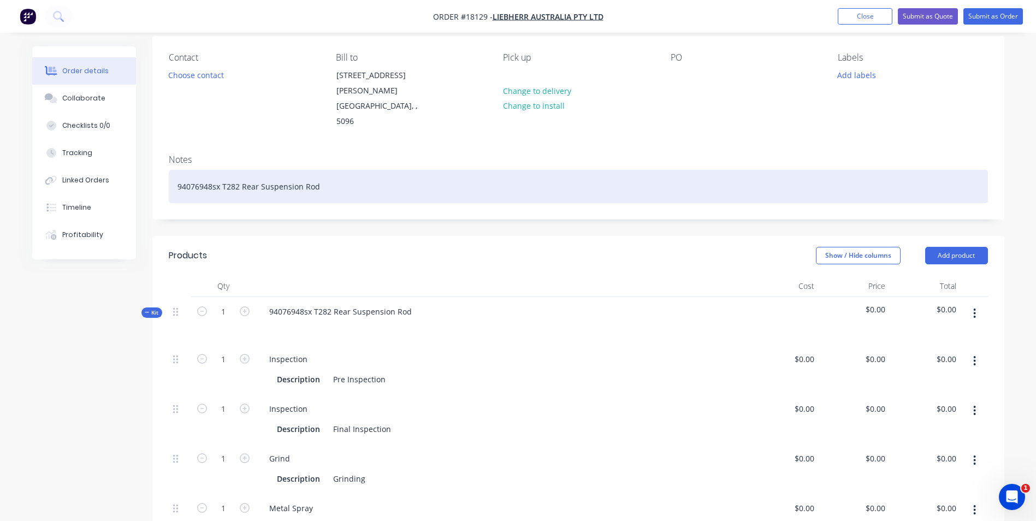
scroll to position [0, 0]
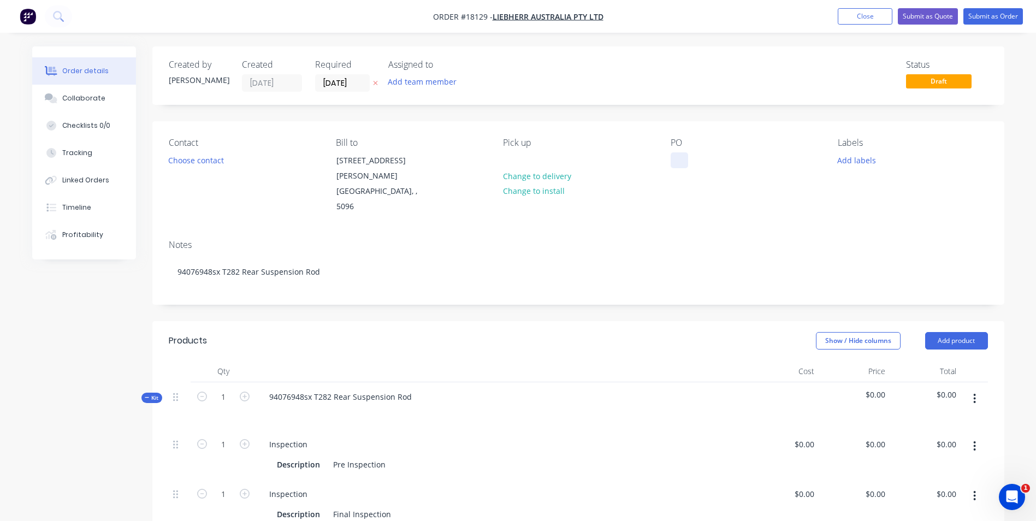
click at [675, 161] on div at bounding box center [679, 160] width 17 height 16
click at [847, 161] on button "Add labels" at bounding box center [857, 159] width 50 height 15
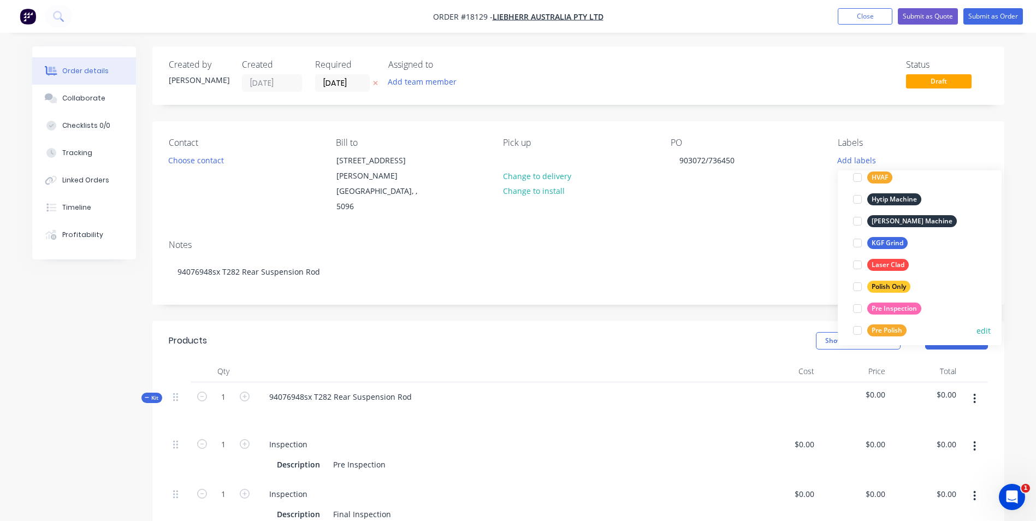
scroll to position [273, 0]
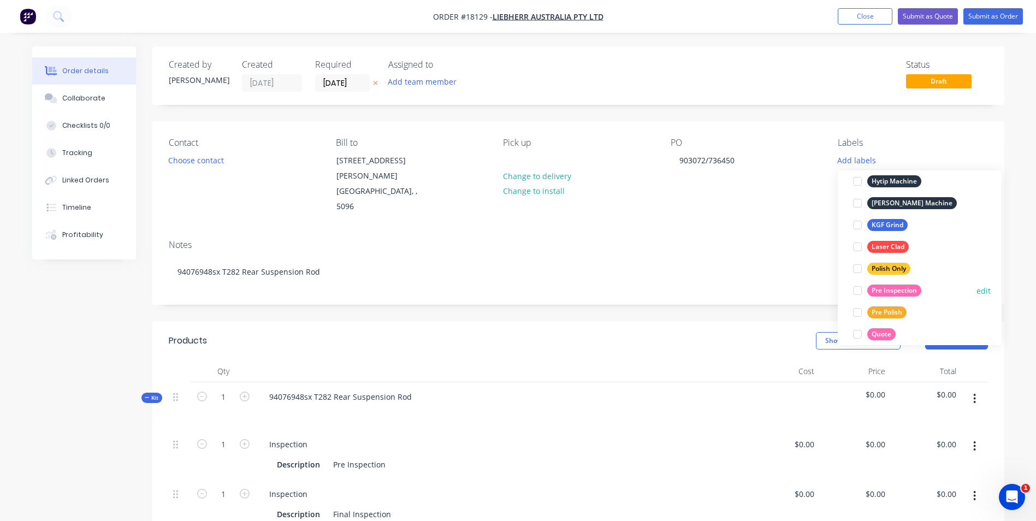
click at [862, 290] on div at bounding box center [858, 291] width 22 height 22
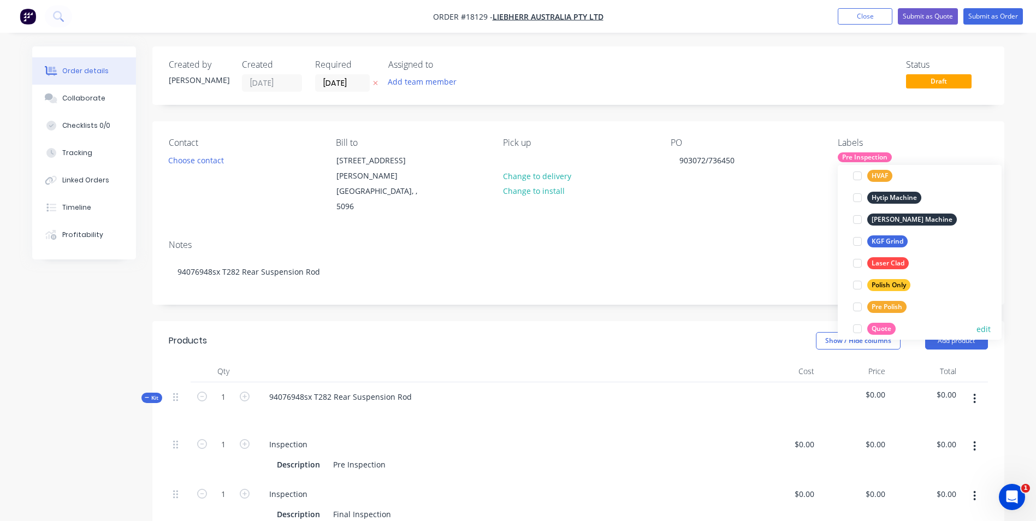
click at [873, 322] on button "Quote" at bounding box center [874, 328] width 51 height 15
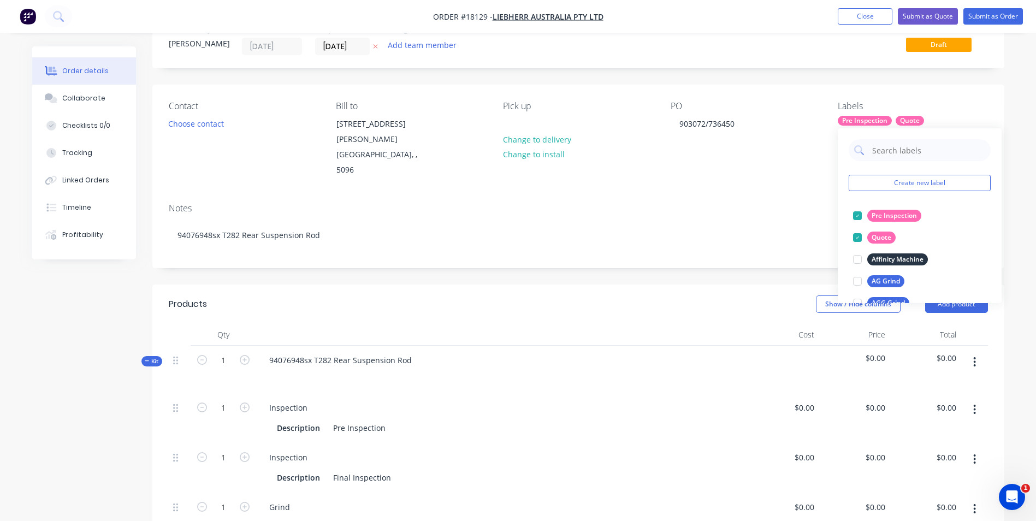
scroll to position [55, 0]
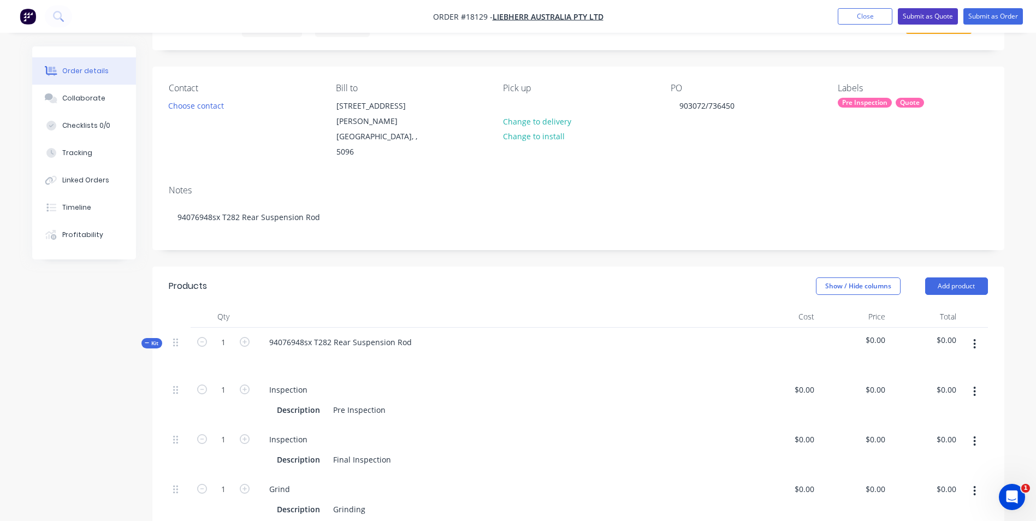
click at [928, 13] on button "Submit as Quote" at bounding box center [928, 16] width 60 height 16
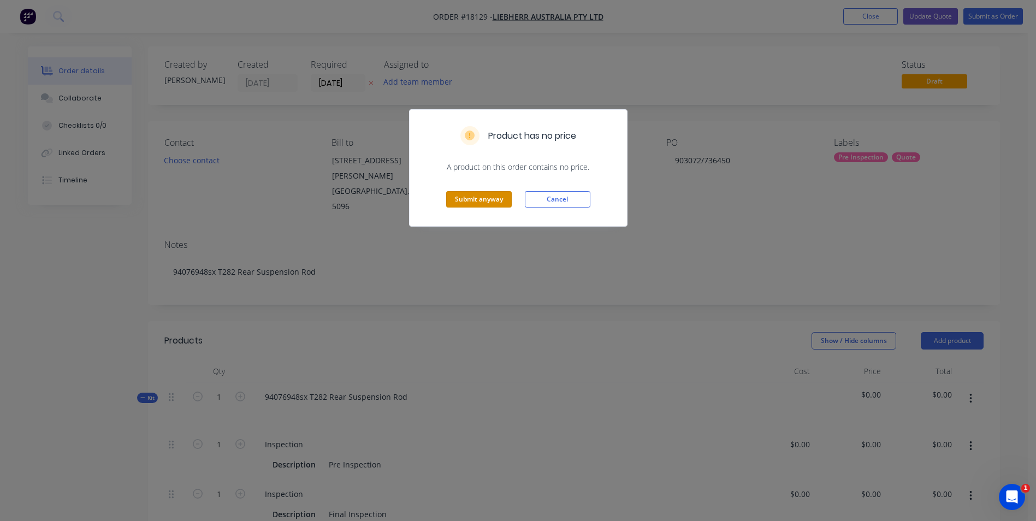
click at [469, 200] on button "Submit anyway" at bounding box center [479, 199] width 66 height 16
